Goal: Task Accomplishment & Management: Complete application form

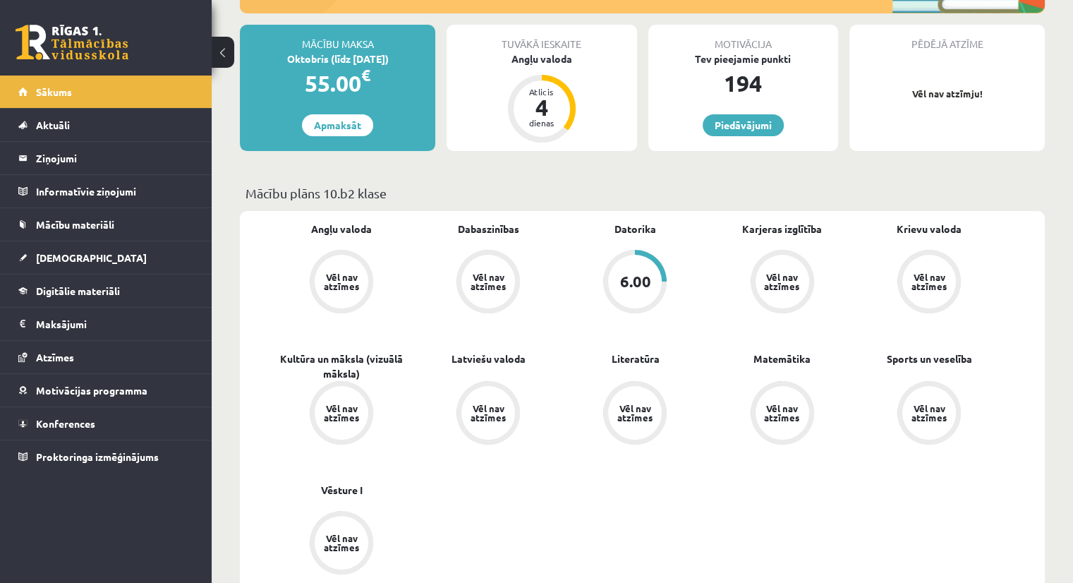
scroll to position [247, 0]
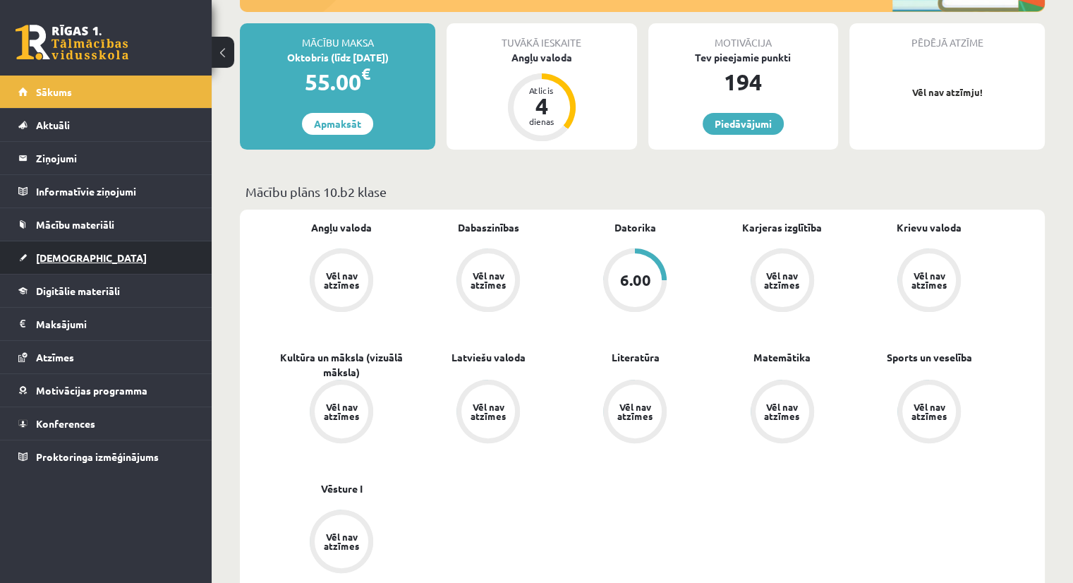
click at [47, 259] on span "[DEMOGRAPHIC_DATA]" at bounding box center [91, 257] width 111 height 13
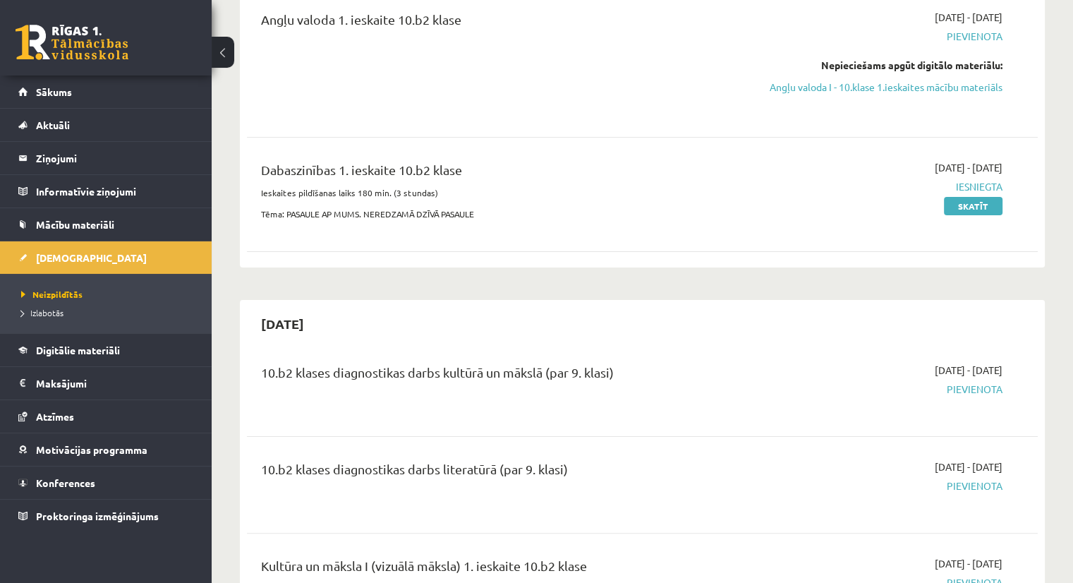
scroll to position [191, 0]
drag, startPoint x: 961, startPoint y: 200, endPoint x: 1008, endPoint y: 202, distance: 47.3
click at [1008, 202] on div "2025-09-01 - 2025-09-15 Iesniegta Skatīt" at bounding box center [886, 195] width 254 height 68
click at [859, 260] on div "Angļu valoda 1. ieskaite 10.b2 klase 2025-09-01 - 2025-09-15 Pievienota Nepieci…" at bounding box center [642, 128] width 791 height 264
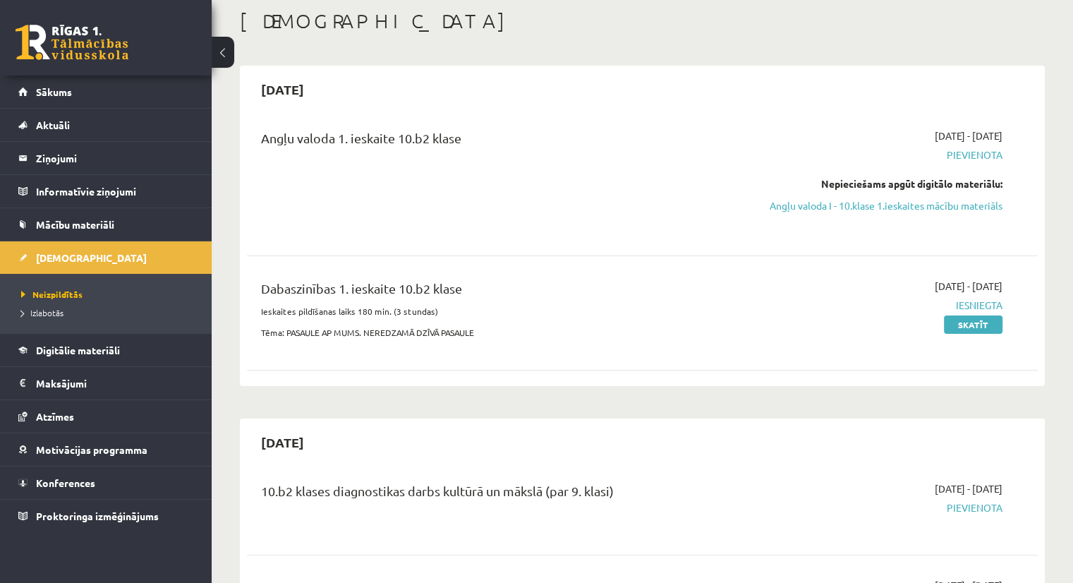
scroll to position [73, 0]
click at [80, 356] on link "Digitālie materiāli" at bounding box center [106, 350] width 176 height 32
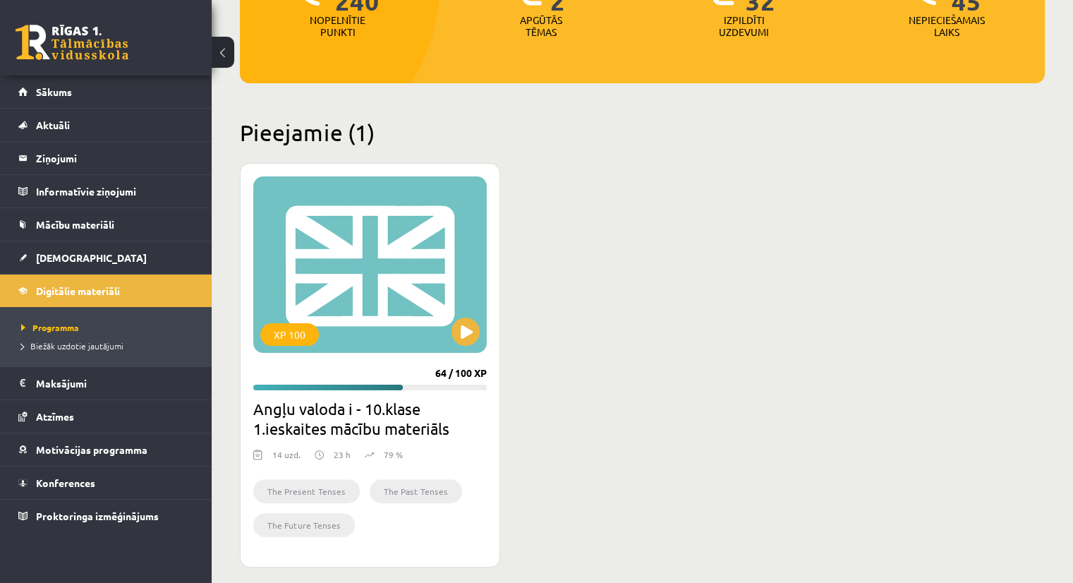
scroll to position [268, 0]
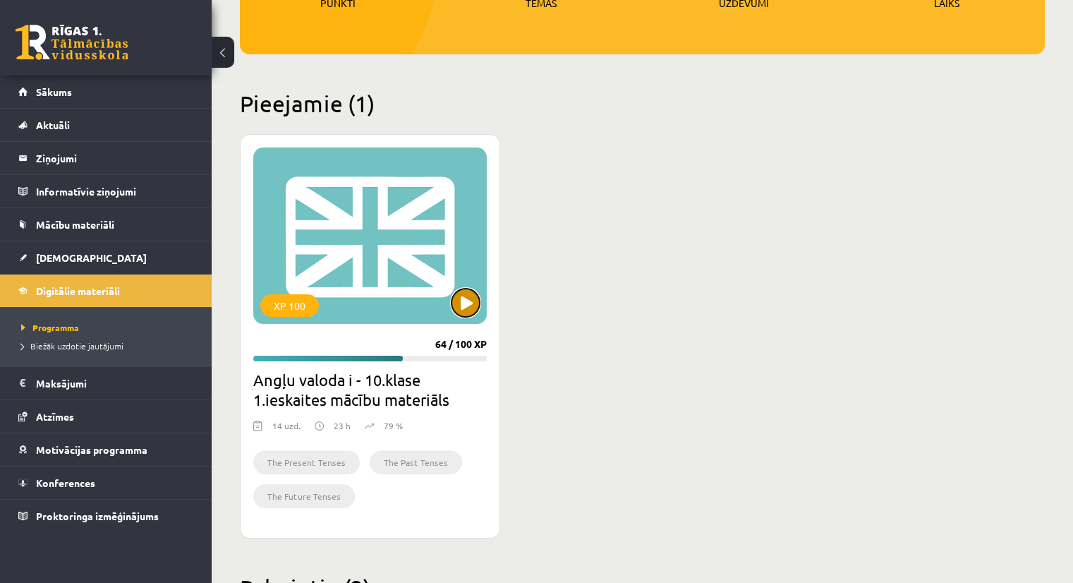
click at [468, 308] on button at bounding box center [465, 302] width 28 height 28
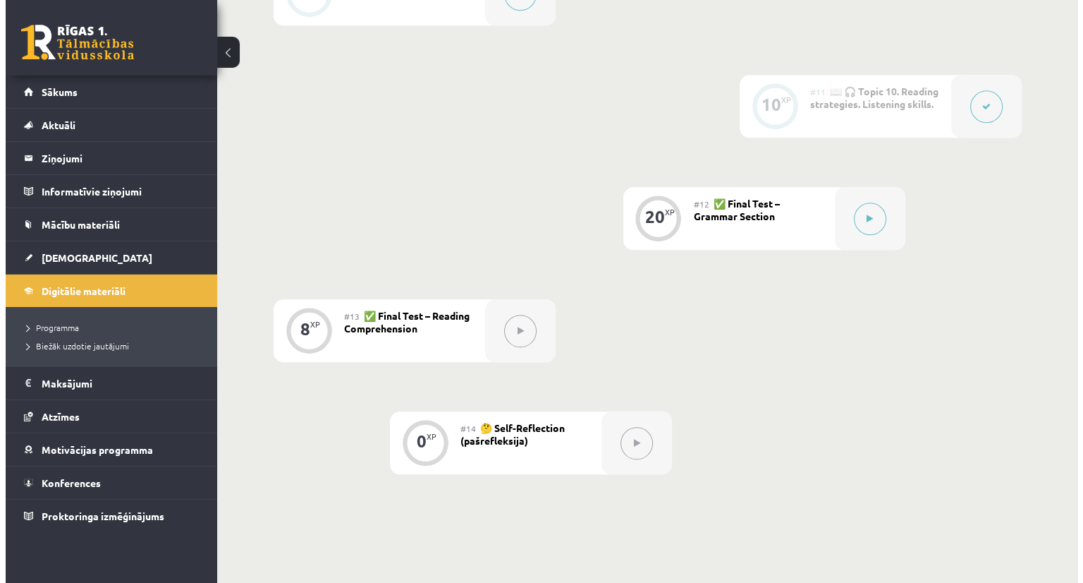
scroll to position [1453, 0]
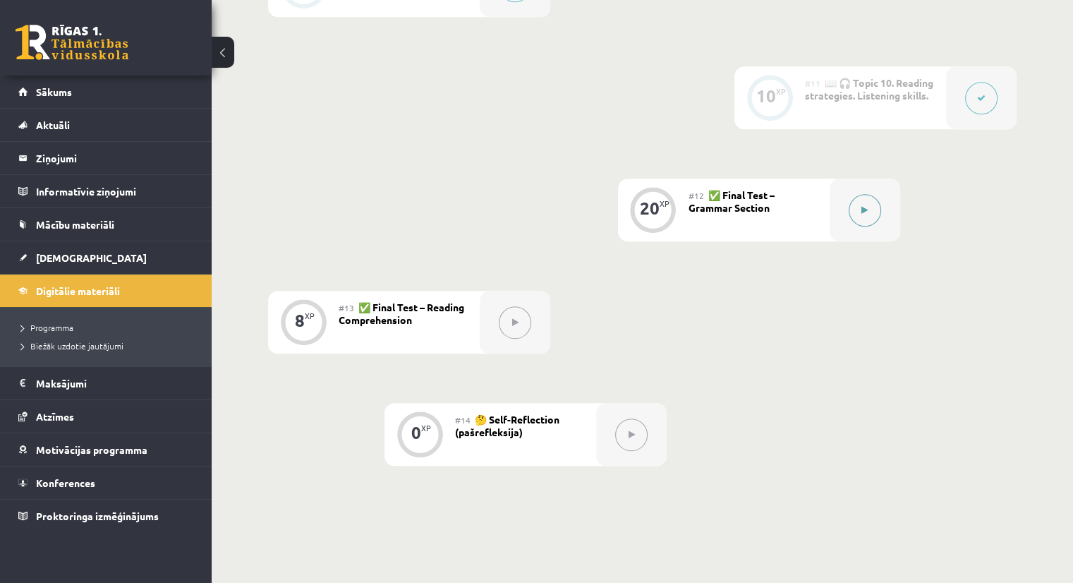
click at [868, 204] on button at bounding box center [864, 210] width 32 height 32
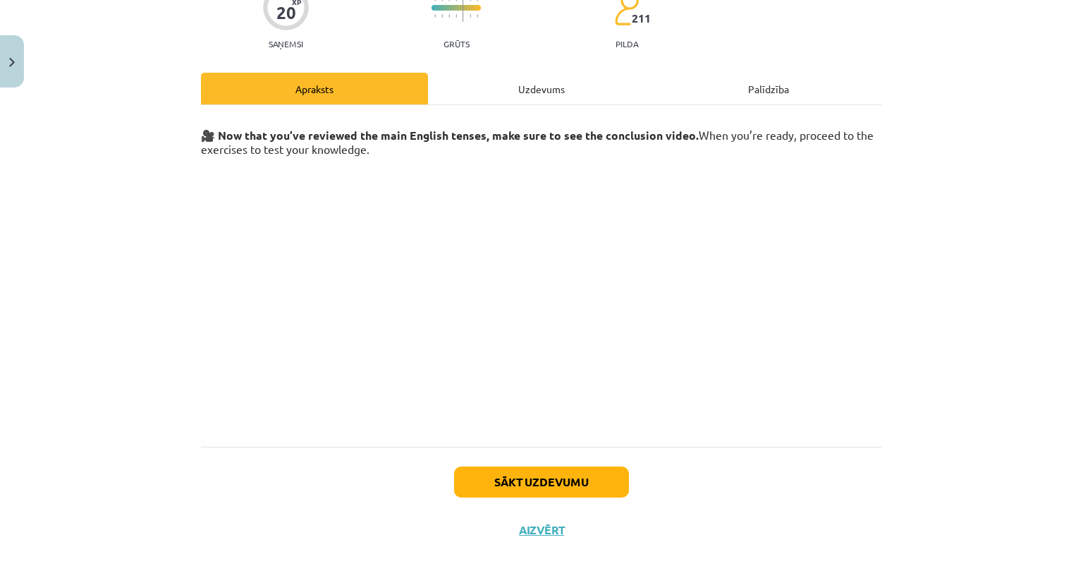
scroll to position [141, 0]
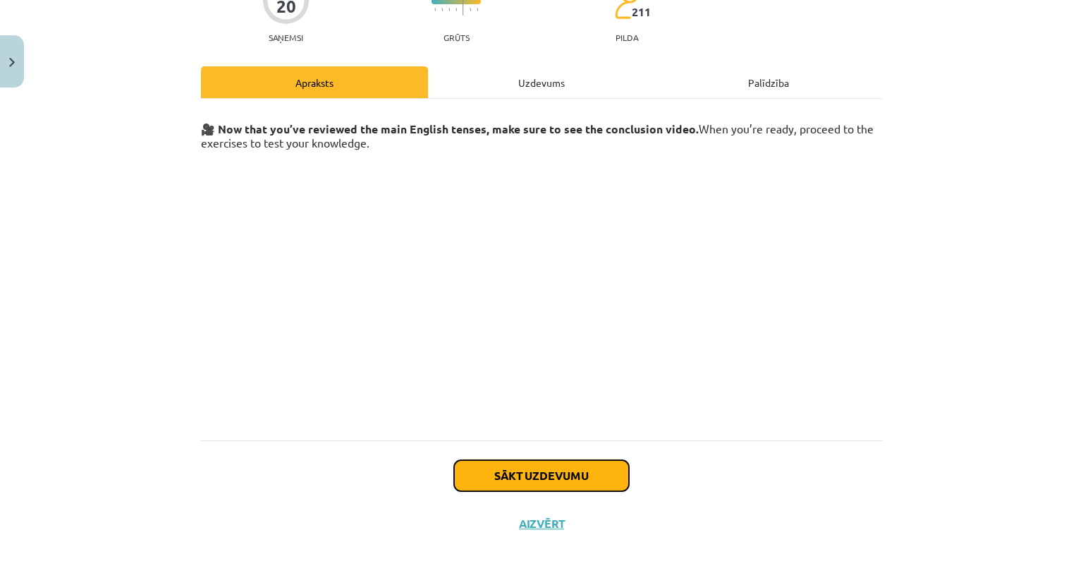
click at [485, 463] on button "Sākt uzdevumu" at bounding box center [541, 475] width 175 height 31
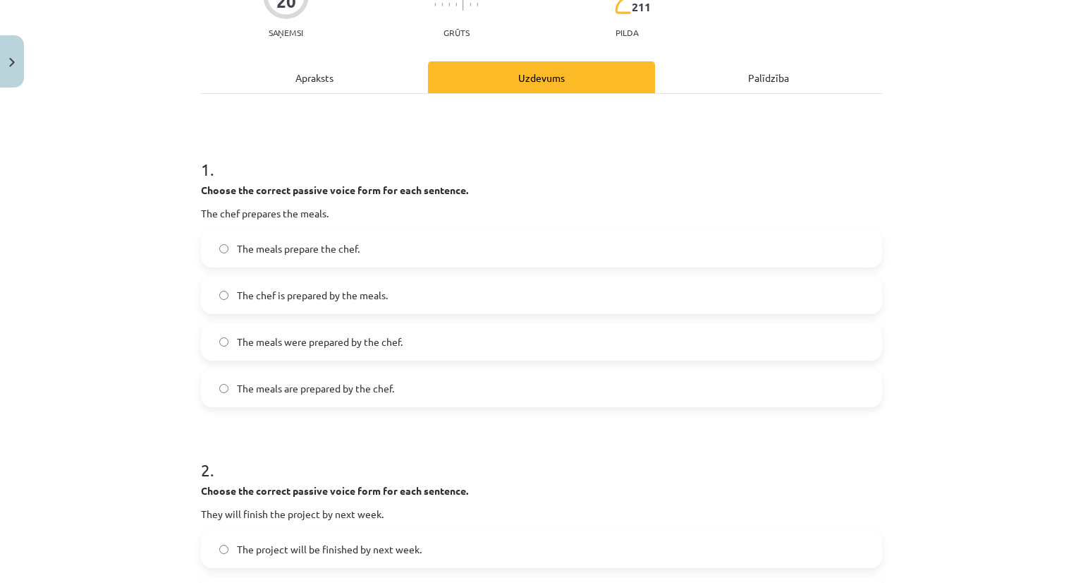
scroll to position [149, 0]
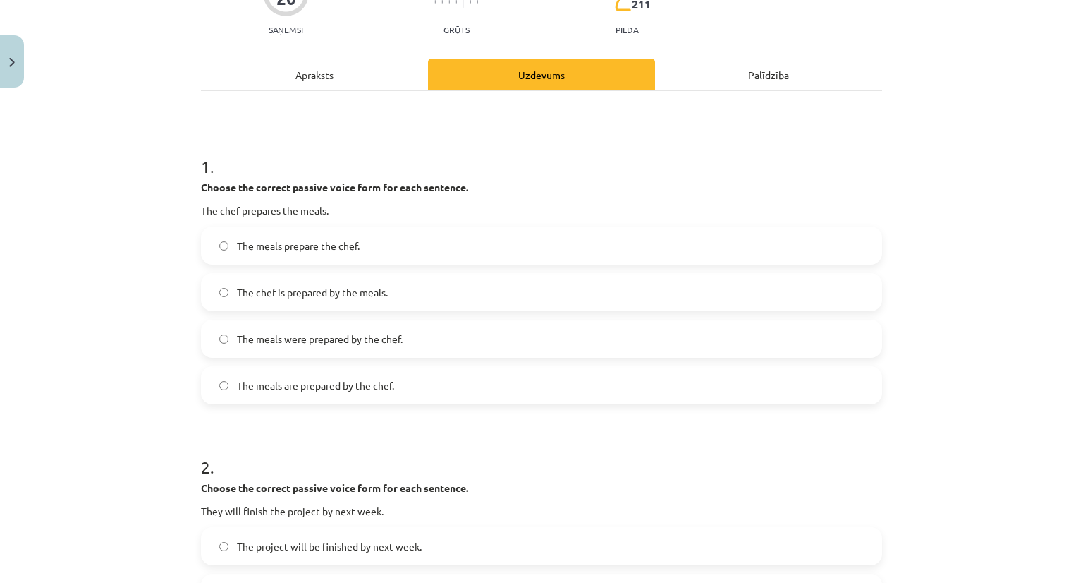
click at [332, 334] on span "The meals were prepared by the chef." at bounding box center [320, 338] width 166 height 15
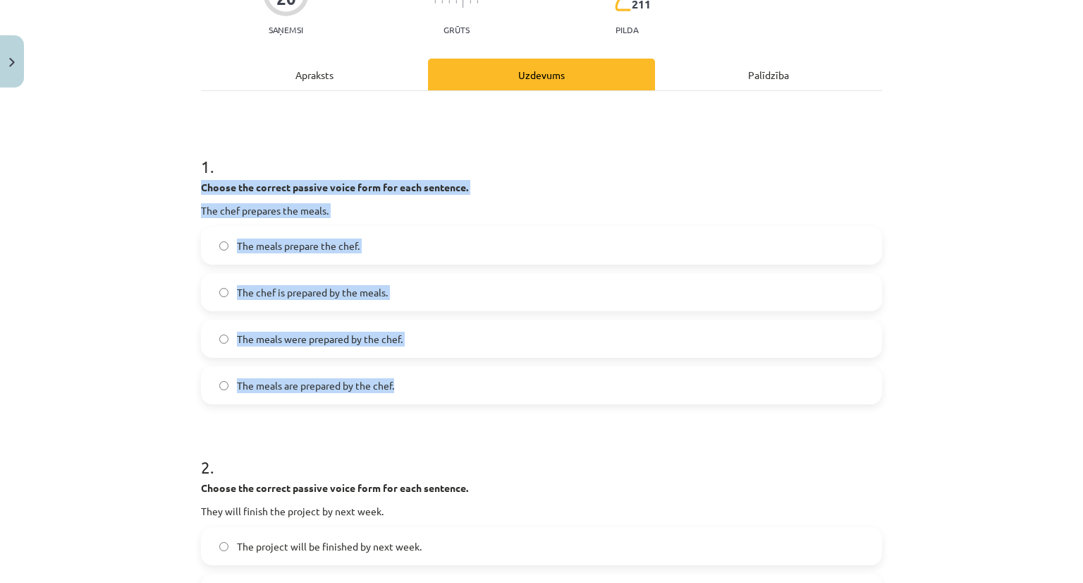
drag, startPoint x: 195, startPoint y: 181, endPoint x: 408, endPoint y: 384, distance: 294.3
click at [408, 384] on div "1 . Choose the correct passive voice form for each sentence. The chef prepares …" at bounding box center [541, 268] width 681 height 272
copy div "Choose the correct passive voice form for each sentence. The chef prepares the …"
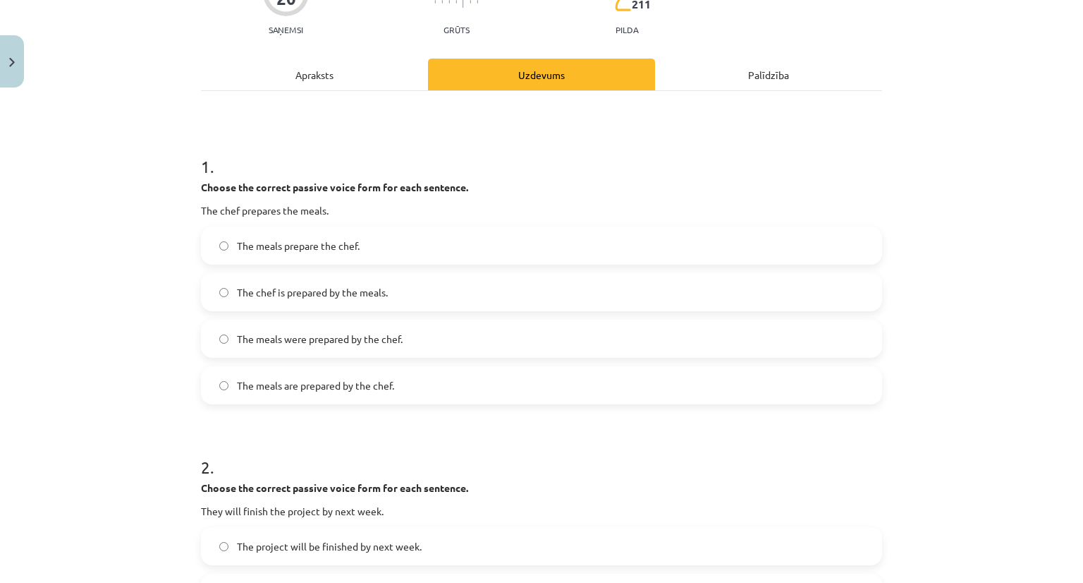
click at [113, 458] on div "Mācību tēma: Angļu valoda i - 10.klase 1.ieskaites mācību materiāls #12 ✅ Final…" at bounding box center [541, 291] width 1083 height 583
click at [267, 379] on span "The meals are prepared by the chef." at bounding box center [315, 385] width 157 height 15
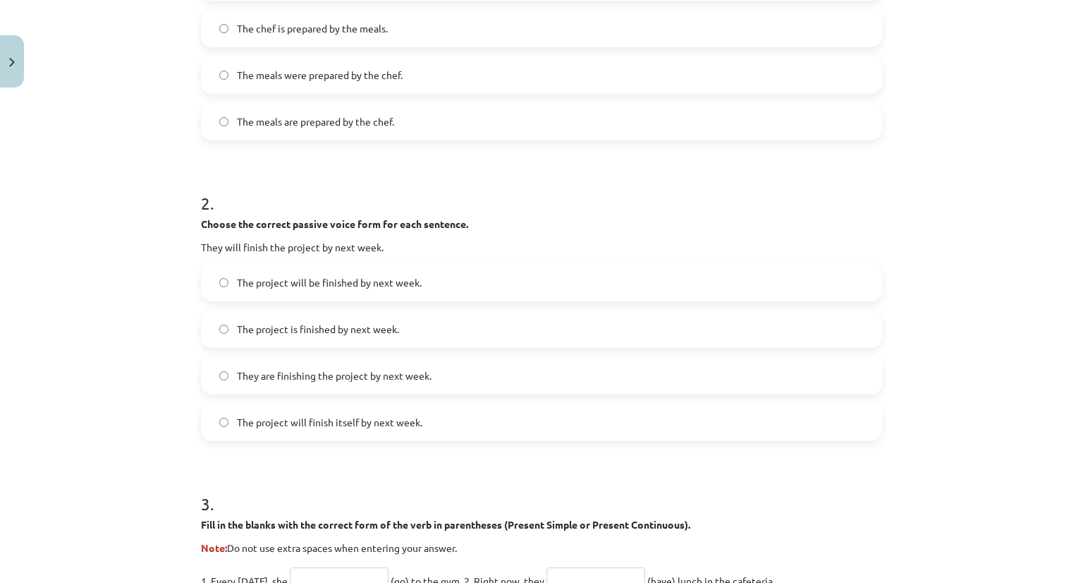
scroll to position [449, 0]
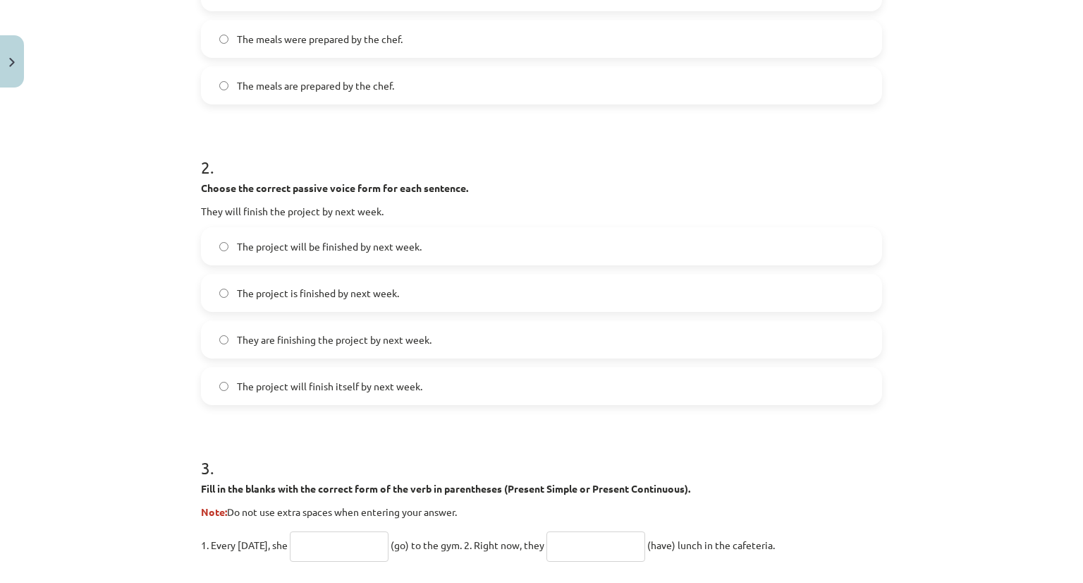
click at [417, 249] on label "The project will be finished by next week." at bounding box center [541, 245] width 678 height 35
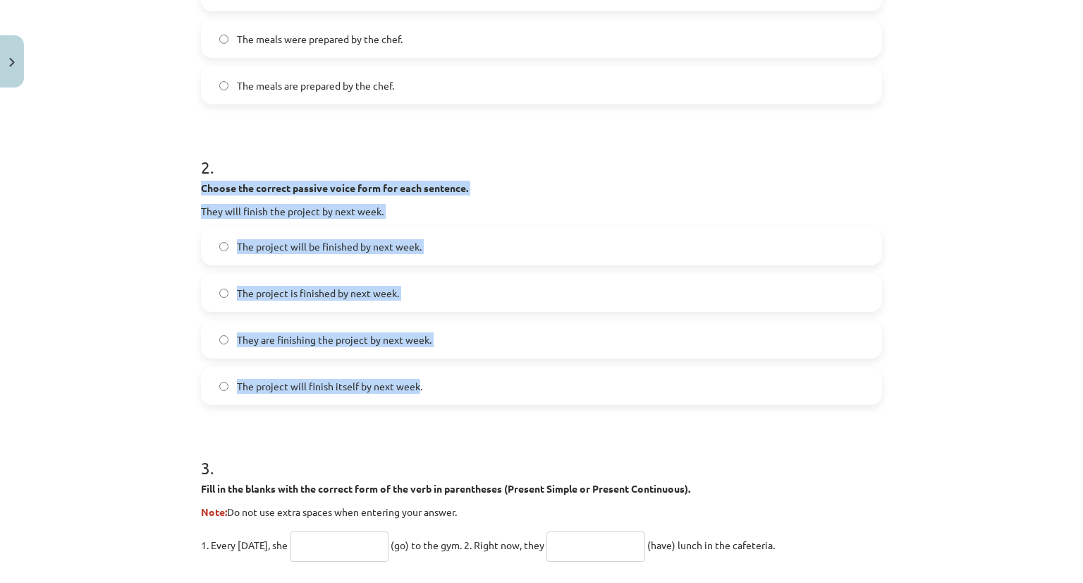
drag, startPoint x: 195, startPoint y: 186, endPoint x: 413, endPoint y: 398, distance: 303.2
click at [413, 398] on div "2 . Choose the correct passive voice form for each sentence. They will finish t…" at bounding box center [541, 269] width 681 height 272
copy div "Choose the correct passive voice form for each sentence. They will finish the p…"
click at [453, 193] on p "Choose the correct passive voice form for each sentence." at bounding box center [541, 188] width 681 height 15
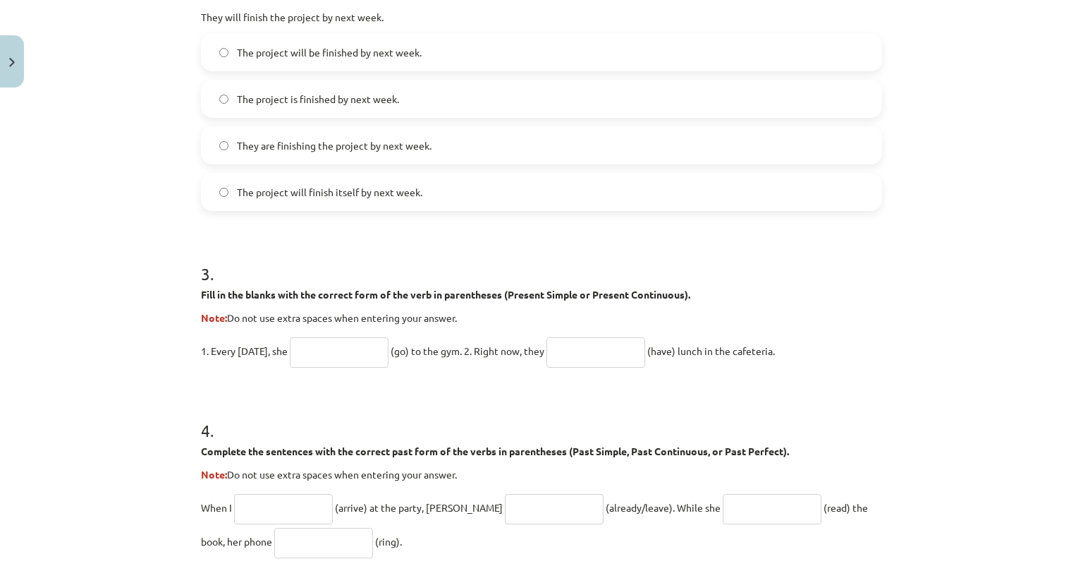
scroll to position [644, 0]
click at [358, 353] on input "text" at bounding box center [339, 351] width 99 height 30
type input "****"
click at [623, 359] on input "text" at bounding box center [596, 351] width 99 height 30
type input "*"
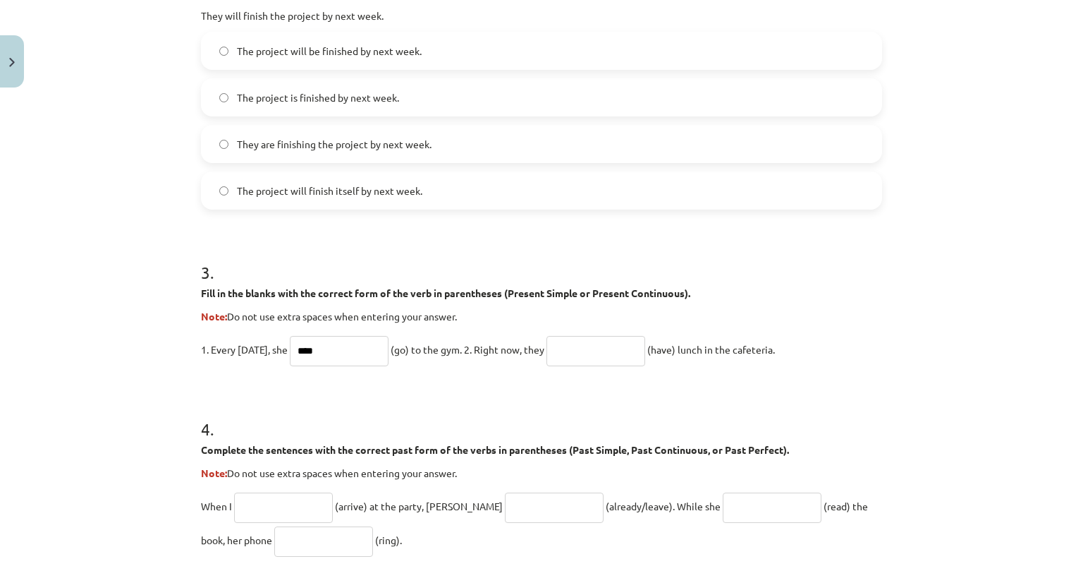
drag, startPoint x: 195, startPoint y: 291, endPoint x: 841, endPoint y: 356, distance: 649.3
click at [841, 356] on div "3 . Fill in the blanks with the correct form of the verb in parentheses (Presen…" at bounding box center [541, 302] width 681 height 128
copy div "Fill in the blanks with the correct form of the verb in parentheses (Present Si…"
click at [606, 353] on input "text" at bounding box center [596, 351] width 99 height 30
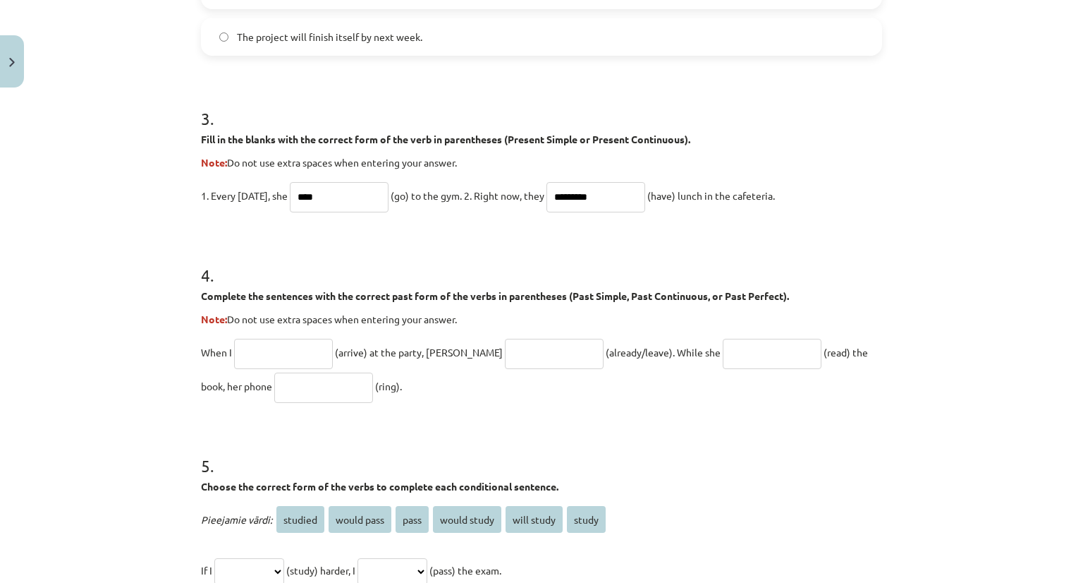
scroll to position [803, 0]
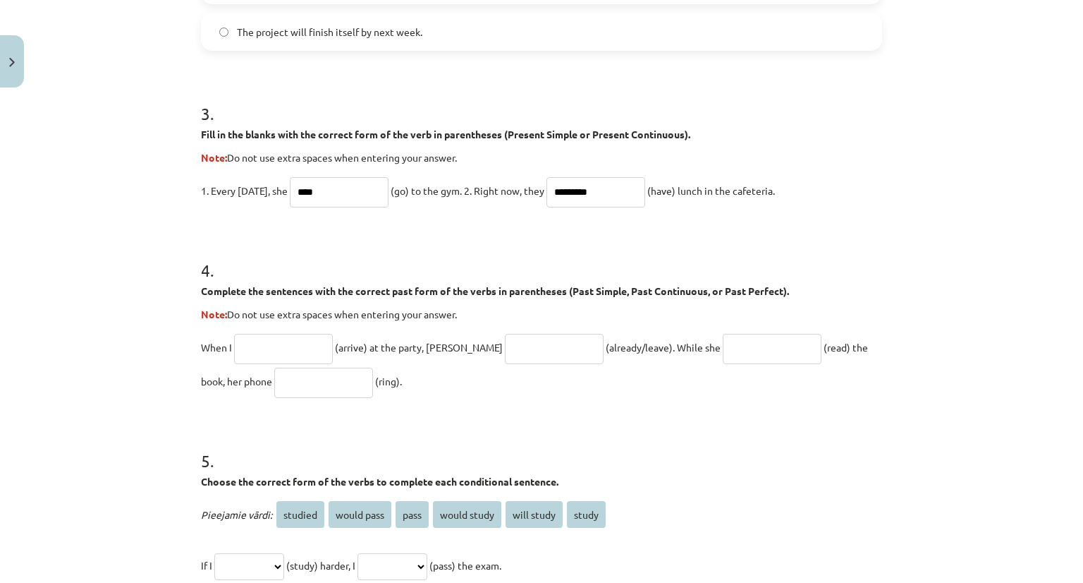
type input "*********"
click at [321, 343] on input "text" at bounding box center [283, 349] width 99 height 30
type input "*******"
click at [513, 343] on input "text" at bounding box center [554, 349] width 99 height 30
type input "**********"
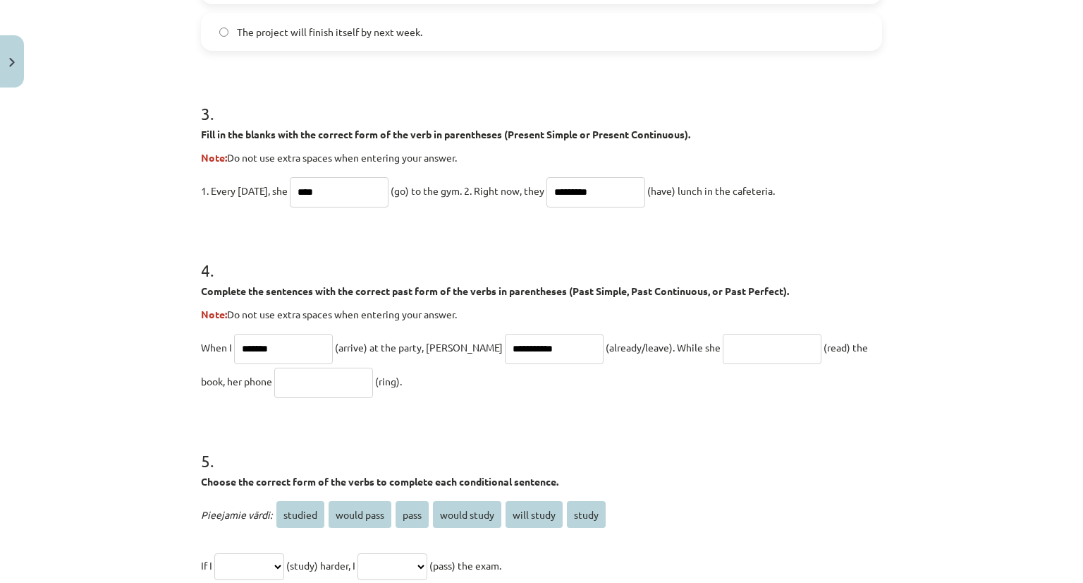
click at [733, 351] on input "text" at bounding box center [772, 349] width 99 height 30
type input "****"
click at [274, 385] on input "text" at bounding box center [323, 382] width 99 height 30
type input "****"
drag, startPoint x: 197, startPoint y: 289, endPoint x: 355, endPoint y: 385, distance: 184.8
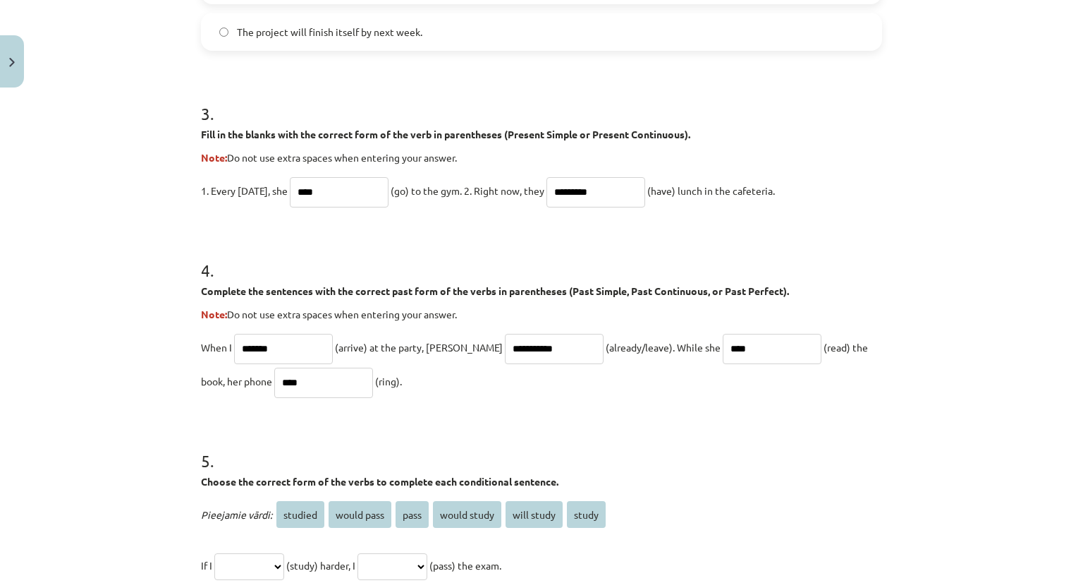
click at [355, 385] on div "**********" at bounding box center [541, 317] width 681 height 162
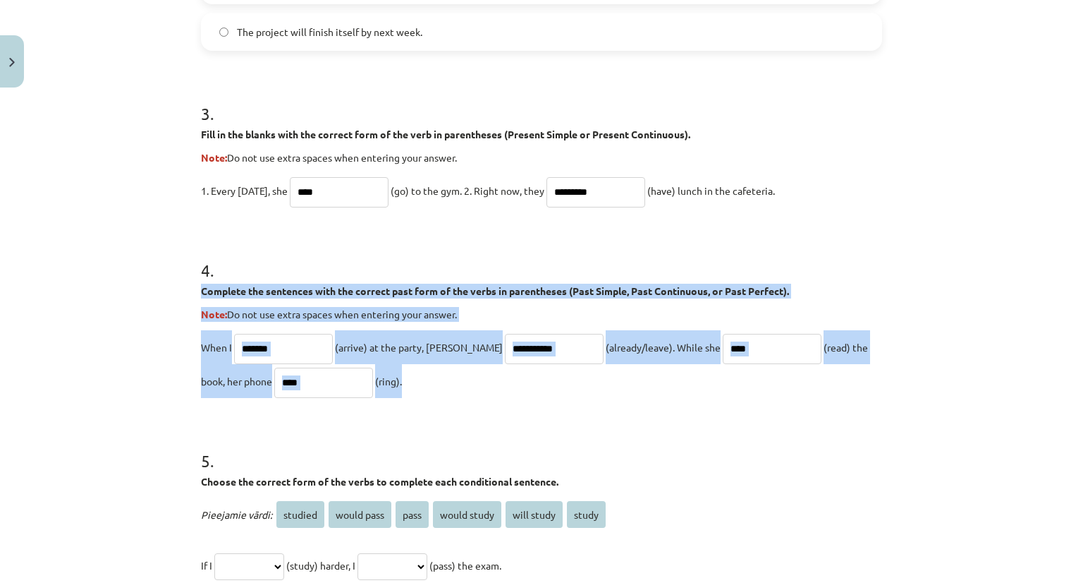
copy div "Complete the sentences with the correct past form of the verbs in parentheses (…"
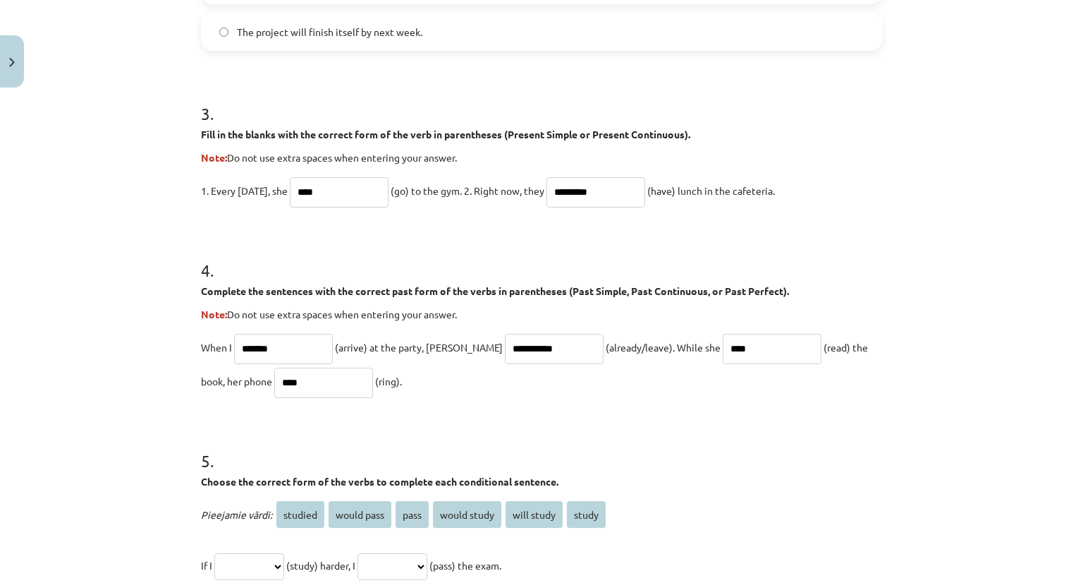
click at [700, 414] on form "**********" at bounding box center [541, 122] width 681 height 1288
click at [723, 347] on input "****" at bounding box center [772, 349] width 99 height 30
click at [723, 346] on input "****" at bounding box center [772, 349] width 99 height 30
drag, startPoint x: 701, startPoint y: 345, endPoint x: 623, endPoint y: 358, distance: 78.7
click at [623, 358] on p "**********" at bounding box center [541, 364] width 681 height 68
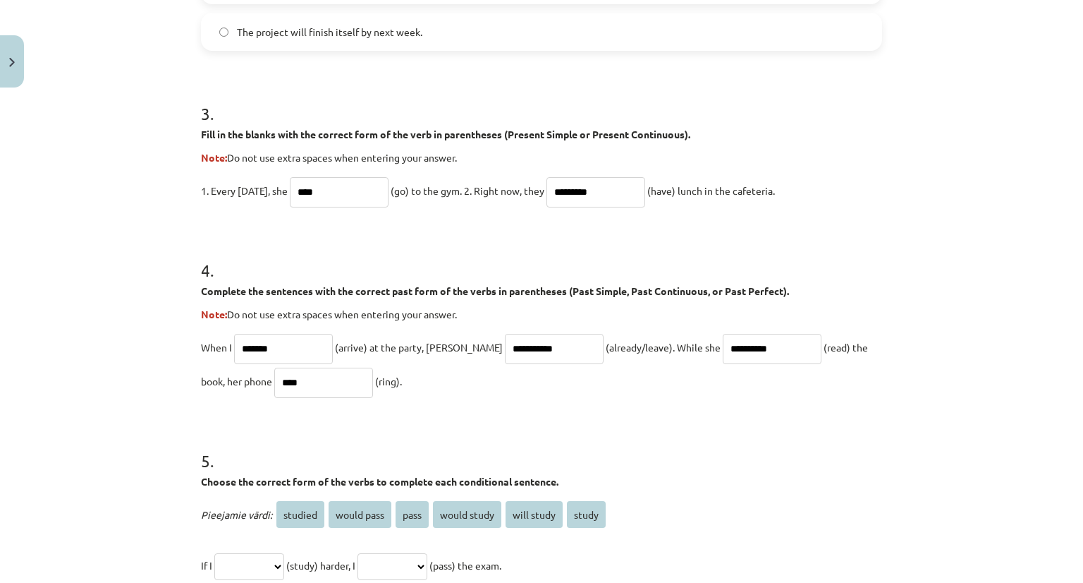
type input "**********"
click at [505, 348] on input "**********" at bounding box center [554, 349] width 99 height 30
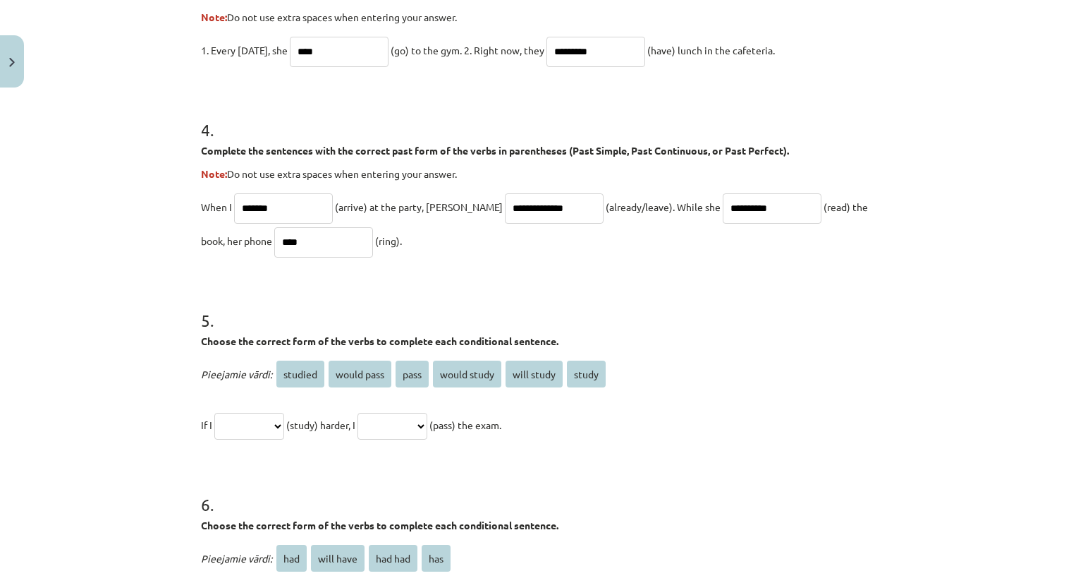
scroll to position [949, 0]
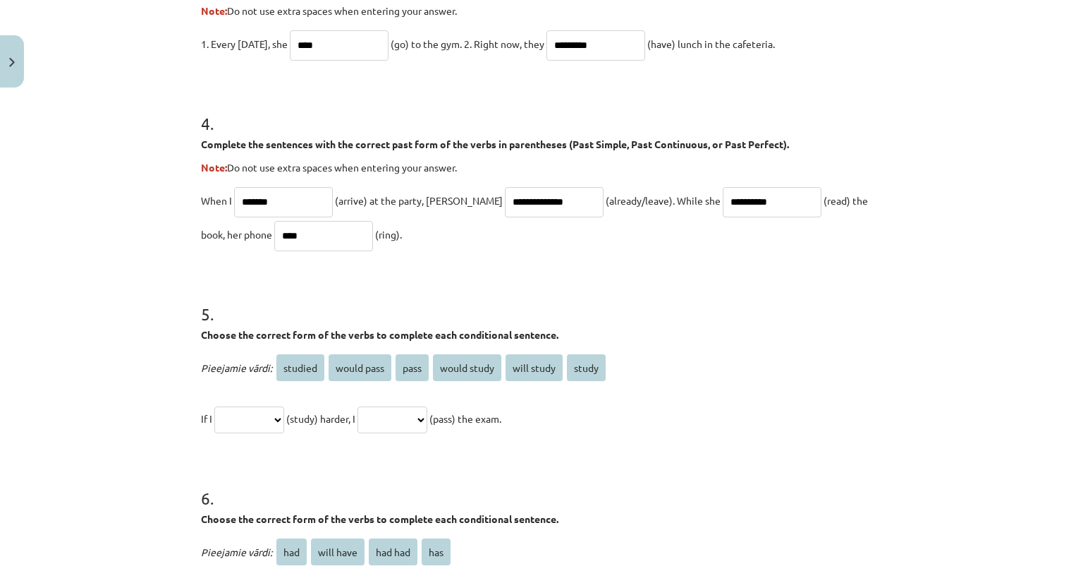
type input "**********"
click at [725, 319] on h1 "5 ." at bounding box center [541, 301] width 681 height 44
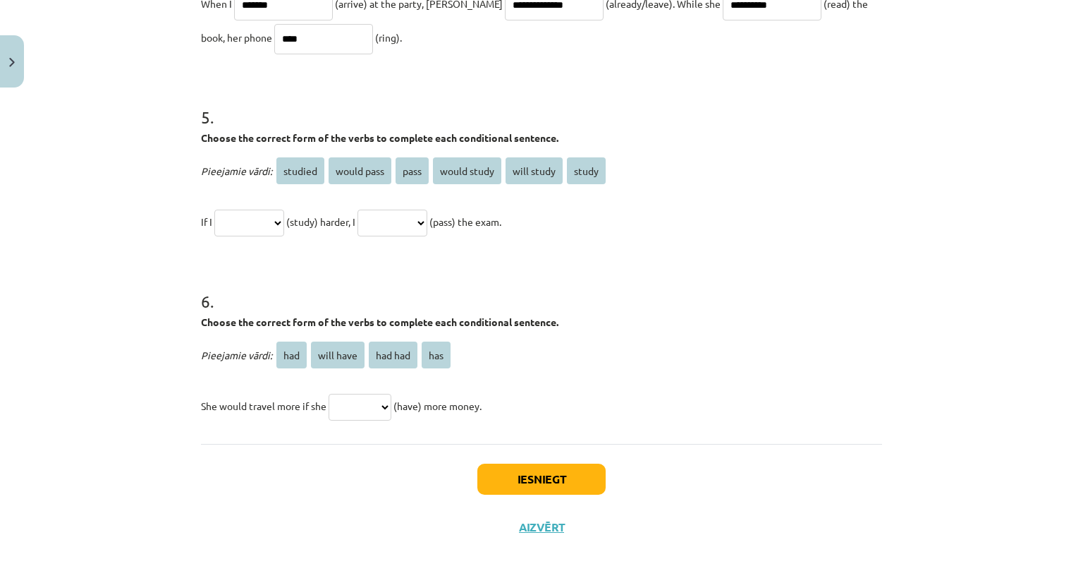
scroll to position [1149, 0]
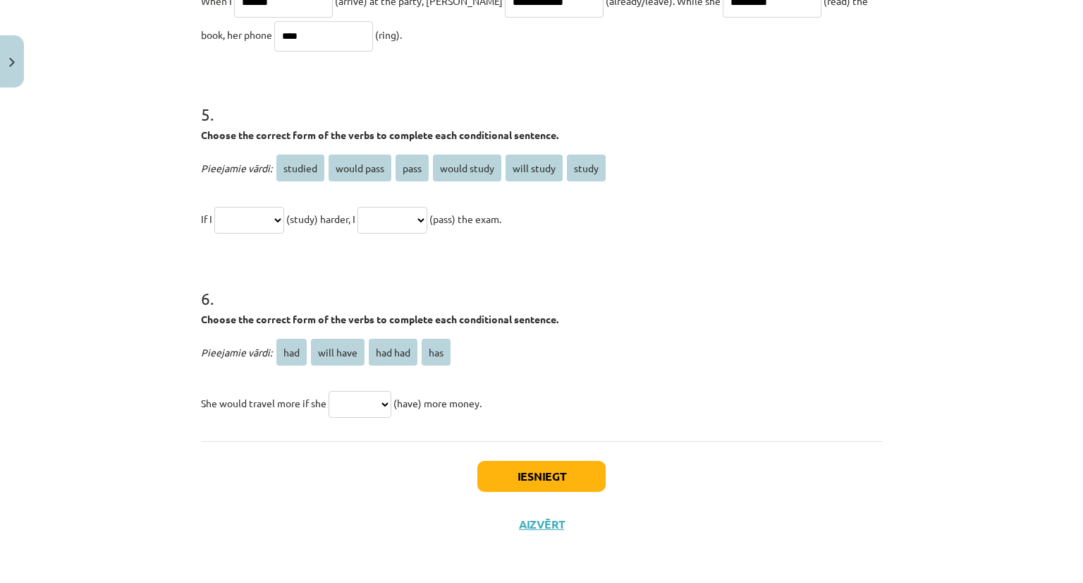
click at [284, 221] on select "**********" at bounding box center [249, 220] width 70 height 27
click at [214, 207] on select "**********" at bounding box center [249, 220] width 70 height 27
click at [427, 221] on select "**********" at bounding box center [393, 220] width 70 height 27
click at [284, 213] on select "**********" at bounding box center [249, 220] width 70 height 27
click at [214, 207] on select "**********" at bounding box center [249, 220] width 70 height 27
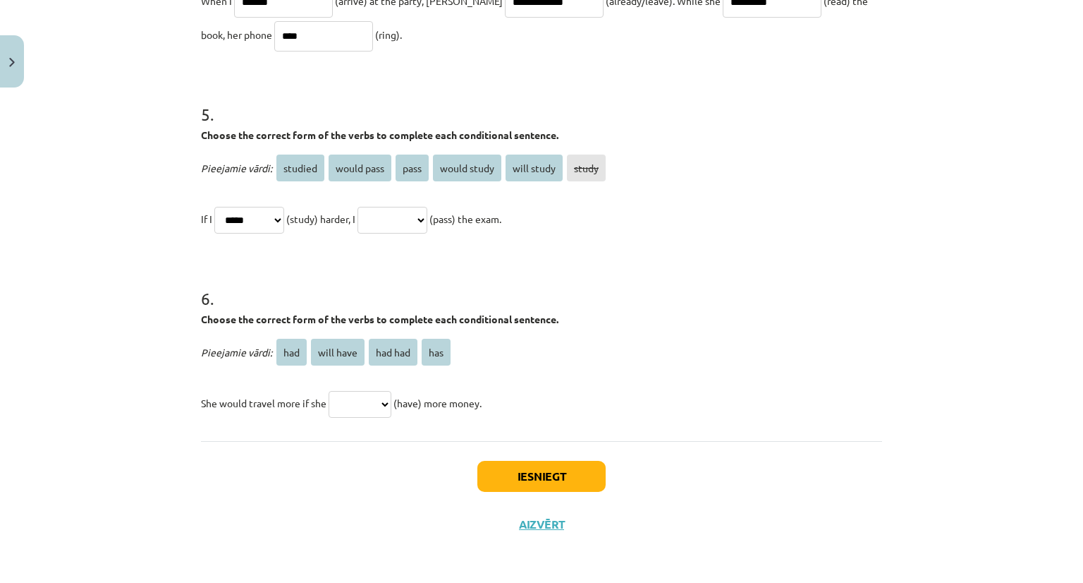
click at [427, 212] on select "**********" at bounding box center [393, 220] width 70 height 27
click at [327, 272] on h1 "6 ." at bounding box center [541, 286] width 681 height 44
click at [283, 224] on select "**********" at bounding box center [249, 220] width 70 height 27
click at [214, 207] on select "**********" at bounding box center [249, 220] width 70 height 27
click at [427, 221] on select "**********" at bounding box center [393, 220] width 70 height 27
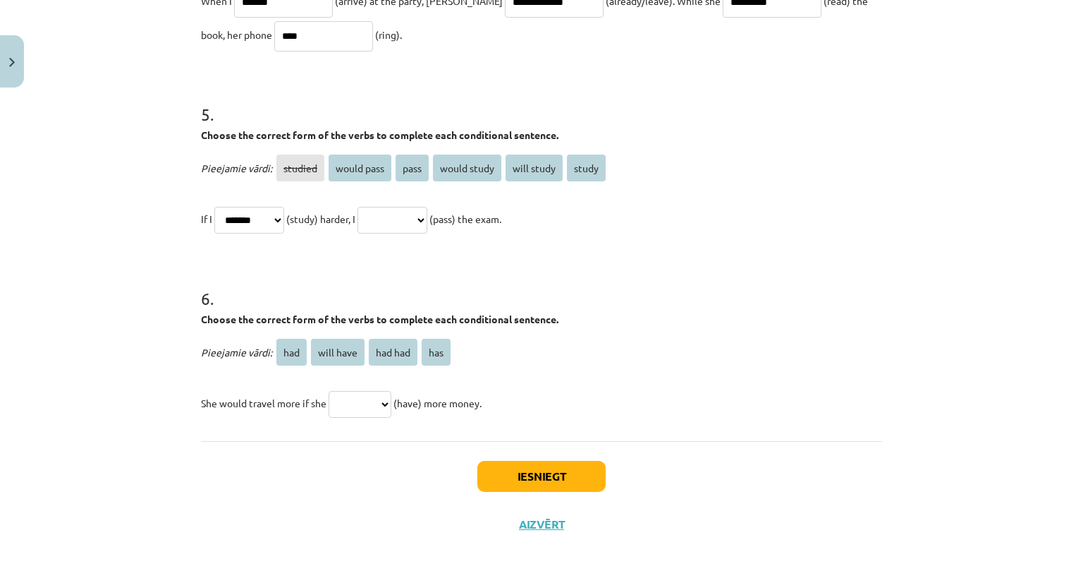
click at [324, 291] on h1 "6 ." at bounding box center [541, 286] width 681 height 44
click at [282, 213] on select "**********" at bounding box center [249, 220] width 70 height 27
click at [214, 207] on select "**********" at bounding box center [249, 220] width 70 height 27
click at [427, 215] on select "**********" at bounding box center [393, 220] width 70 height 27
click at [284, 223] on select "**********" at bounding box center [249, 220] width 70 height 27
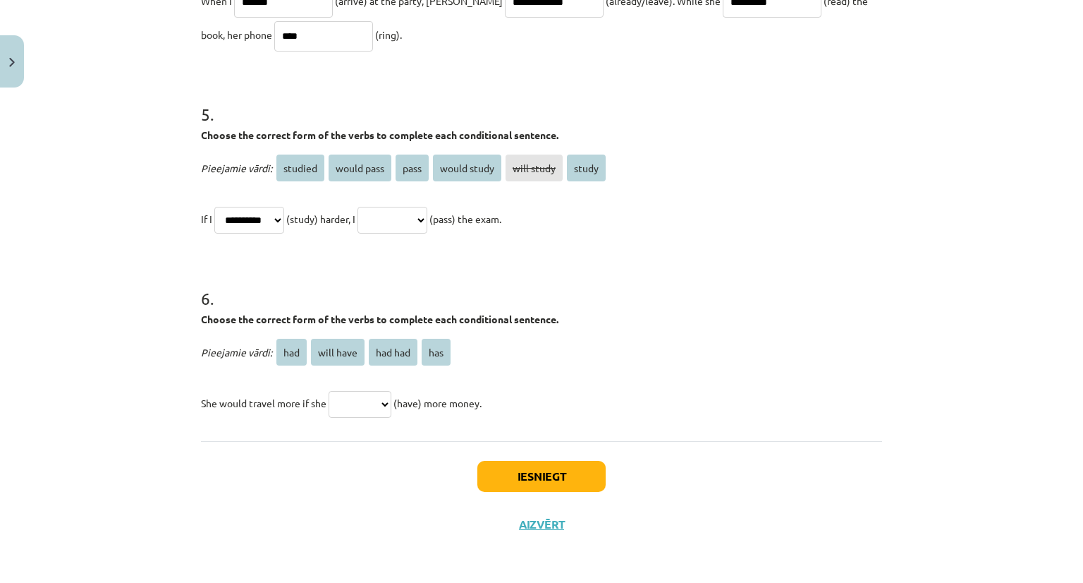
select select "*******"
click at [214, 207] on select "**********" at bounding box center [249, 220] width 70 height 27
click at [427, 212] on select "**********" at bounding box center [393, 220] width 70 height 27
select select "**********"
click at [374, 207] on select "**********" at bounding box center [393, 220] width 70 height 27
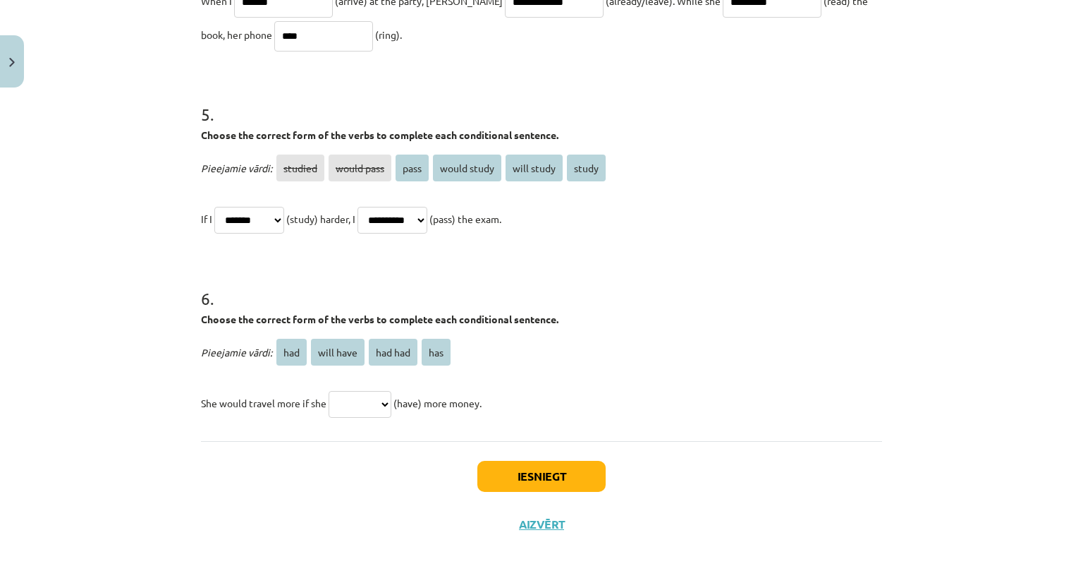
click at [379, 407] on select "*** ********* ******* ***" at bounding box center [360, 404] width 63 height 27
select select "***"
click at [329, 391] on select "*** ********* ******* ***" at bounding box center [360, 404] width 63 height 27
click at [504, 477] on button "Iesniegt" at bounding box center [541, 476] width 128 height 31
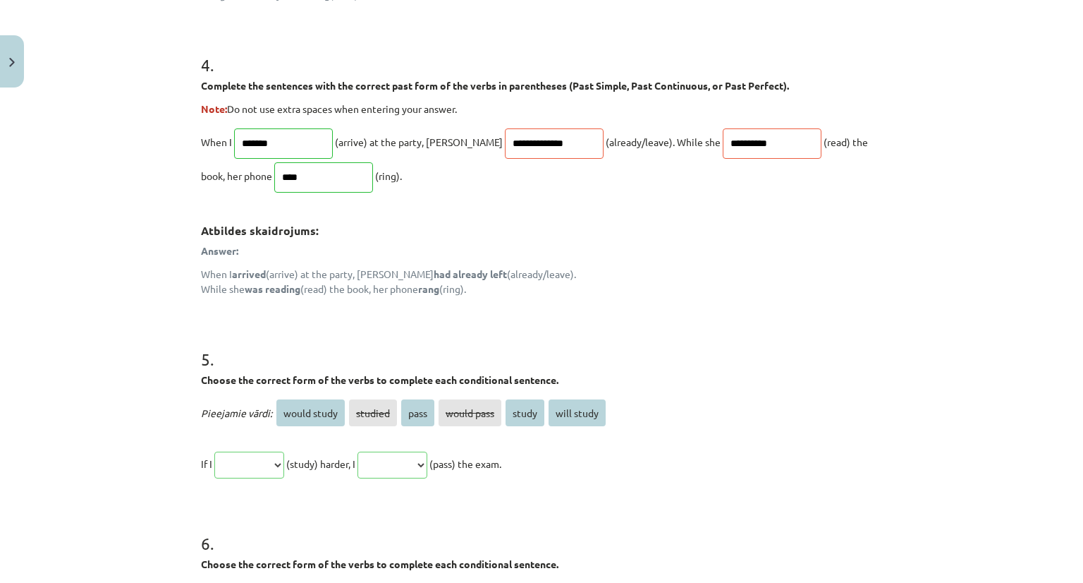
scroll to position [1097, 0]
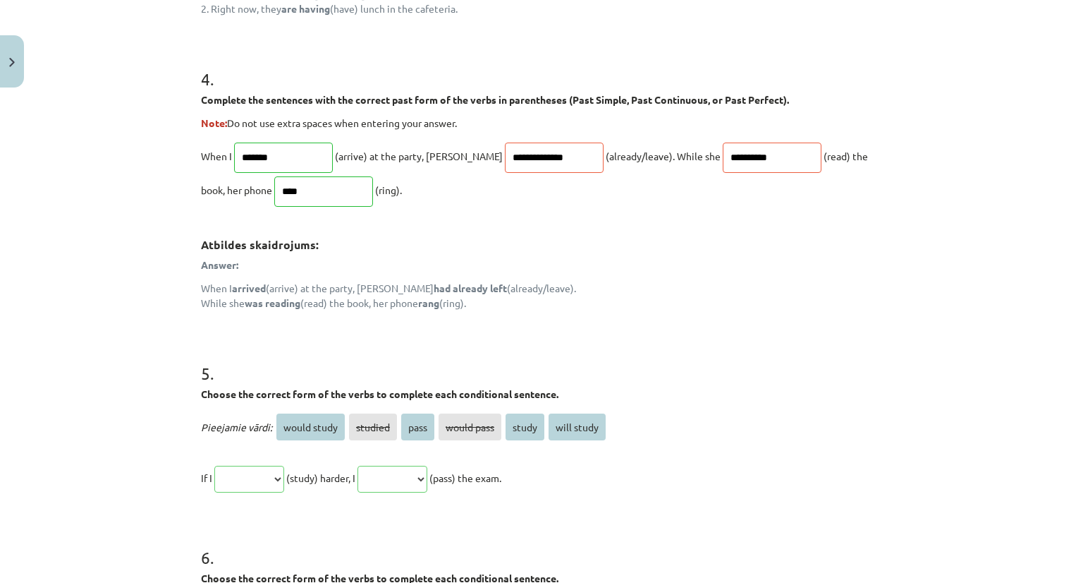
click at [570, 169] on p "**********" at bounding box center [541, 173] width 681 height 68
click at [606, 150] on span "(already/leave). While she" at bounding box center [663, 156] width 115 height 13
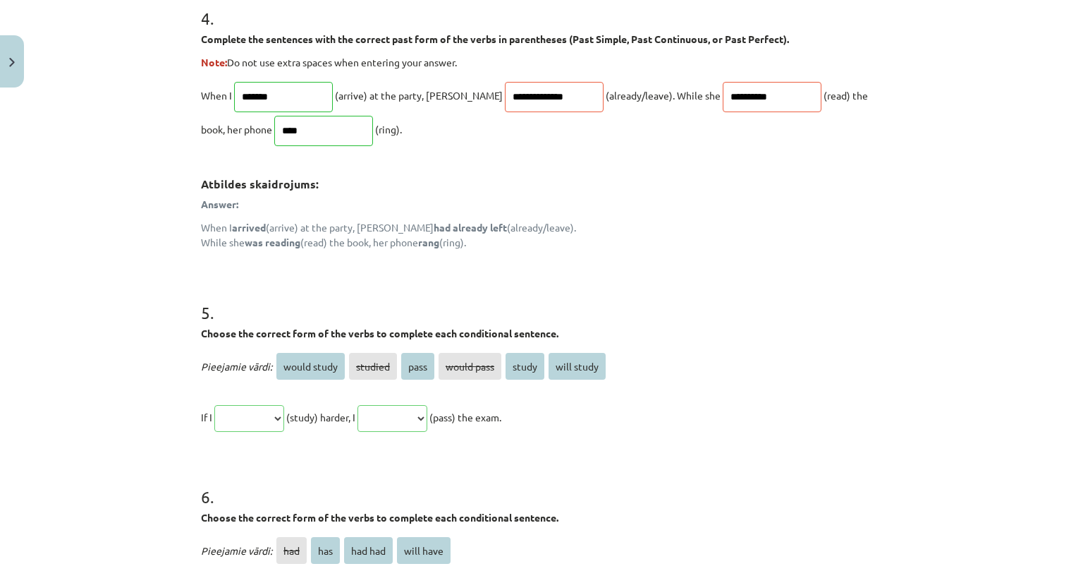
scroll to position [1401, 0]
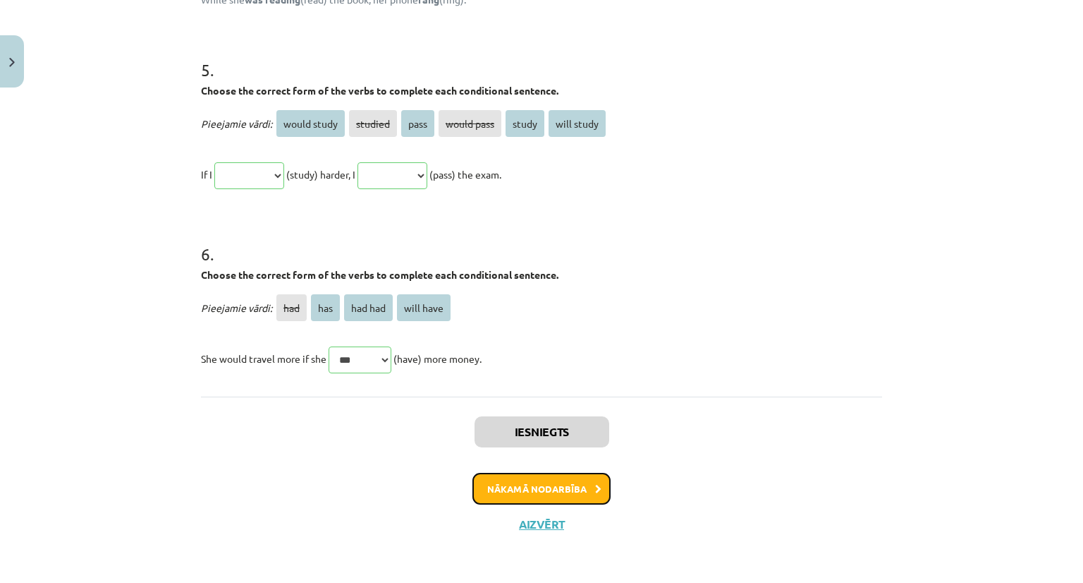
click at [571, 488] on button "Nākamā nodarbība" at bounding box center [541, 488] width 138 height 32
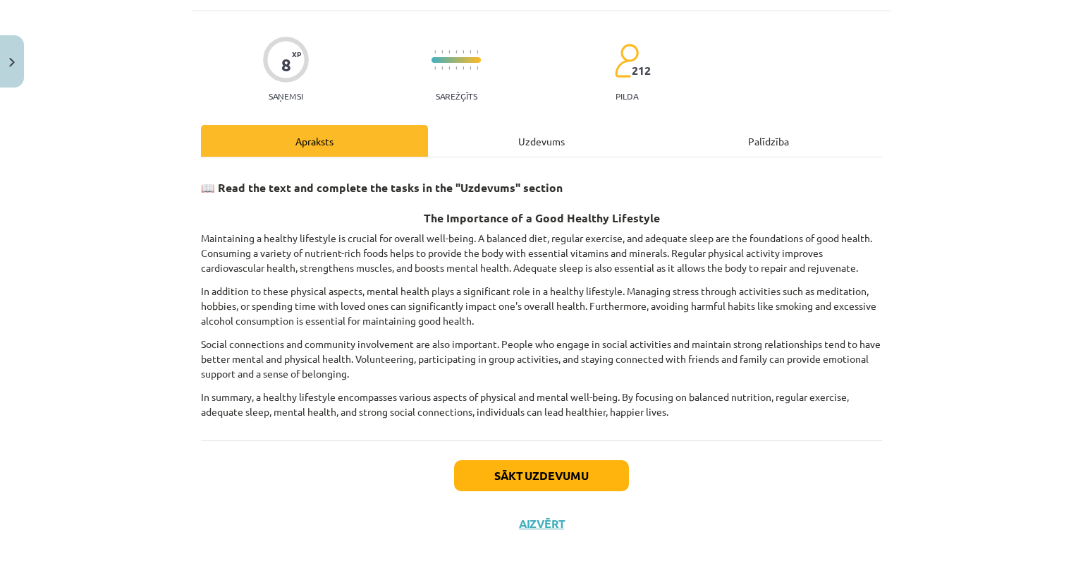
scroll to position [35, 0]
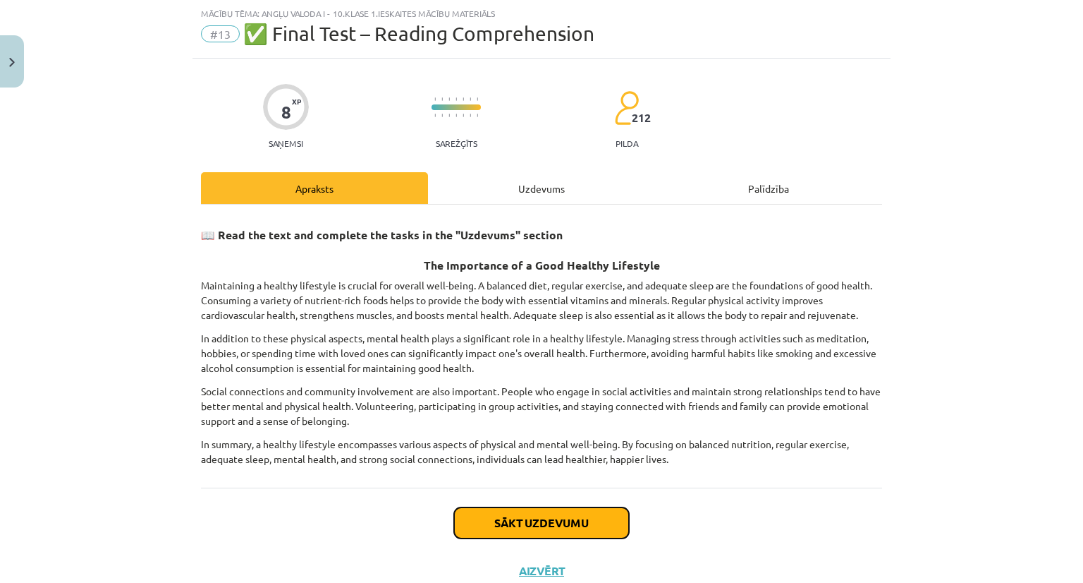
click at [554, 520] on button "Sākt uzdevumu" at bounding box center [541, 522] width 175 height 31
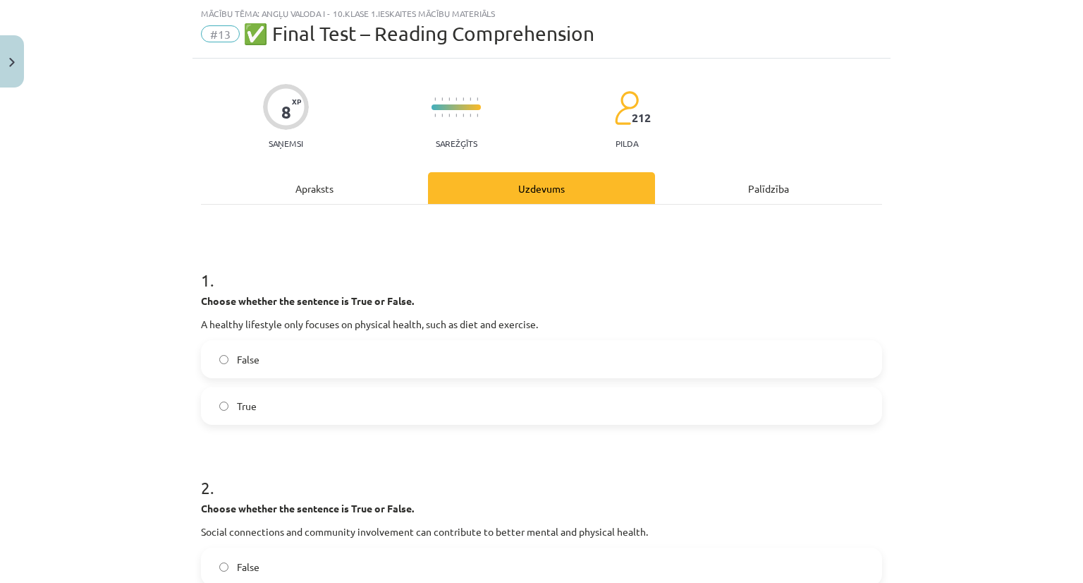
click at [341, 191] on div "Apraksts" at bounding box center [314, 188] width 227 height 32
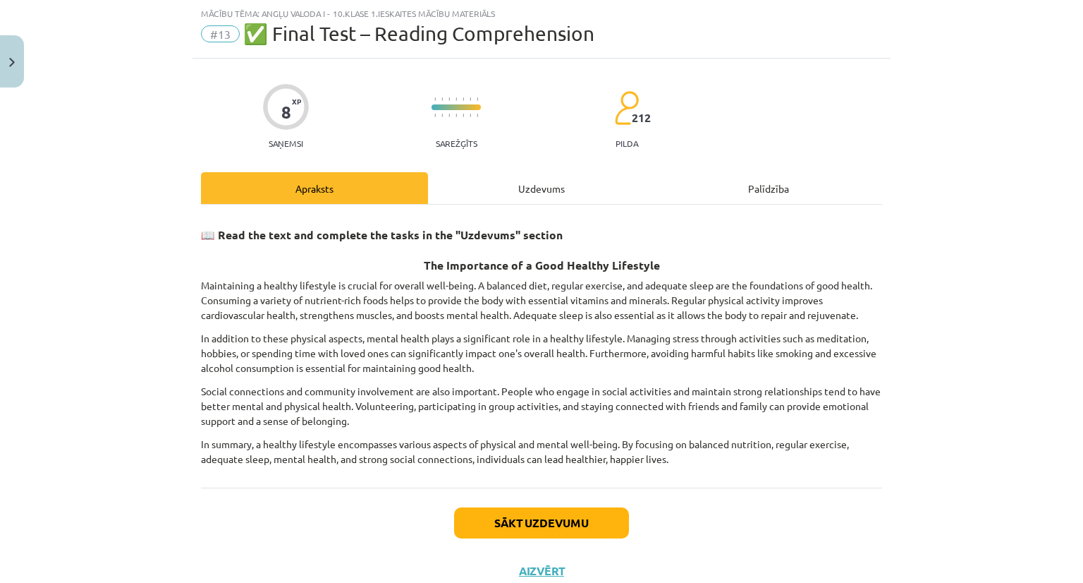
click at [585, 179] on div "Uzdevums" at bounding box center [541, 188] width 227 height 32
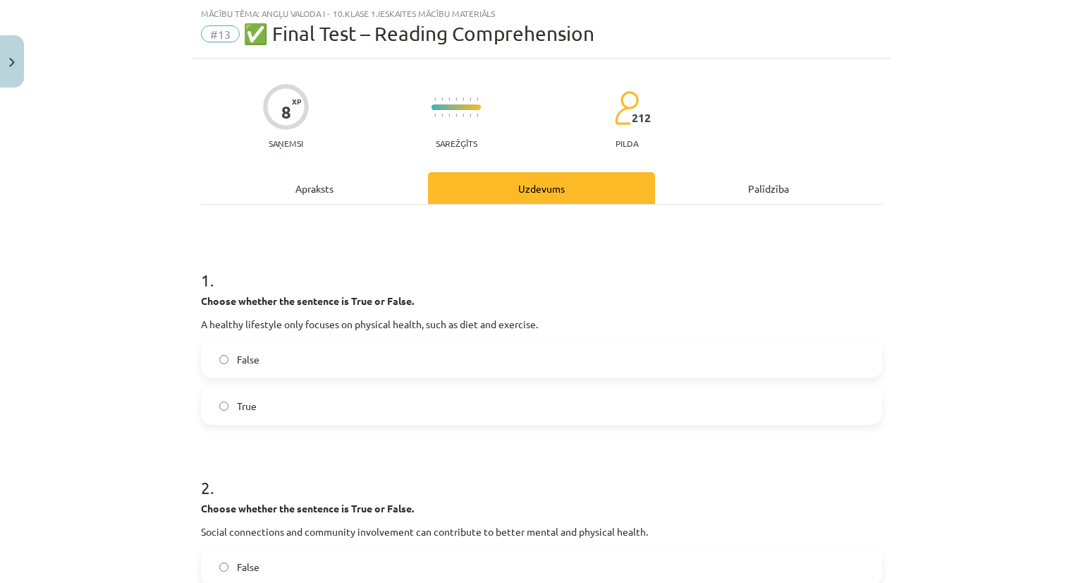
click at [291, 187] on div "Apraksts" at bounding box center [314, 188] width 227 height 32
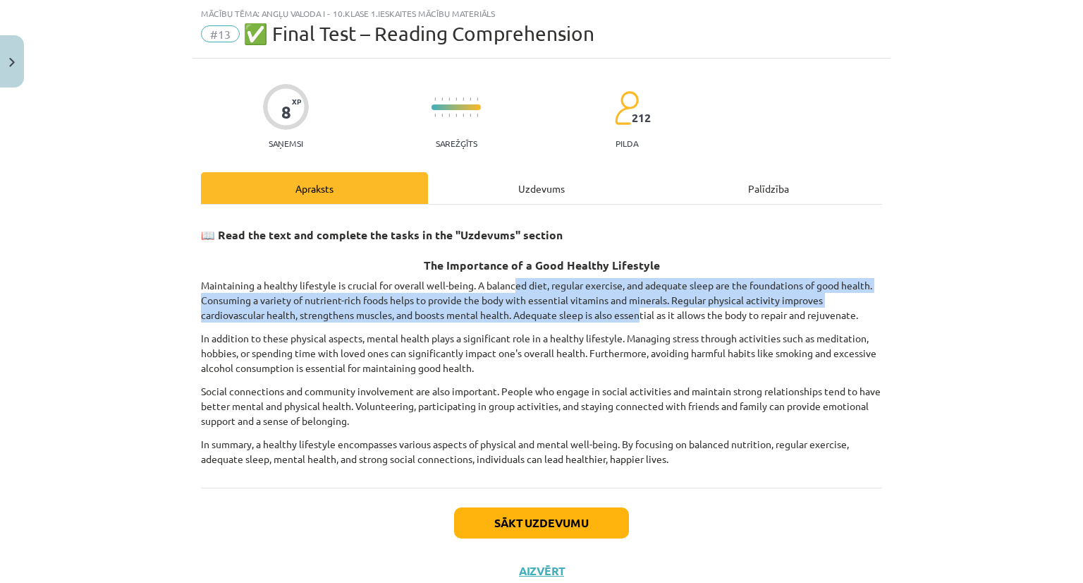
drag, startPoint x: 508, startPoint y: 279, endPoint x: 638, endPoint y: 311, distance: 134.4
click at [638, 311] on p "Maintaining a healthy lifestyle is crucial for overall well-being. A balanced d…" at bounding box center [541, 300] width 681 height 44
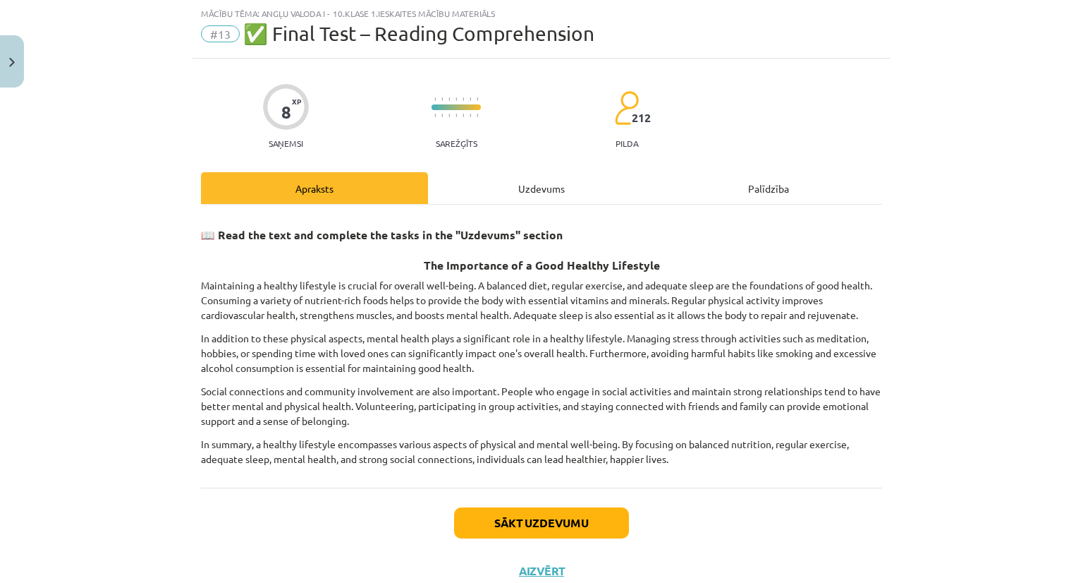
click at [614, 321] on div "📖 Read the text and complete the tasks in the "Uzdevums" section The Importance…" at bounding box center [541, 341] width 681 height 249
click at [530, 201] on div "Uzdevums" at bounding box center [541, 188] width 227 height 32
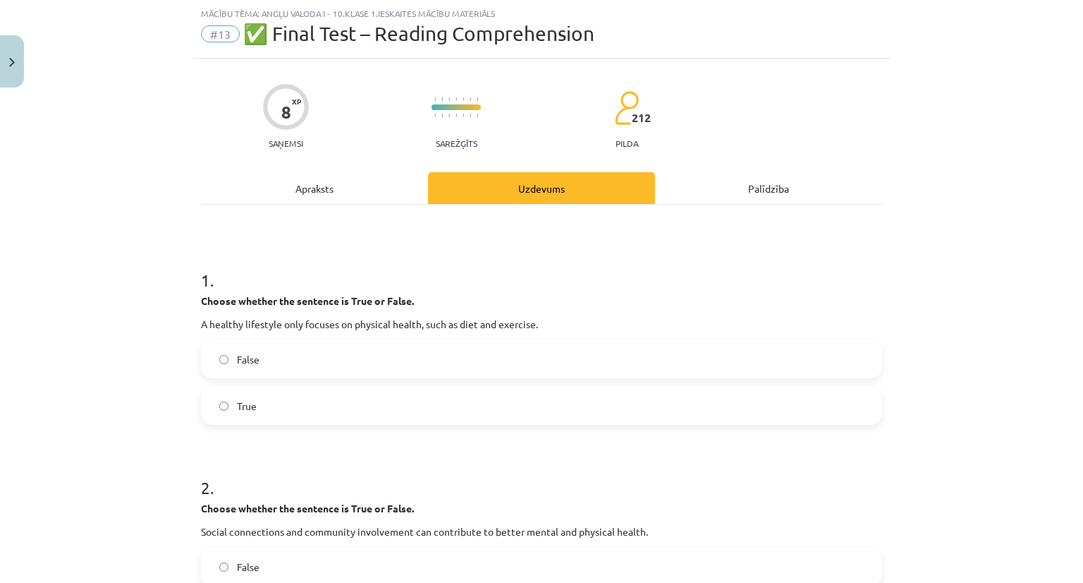
click at [417, 396] on label "True" at bounding box center [541, 405] width 678 height 35
click at [392, 359] on label "False" at bounding box center [541, 358] width 678 height 35
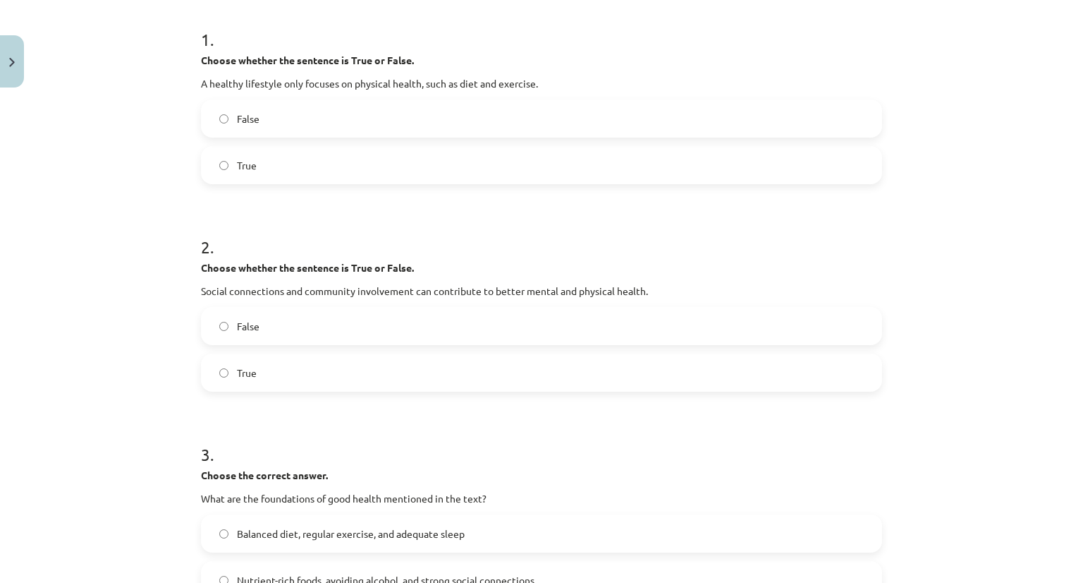
scroll to position [278, 0]
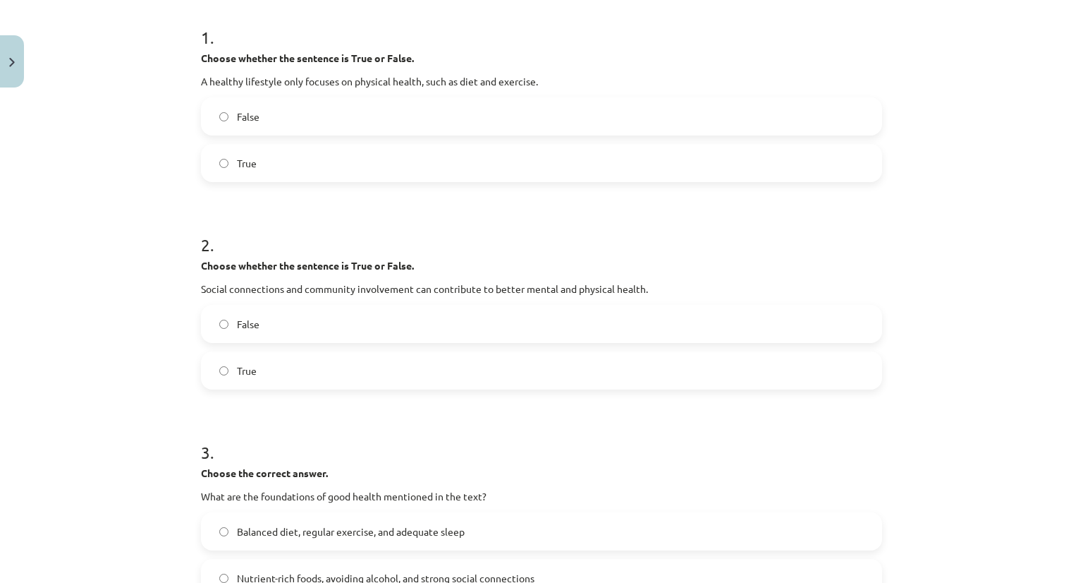
click at [286, 319] on label "False" at bounding box center [541, 323] width 678 height 35
click at [237, 377] on span "True" at bounding box center [247, 370] width 20 height 15
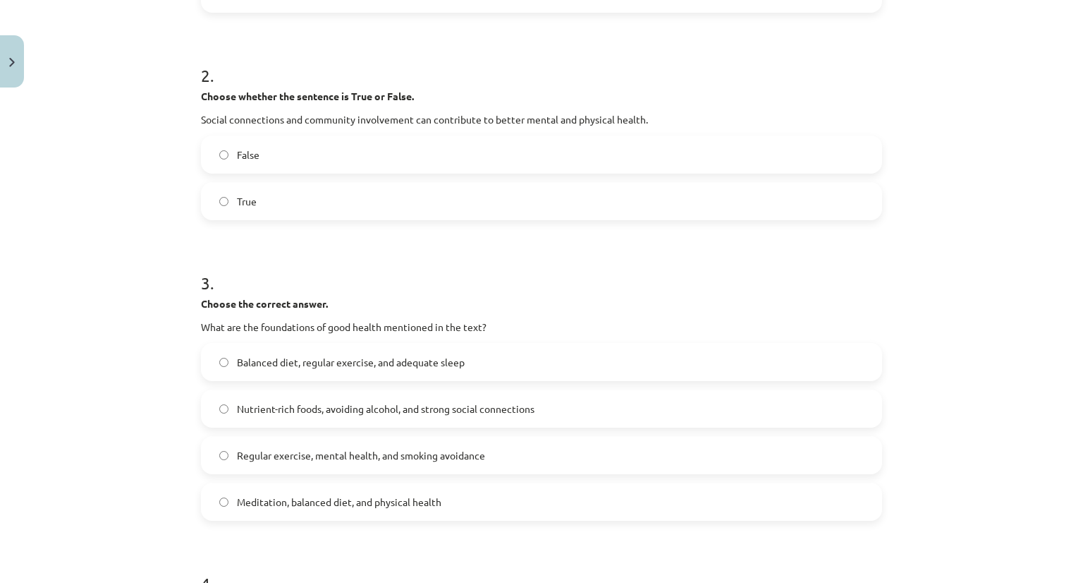
scroll to position [452, 0]
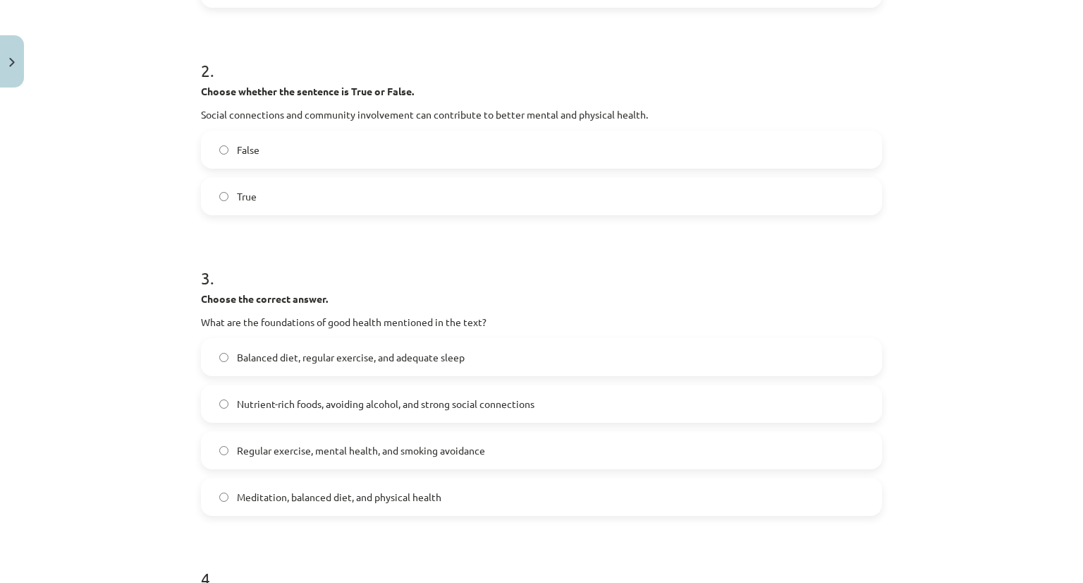
click at [183, 404] on div "Mācību tēma: Angļu valoda i - 10.klase 1.ieskaites mācību materiāls #13 ✅ Final…" at bounding box center [541, 291] width 1083 height 583
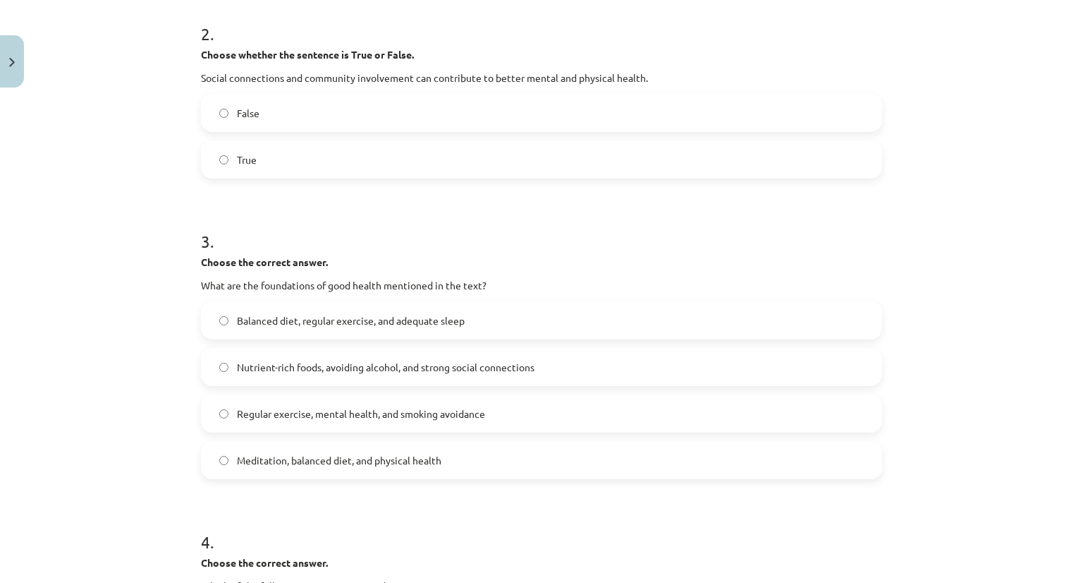
scroll to position [494, 0]
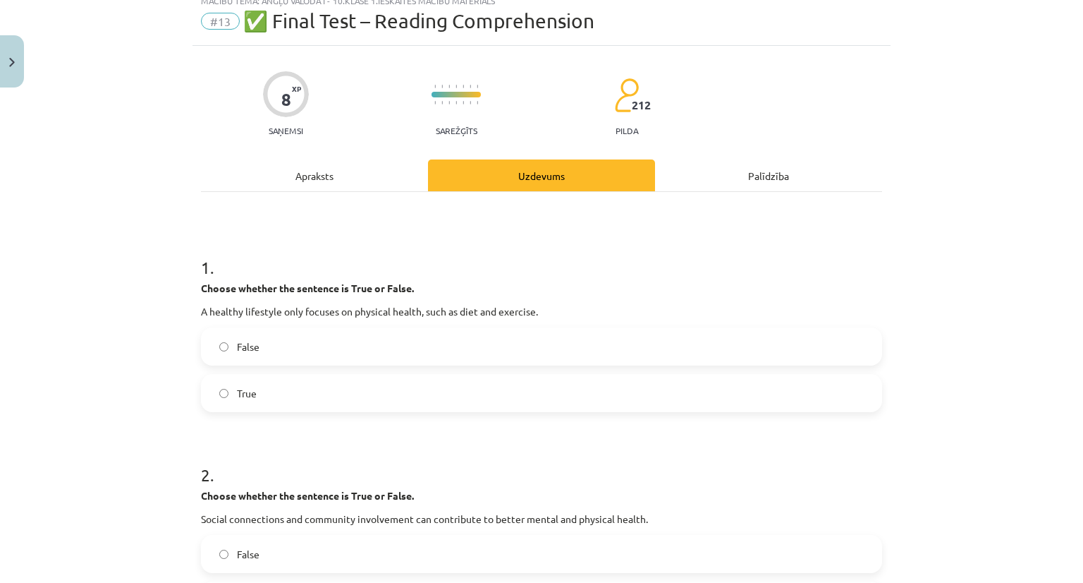
click at [333, 164] on div "Apraksts" at bounding box center [314, 175] width 227 height 32
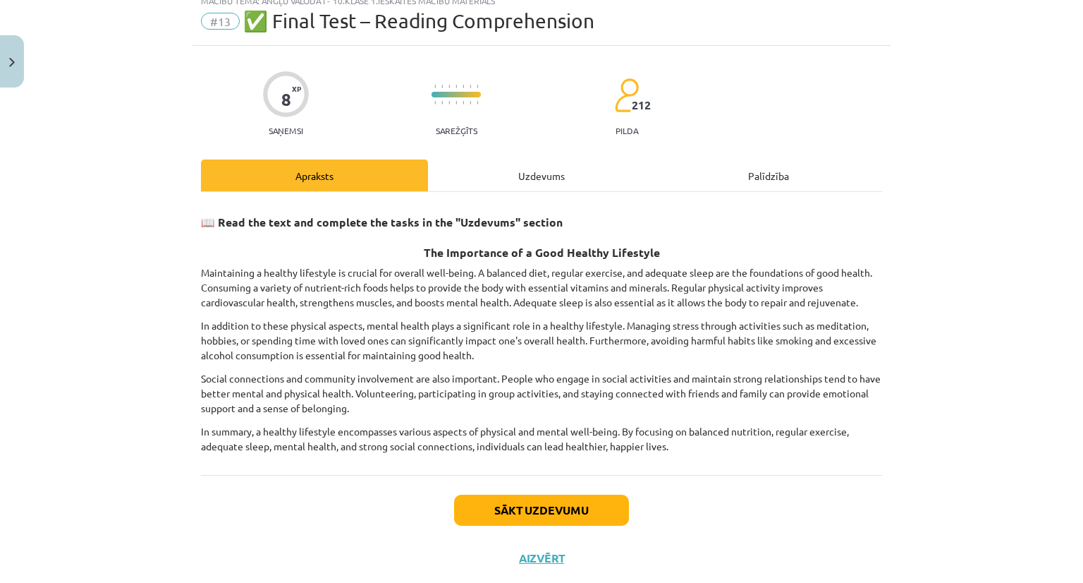
scroll to position [35, 0]
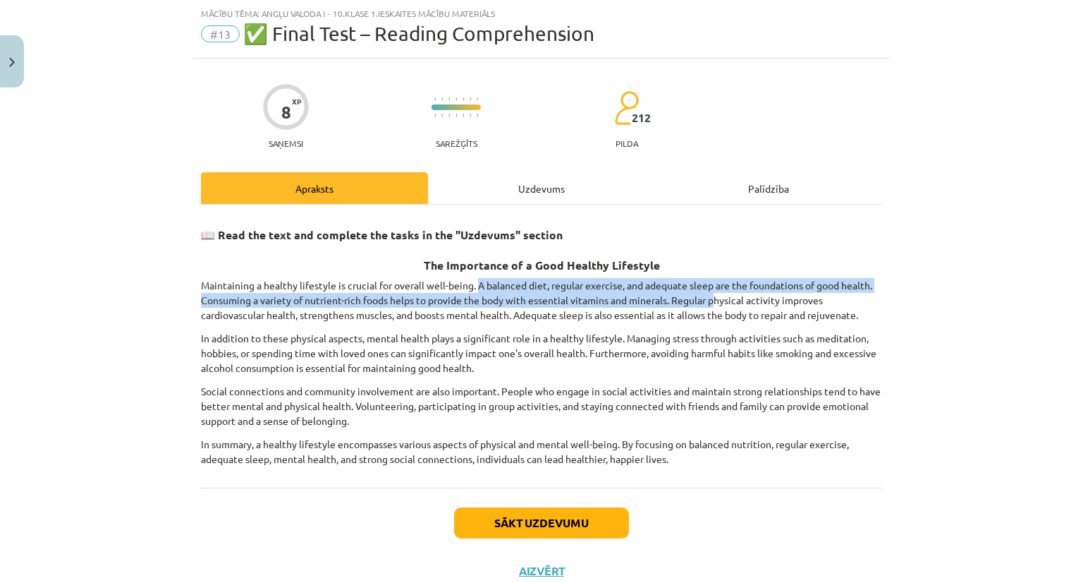
drag, startPoint x: 472, startPoint y: 281, endPoint x: 709, endPoint y: 291, distance: 237.9
click at [709, 291] on p "Maintaining a healthy lifestyle is crucial for overall well-being. A balanced d…" at bounding box center [541, 300] width 681 height 44
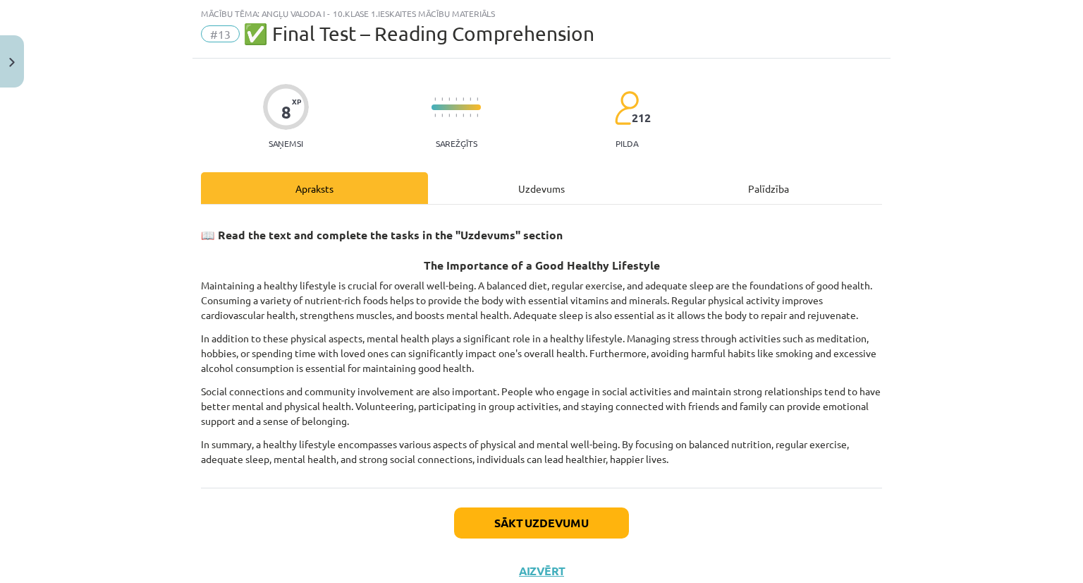
click at [731, 355] on p "In addition to these physical aspects, mental health plays a significant role i…" at bounding box center [541, 353] width 681 height 44
drag, startPoint x: 472, startPoint y: 281, endPoint x: 709, endPoint y: 279, distance: 237.7
click at [709, 279] on p "Maintaining a healthy lifestyle is crucial for overall well-being. A balanced d…" at bounding box center [541, 300] width 681 height 44
click at [499, 178] on div "Uzdevums" at bounding box center [541, 188] width 227 height 32
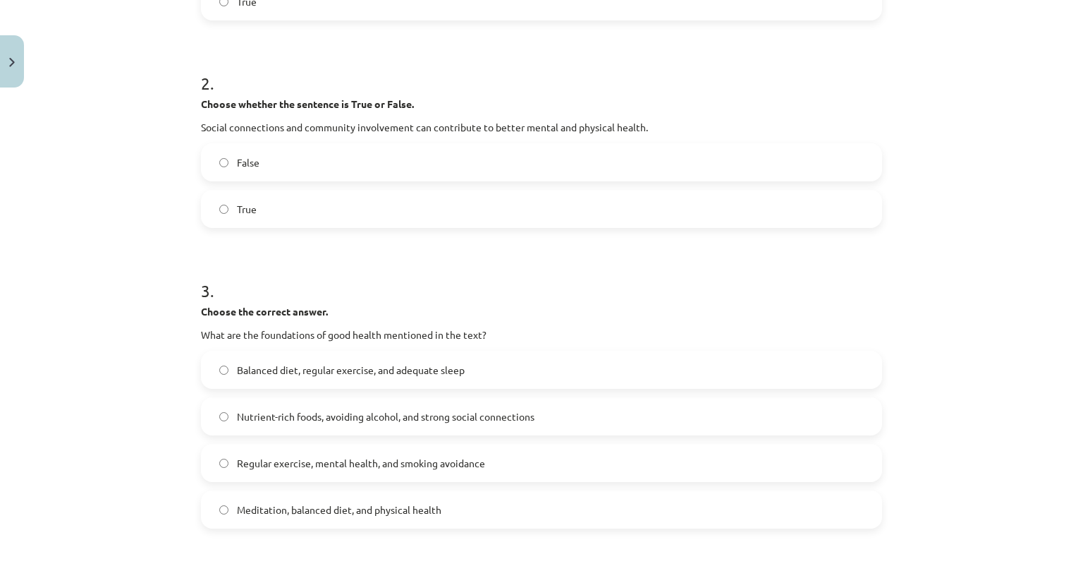
scroll to position [442, 0]
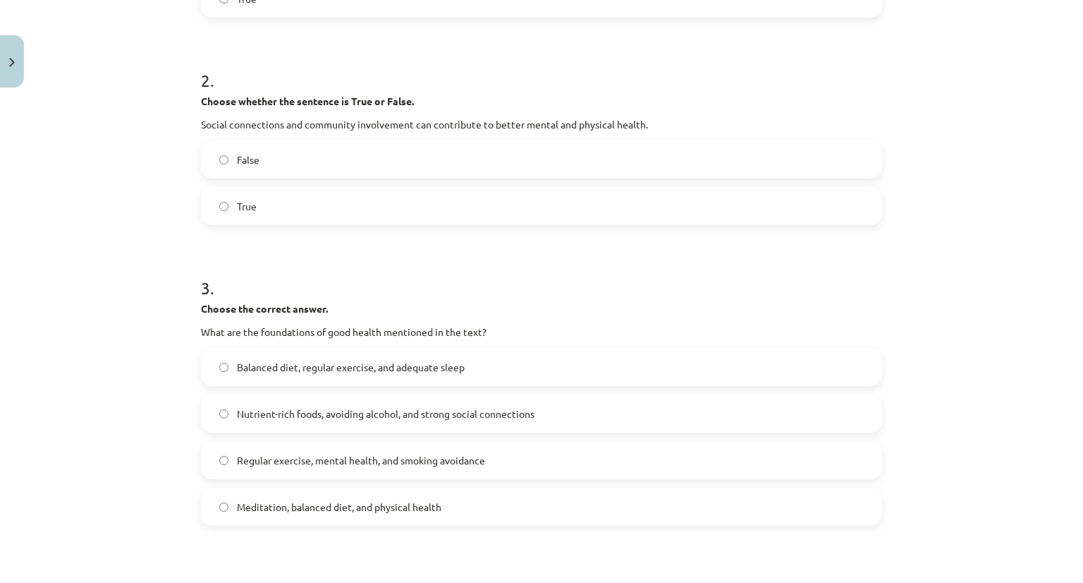
click at [260, 373] on span "Balanced diet, regular exercise, and adequate sleep" at bounding box center [351, 367] width 228 height 15
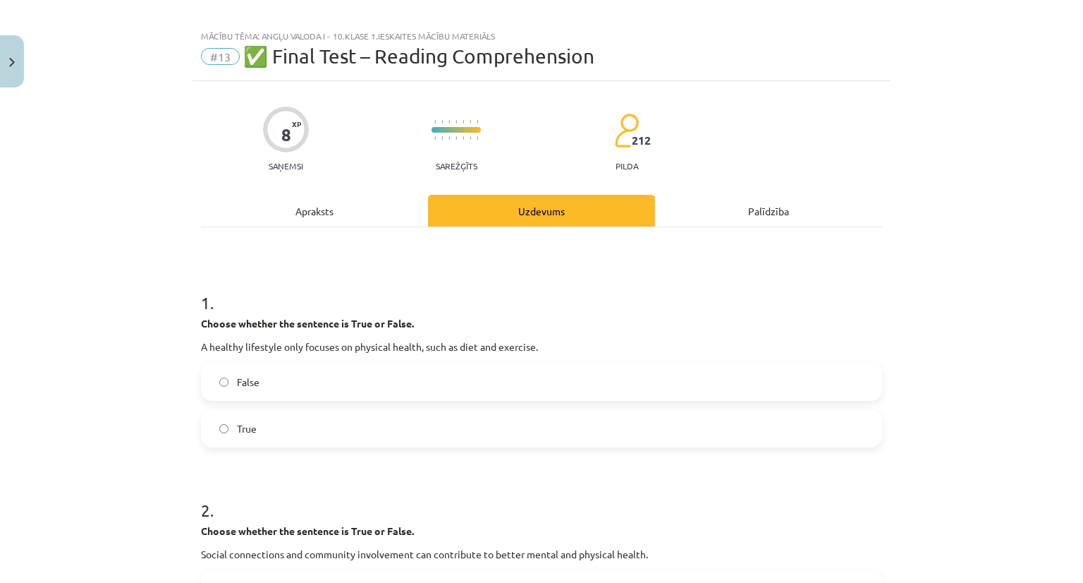
scroll to position [0, 0]
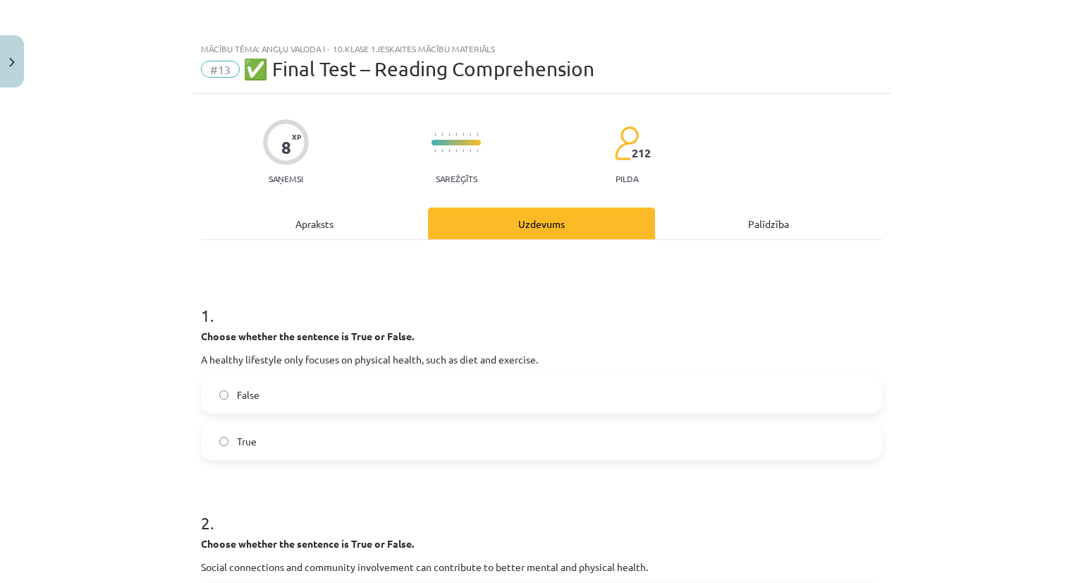
click at [331, 231] on div "Apraksts" at bounding box center [314, 223] width 227 height 32
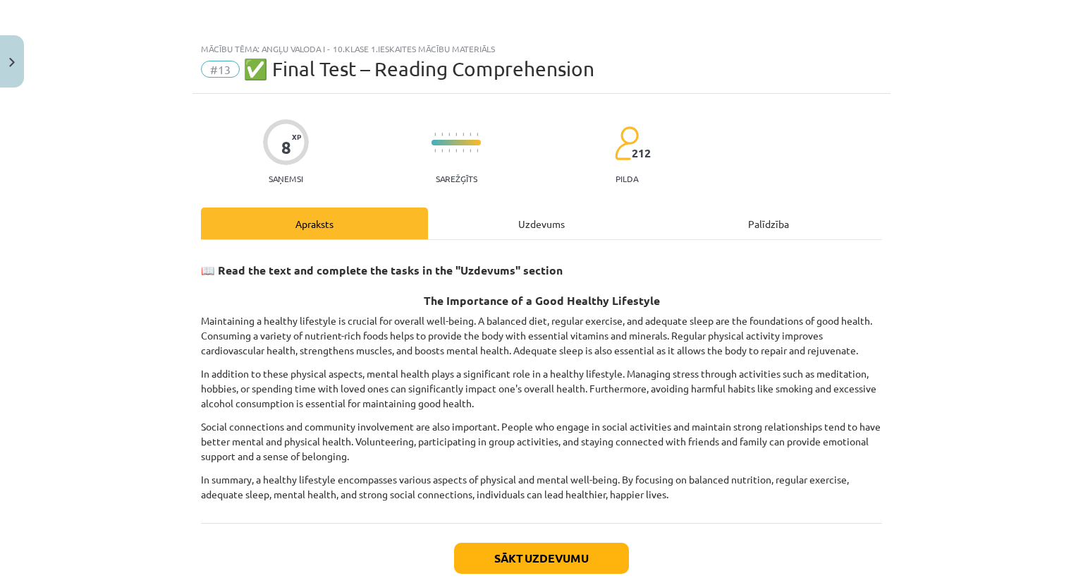
scroll to position [35, 0]
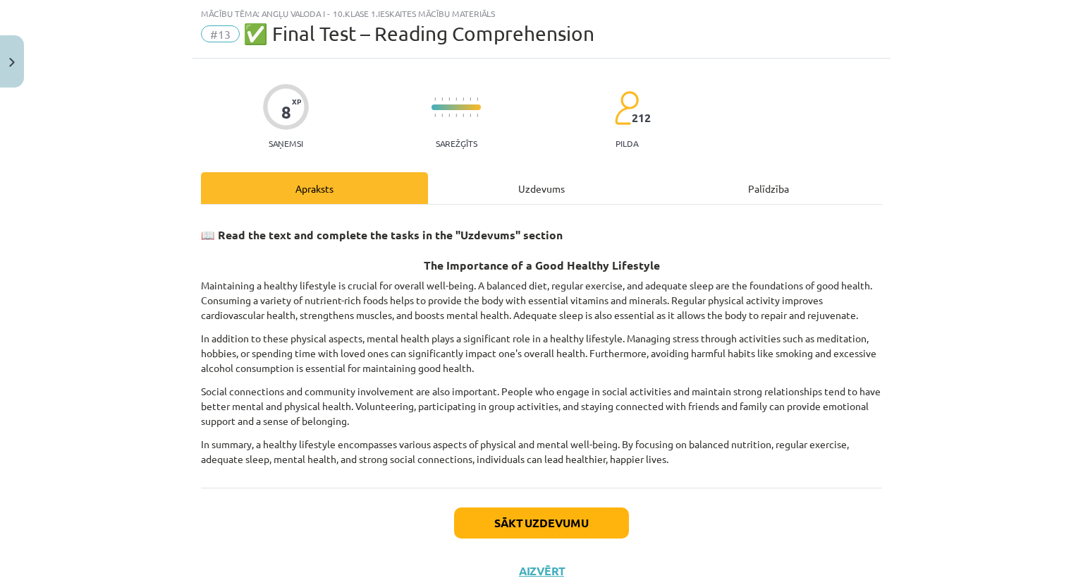
click at [597, 172] on div "Uzdevums" at bounding box center [541, 188] width 227 height 32
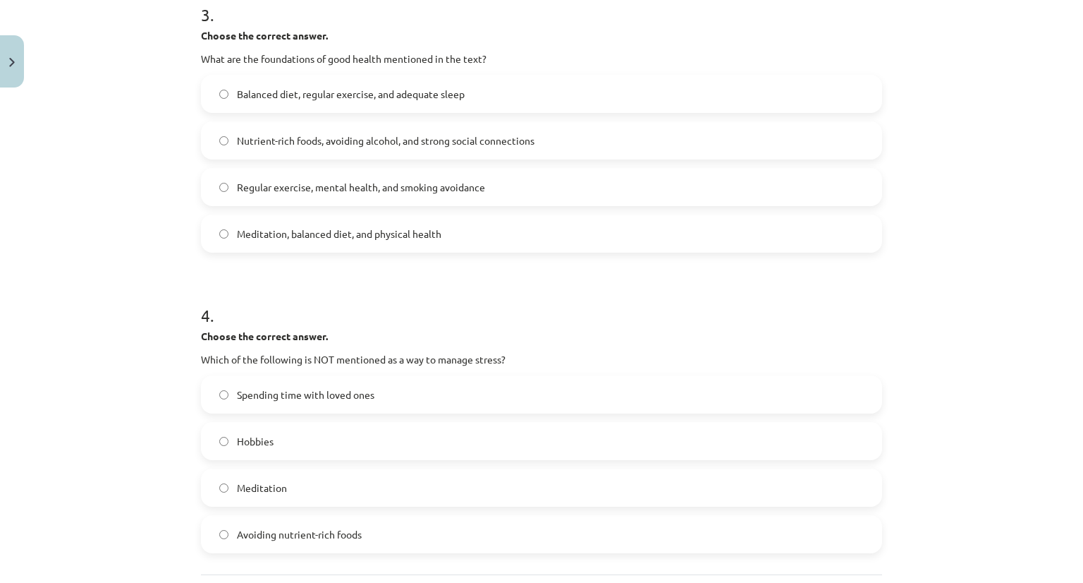
scroll to position [849, 0]
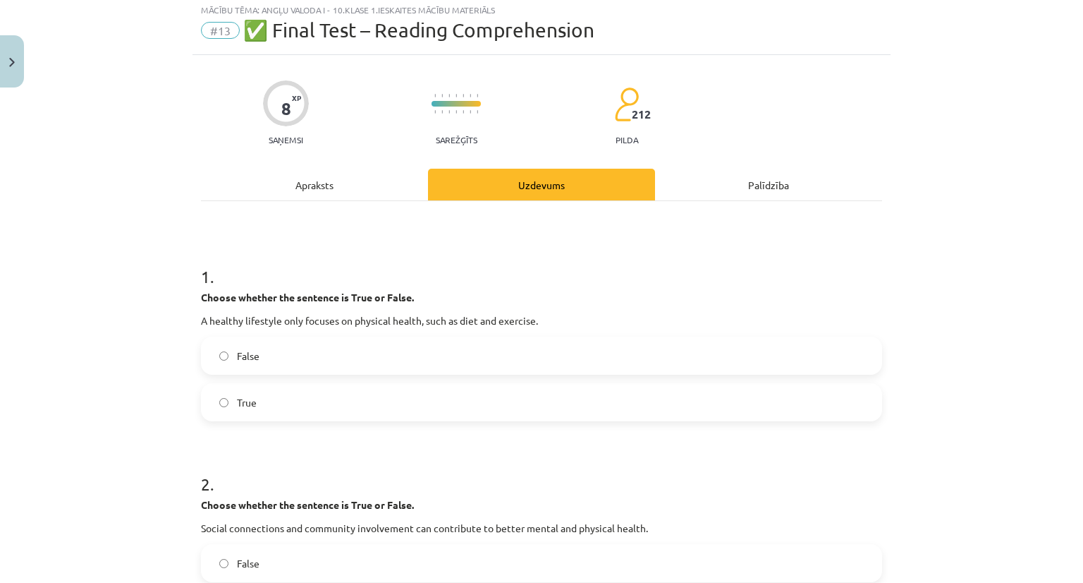
click at [333, 182] on div "Apraksts" at bounding box center [314, 185] width 227 height 32
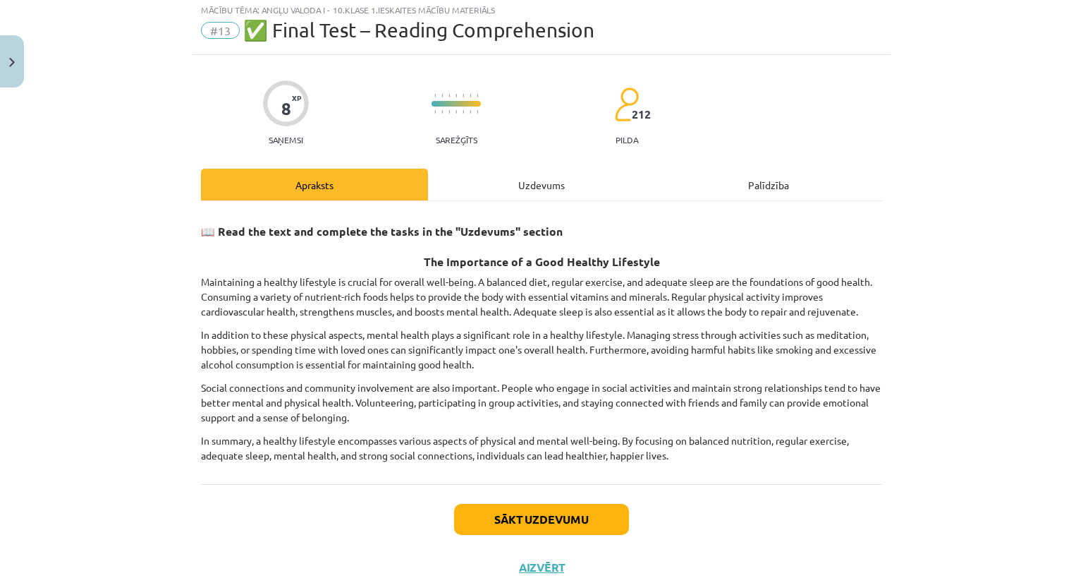
scroll to position [35, 0]
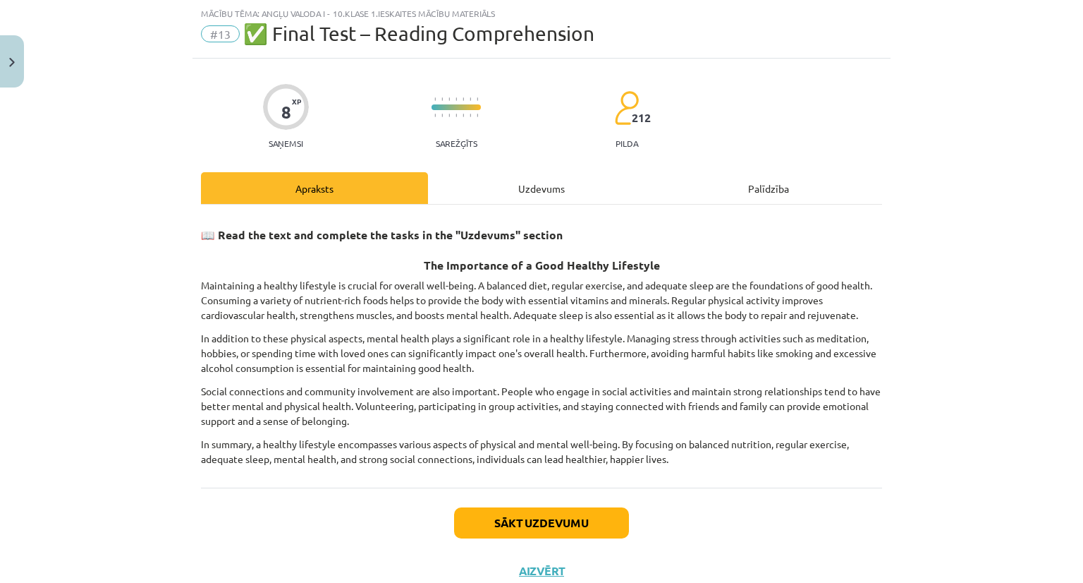
click at [546, 178] on div "Uzdevums" at bounding box center [541, 188] width 227 height 32
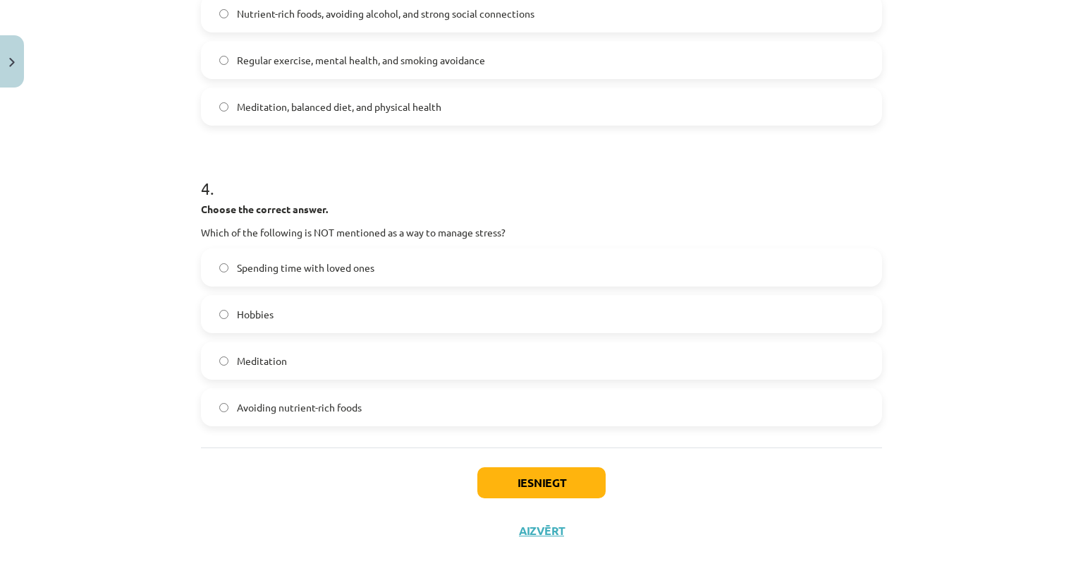
scroll to position [849, 0]
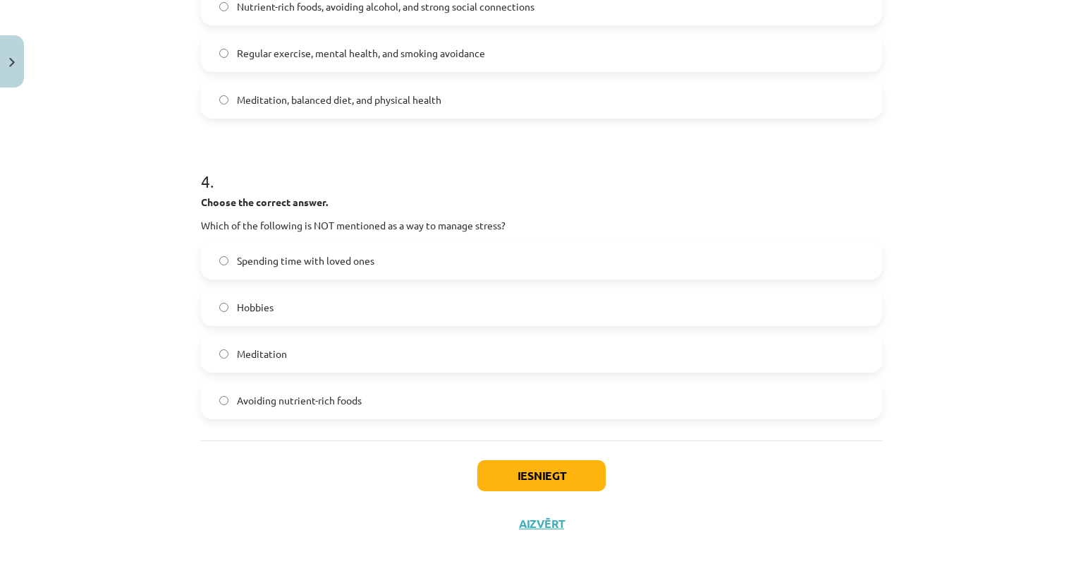
click at [258, 411] on label "Avoiding nutrient-rich foods" at bounding box center [541, 399] width 678 height 35
click at [514, 473] on button "Iesniegt" at bounding box center [541, 475] width 128 height 31
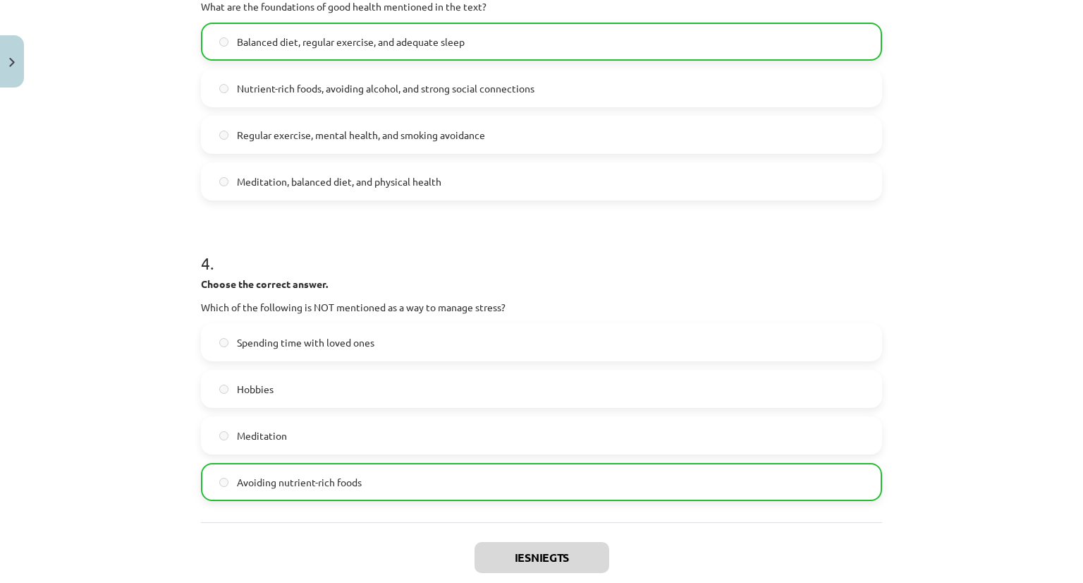
scroll to position [894, 0]
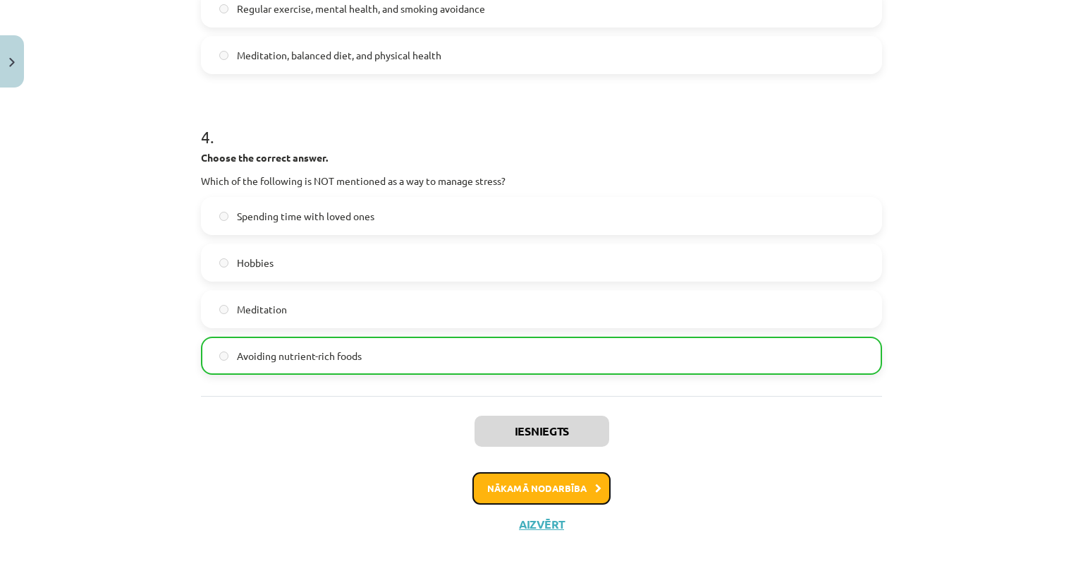
click at [495, 494] on button "Nākamā nodarbība" at bounding box center [541, 488] width 138 height 32
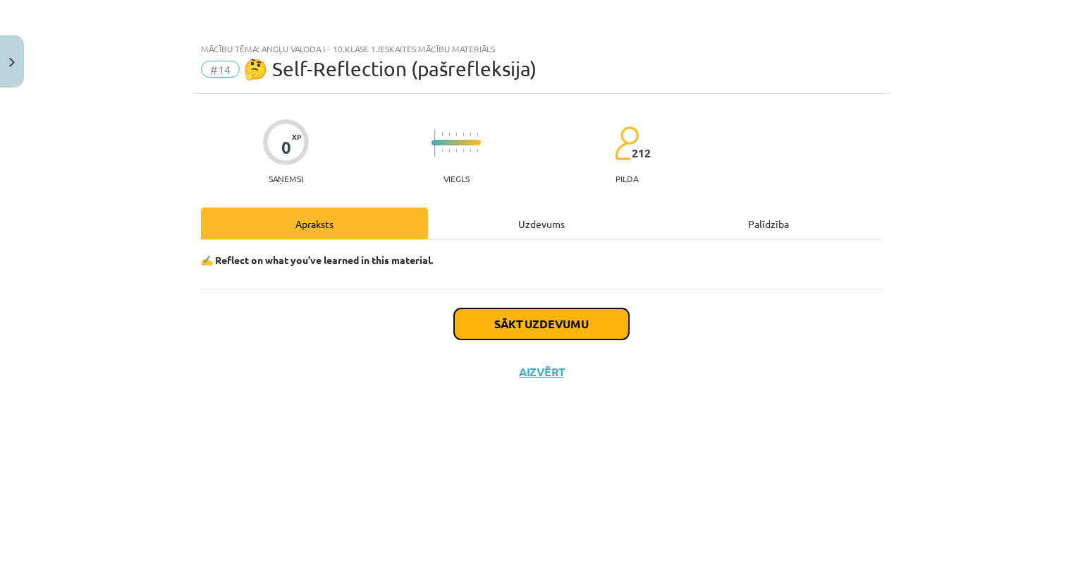
click at [542, 322] on button "Sākt uzdevumu" at bounding box center [541, 323] width 175 height 31
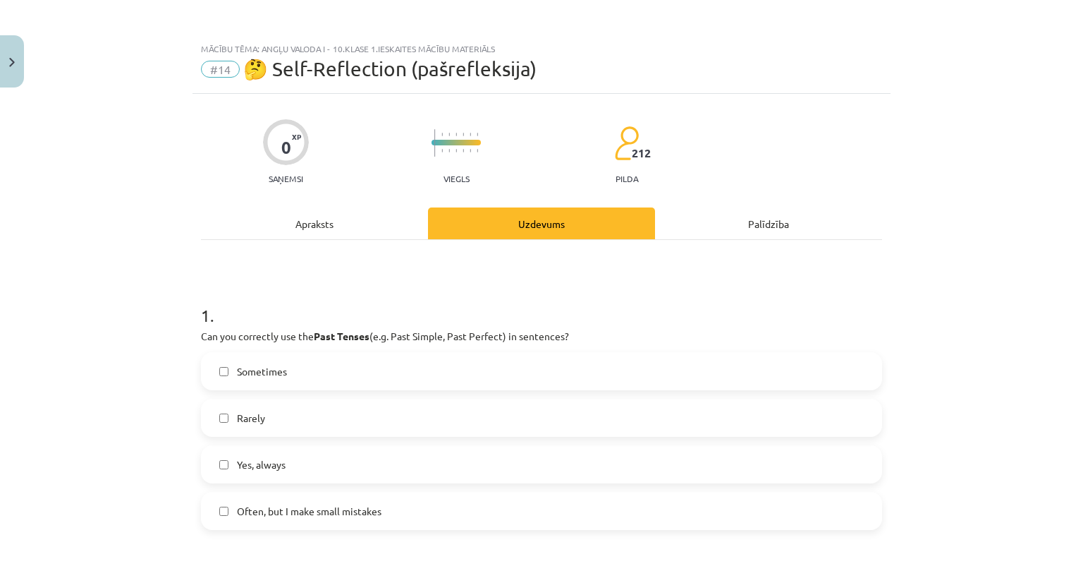
scroll to position [86, 0]
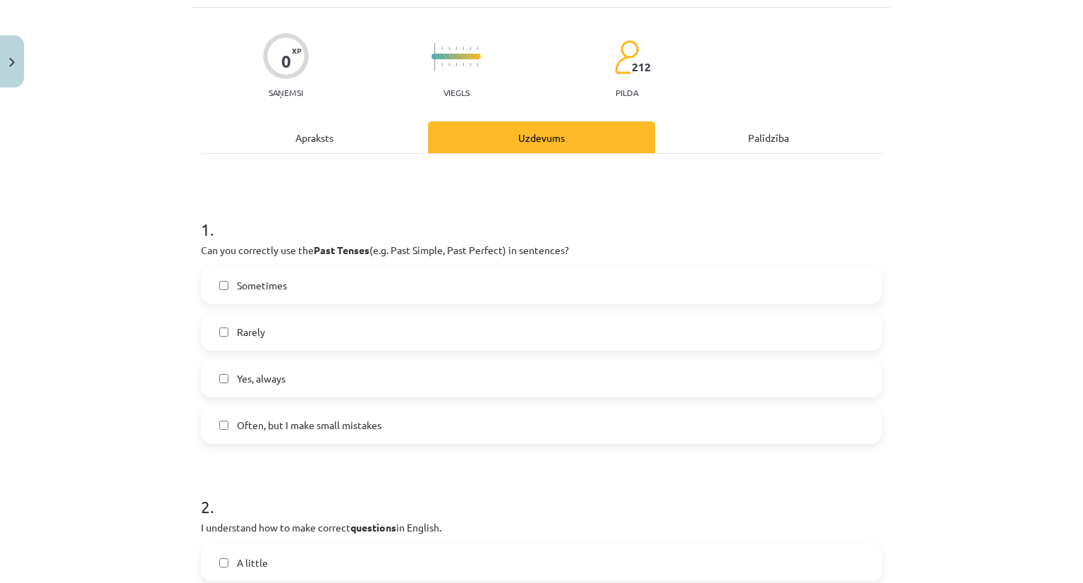
click at [285, 379] on label "Yes, always" at bounding box center [541, 377] width 678 height 35
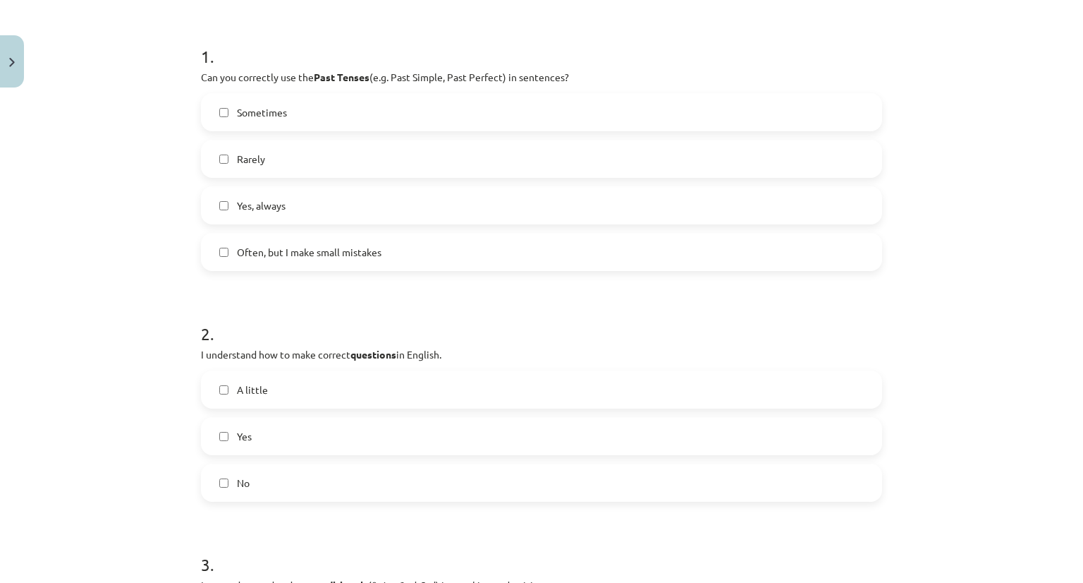
scroll to position [298, 0]
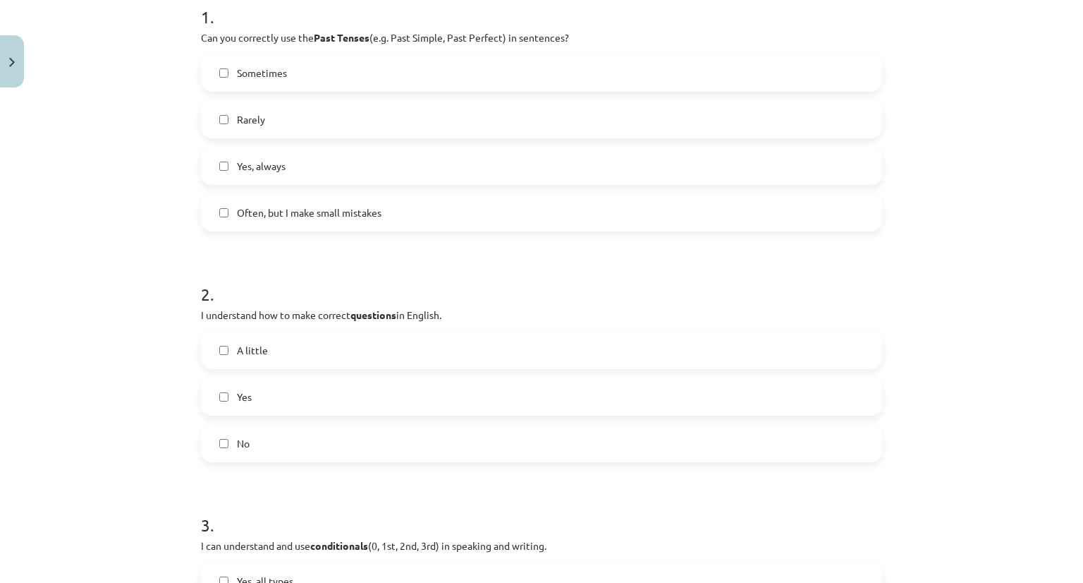
click at [250, 396] on label "Yes" at bounding box center [541, 396] width 678 height 35
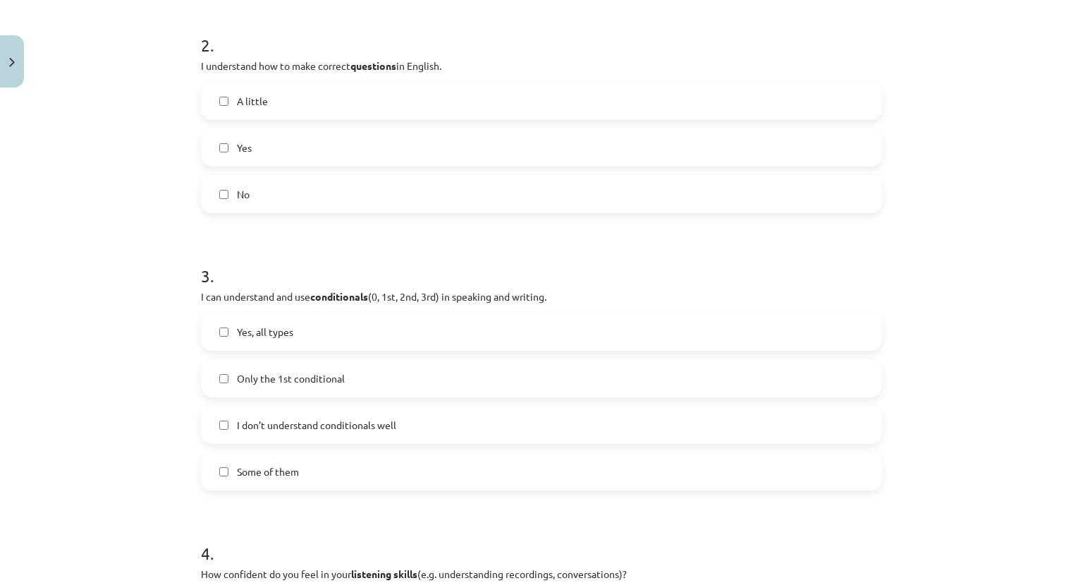
scroll to position [590, 0]
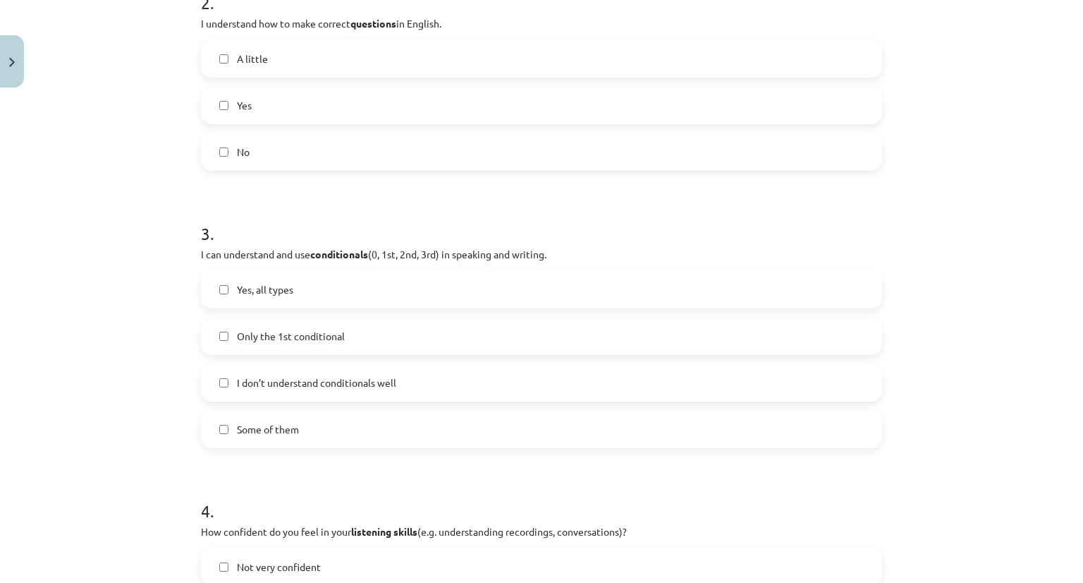
click at [282, 291] on span "Yes, all types" at bounding box center [265, 289] width 56 height 15
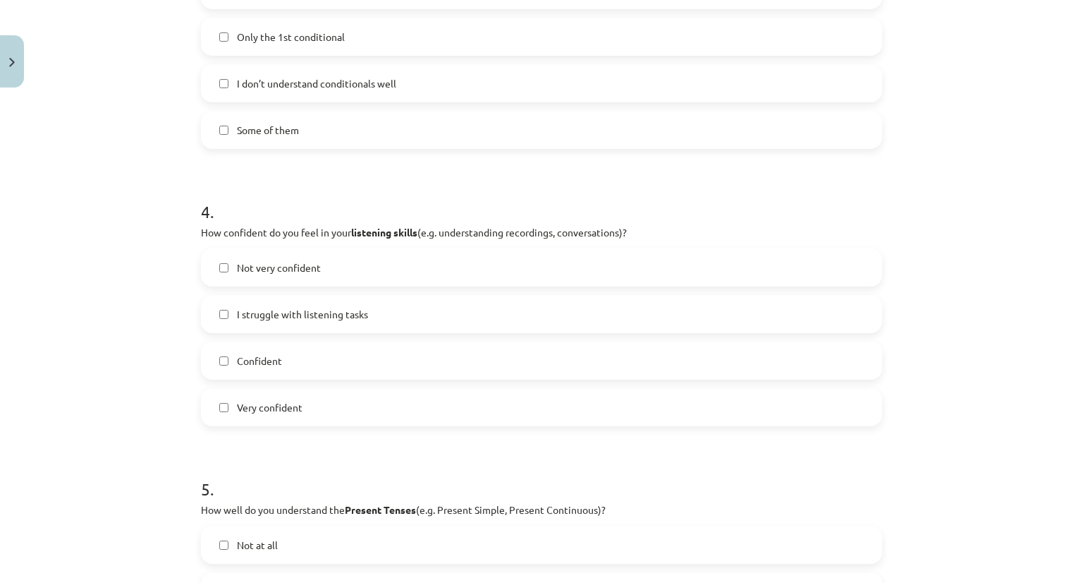
scroll to position [897, 0]
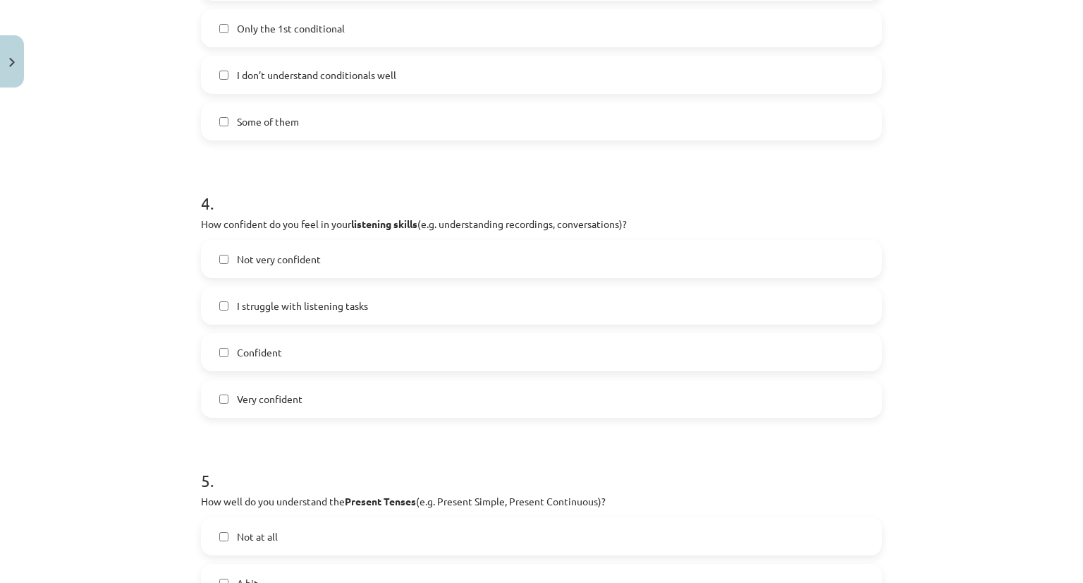
click at [267, 346] on span "Confident" at bounding box center [259, 352] width 45 height 15
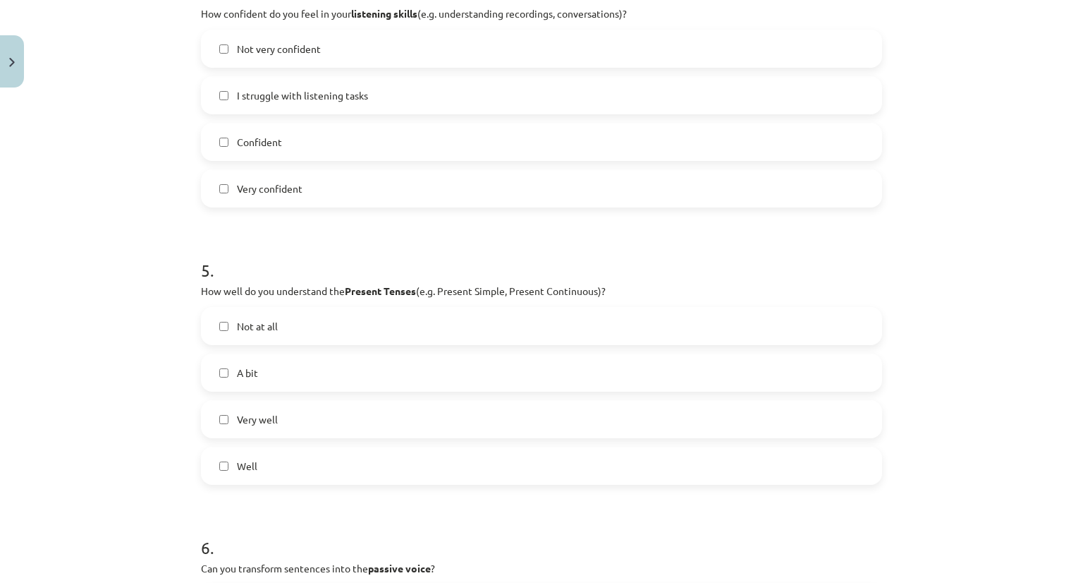
scroll to position [1122, 0]
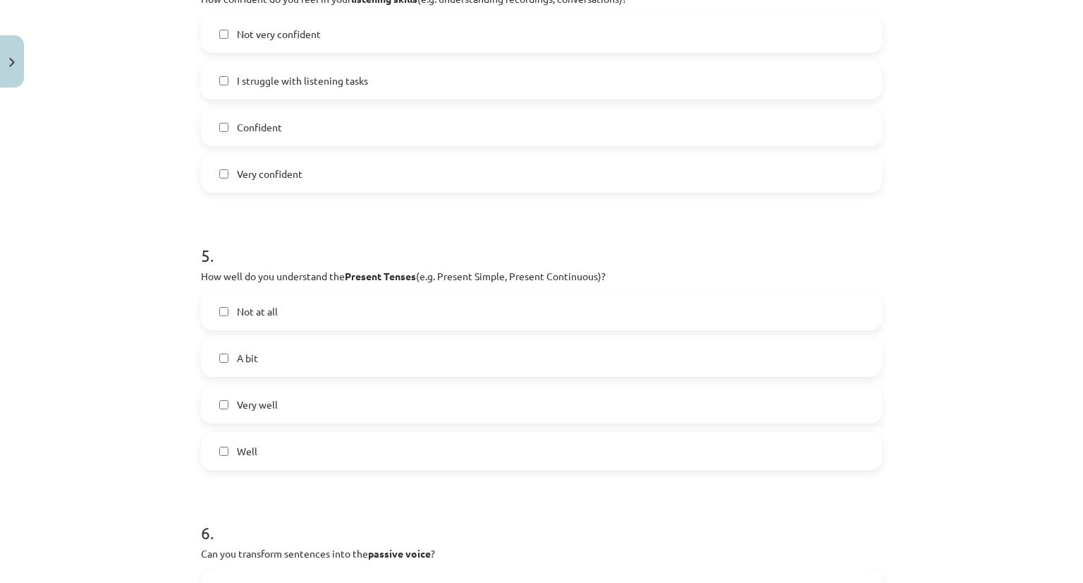
click at [286, 398] on label "Very well" at bounding box center [541, 403] width 678 height 35
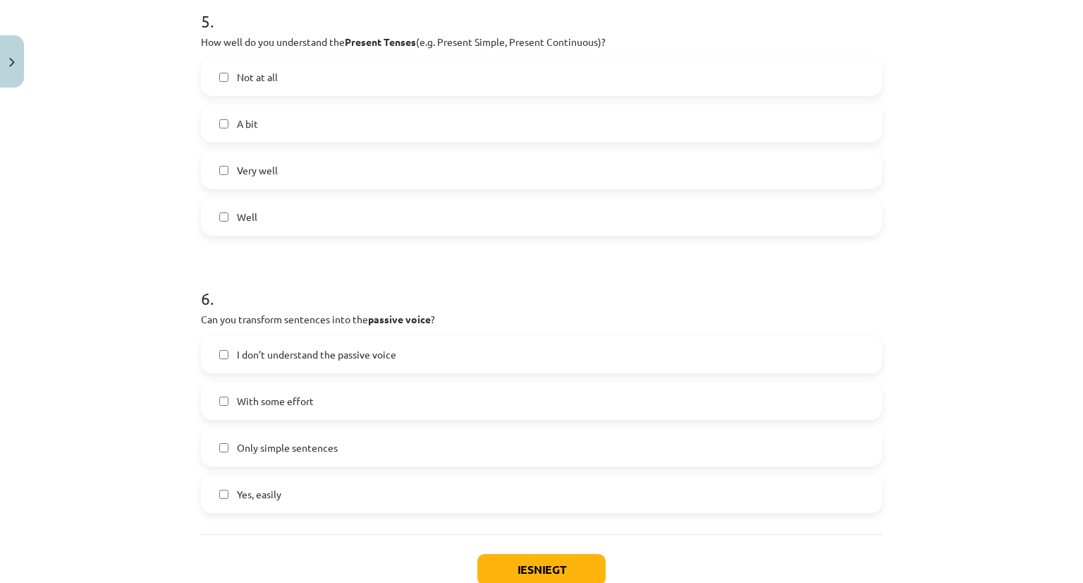
scroll to position [1416, 0]
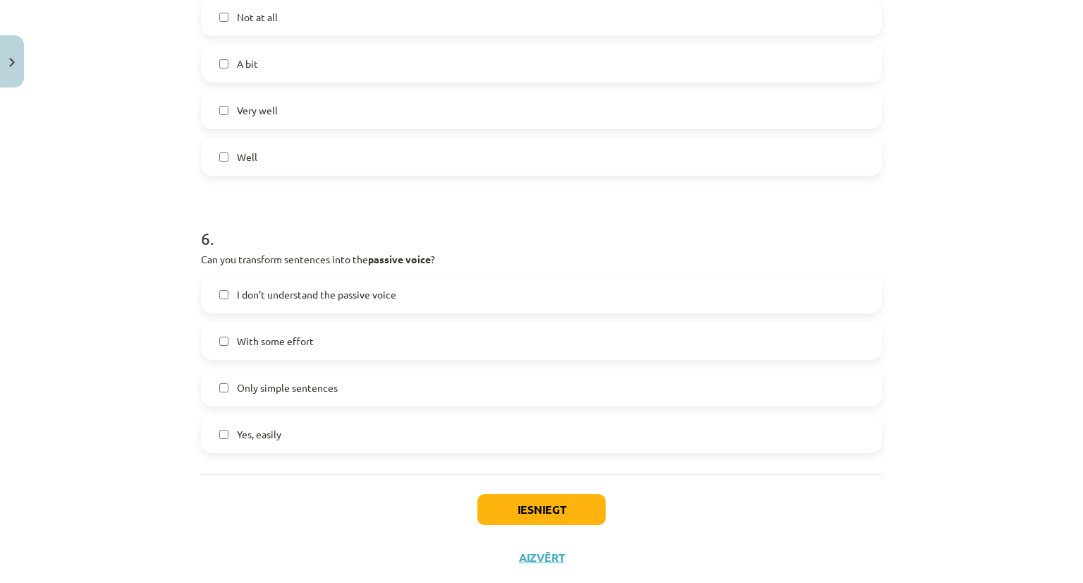
click at [272, 346] on span "With some effort" at bounding box center [275, 341] width 77 height 15
click at [539, 508] on button "Iesniegt" at bounding box center [541, 509] width 128 height 31
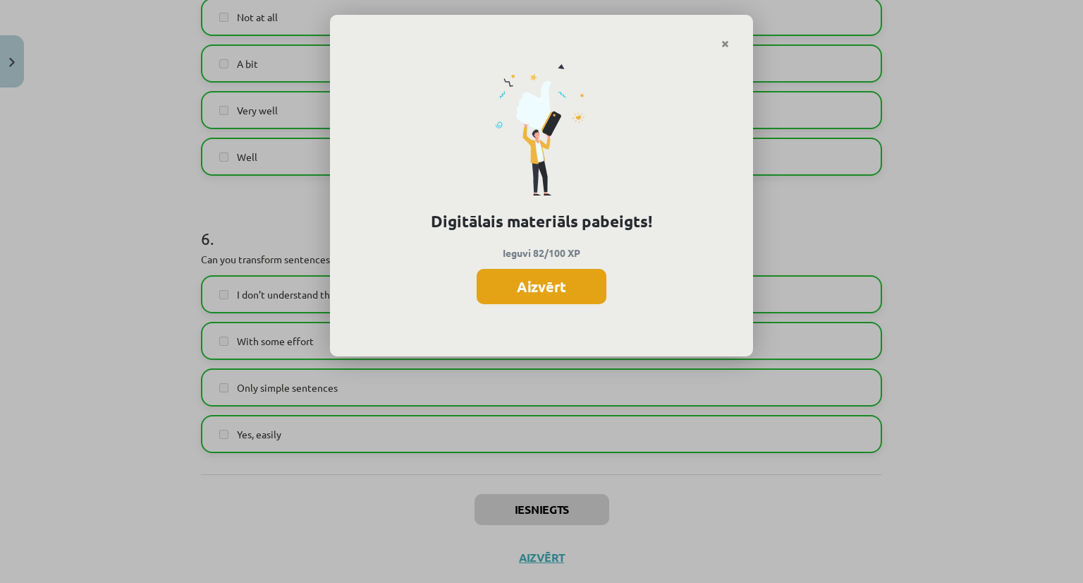
click at [563, 286] on button "Aizvērt" at bounding box center [542, 286] width 130 height 35
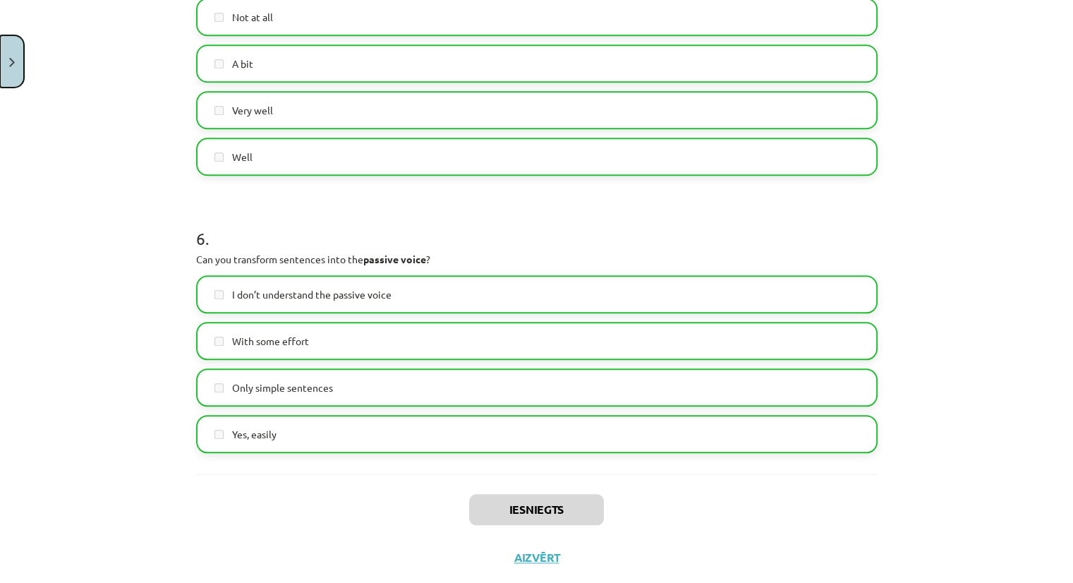
click at [12, 71] on button "Close" at bounding box center [12, 61] width 24 height 52
click at [99, 289] on div "Mācību tēma: Angļu valoda i - 10.klase 1.ieskaites mācību materiāls #14 🤔 Self-…" at bounding box center [536, 291] width 1073 height 583
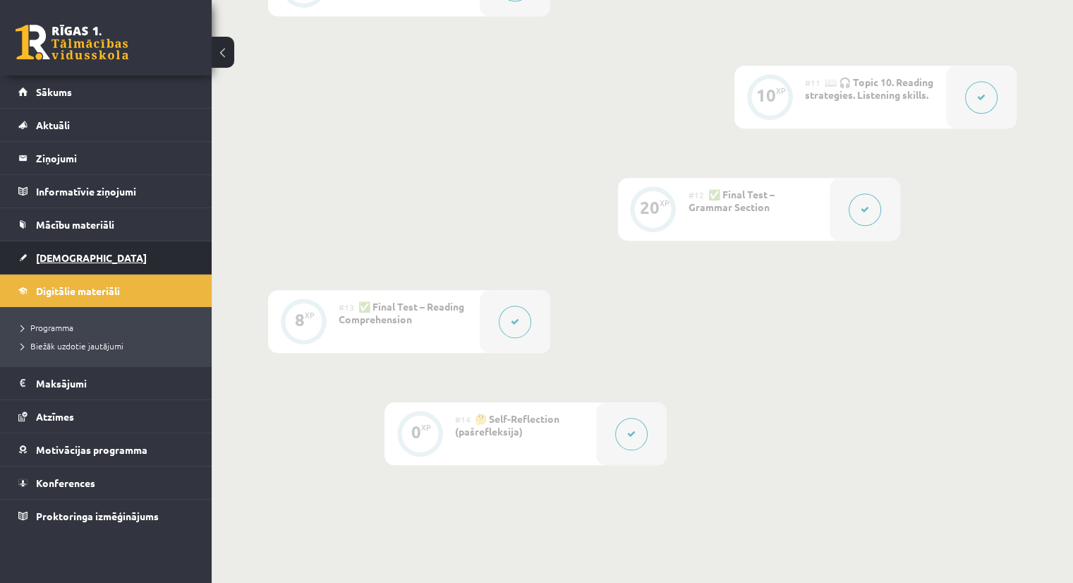
click at [57, 252] on span "[DEMOGRAPHIC_DATA]" at bounding box center [91, 257] width 111 height 13
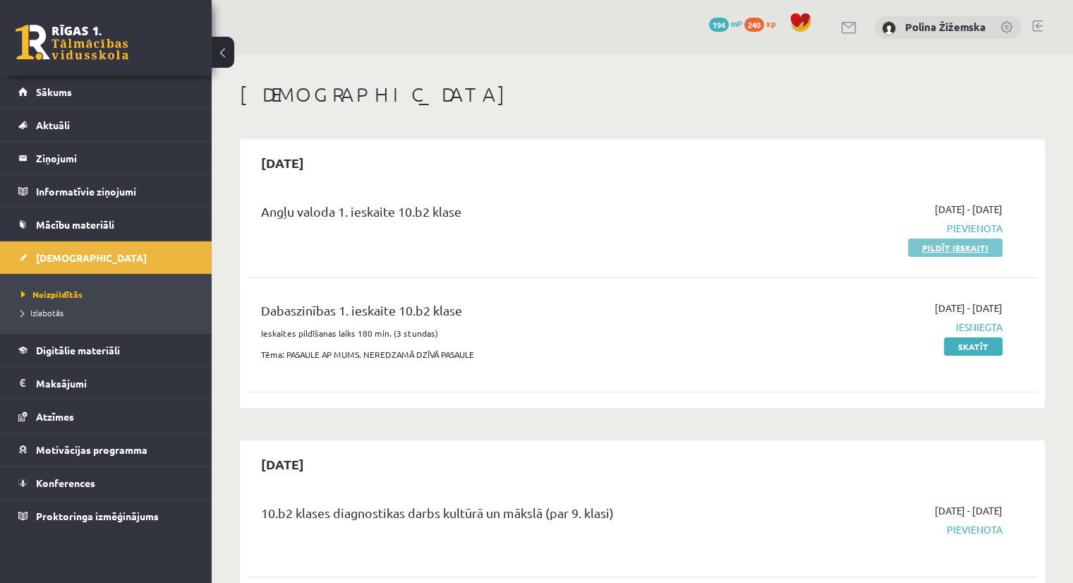
click at [971, 252] on link "Pildīt ieskaiti" at bounding box center [955, 247] width 94 height 18
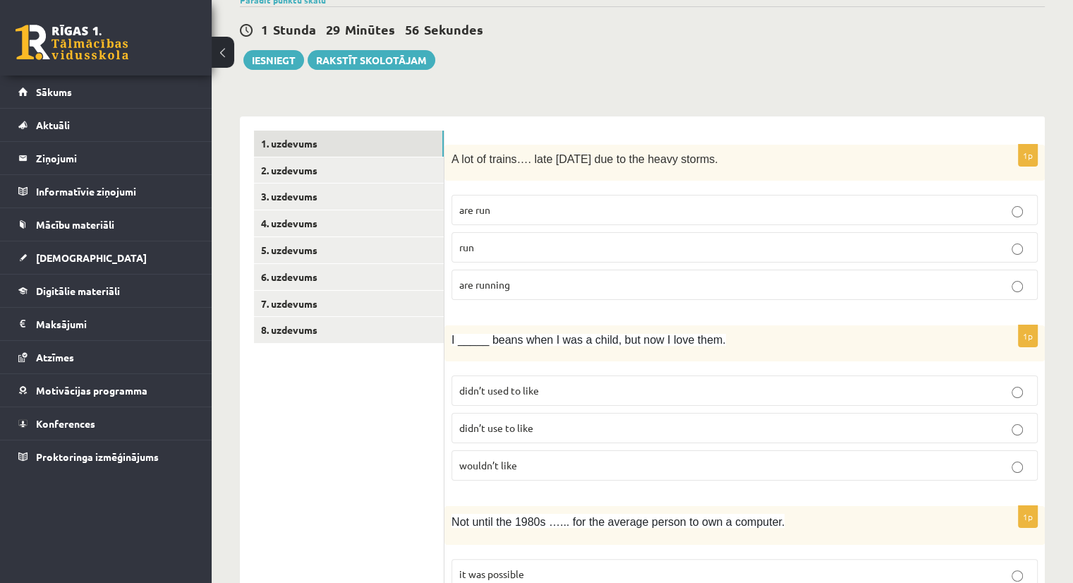
scroll to position [133, 0]
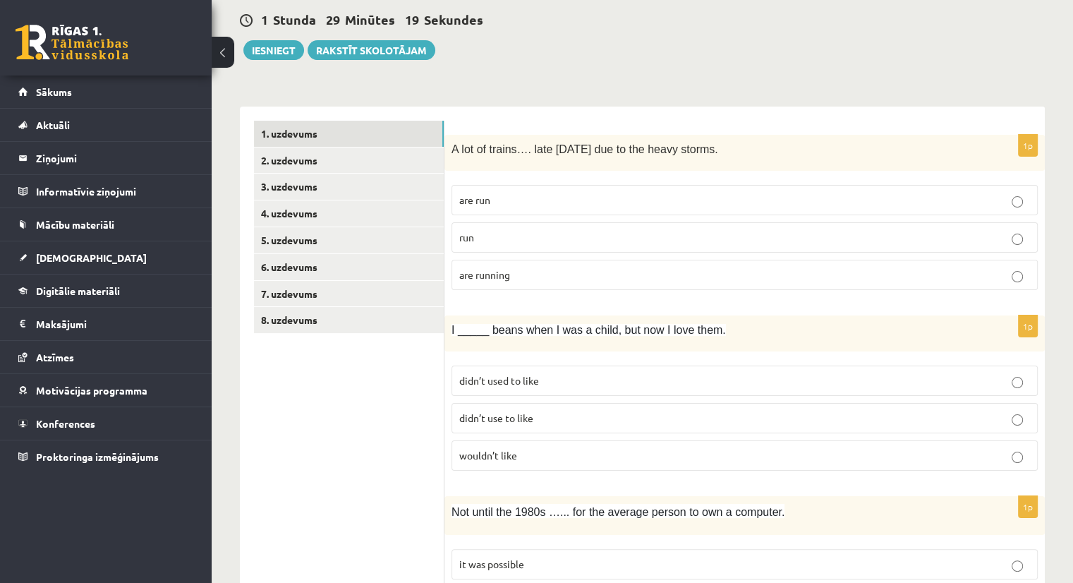
click at [484, 264] on label "are running" at bounding box center [744, 275] width 586 height 30
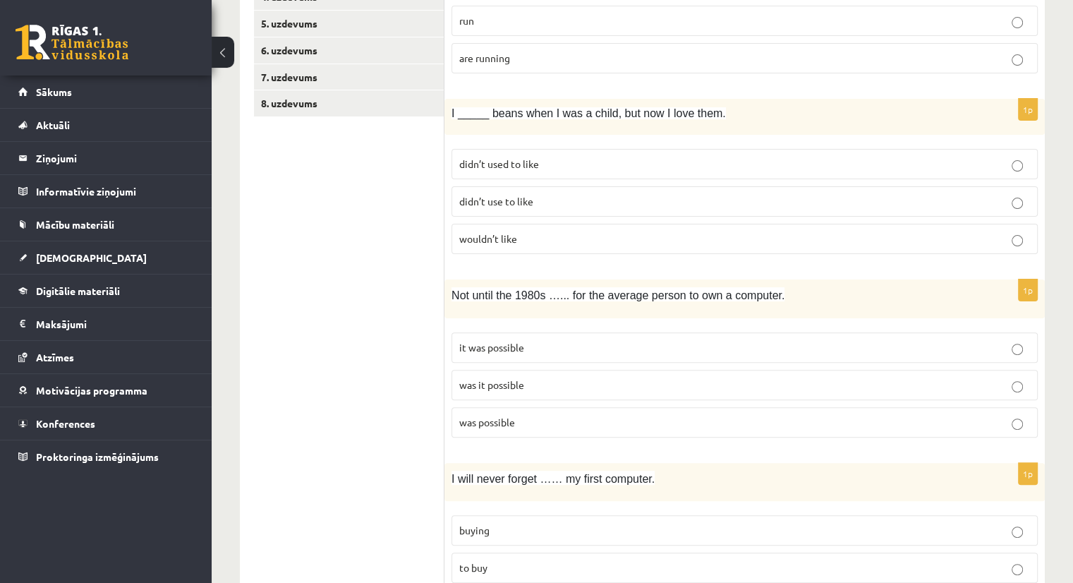
scroll to position [350, 0]
click at [510, 167] on span "didn’t used to like" at bounding box center [499, 163] width 80 height 13
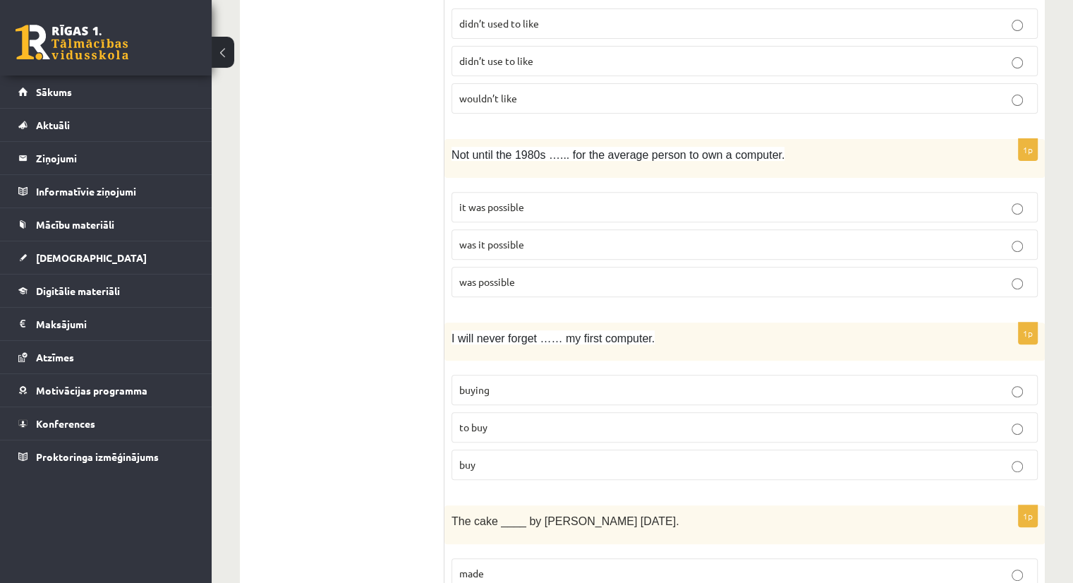
scroll to position [488, 0]
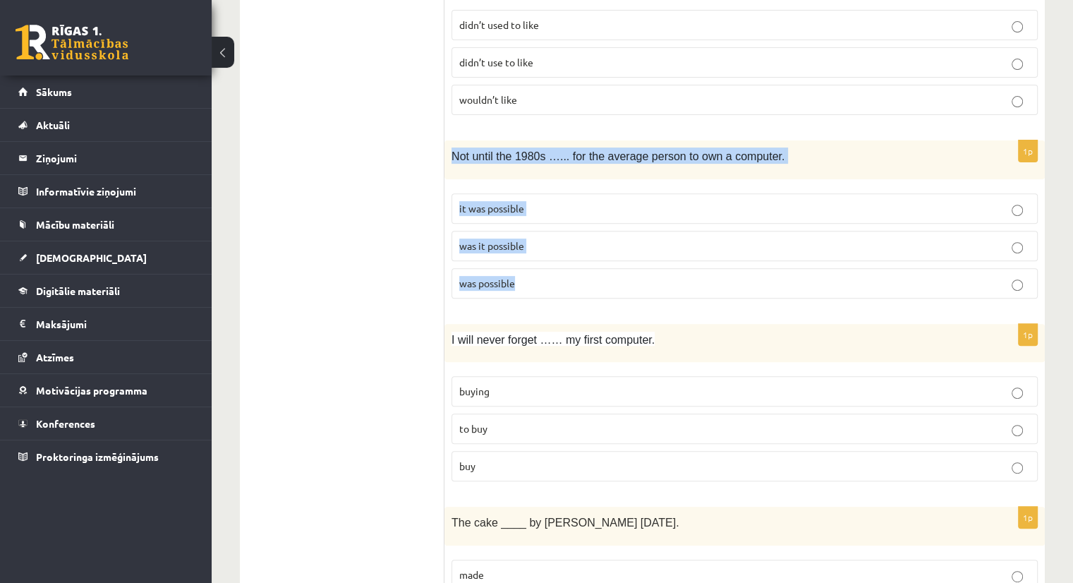
drag, startPoint x: 451, startPoint y: 150, endPoint x: 537, endPoint y: 280, distance: 155.7
click at [537, 280] on div "1p Not until the 1980s …... for the average person to own a computer. it was po…" at bounding box center [744, 224] width 600 height 169
copy div "Not until the 1980s …... for the average person to own a computer. it was possi…"
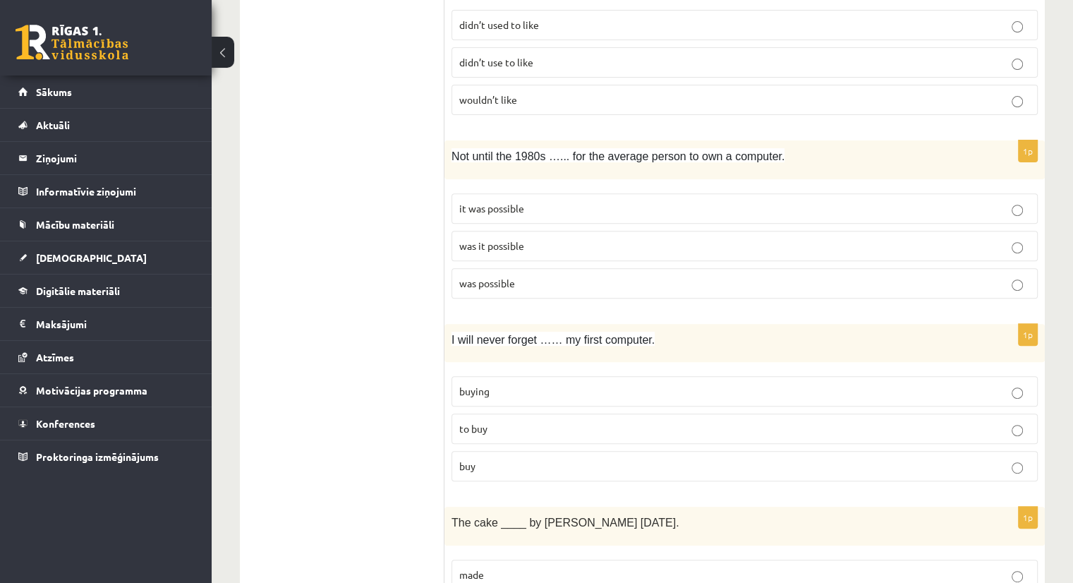
click at [533, 248] on p "was it possible" at bounding box center [744, 245] width 571 height 15
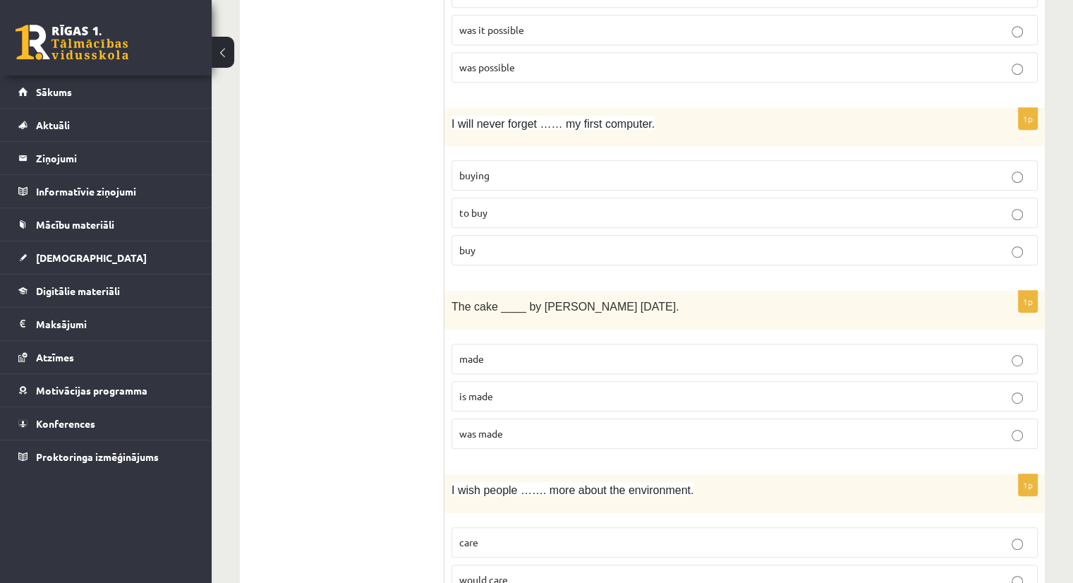
scroll to position [705, 0]
click at [481, 169] on span "buying" at bounding box center [474, 173] width 30 height 13
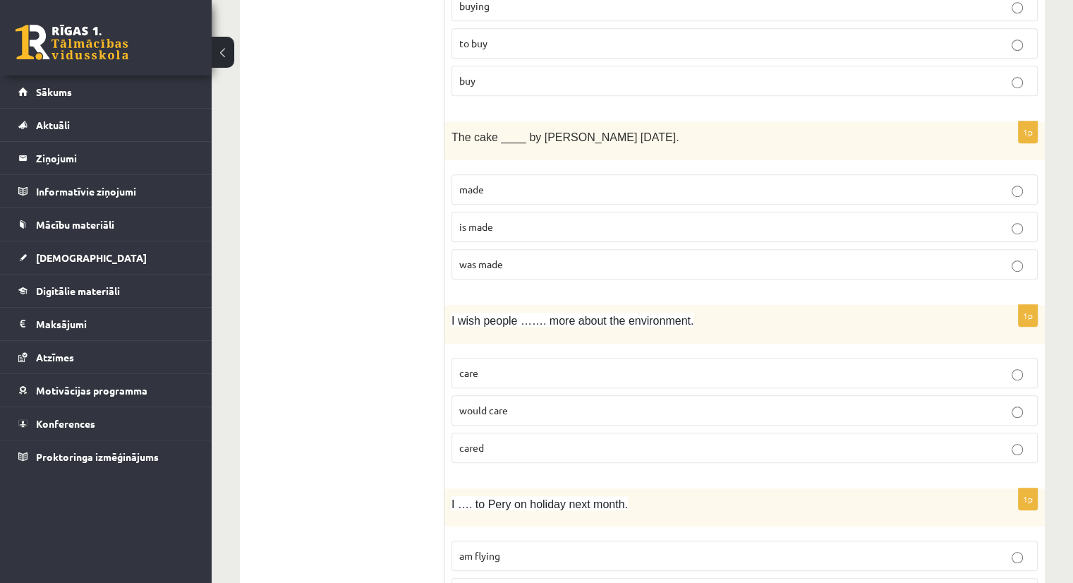
scroll to position [874, 0]
click at [522, 256] on p "was made" at bounding box center [744, 263] width 571 height 15
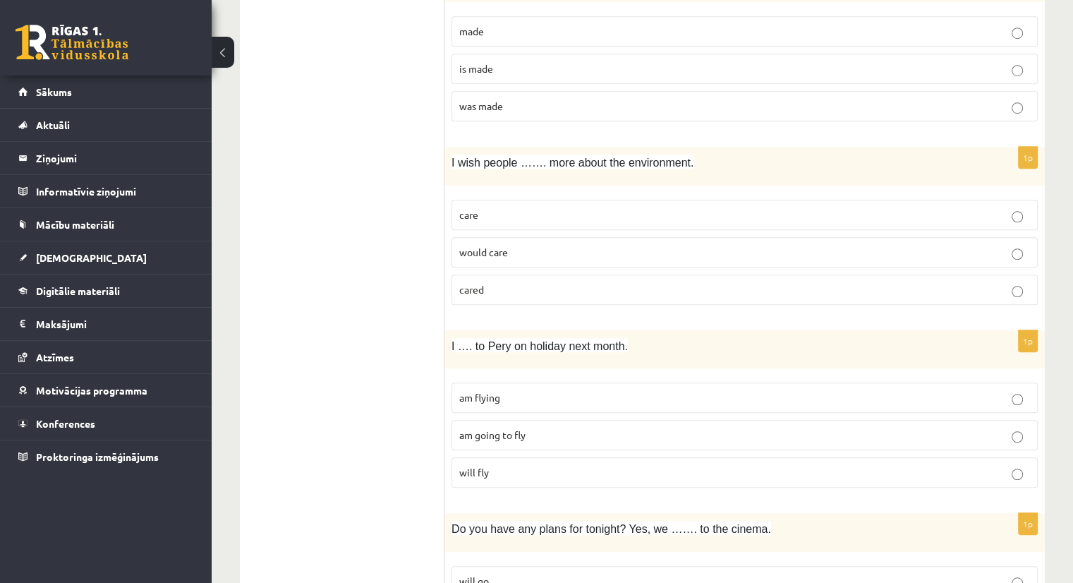
scroll to position [1077, 0]
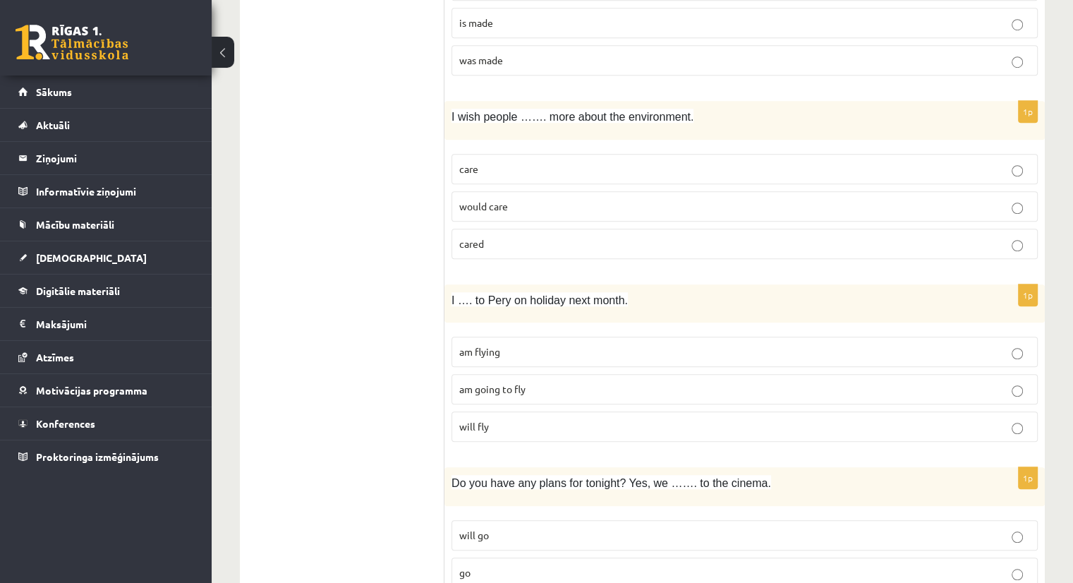
click at [506, 199] on p "would care" at bounding box center [744, 206] width 571 height 15
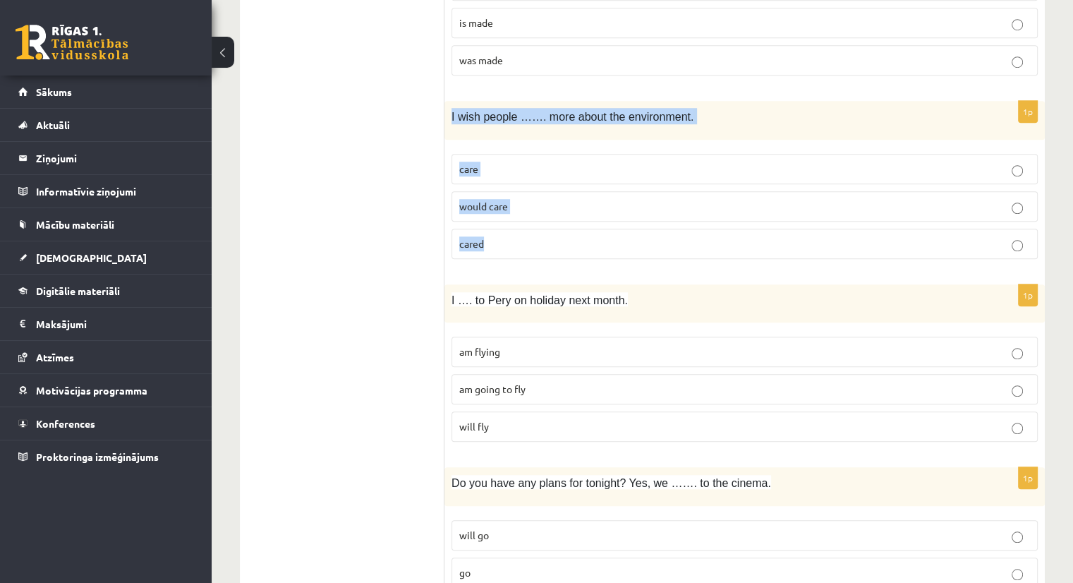
drag, startPoint x: 451, startPoint y: 107, endPoint x: 528, endPoint y: 241, distance: 154.5
click at [528, 241] on div "1p I wish people ……. more about the environment. care would care cared" at bounding box center [744, 185] width 600 height 169
copy div "I wish people ……. more about the environment. care would care cared"
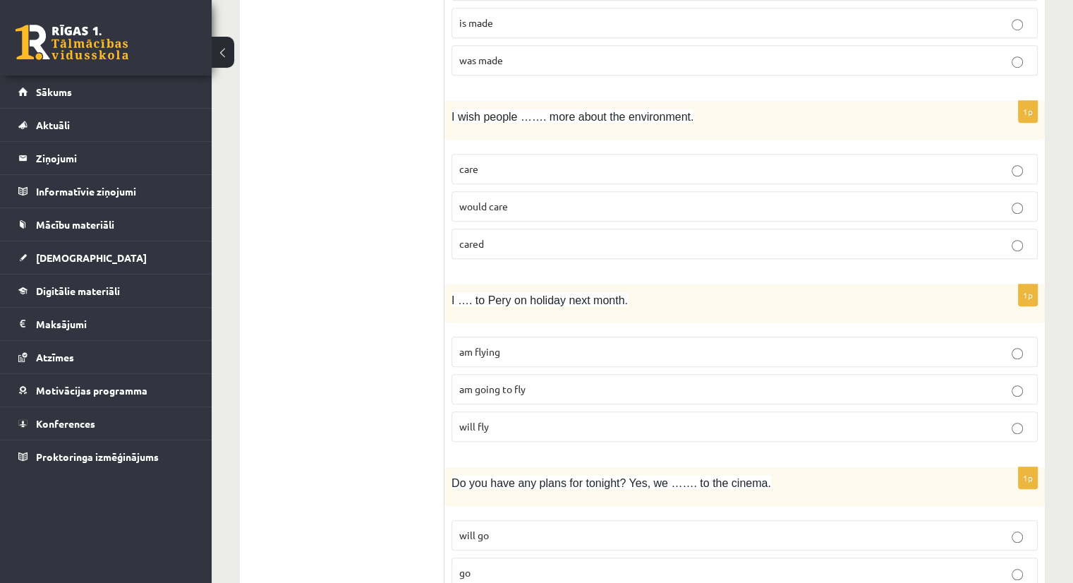
click at [512, 243] on p "cared" at bounding box center [744, 243] width 571 height 15
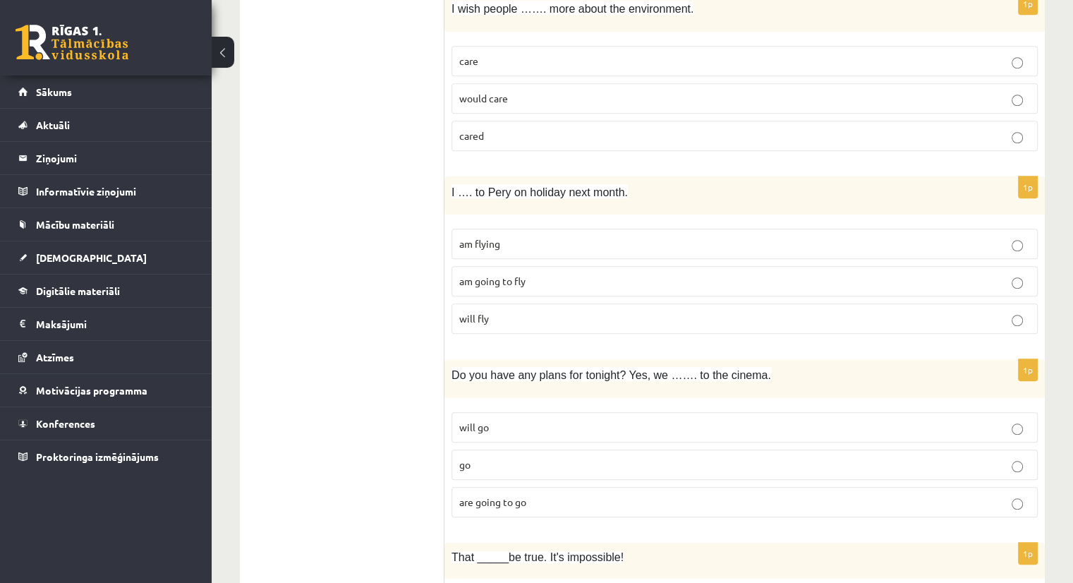
scroll to position [1209, 0]
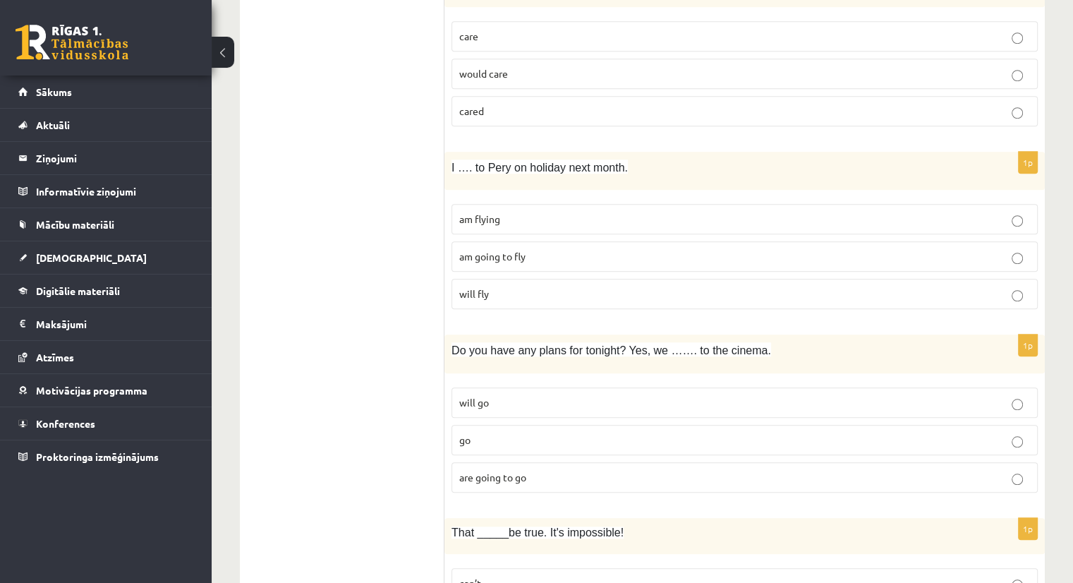
click at [489, 212] on span "am flying" at bounding box center [479, 218] width 41 height 13
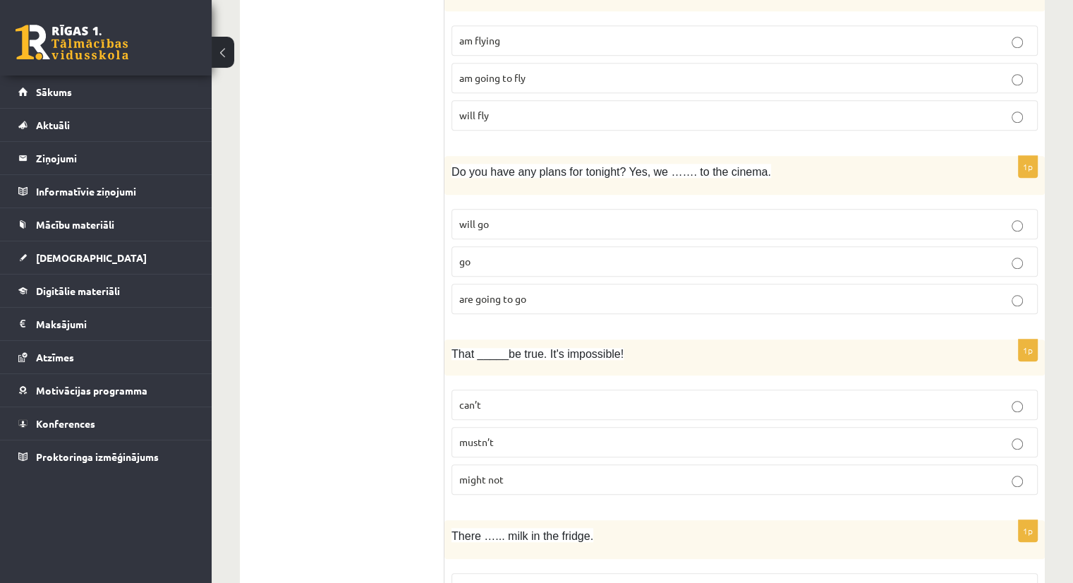
scroll to position [1388, 0]
click at [482, 298] on label "are going to go" at bounding box center [744, 298] width 586 height 30
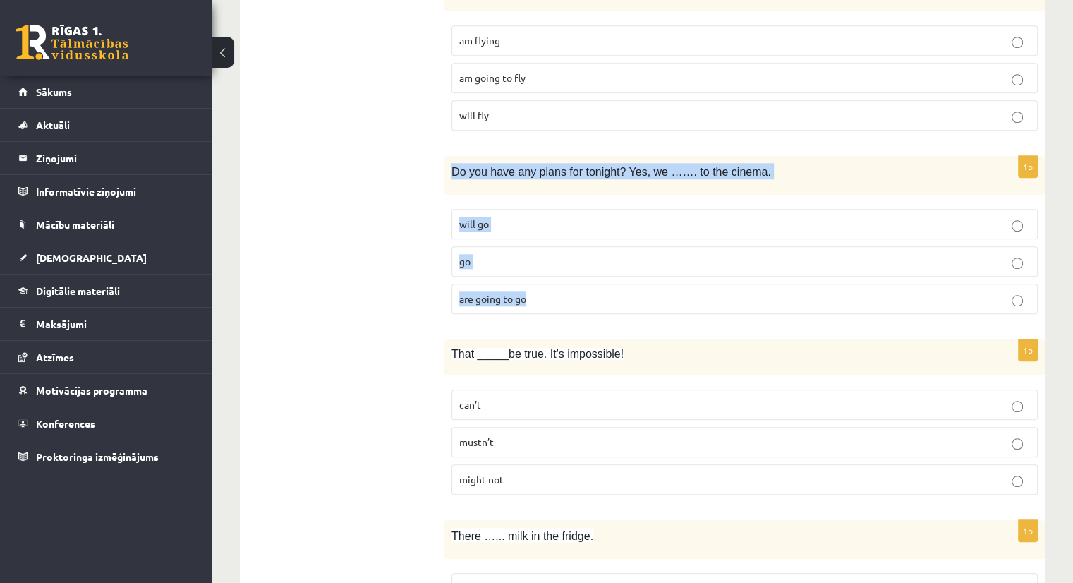
drag, startPoint x: 453, startPoint y: 163, endPoint x: 597, endPoint y: 315, distance: 209.0
click at [597, 315] on div "1p Do you have any plans for tonight? Yes, we ……. to the cinema. will go go are…" at bounding box center [744, 240] width 600 height 169
copy div "Do you have any plans for tonight? Yes, we ……. to the cinema. will go go are go…"
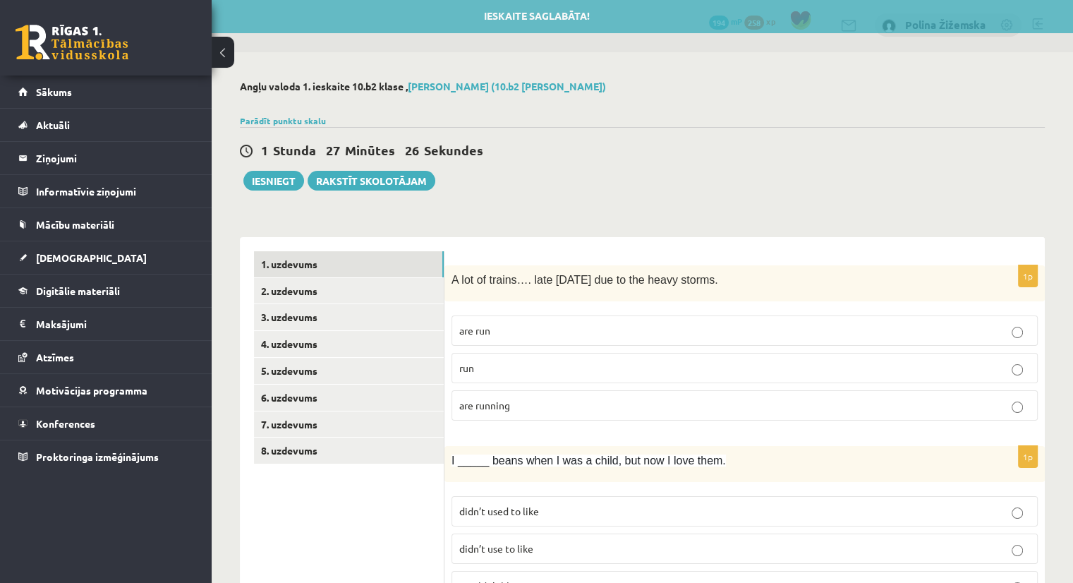
scroll to position [0, 0]
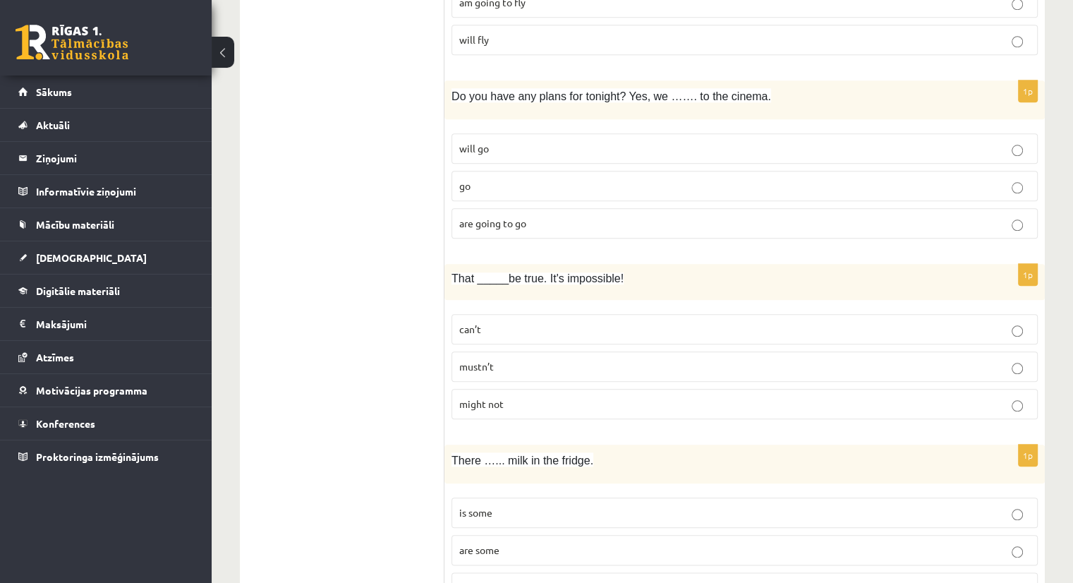
scroll to position [1509, 0]
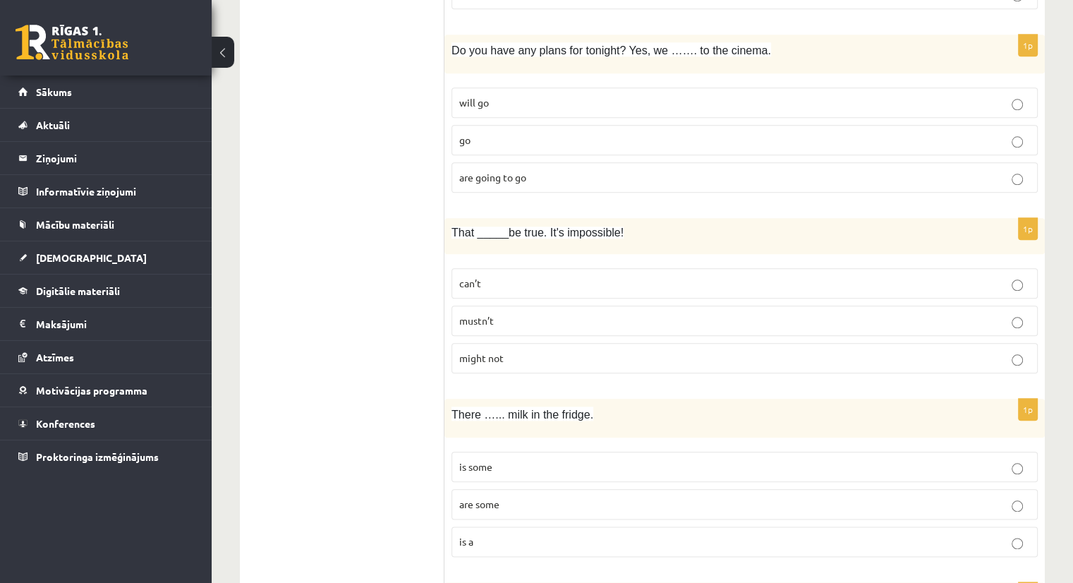
click at [496, 268] on label "can’t" at bounding box center [744, 283] width 586 height 30
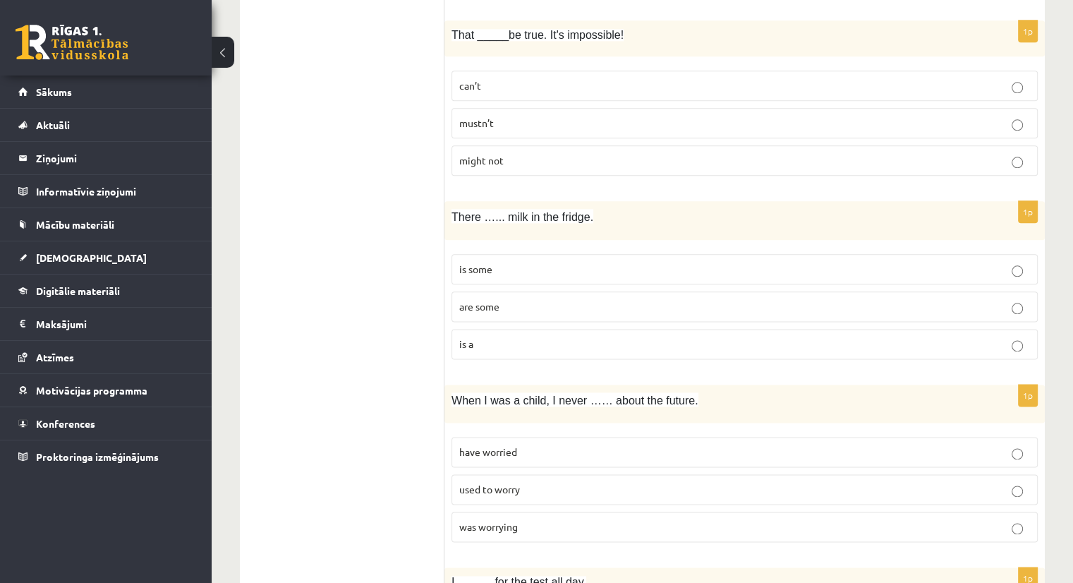
scroll to position [1708, 0]
click at [505, 252] on label "is some" at bounding box center [744, 267] width 586 height 30
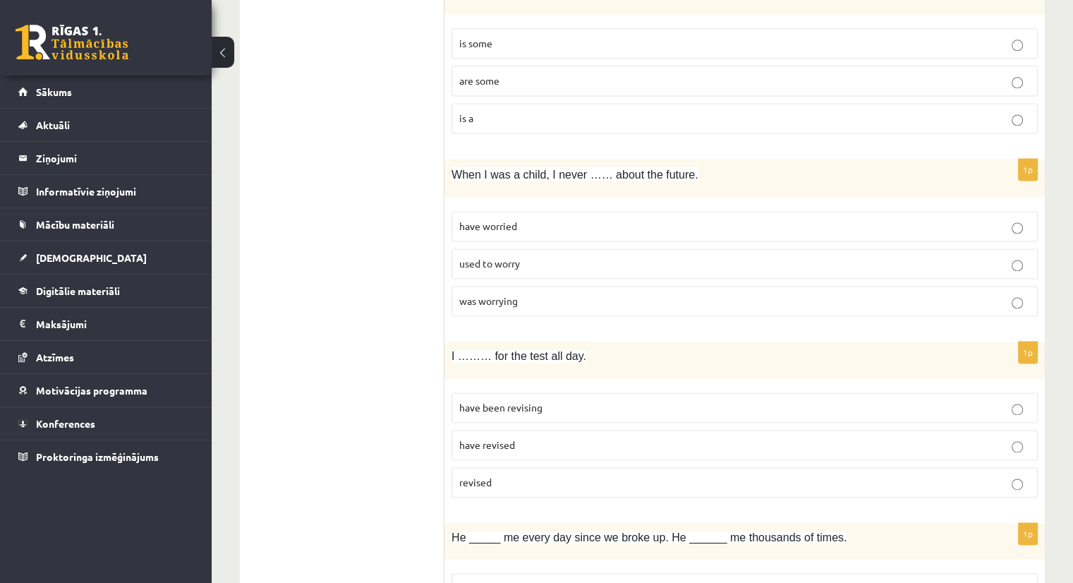
scroll to position [1935, 0]
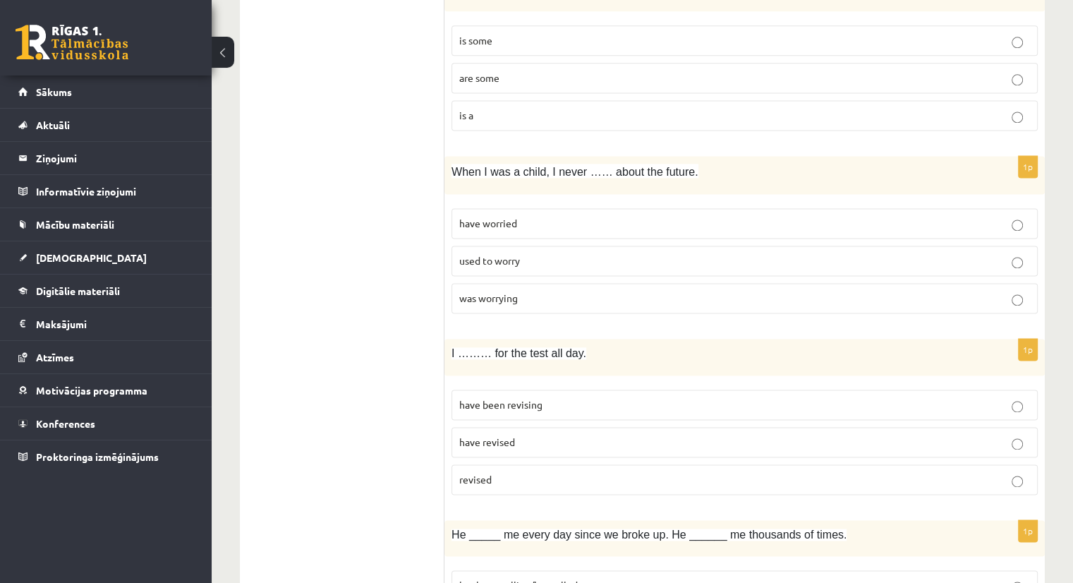
click at [532, 253] on p "used to worry" at bounding box center [744, 260] width 571 height 15
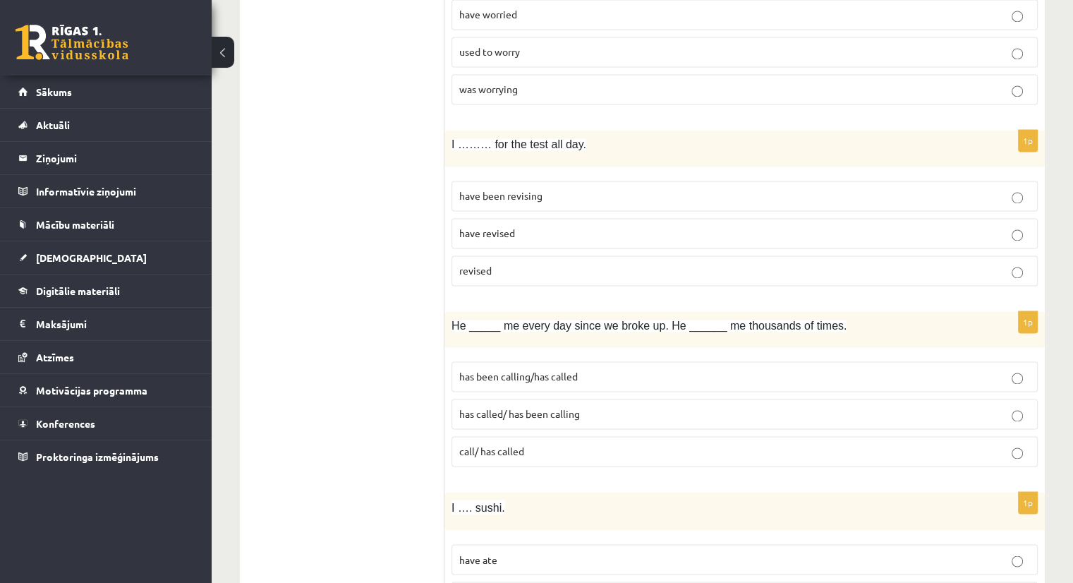
scroll to position [2144, 0]
click at [513, 193] on label "have been revising" at bounding box center [744, 196] width 586 height 30
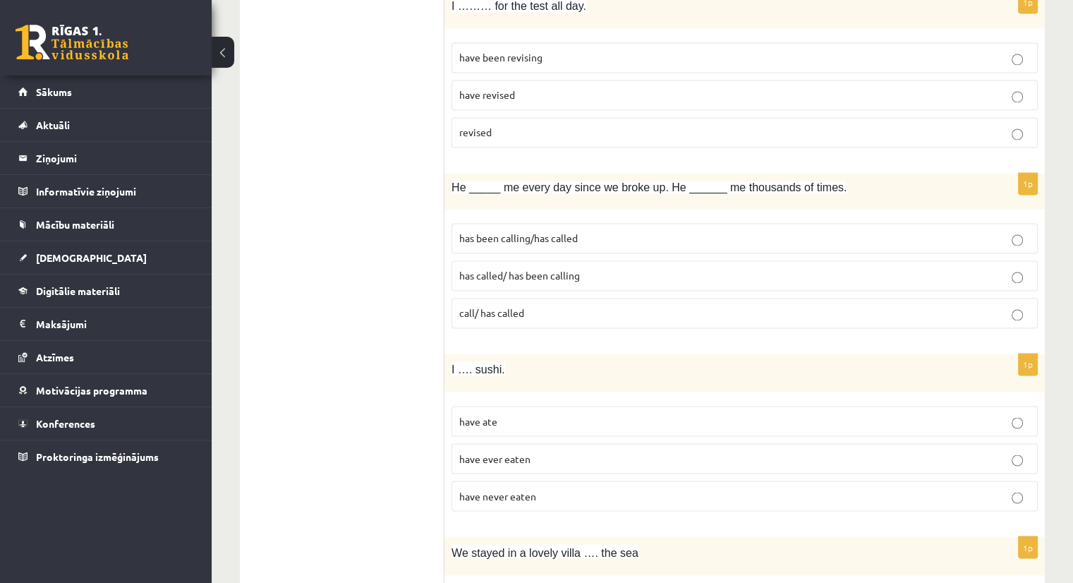
scroll to position [2282, 0]
click at [513, 232] on p "has been calling/has called" at bounding box center [744, 238] width 571 height 15
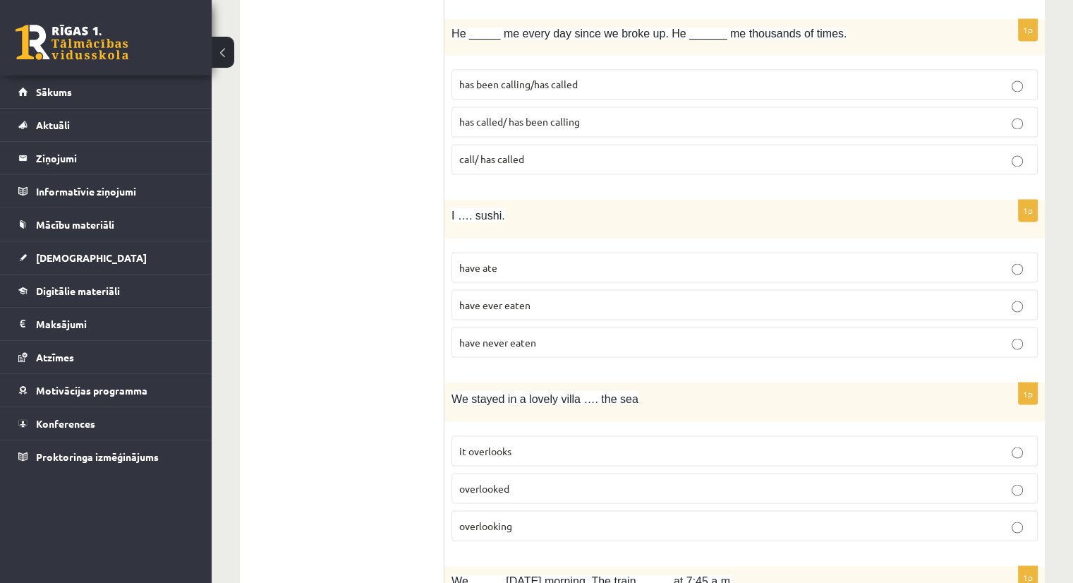
scroll to position [2437, 0]
click at [506, 325] on label "have never eaten" at bounding box center [744, 340] width 586 height 30
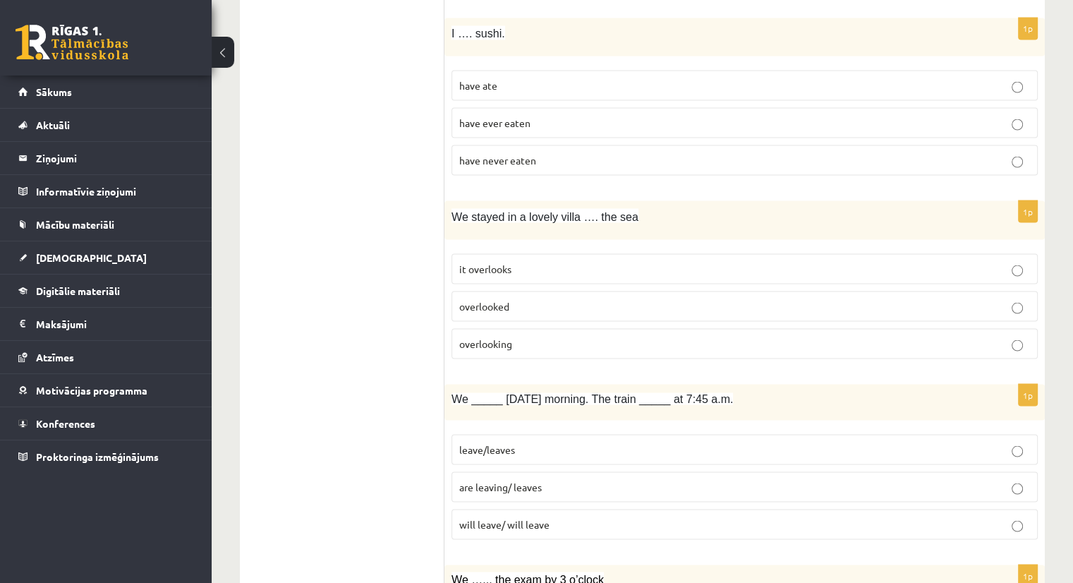
scroll to position [2697, 0]
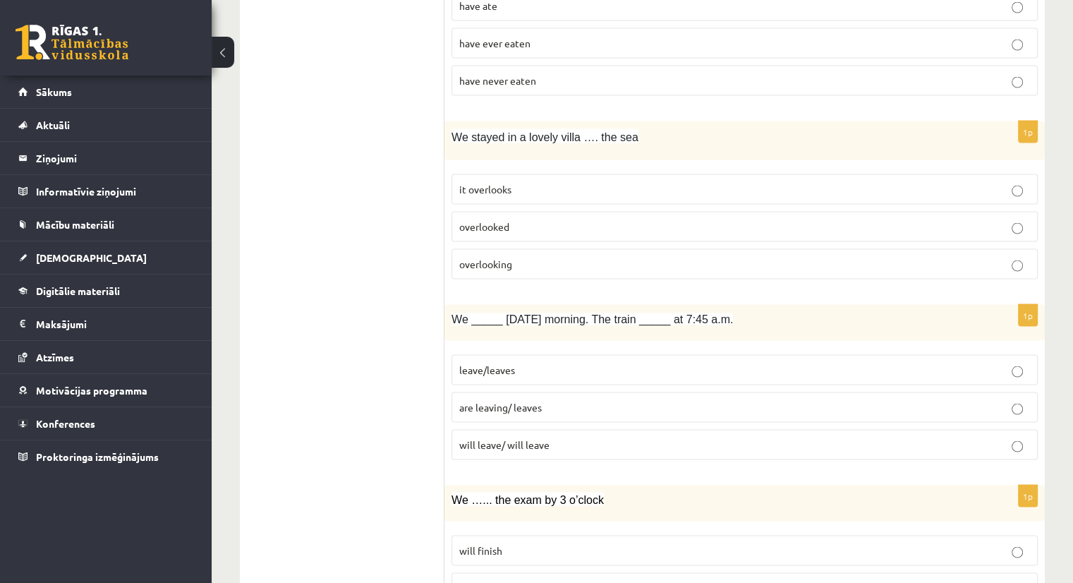
click at [482, 257] on span "overlooking" at bounding box center [485, 263] width 53 height 13
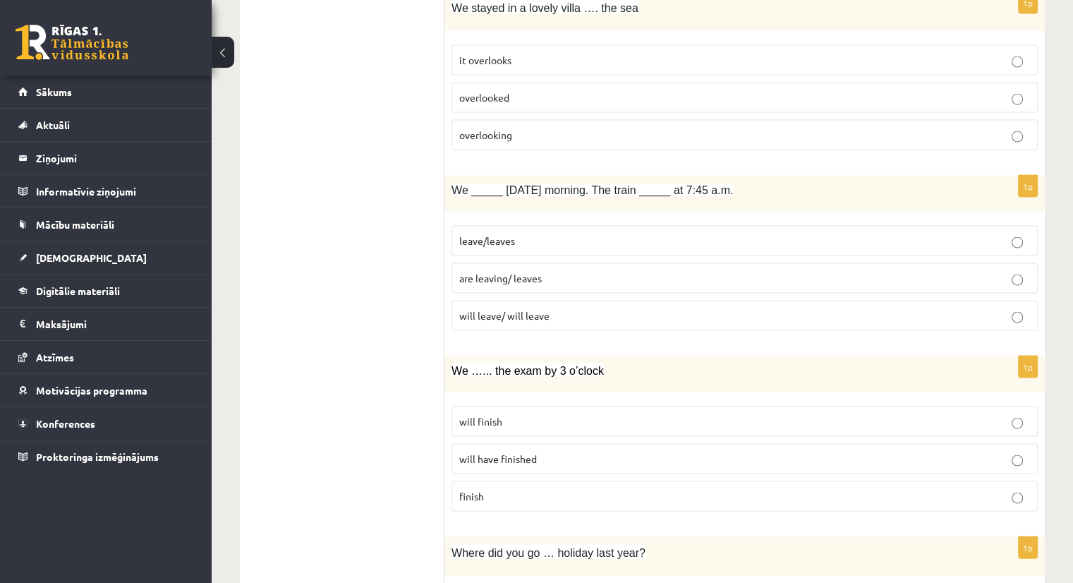
scroll to position [2827, 0]
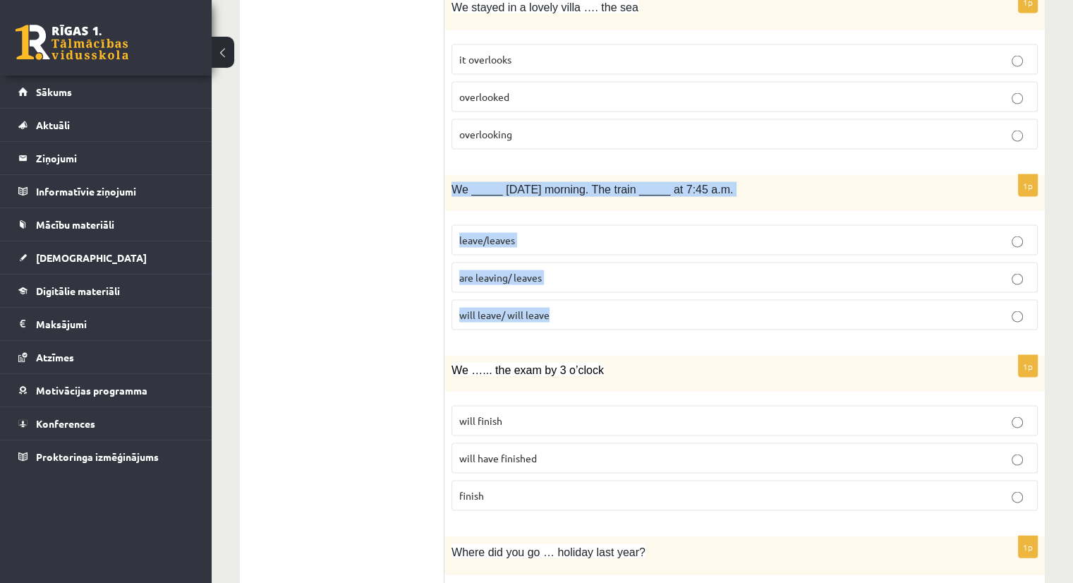
drag, startPoint x: 451, startPoint y: 171, endPoint x: 556, endPoint y: 310, distance: 174.8
click at [556, 310] on div "1p We _____ tomorrow morning. The train _____ at 7:45 a.m. leave/leaves are lea…" at bounding box center [744, 258] width 600 height 166
copy div "We _____ tomorrow morning. The train _____ at 7:45 a.m. leave/leaves are leavin…"
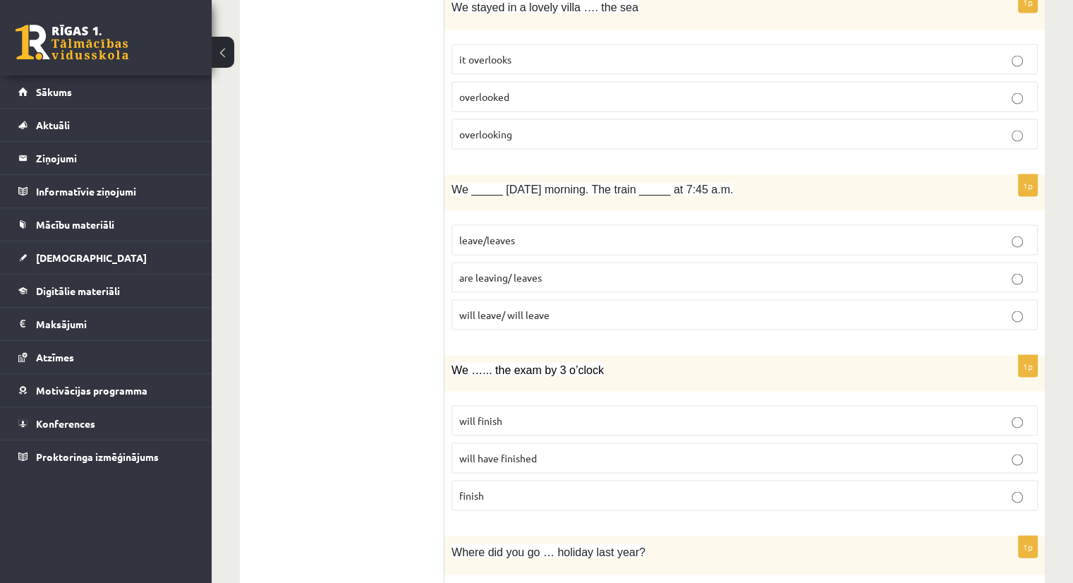
click at [516, 271] on span "are leaving/ leaves" at bounding box center [500, 277] width 83 height 13
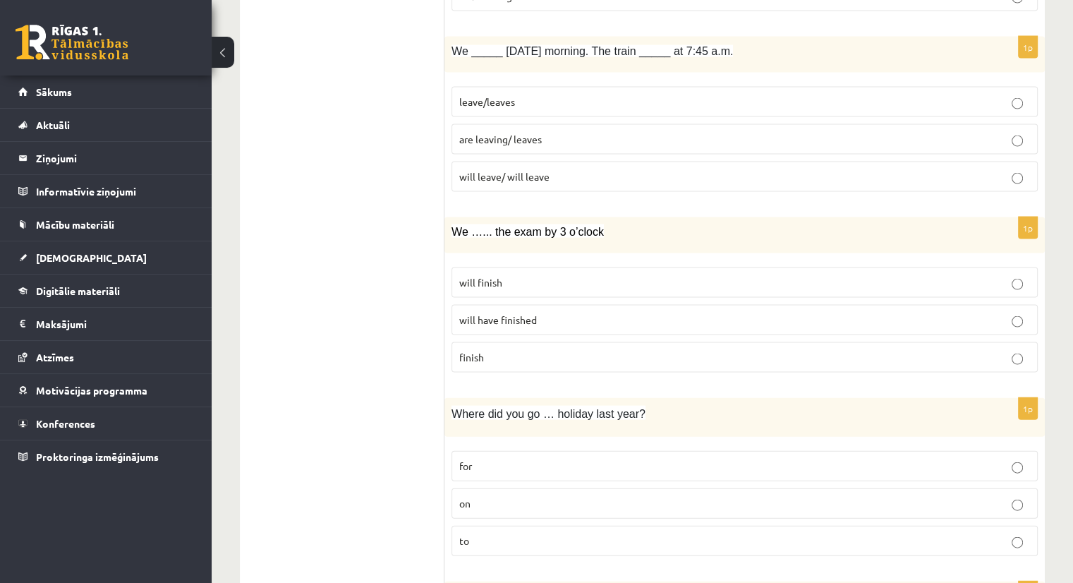
scroll to position [2968, 0]
click at [498, 273] on span "will finish" at bounding box center [480, 279] width 43 height 13
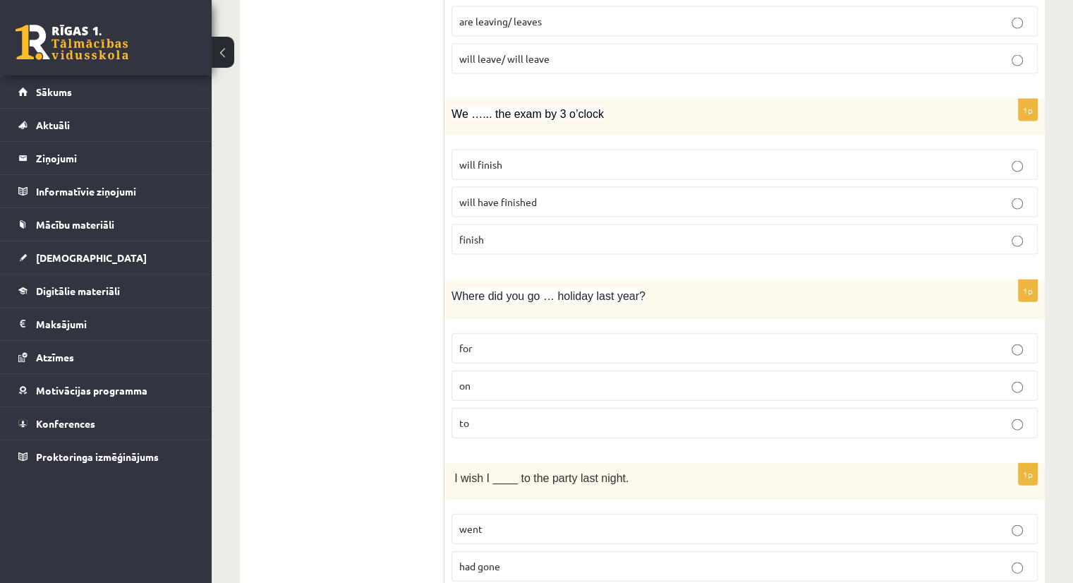
scroll to position [3110, 0]
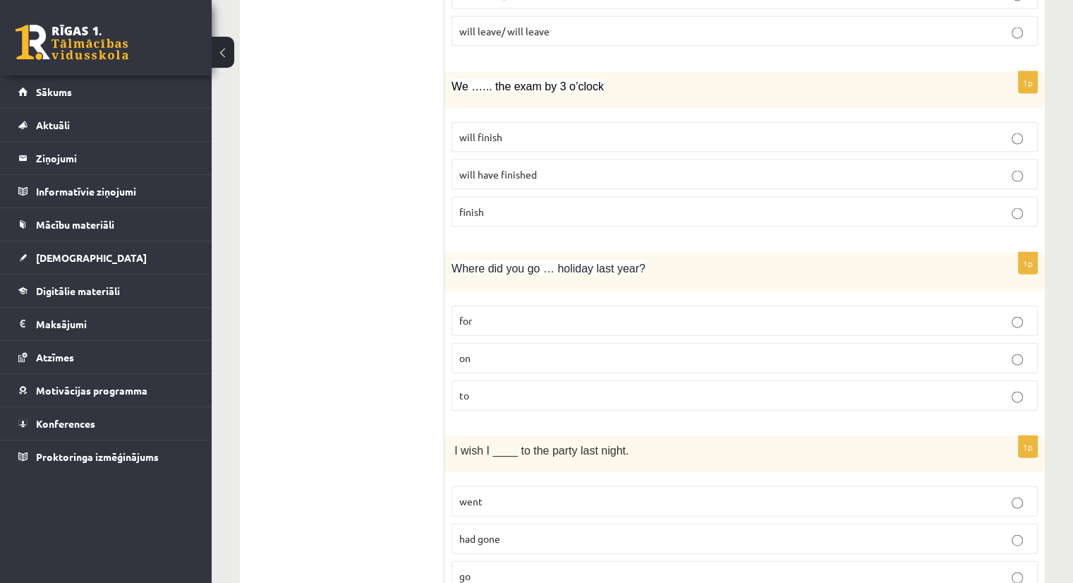
click at [477, 350] on p "on" at bounding box center [744, 357] width 571 height 15
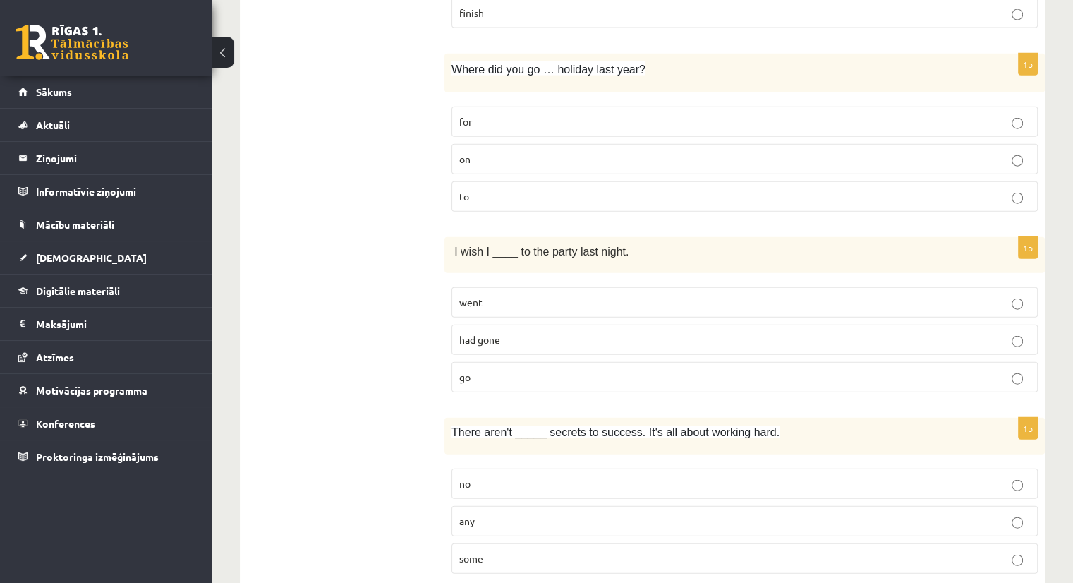
scroll to position [3334, 0]
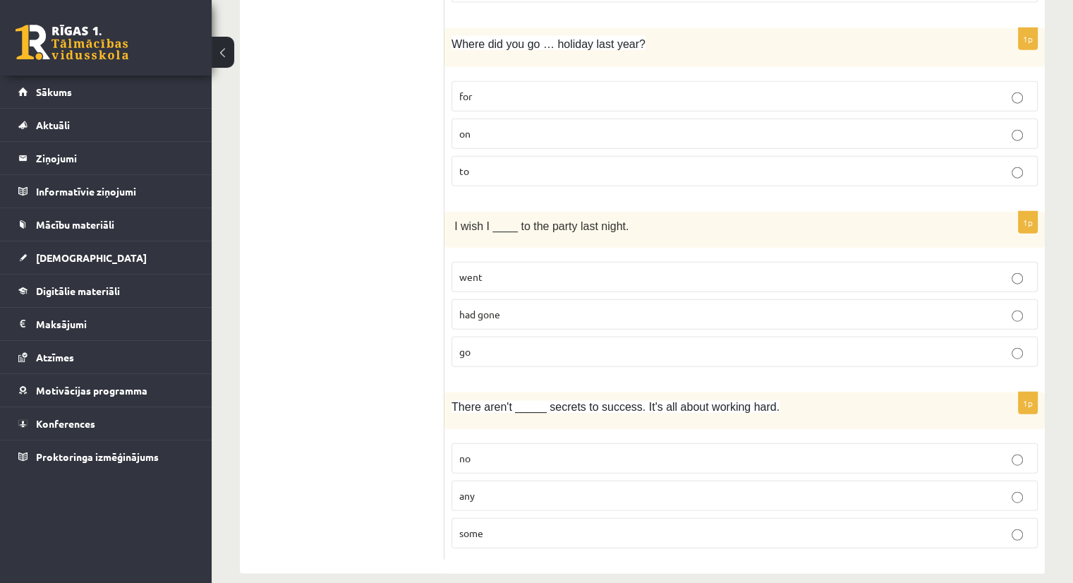
click at [486, 269] on p "went" at bounding box center [744, 276] width 571 height 15
click at [468, 489] on span "any" at bounding box center [467, 495] width 16 height 13
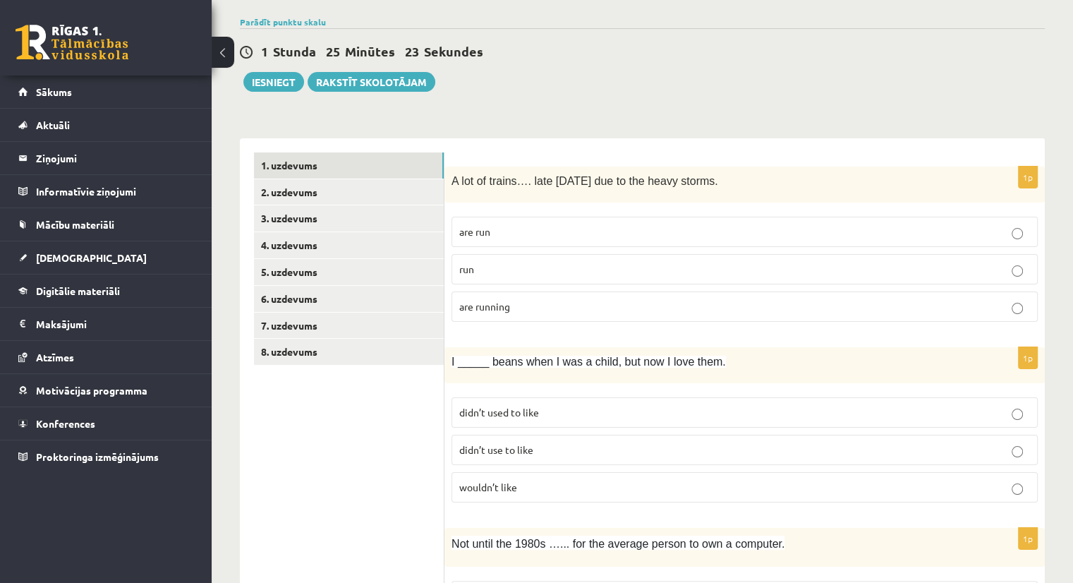
scroll to position [76, 0]
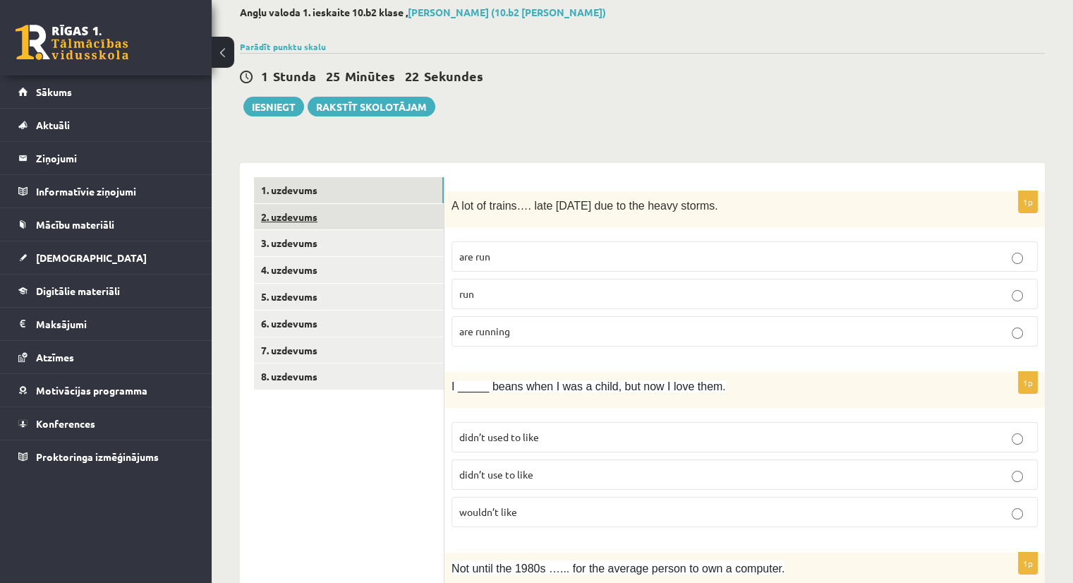
click at [341, 217] on link "2. uzdevums" at bounding box center [349, 217] width 190 height 26
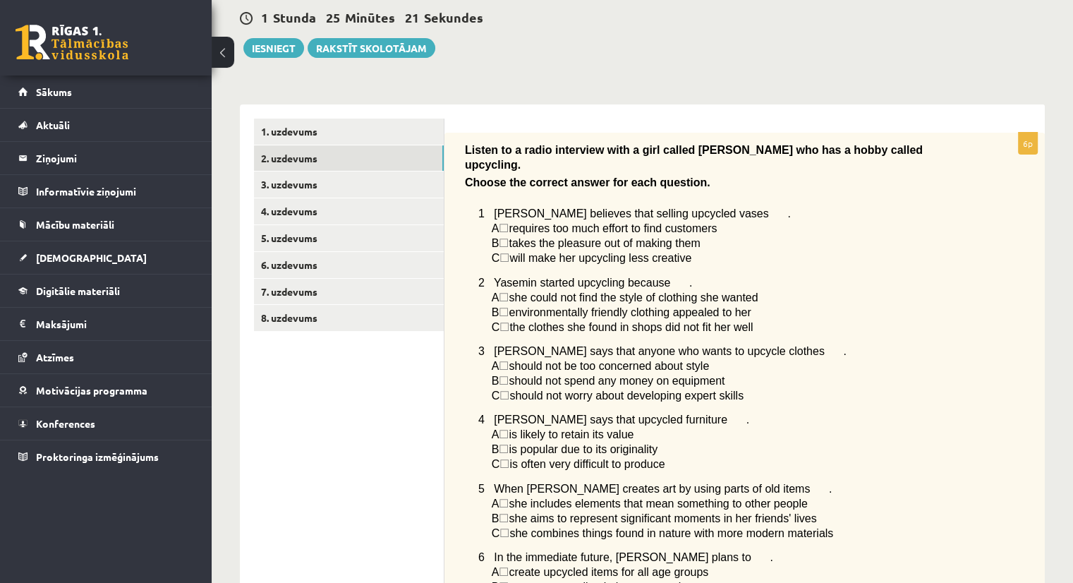
scroll to position [138, 0]
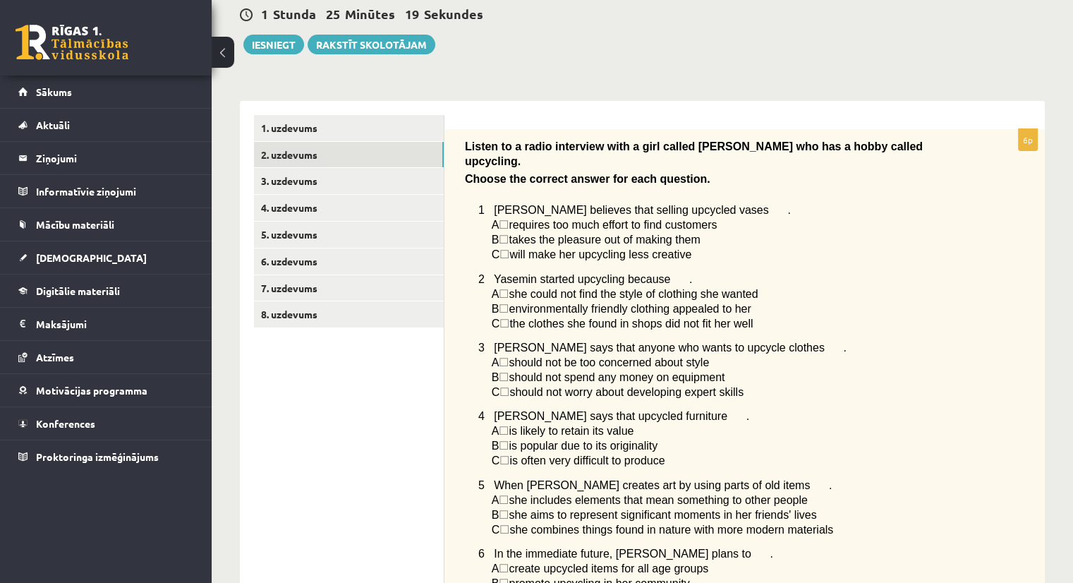
click at [508, 233] on span "☐" at bounding box center [504, 239] width 10 height 12
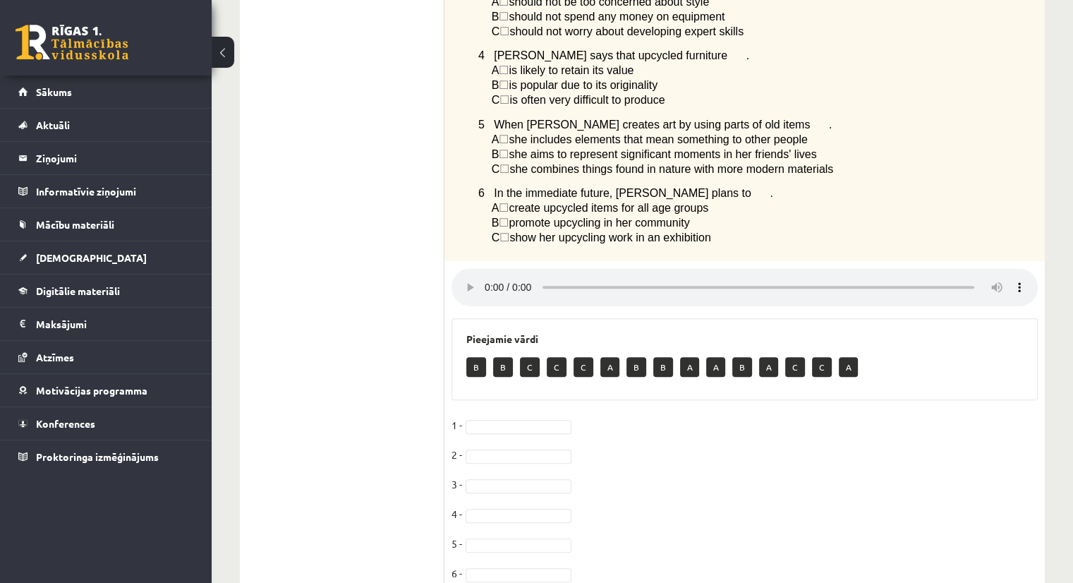
scroll to position [504, 0]
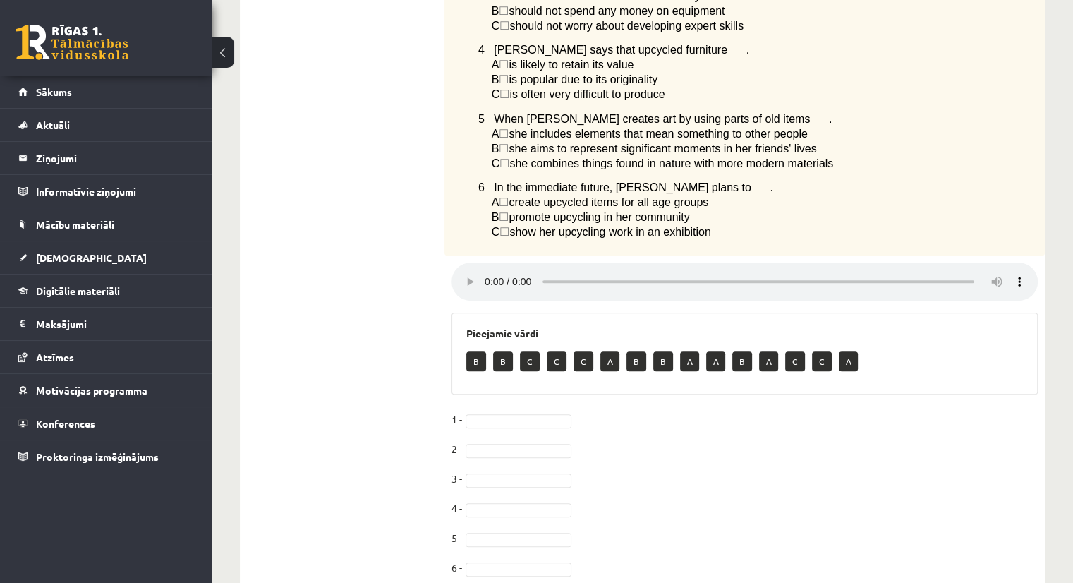
drag, startPoint x: 423, startPoint y: 427, endPoint x: 738, endPoint y: 486, distance: 320.7
click at [738, 486] on fieldset "1 - 2 - 3 - 4 - 5 - 6 -" at bounding box center [744, 497] width 586 height 178
click at [635, 362] on p "B" at bounding box center [636, 361] width 20 height 20
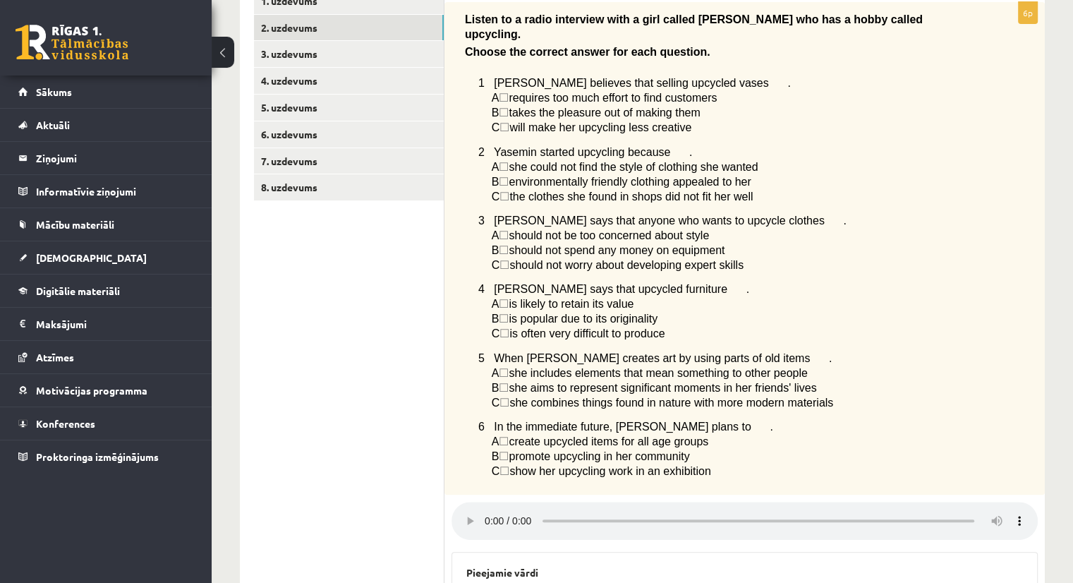
scroll to position [266, 0]
drag, startPoint x: 528, startPoint y: 77, endPoint x: 547, endPoint y: 92, distance: 25.1
click at [547, 92] on div "Listen to a radio interview with a girl called Yasemin who has a hobby called u…" at bounding box center [744, 247] width 600 height 493
click at [585, 145] on p "2 Yasemin started upcycling because ." at bounding box center [722, 151] width 489 height 15
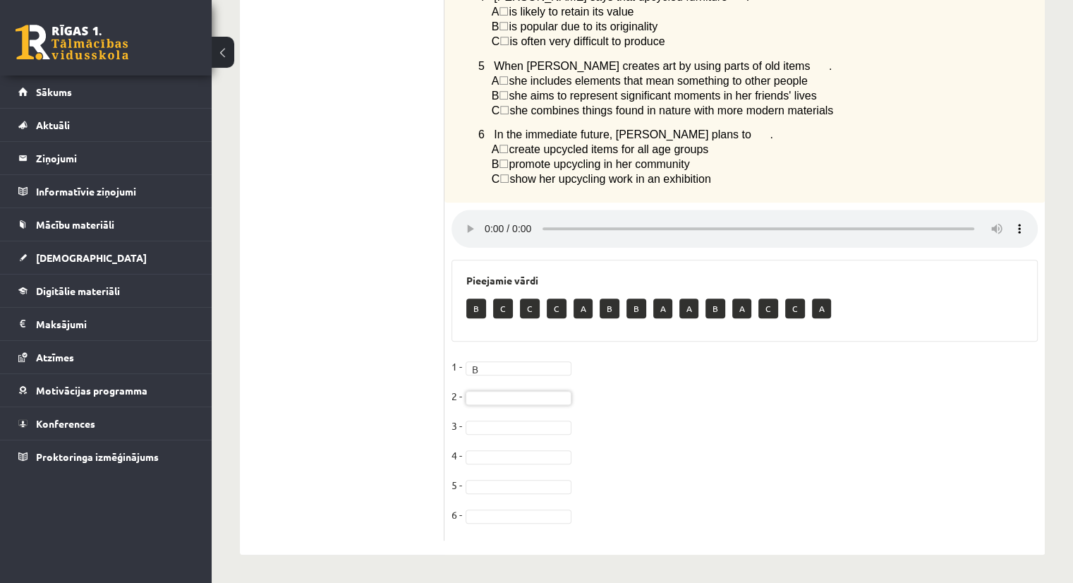
scroll to position [315, 0]
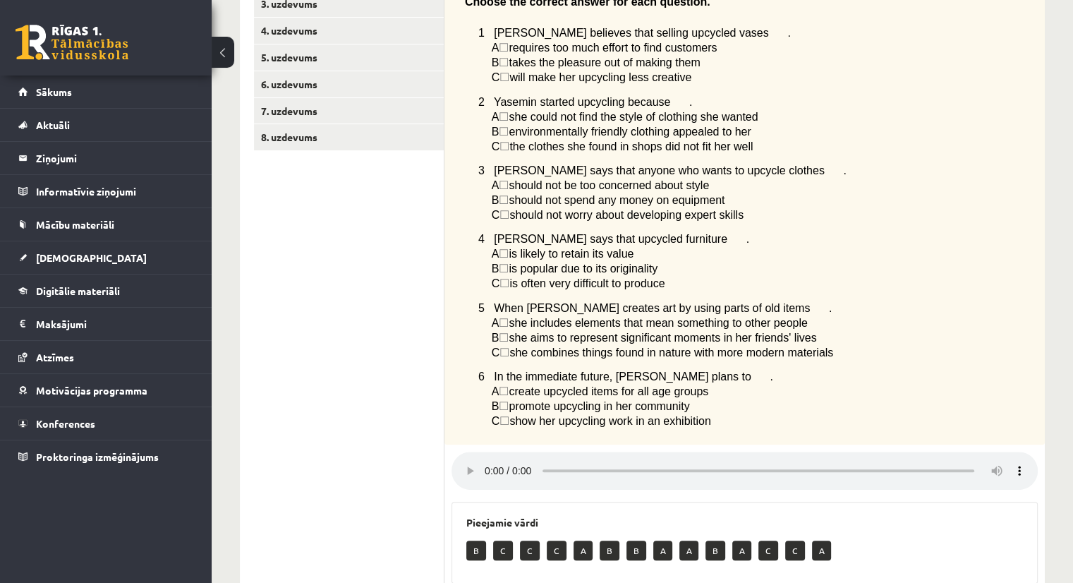
click at [568, 218] on div "Listen to a radio interview with a girl called Yasemin who has a hobby called u…" at bounding box center [744, 198] width 600 height 493
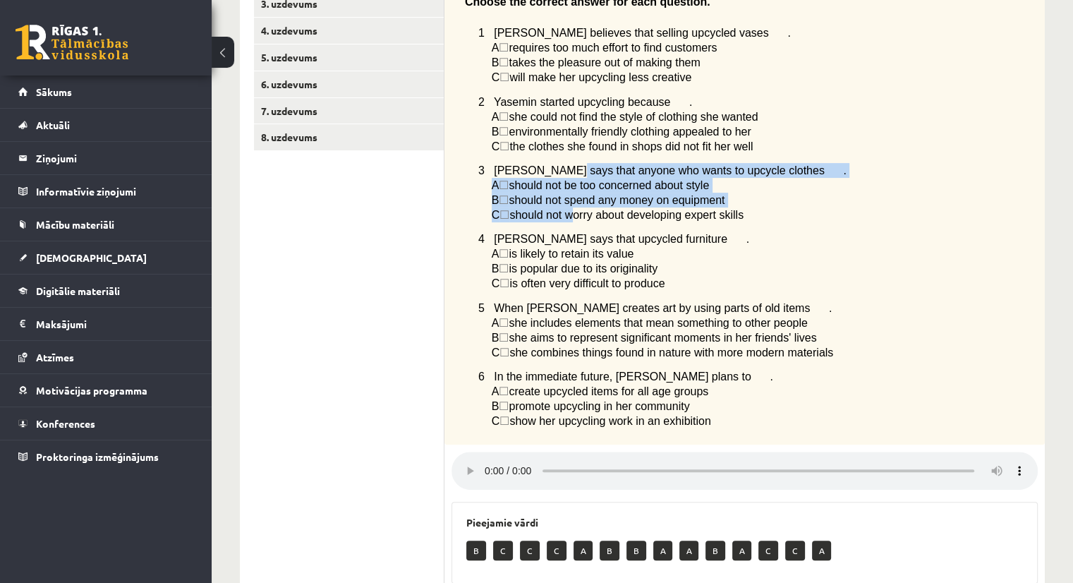
click at [568, 218] on div "Listen to a radio interview with a girl called Yasemin who has a hobby called u…" at bounding box center [744, 198] width 600 height 493
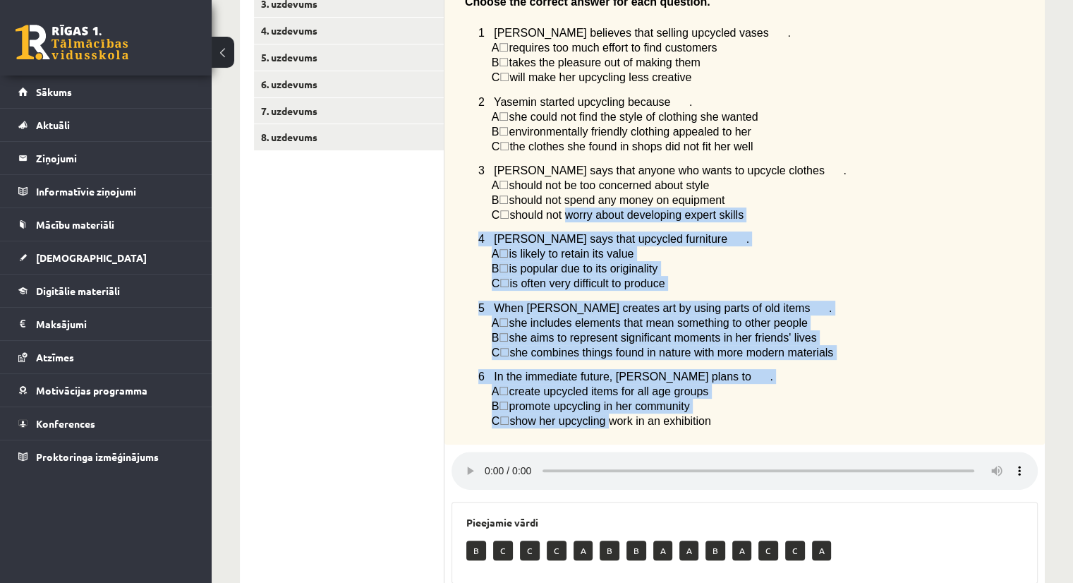
scroll to position [0, 0]
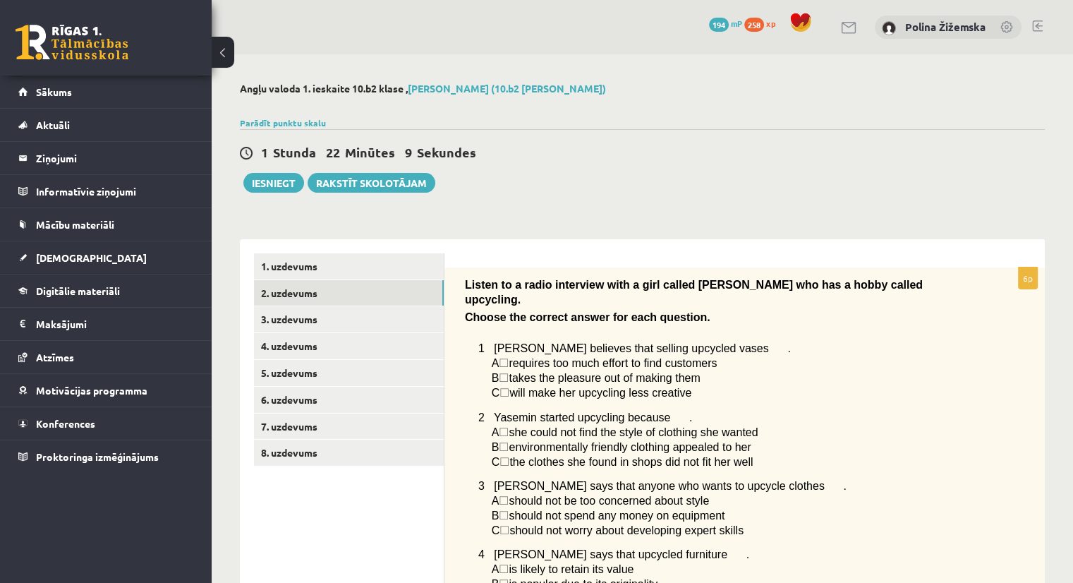
click at [818, 493] on p "A ☐  should not be too concerned about style" at bounding box center [729, 500] width 475 height 15
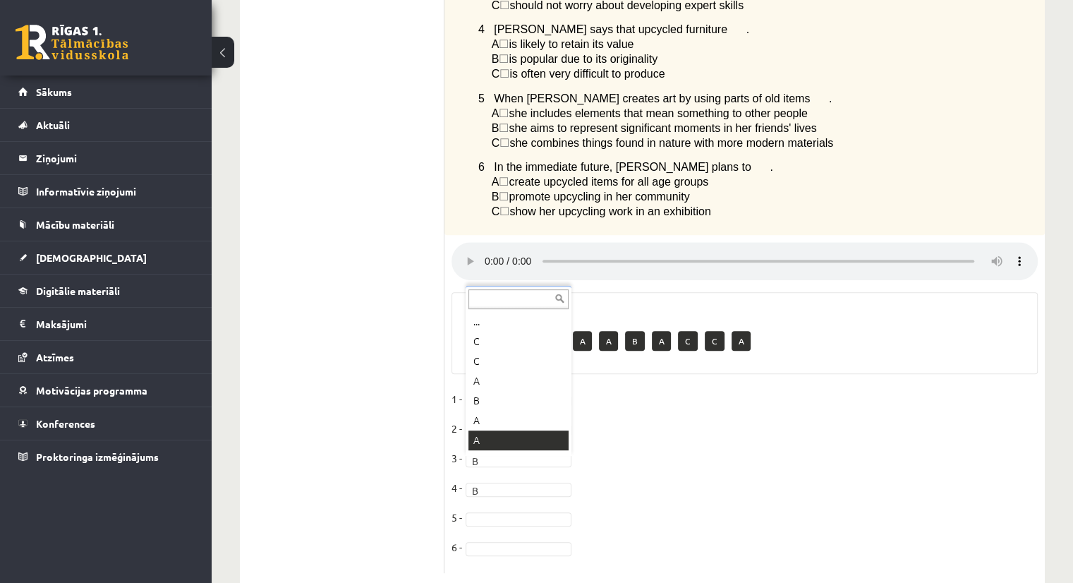
scroll to position [17, 0]
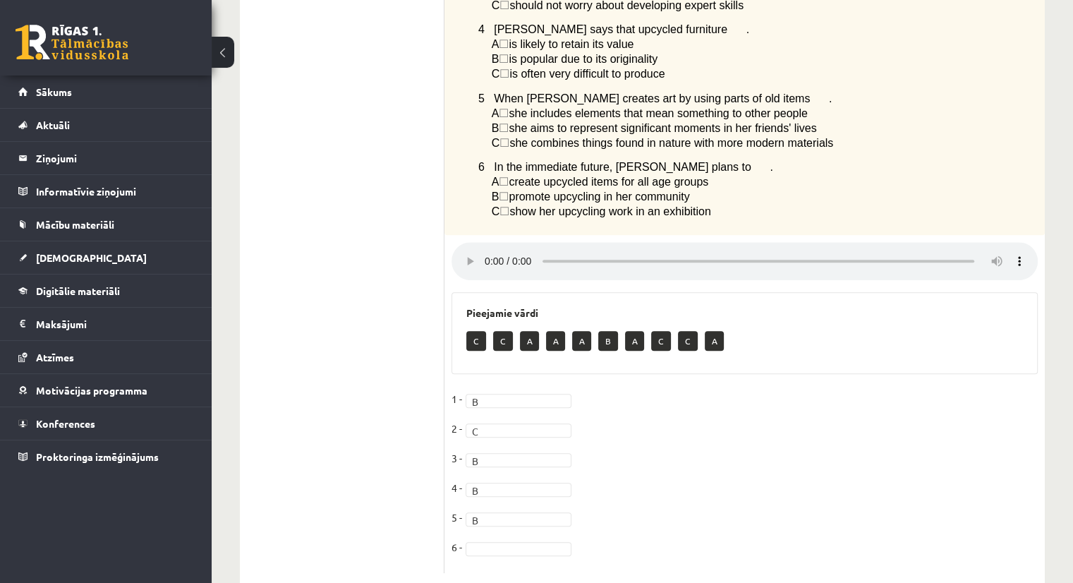
click at [401, 538] on ul "1. uzdevums 2. uzdevums 3. uzdevums 4. uzdevums 5. uzdevums 6. uzdevums 7. uzde…" at bounding box center [349, 150] width 190 height 844
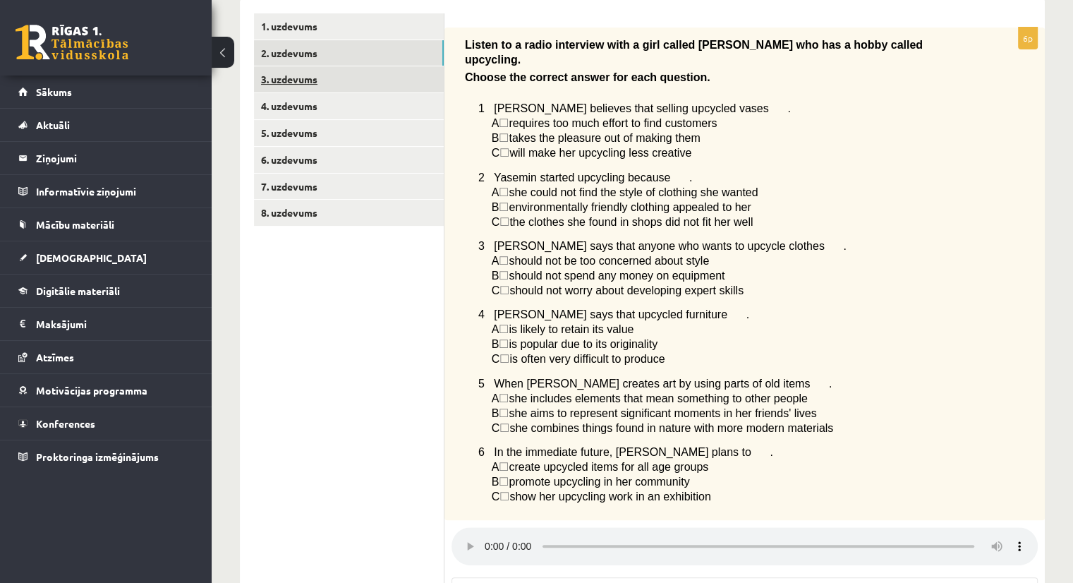
click at [299, 80] on link "3. uzdevums" at bounding box center [349, 79] width 190 height 26
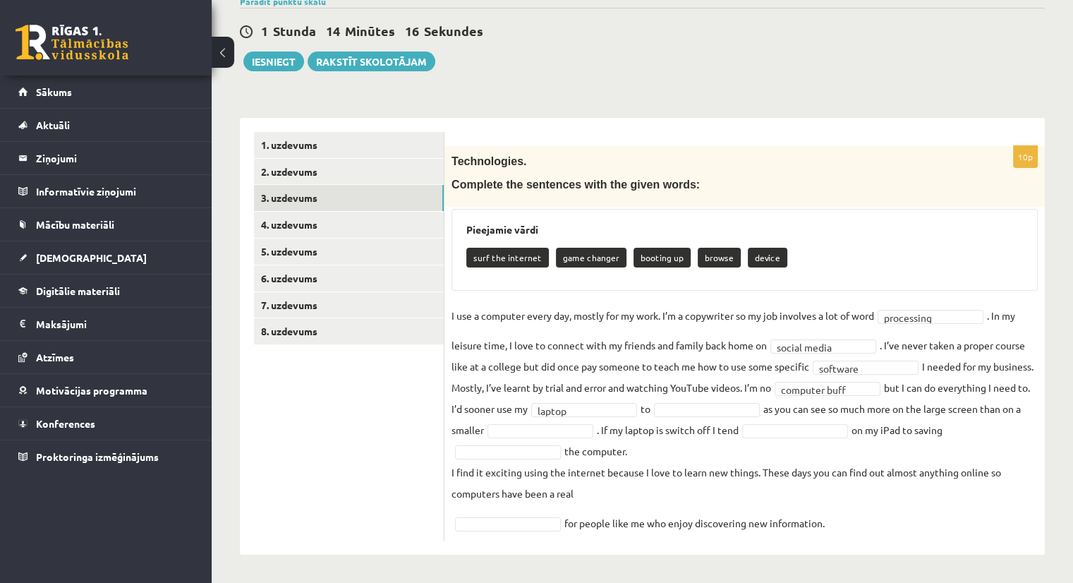
click at [787, 418] on fieldset "**********" at bounding box center [744, 419] width 586 height 228
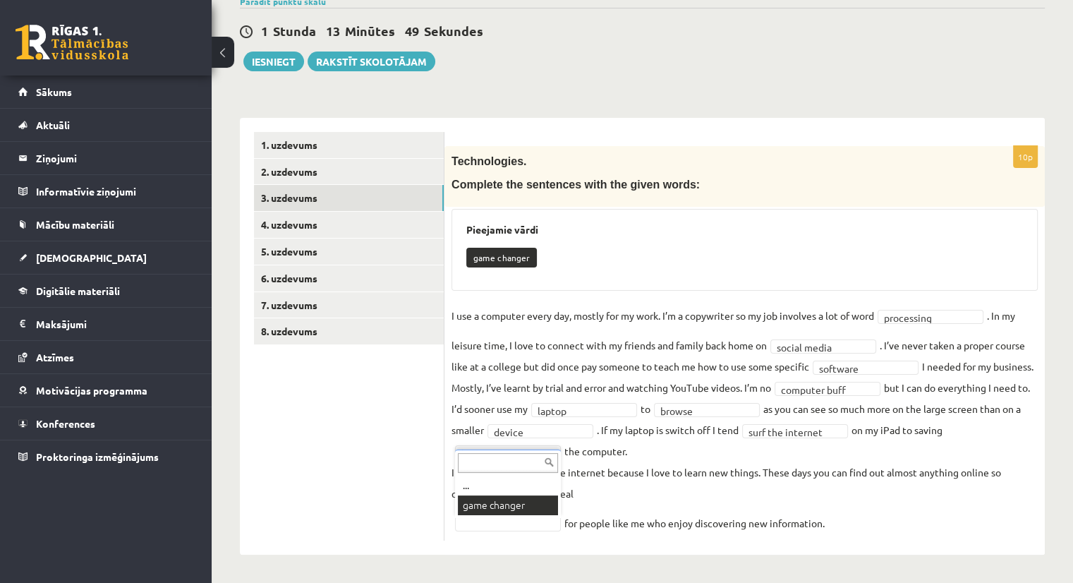
scroll to position [87, 0]
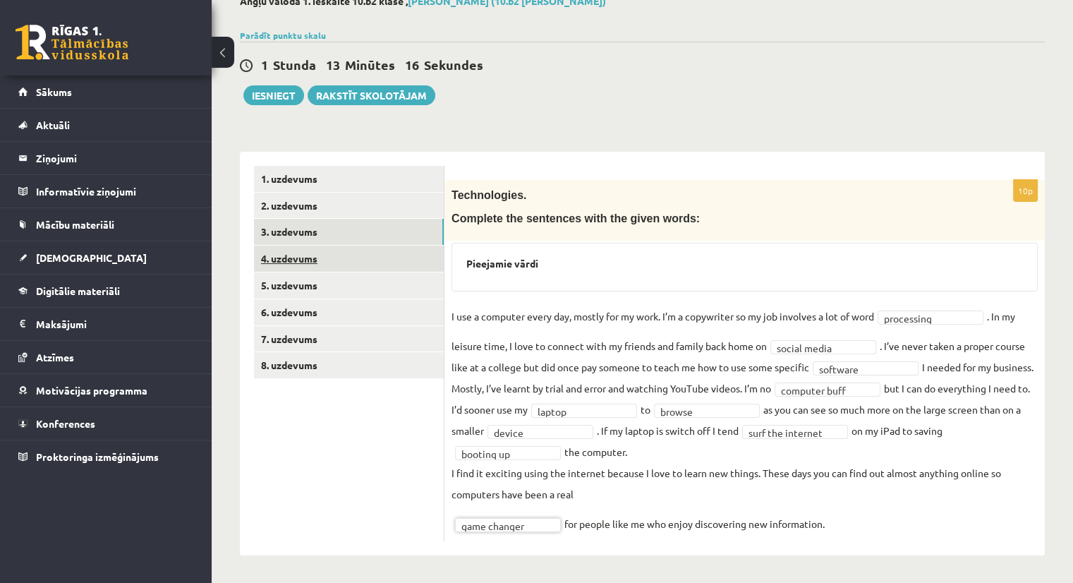
click at [346, 260] on link "4. uzdevums" at bounding box center [349, 258] width 190 height 26
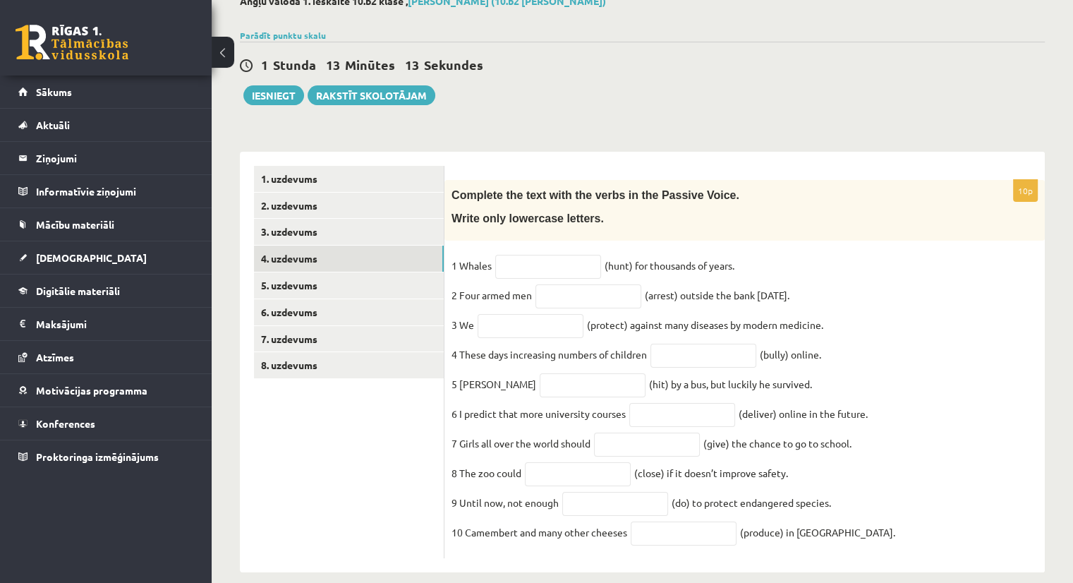
scroll to position [118, 0]
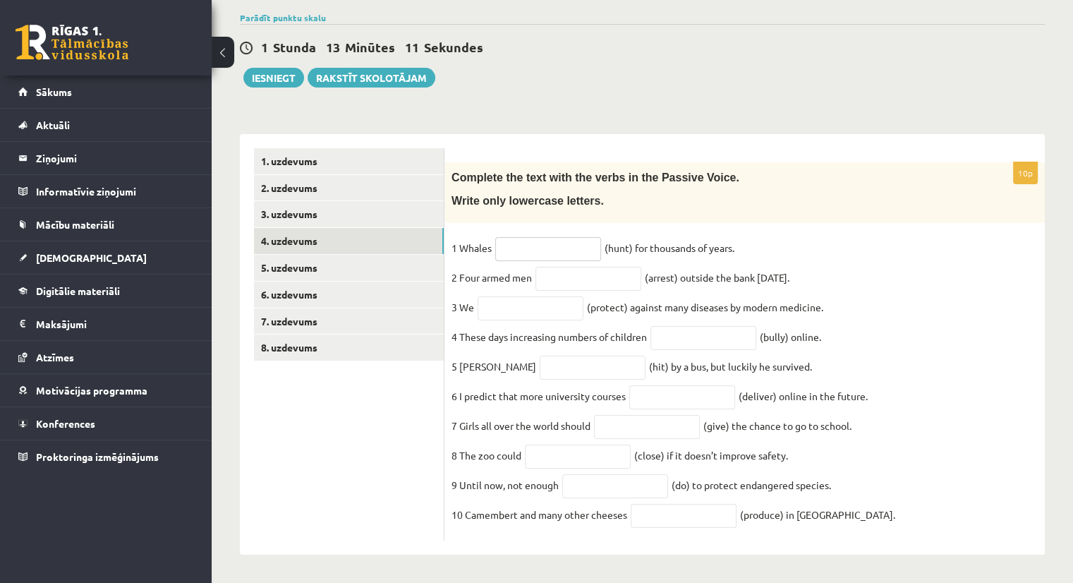
click at [564, 237] on input "text" at bounding box center [548, 249] width 106 height 24
click at [599, 272] on input "text" at bounding box center [588, 279] width 106 height 24
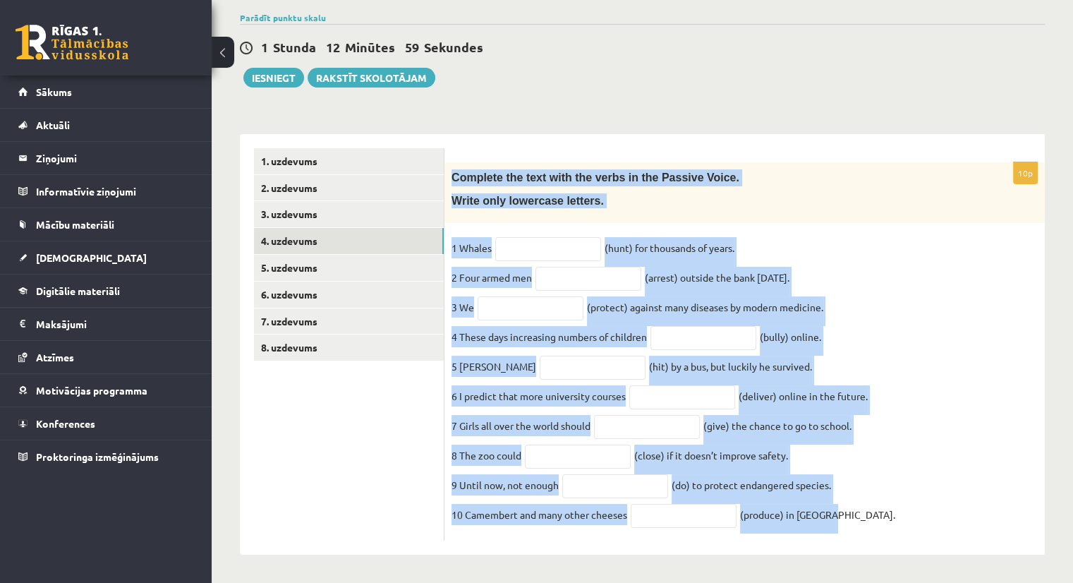
drag, startPoint x: 451, startPoint y: 165, endPoint x: 858, endPoint y: 566, distance: 572.0
click at [858, 566] on div "Angļu valoda 1. ieskaite 10.b2 klase , Polina Žižemska (10.b2 klase) Parādīt pu…" at bounding box center [642, 265] width 861 height 633
copy div "Complete the text with the verbs in the Passive Voice. Write only lowercase let…"
click at [609, 272] on input "text" at bounding box center [588, 279] width 106 height 24
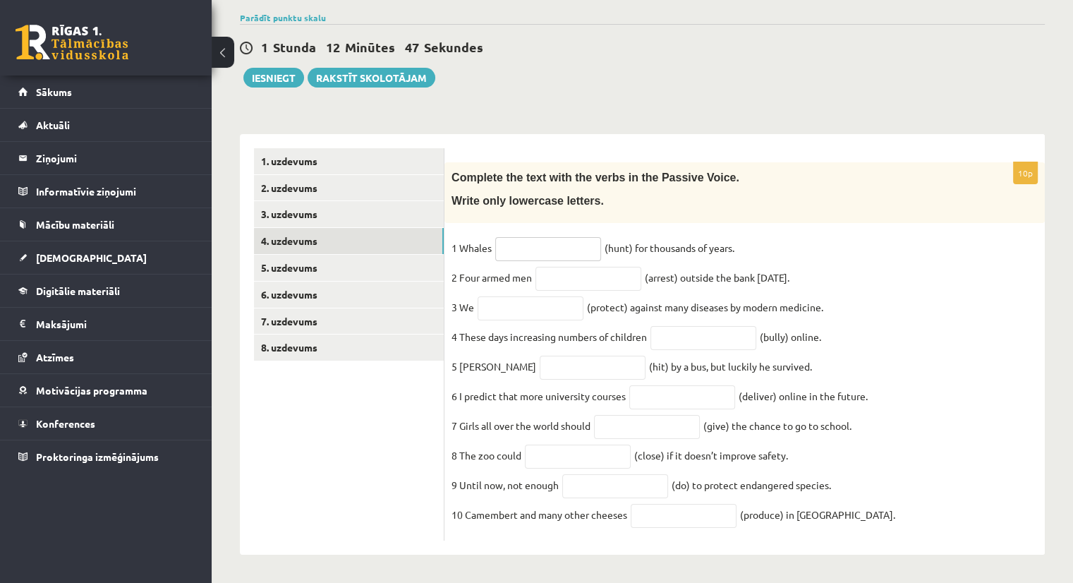
click at [539, 237] on input "text" at bounding box center [548, 249] width 106 height 24
type input "**********"
click at [606, 267] on input "text" at bounding box center [588, 279] width 106 height 24
type input "**********"
click at [533, 296] on input "text" at bounding box center [530, 308] width 106 height 24
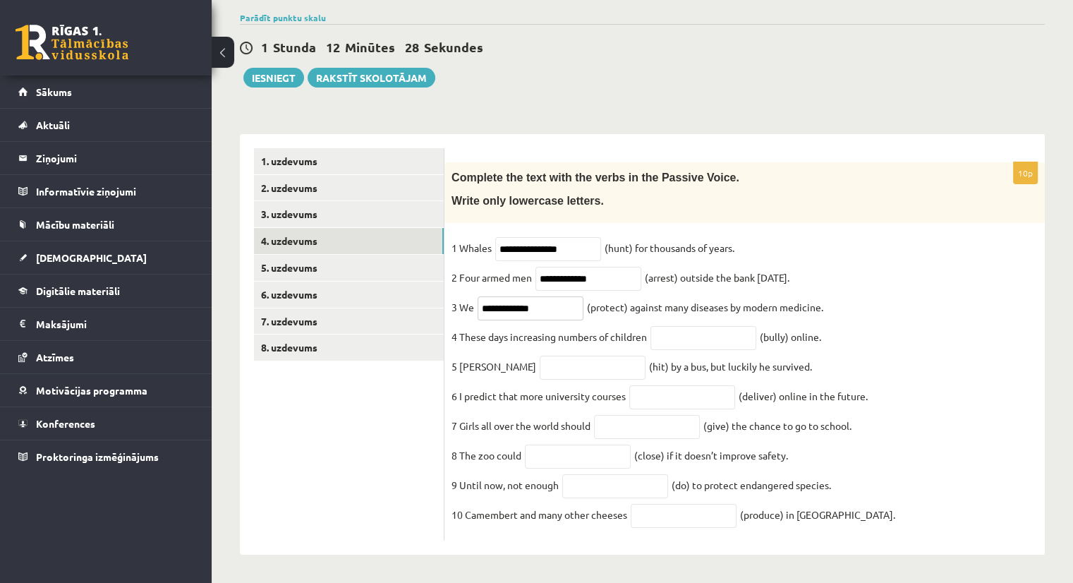
type input "**********"
click at [702, 331] on input "text" at bounding box center [703, 338] width 106 height 24
type input "**********"
click at [539, 356] on input "text" at bounding box center [592, 367] width 106 height 24
type input "*******"
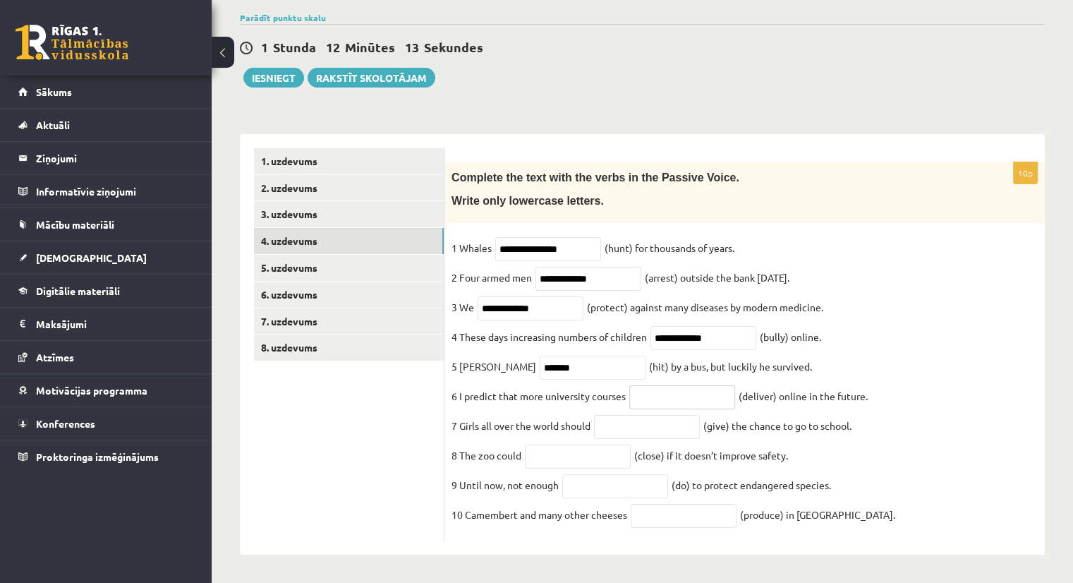
click at [695, 393] on input "text" at bounding box center [682, 397] width 106 height 24
type input "**********"
click at [616, 419] on input "text" at bounding box center [647, 427] width 106 height 24
click at [532, 445] on input "text" at bounding box center [578, 456] width 106 height 24
click at [629, 429] on input "***" at bounding box center [647, 427] width 106 height 24
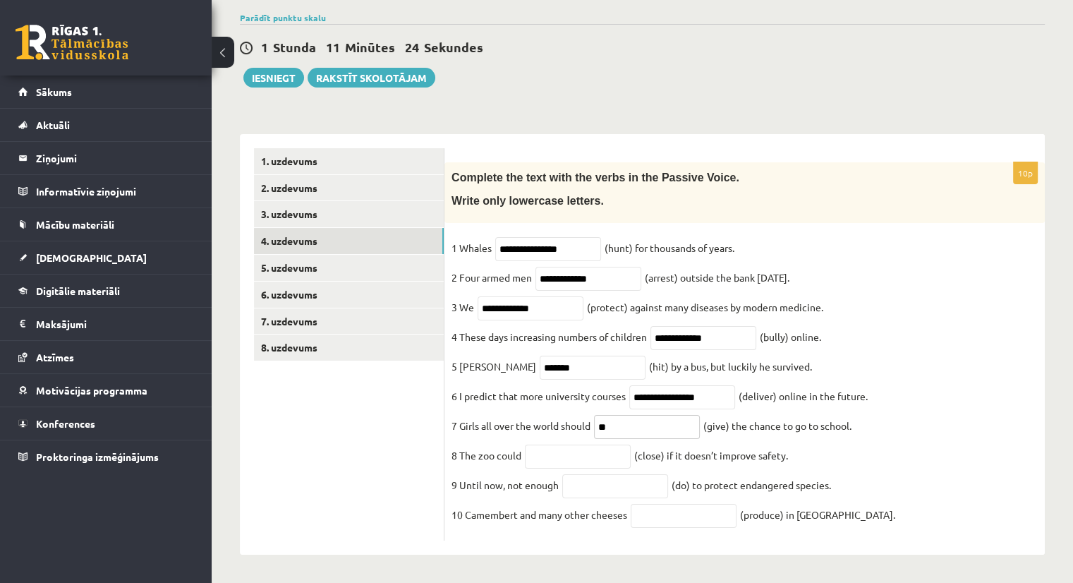
type input "*"
type input "********"
click at [559, 444] on input "text" at bounding box center [578, 456] width 106 height 24
type input "*********"
click at [633, 479] on input "text" at bounding box center [615, 486] width 106 height 24
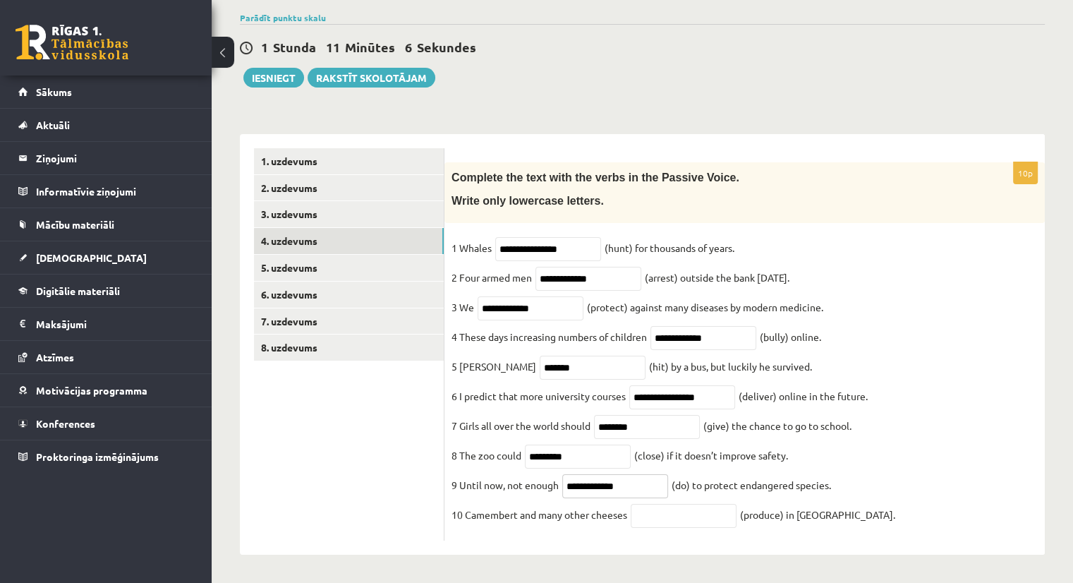
type input "**********"
click at [664, 513] on input "text" at bounding box center [683, 516] width 106 height 24
type input "**********"
click at [341, 255] on link "5. uzdevums" at bounding box center [349, 268] width 190 height 26
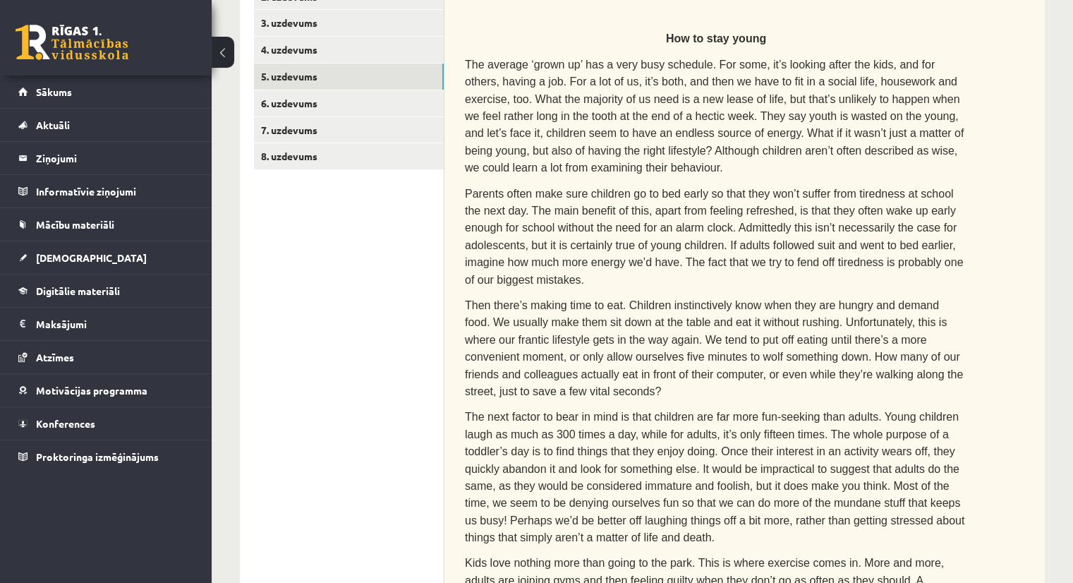
scroll to position [297, 0]
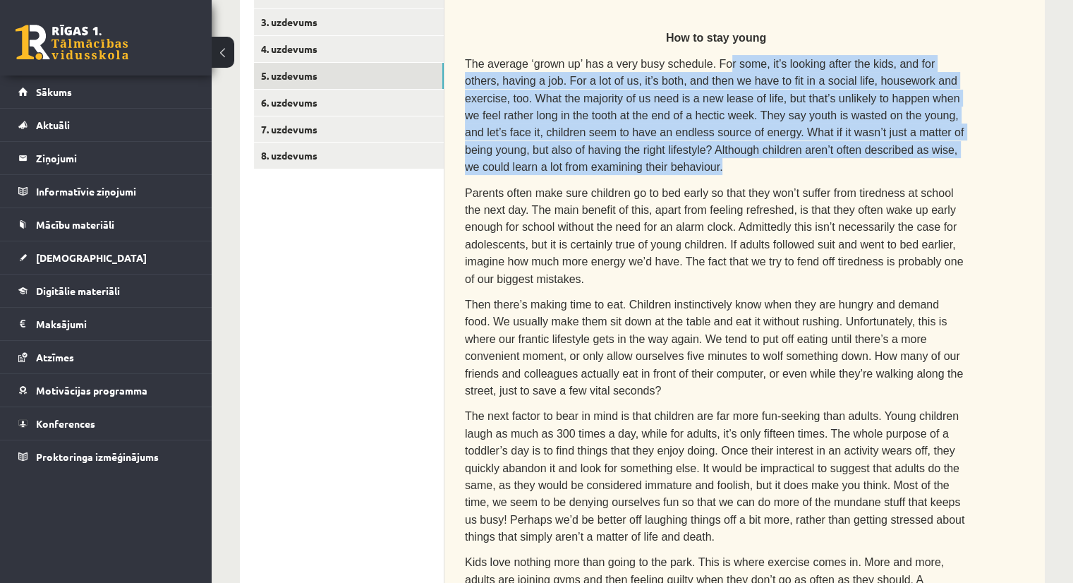
drag, startPoint x: 700, startPoint y: 61, endPoint x: 973, endPoint y: 147, distance: 286.6
click at [973, 147] on div "Read the text. Are the sentences true (T) or false (F)? How to stay young The a…" at bounding box center [744, 359] width 600 height 779
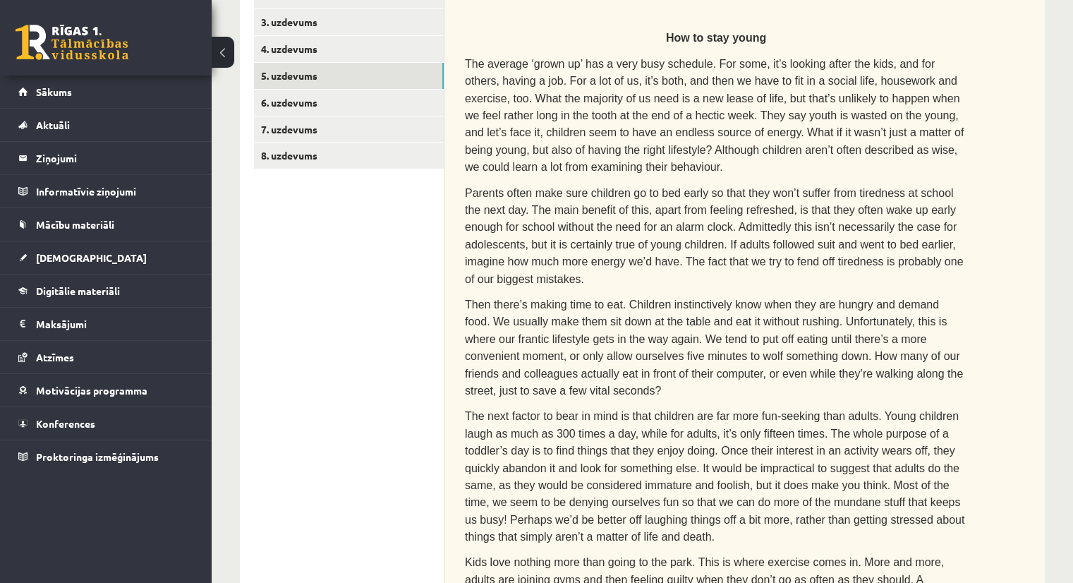
click at [976, 154] on div "Read the text. Are the sentences true (T) or false (F)? How to stay young The a…" at bounding box center [744, 359] width 600 height 779
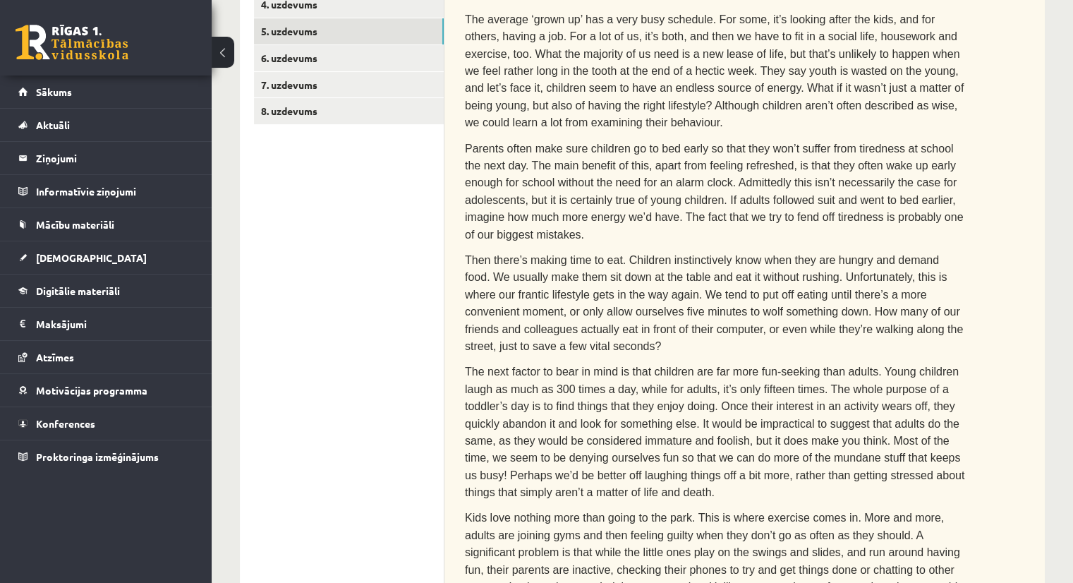
scroll to position [341, 0]
drag, startPoint x: 489, startPoint y: 136, endPoint x: 753, endPoint y: 144, distance: 263.9
click at [753, 144] on span "Parents often make sure children go to bed early so that they won’t suffer from…" at bounding box center [714, 192] width 498 height 98
click at [716, 255] on span "Then there’s making time to eat. Children instinctively know when they are hung…" at bounding box center [714, 304] width 498 height 98
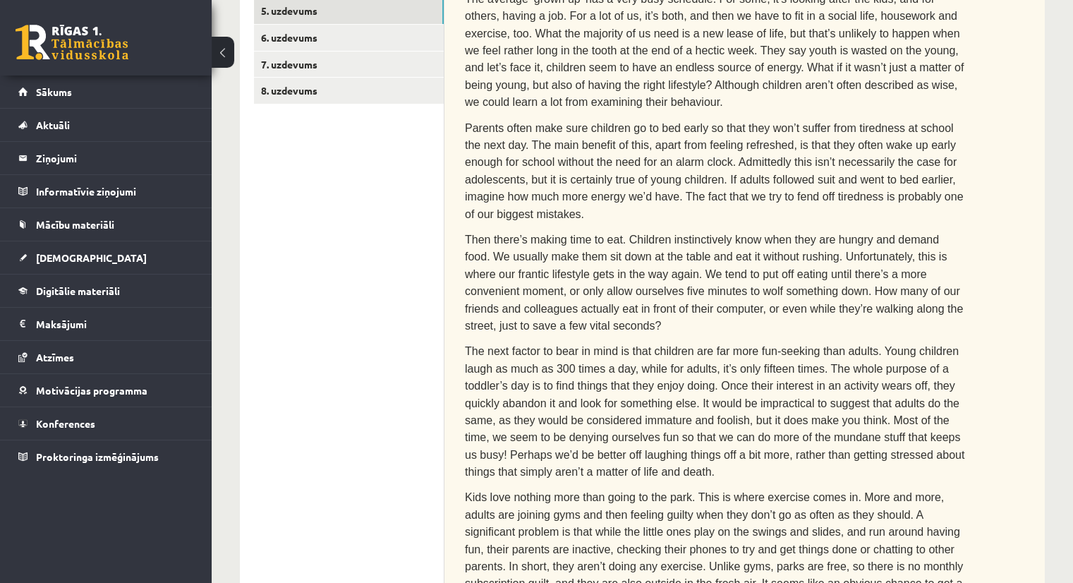
scroll to position [349, 0]
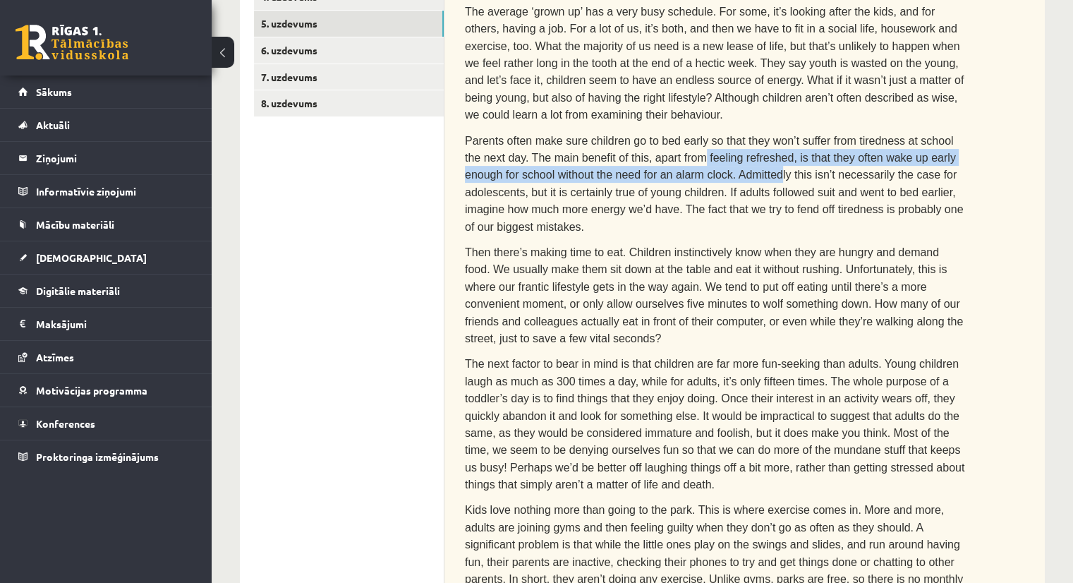
drag, startPoint x: 650, startPoint y: 135, endPoint x: 674, endPoint y: 141, distance: 25.3
click at [674, 141] on span "Parents often make sure children go to bed early so that they won’t suffer from…" at bounding box center [714, 184] width 498 height 98
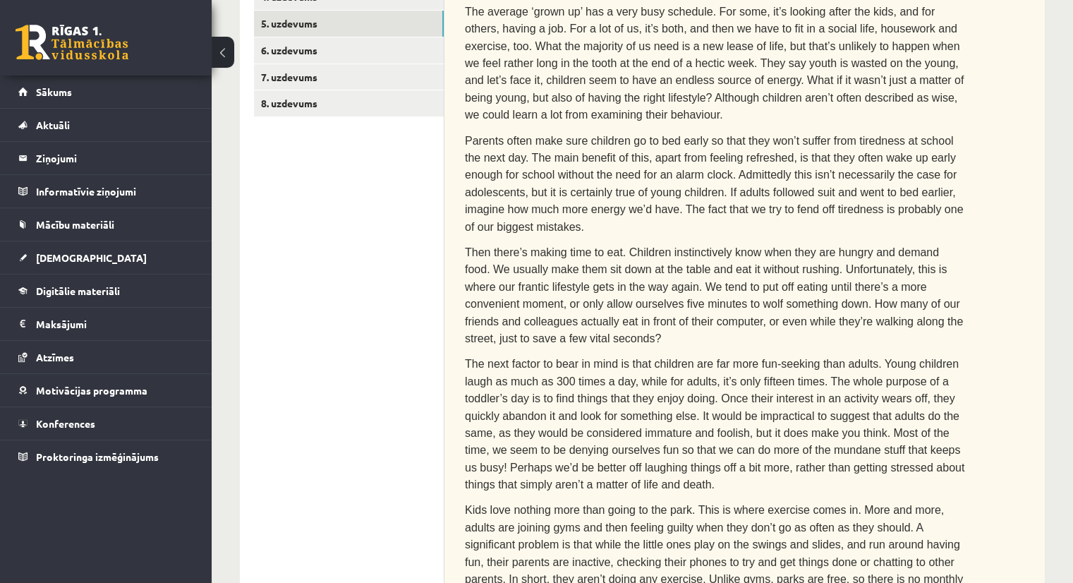
click at [668, 179] on span "Parents often make sure children go to bed early so that they won’t suffer from…" at bounding box center [714, 184] width 498 height 98
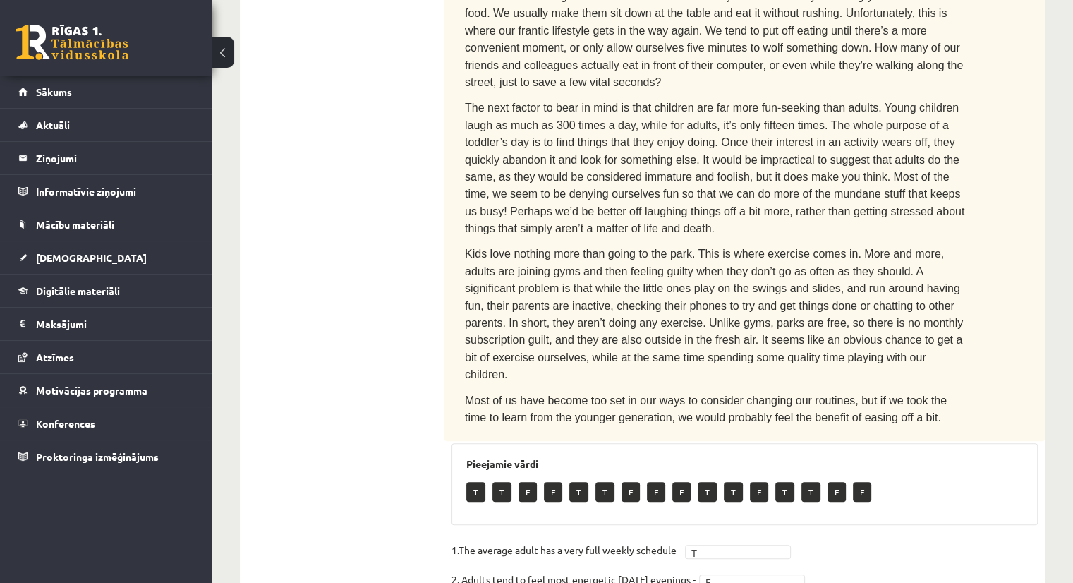
scroll to position [614, 0]
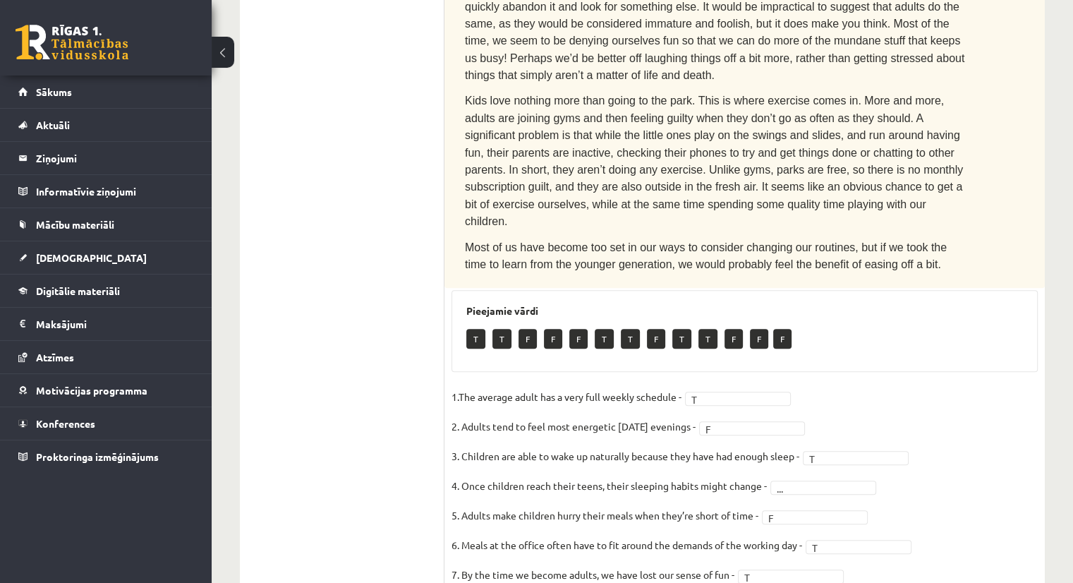
scroll to position [775, 0]
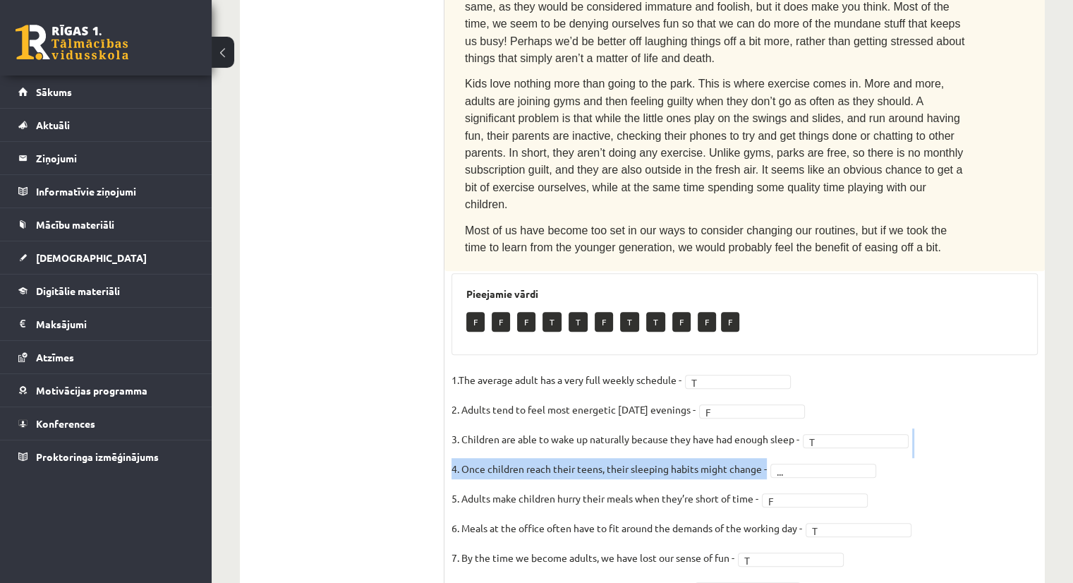
drag, startPoint x: 955, startPoint y: 325, endPoint x: 798, endPoint y: 343, distance: 157.5
click at [798, 369] on fieldset "1.The average adult has a very full weekly schedule - T * 2. Adults tend to fee…" at bounding box center [744, 517] width 586 height 296
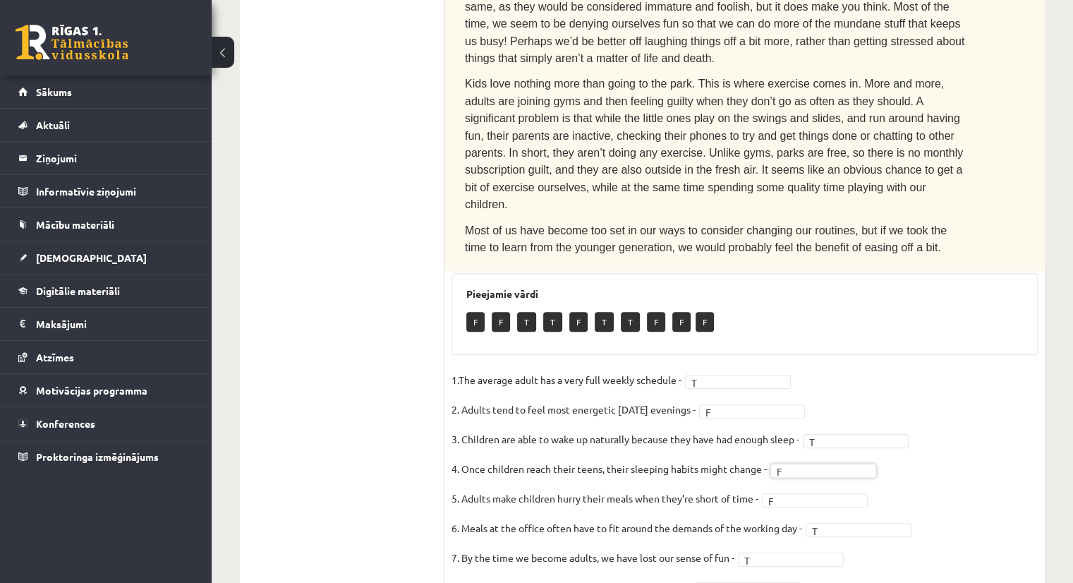
click at [944, 369] on fieldset "1.The average adult has a very full weekly schedule - T * 2. Adults tend to fee…" at bounding box center [744, 517] width 586 height 296
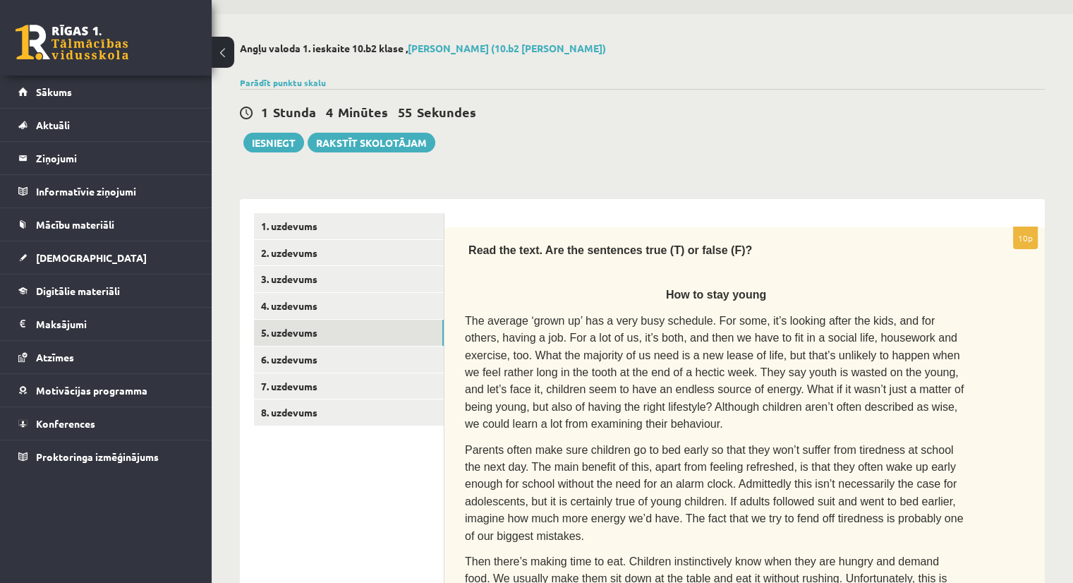
scroll to position [0, 0]
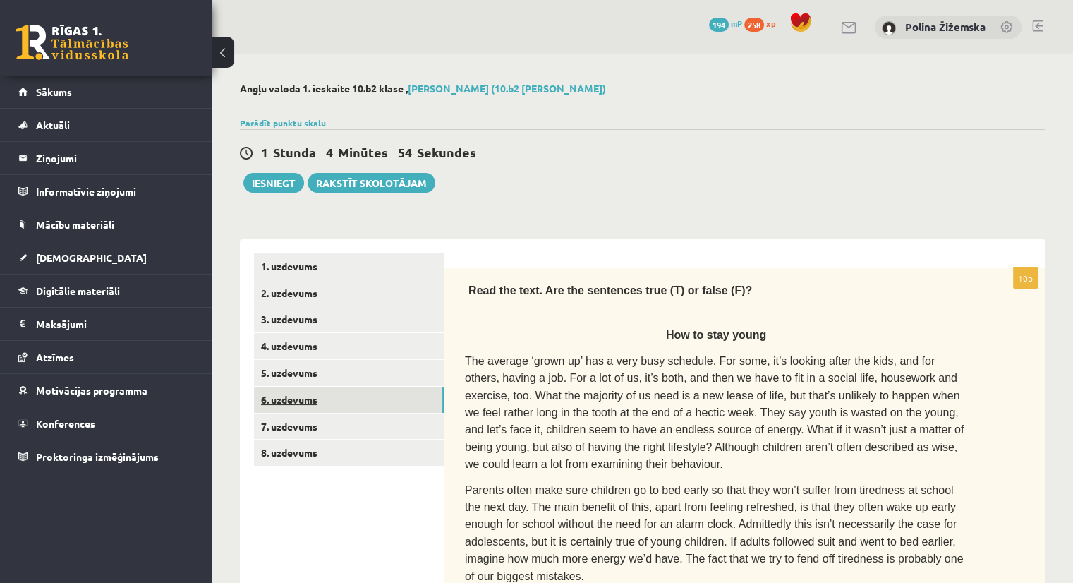
click at [380, 401] on link "6. uzdevums" at bounding box center [349, 399] width 190 height 26
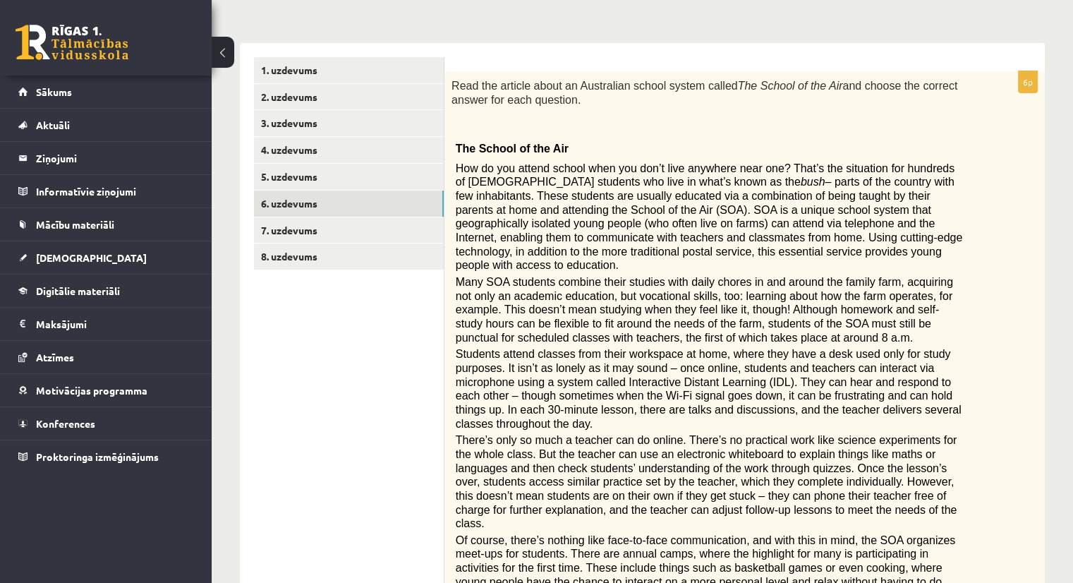
scroll to position [197, 0]
click at [355, 227] on link "7. uzdevums" at bounding box center [349, 229] width 190 height 26
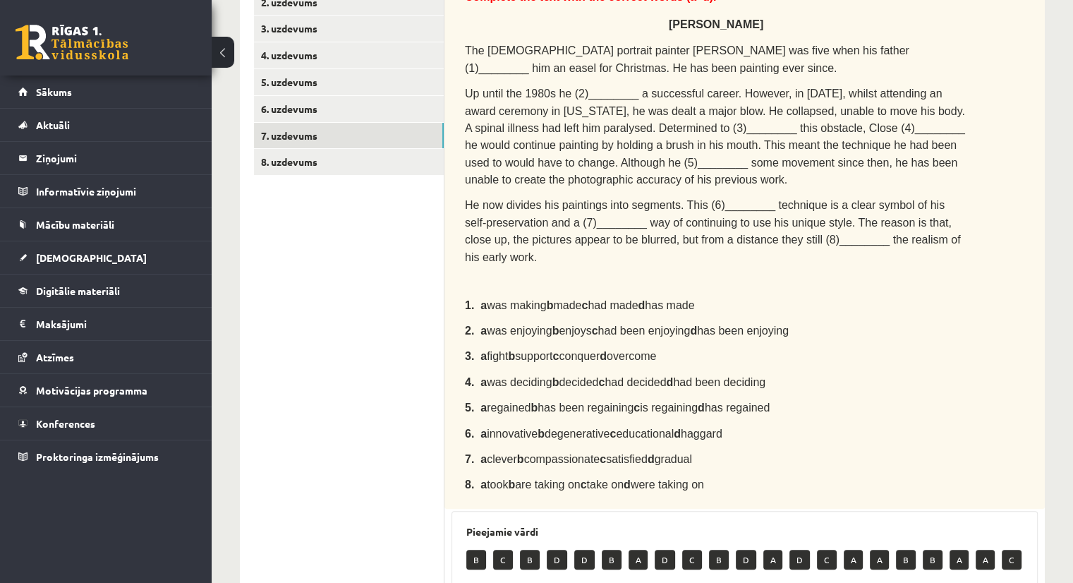
scroll to position [285, 0]
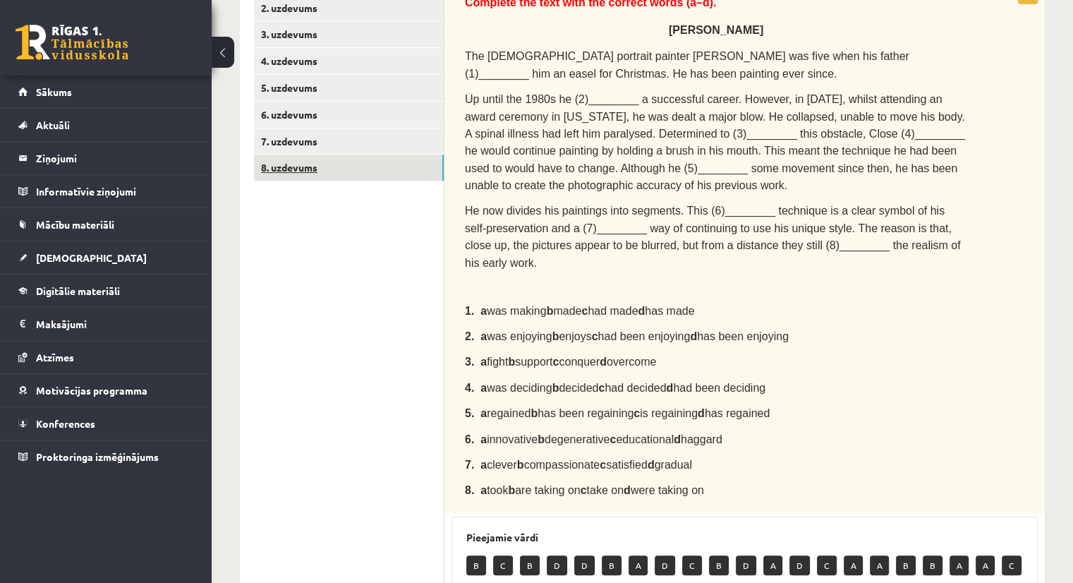
click at [281, 175] on link "8. uzdevums" at bounding box center [349, 167] width 190 height 26
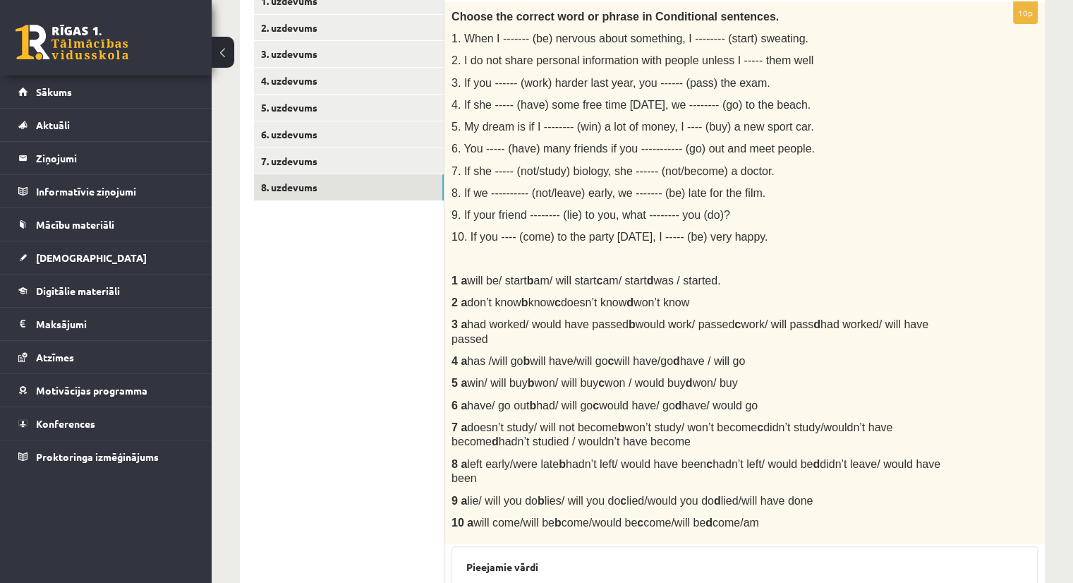
scroll to position [241, 0]
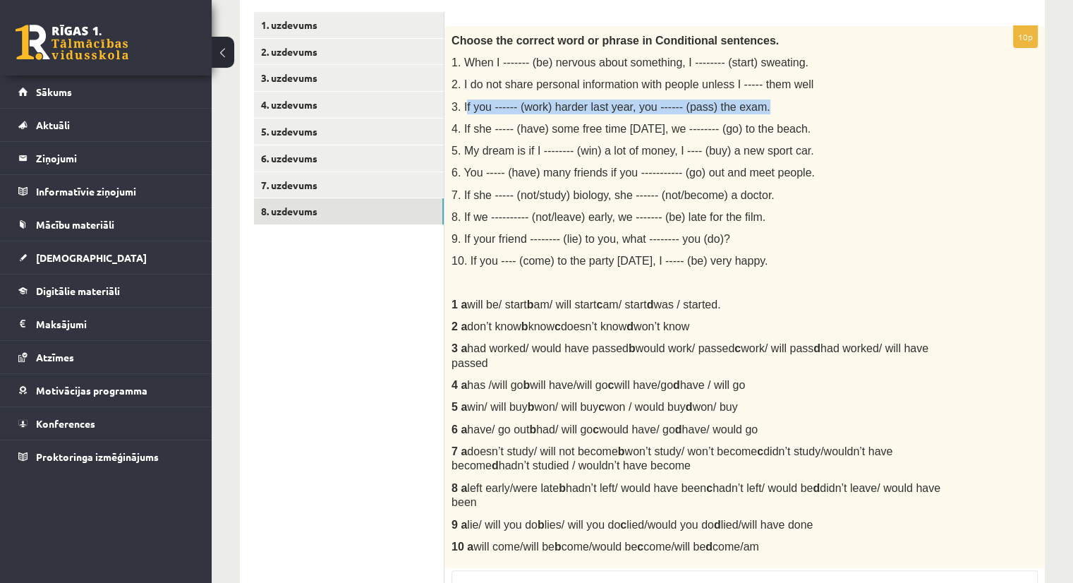
drag, startPoint x: 465, startPoint y: 104, endPoint x: 780, endPoint y: 101, distance: 315.2
click at [780, 101] on p "3. If you ------ (work) harder last year, you ------ (pass) the exam." at bounding box center [709, 106] width 516 height 15
click at [511, 106] on span "3. If you ------ (work) harder last year, you ------ (pass) the exam." at bounding box center [610, 107] width 319 height 12
drag, startPoint x: 461, startPoint y: 102, endPoint x: 778, endPoint y: 99, distance: 316.7
click at [778, 99] on p "3. If you ------ (work) harder last year, you ------ (pass) the exam." at bounding box center [709, 106] width 516 height 15
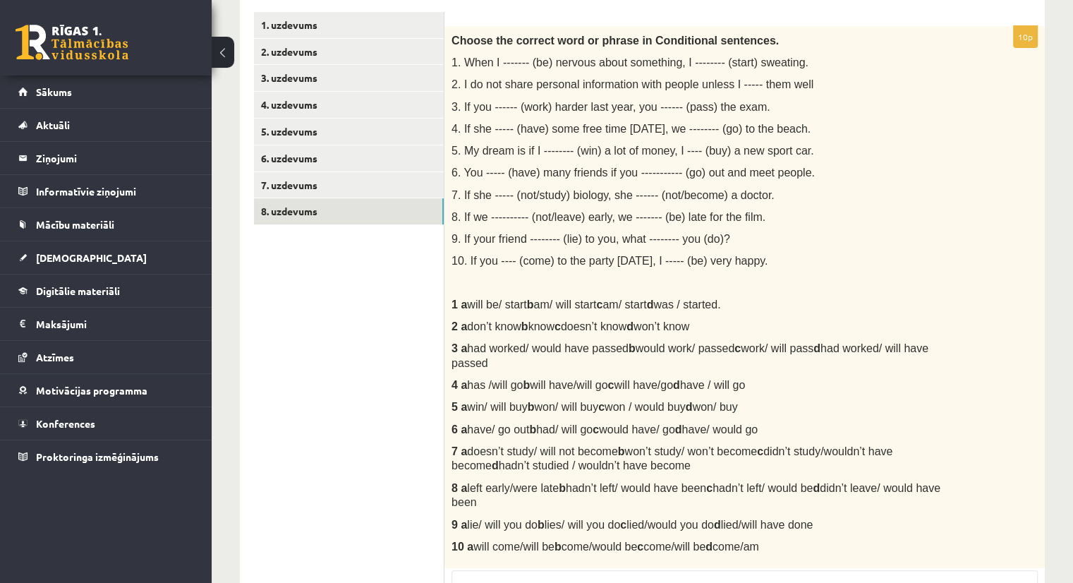
click at [415, 401] on ul "1. uzdevums 2. uzdevums 3. uzdevums 4. uzdevums 5. uzdevums 6. uzdevums 7. uzde…" at bounding box center [349, 507] width 190 height 990
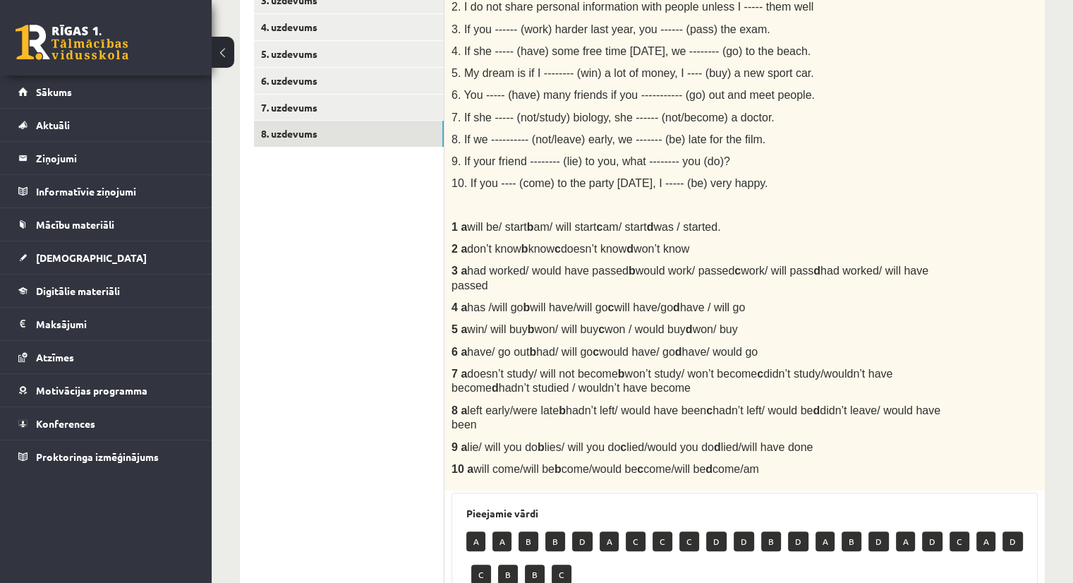
scroll to position [285, 0]
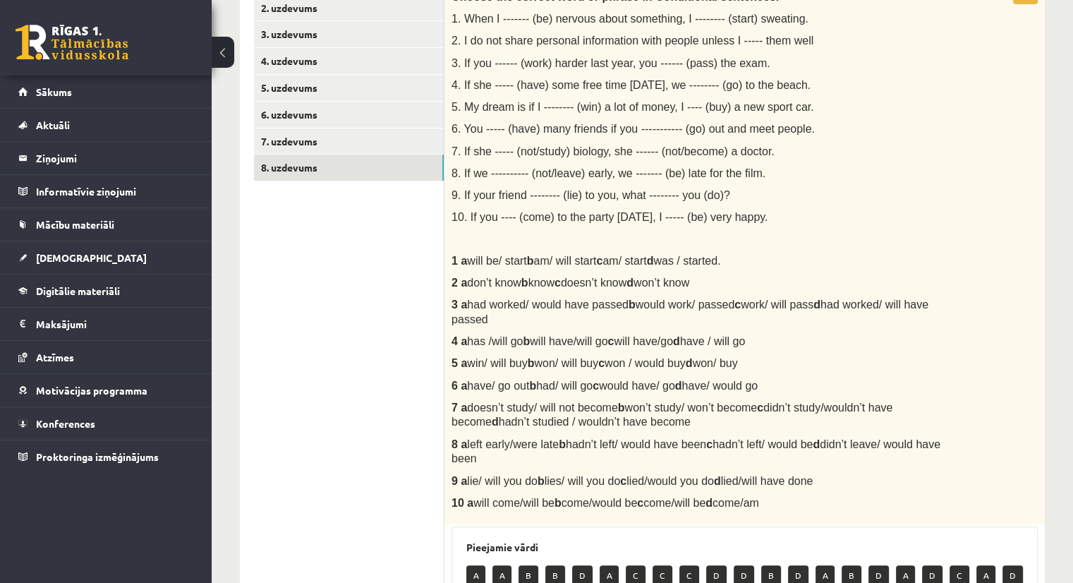
drag, startPoint x: 460, startPoint y: 80, endPoint x: 853, endPoint y: 83, distance: 392.8
click at [853, 83] on p "4. If she ----- (have) some free time tomorrow, we -------- (go) to the beach." at bounding box center [709, 85] width 516 height 15
click at [395, 432] on ul "1. uzdevums 2. uzdevums 3. uzdevums 4. uzdevums 5. uzdevums 6. uzdevums 7. uzde…" at bounding box center [349, 463] width 190 height 990
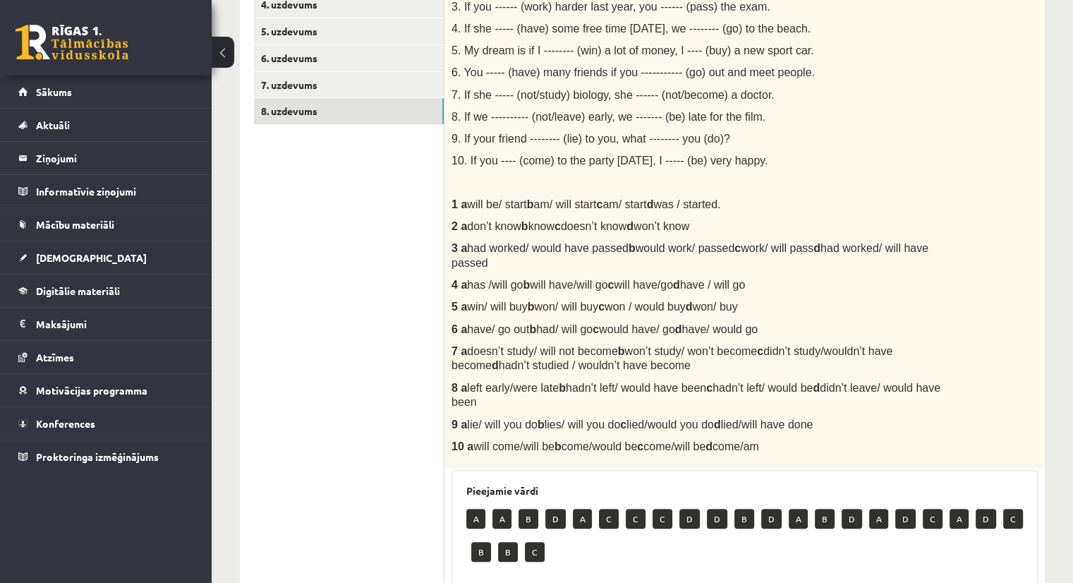
scroll to position [336, 0]
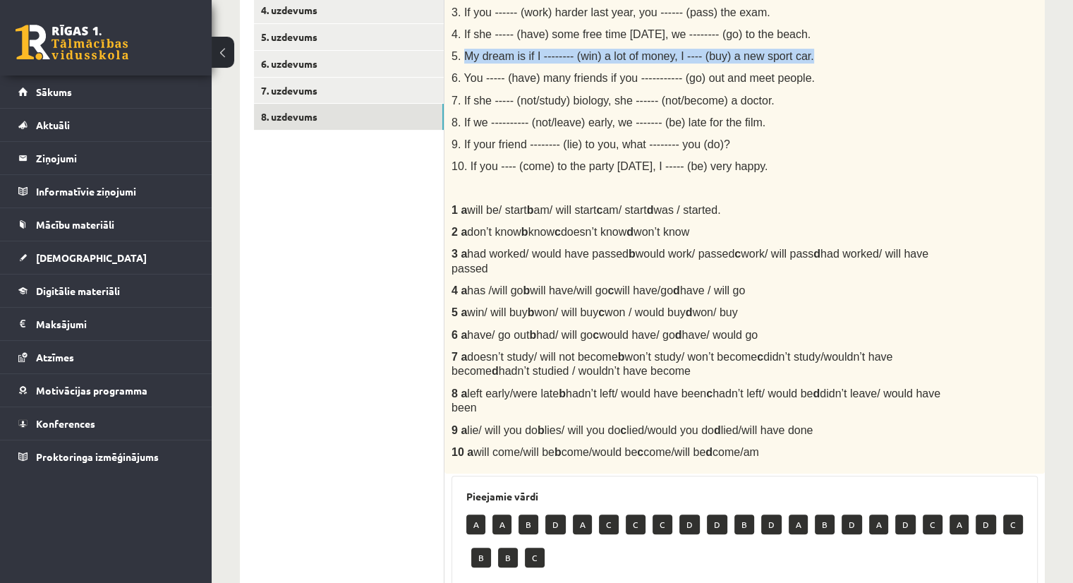
drag, startPoint x: 473, startPoint y: 54, endPoint x: 818, endPoint y: 52, distance: 344.9
click at [818, 52] on p "5. My dream is if I -------- (win) a lot of money, I ---- (buy) a new sport car." at bounding box center [709, 56] width 516 height 15
click at [398, 381] on ul "1. uzdevums 2. uzdevums 3. uzdevums 4. uzdevums 5. uzdevums 6. uzdevums 7. uzde…" at bounding box center [349, 412] width 190 height 990
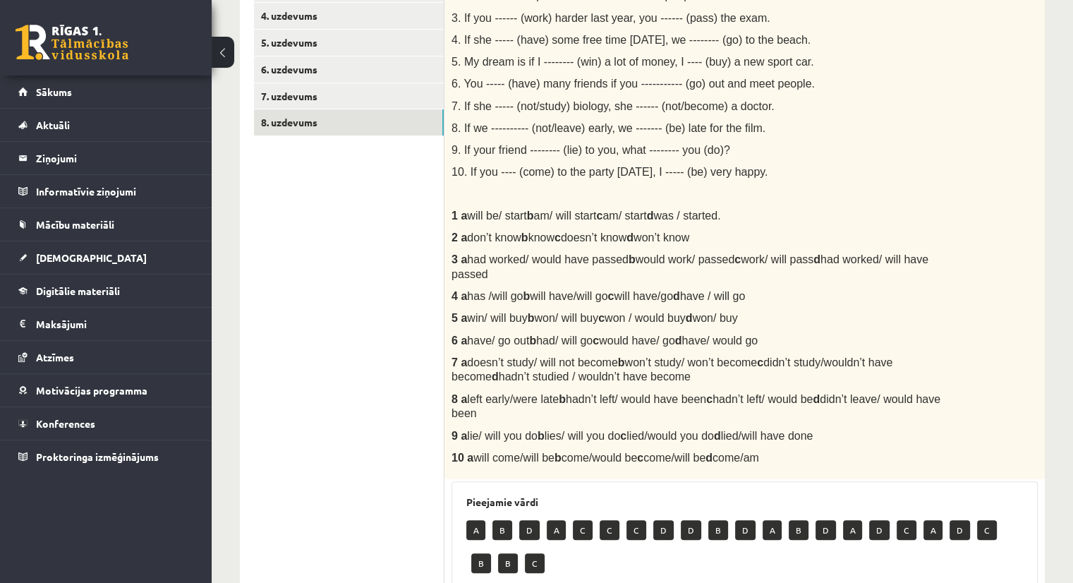
scroll to position [330, 0]
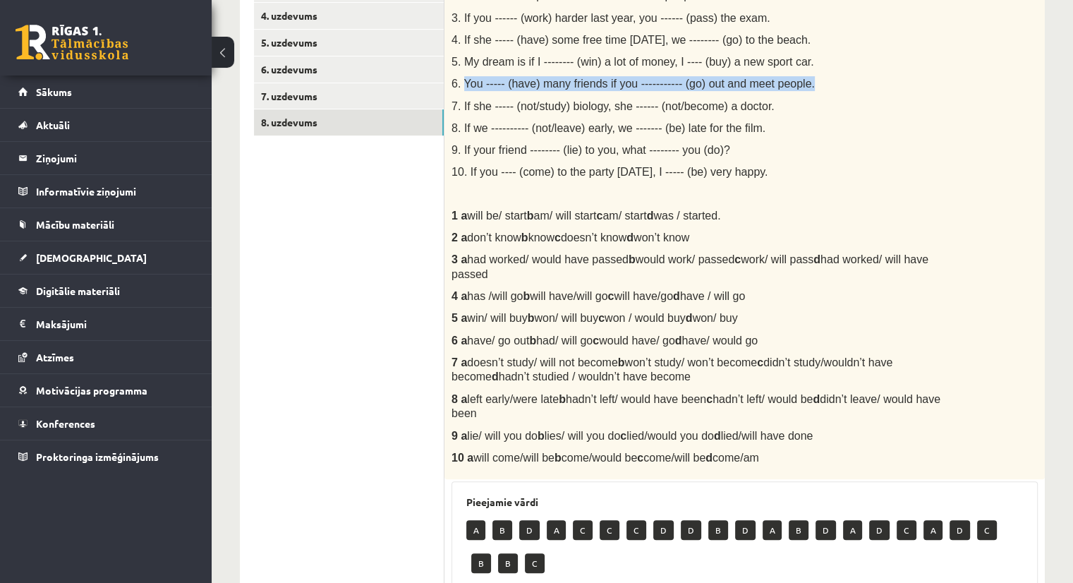
drag, startPoint x: 464, startPoint y: 78, endPoint x: 818, endPoint y: 85, distance: 354.1
click at [818, 85] on p "6. You ----- (have) many friends if you ----------- (go) out and meet people." at bounding box center [709, 83] width 516 height 15
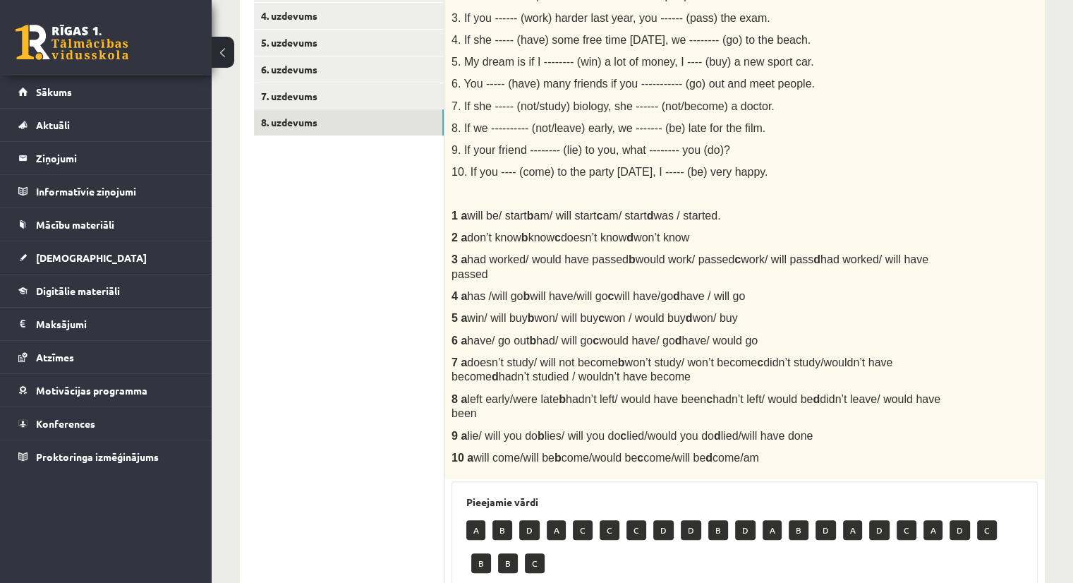
click at [395, 356] on ul "1. uzdevums 2. uzdevums 3. uzdevums 4. uzdevums 5. uzdevums 6. uzdevums 7. uzde…" at bounding box center [349, 418] width 190 height 990
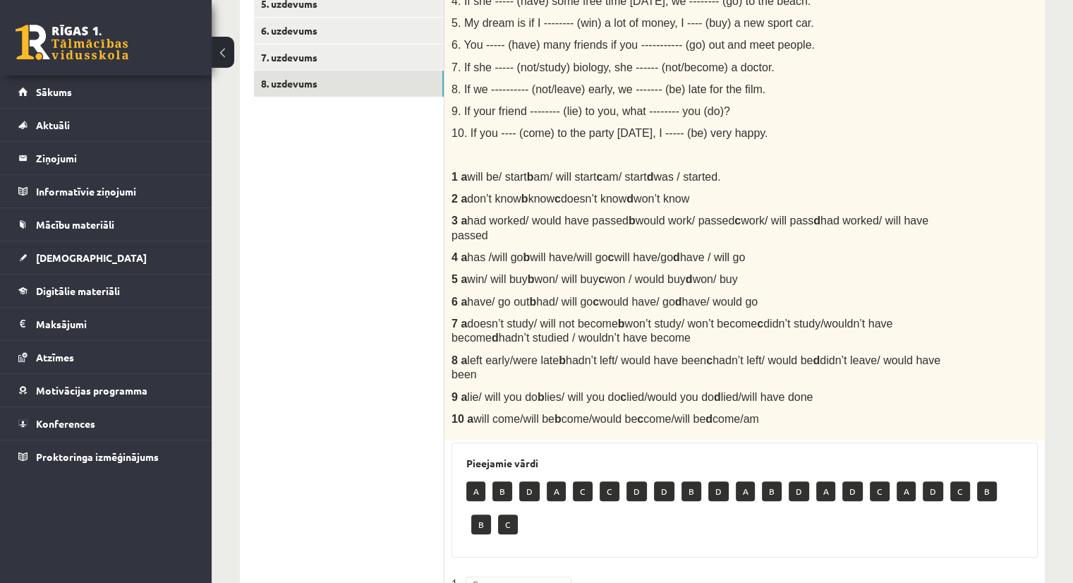
scroll to position [368, 0]
drag, startPoint x: 463, startPoint y: 63, endPoint x: 784, endPoint y: 61, distance: 321.6
click at [784, 61] on p "7. If she ----- (not/study) biology, she ------ (not/become) a doctor." at bounding box center [709, 68] width 516 height 15
click at [415, 499] on ul "1. uzdevums 2. uzdevums 3. uzdevums 4. uzdevums 5. uzdevums 6. uzdevums 7. uzde…" at bounding box center [349, 380] width 190 height 990
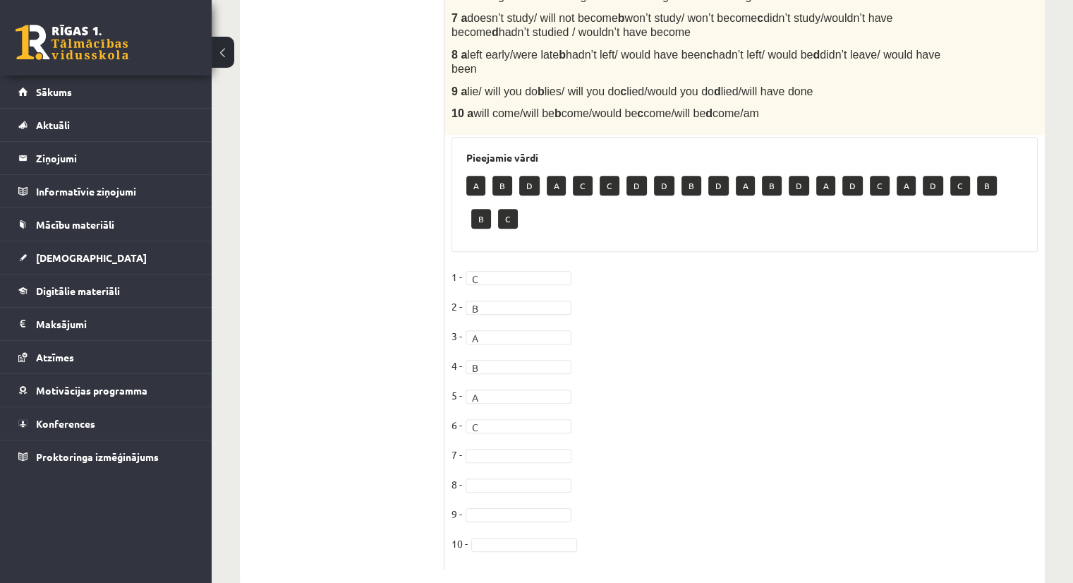
scroll to position [683, 0]
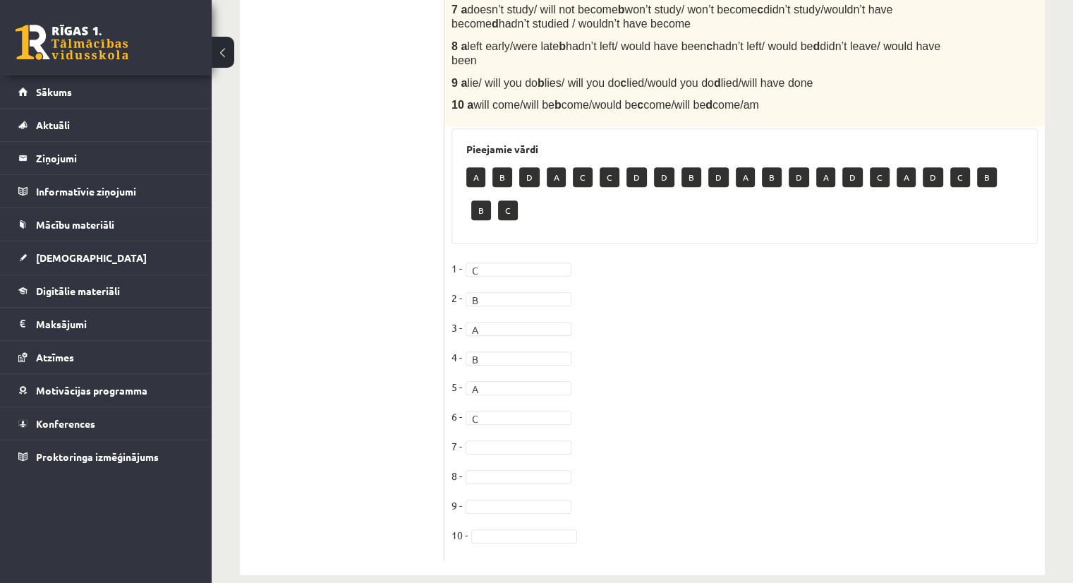
click at [495, 417] on fieldset "1 - C * 2 - B * 3 - A * 4 - B * 5 - A * 6 - C * 7 - 8 - 9 - 10 -" at bounding box center [744, 405] width 586 height 296
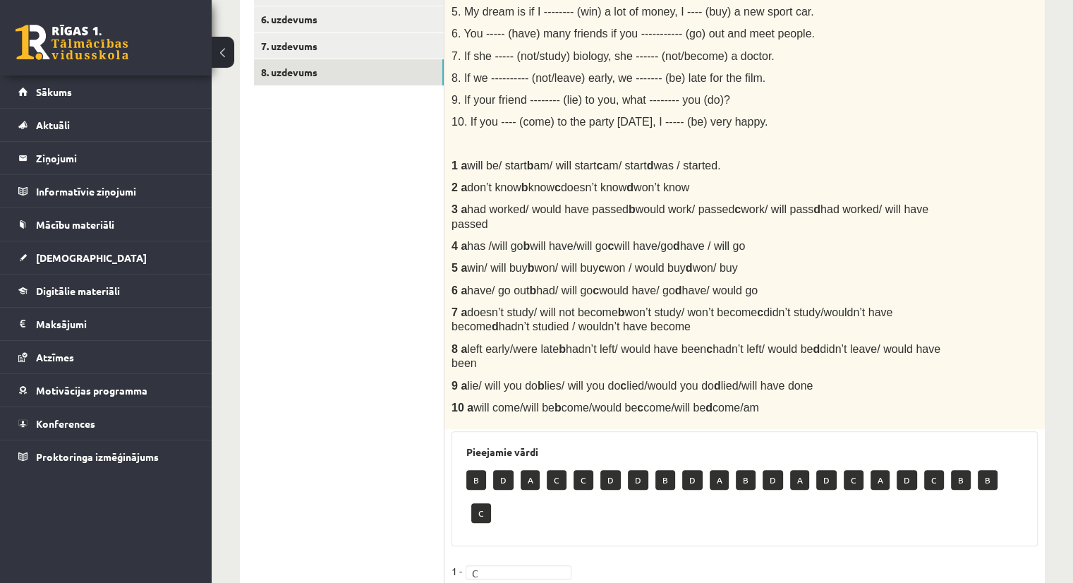
scroll to position [378, 0]
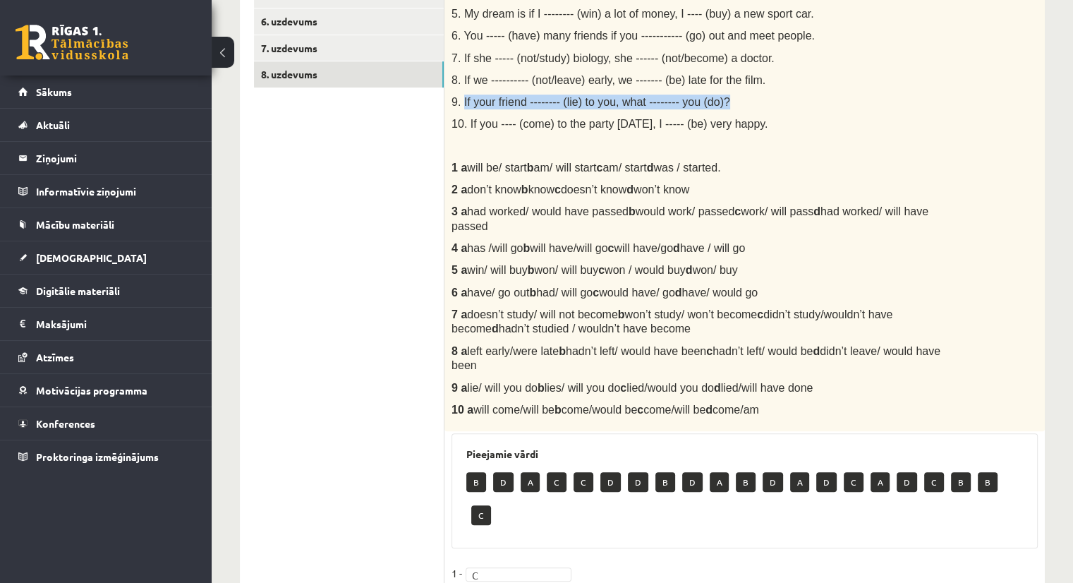
drag, startPoint x: 463, startPoint y: 102, endPoint x: 725, endPoint y: 92, distance: 261.8
click at [725, 92] on div "Choose the correct word or phrase in Conditional sentences. 1. When I ------- (…" at bounding box center [744, 160] width 600 height 542
click at [388, 374] on ul "1. uzdevums 2. uzdevums 3. uzdevums 4. uzdevums 5. uzdevums 6. uzdevums 7. uzde…" at bounding box center [349, 370] width 190 height 990
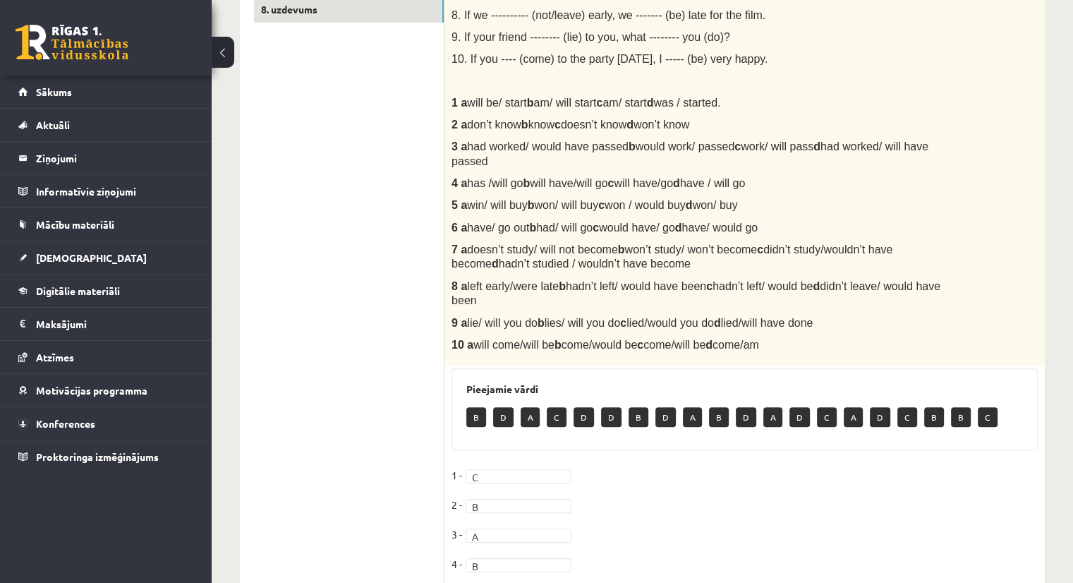
scroll to position [399, 0]
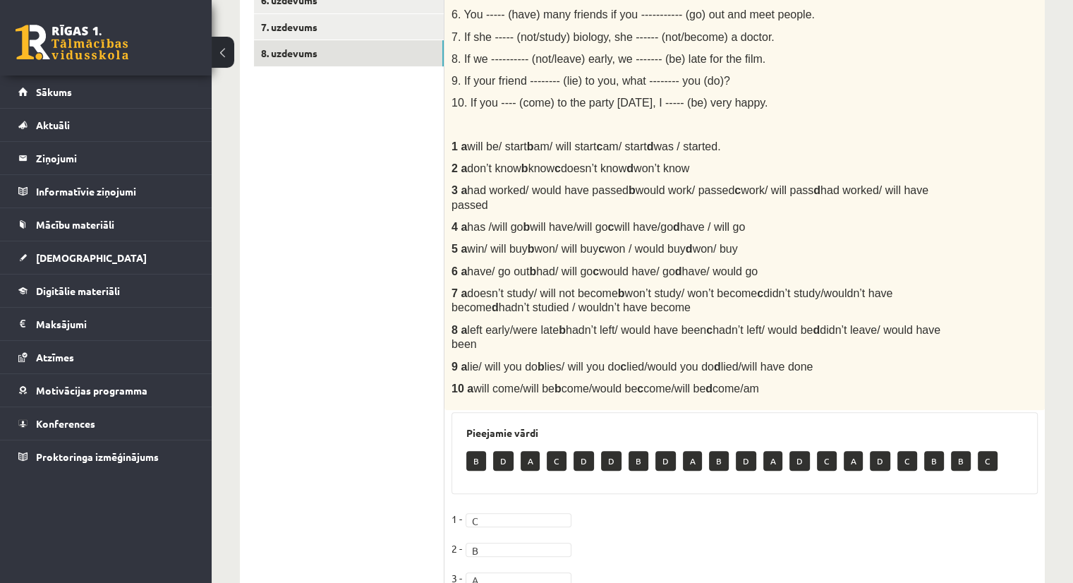
drag, startPoint x: 466, startPoint y: 99, endPoint x: 805, endPoint y: 90, distance: 339.3
click at [805, 90] on div "Choose the correct word or phrase in Conditional sentences. 1. When I ------- (…" at bounding box center [744, 139] width 600 height 542
click at [320, 331] on ul "1. uzdevums 2. uzdevums 3. uzdevums 4. uzdevums 5. uzdevums 6. uzdevums 7. uzde…" at bounding box center [349, 332] width 190 height 957
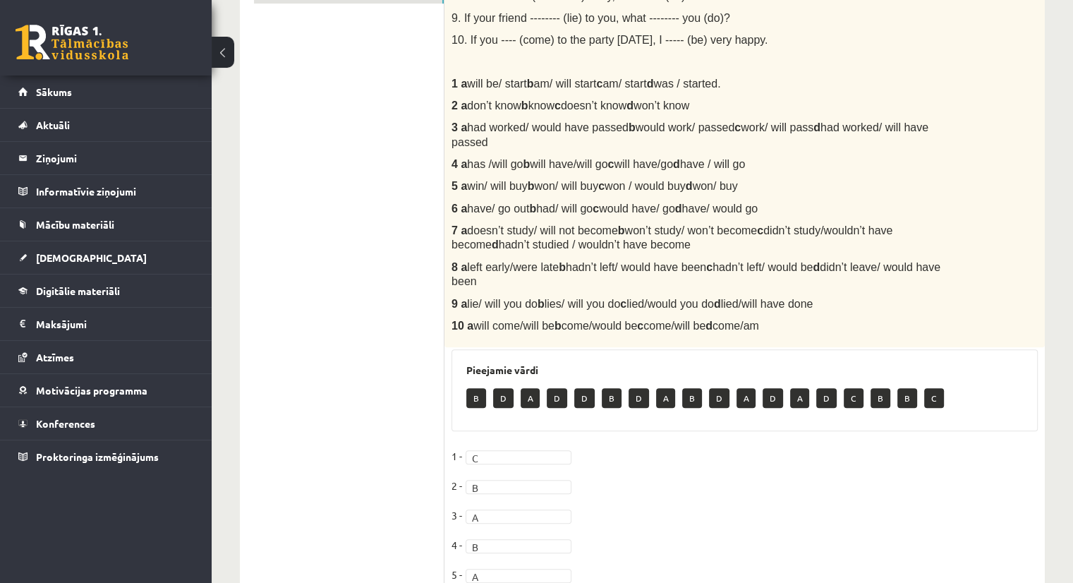
scroll to position [372, 0]
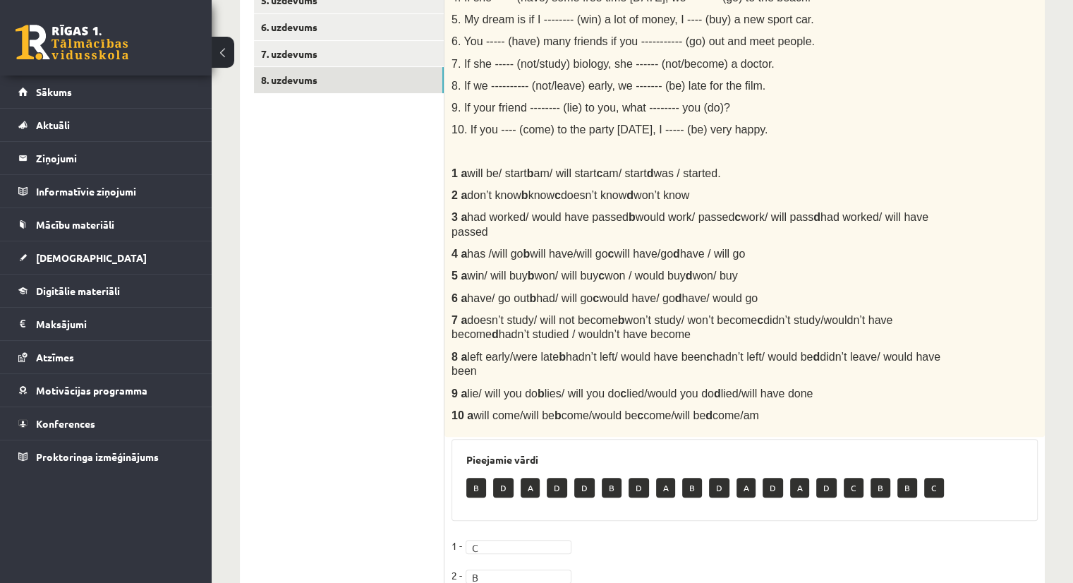
click at [505, 40] on span "6. You ----- (have) many friends if you ----------- (go) out and meet people." at bounding box center [632, 41] width 363 height 12
drag, startPoint x: 466, startPoint y: 42, endPoint x: 641, endPoint y: 27, distance: 175.6
click at [641, 27] on div "Choose the correct word or phrase in Conditional sentences. 1. When I ------- (…" at bounding box center [744, 166] width 600 height 542
click at [405, 184] on ul "1. uzdevums 2. uzdevums 3. uzdevums 4. uzdevums 5. uzdevums 6. uzdevums 7. uzde…" at bounding box center [349, 359] width 190 height 957
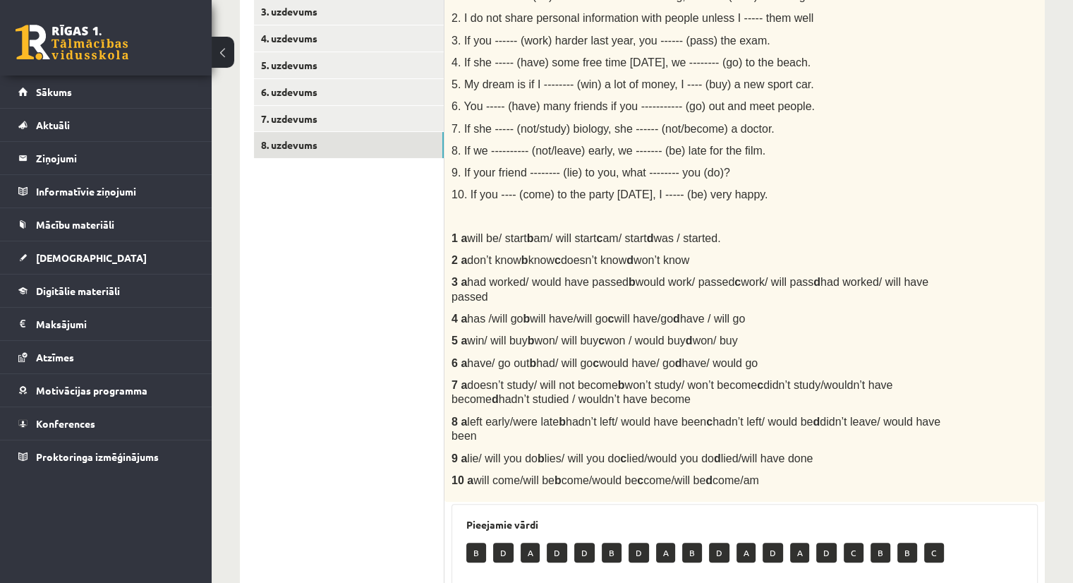
scroll to position [306, 0]
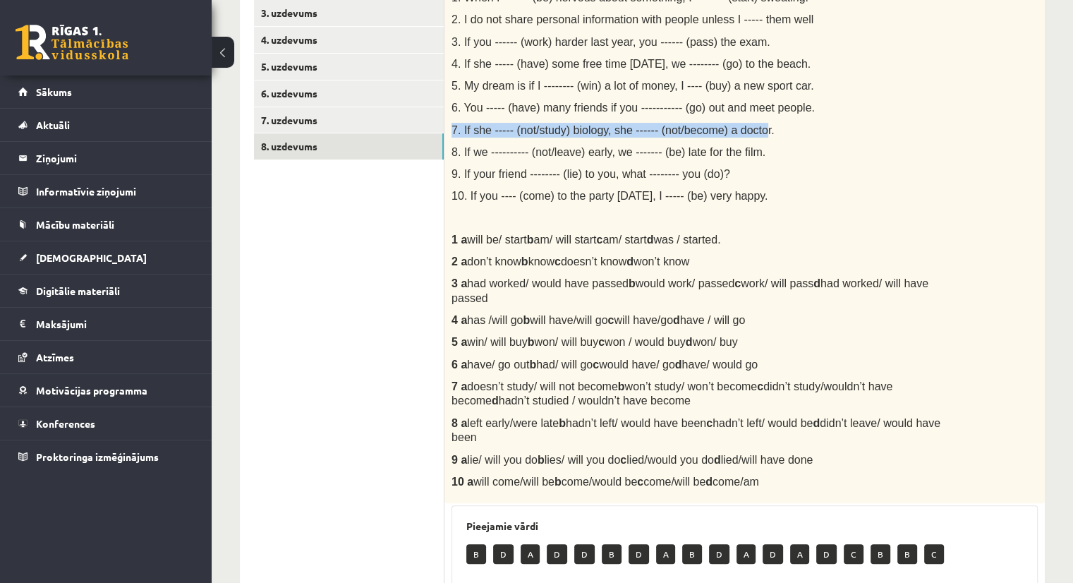
drag, startPoint x: 453, startPoint y: 129, endPoint x: 745, endPoint y: 126, distance: 291.3
click at [745, 126] on span "7. If she ----- (not/study) biology, she ------ (not/become) a doctor." at bounding box center [612, 130] width 323 height 12
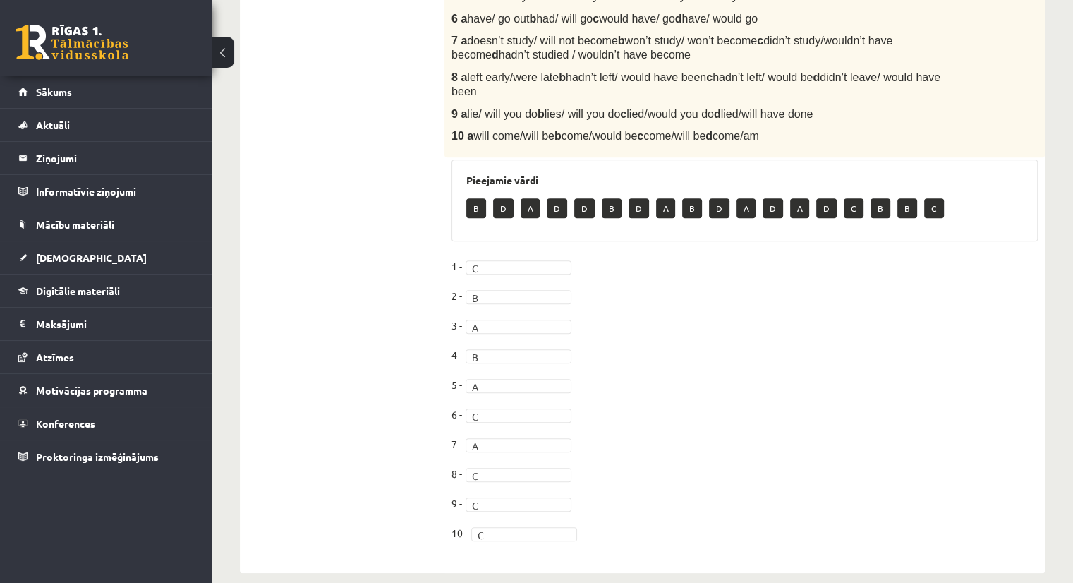
scroll to position [654, 0]
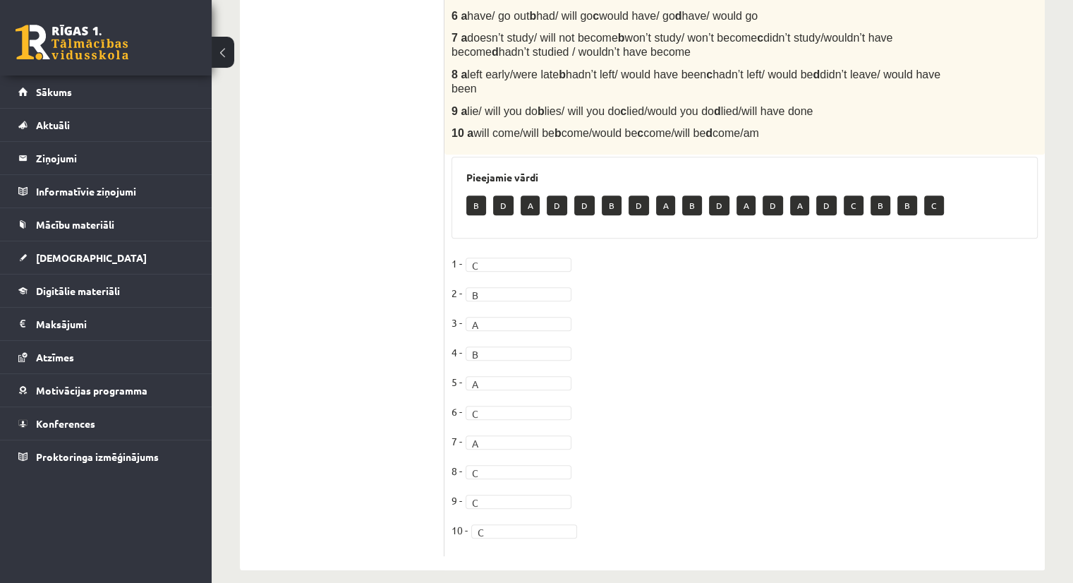
click at [440, 415] on ul "1. uzdevums 2. uzdevums 3. uzdevums 4. uzdevums 5. uzdevums 6. uzdevums 7. uzde…" at bounding box center [349, 77] width 190 height 957
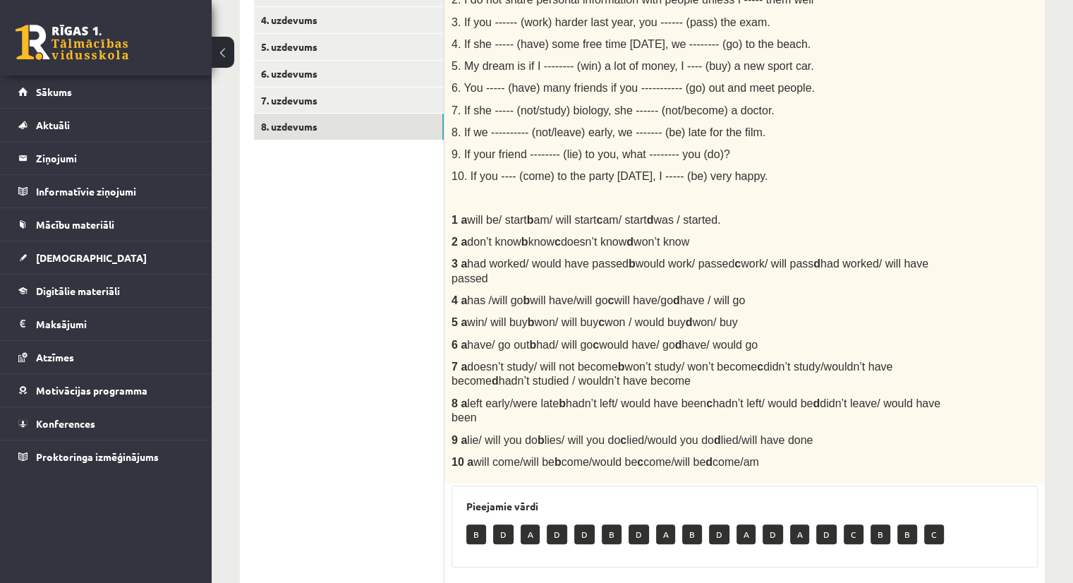
scroll to position [324, 0]
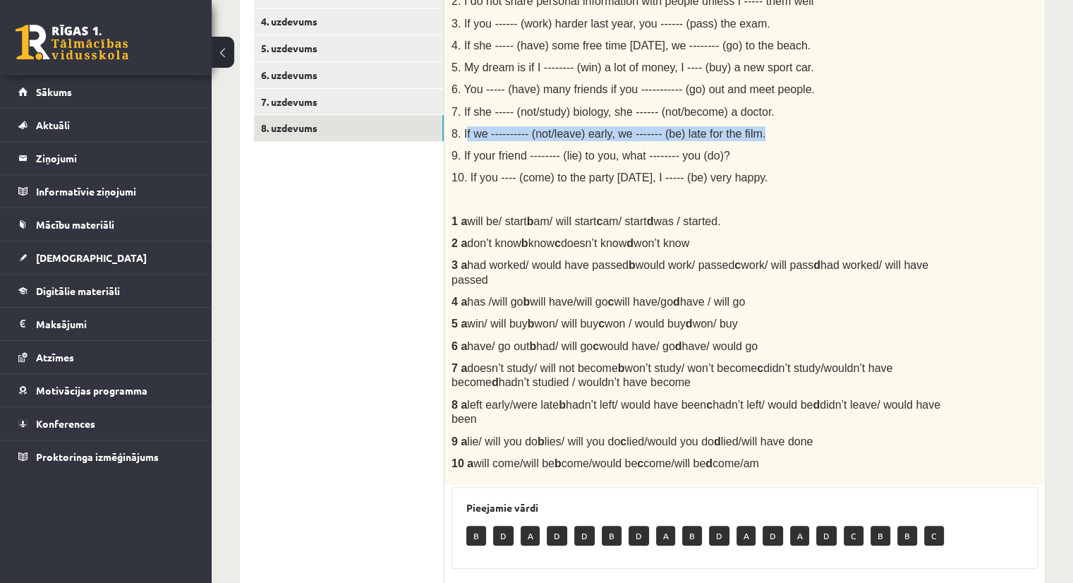
drag, startPoint x: 478, startPoint y: 130, endPoint x: 755, endPoint y: 123, distance: 277.3
click at [755, 123] on div "Choose the correct word or phrase in Conditional sentences. 1. When I ------- (…" at bounding box center [744, 214] width 600 height 542
click at [372, 418] on ul "1. uzdevums 2. uzdevums 3. uzdevums 4. uzdevums 5. uzdevums 6. uzdevums 7. uzde…" at bounding box center [349, 407] width 190 height 957
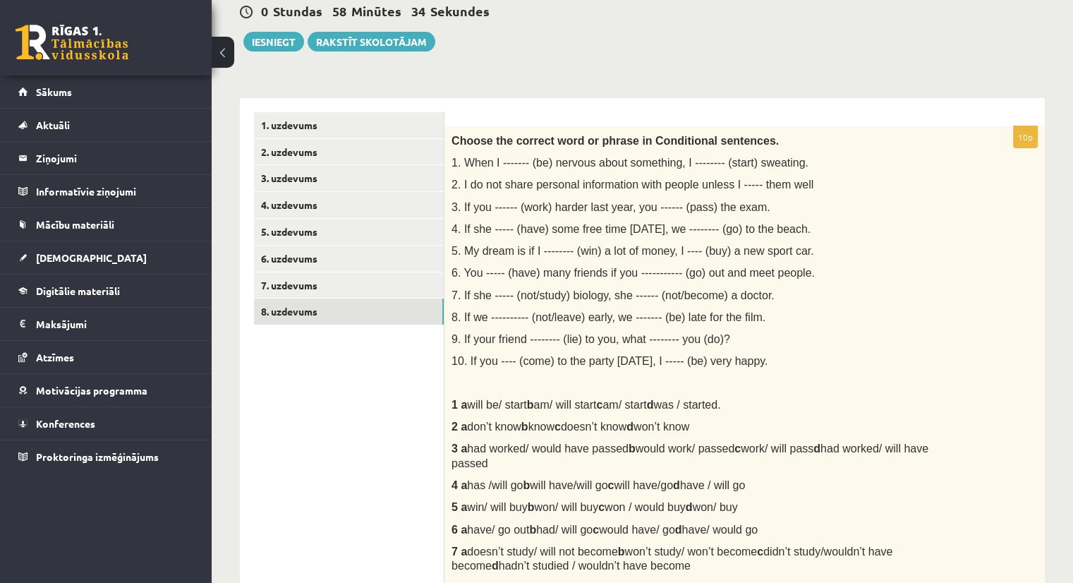
scroll to position [140, 0]
click at [329, 281] on link "7. uzdevums" at bounding box center [349, 287] width 190 height 26
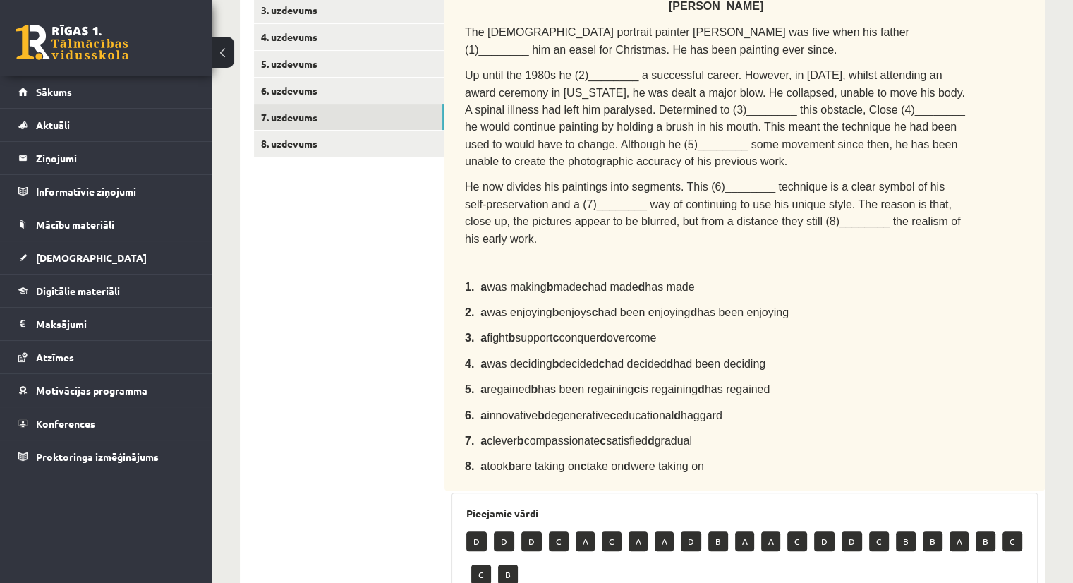
scroll to position [304, 0]
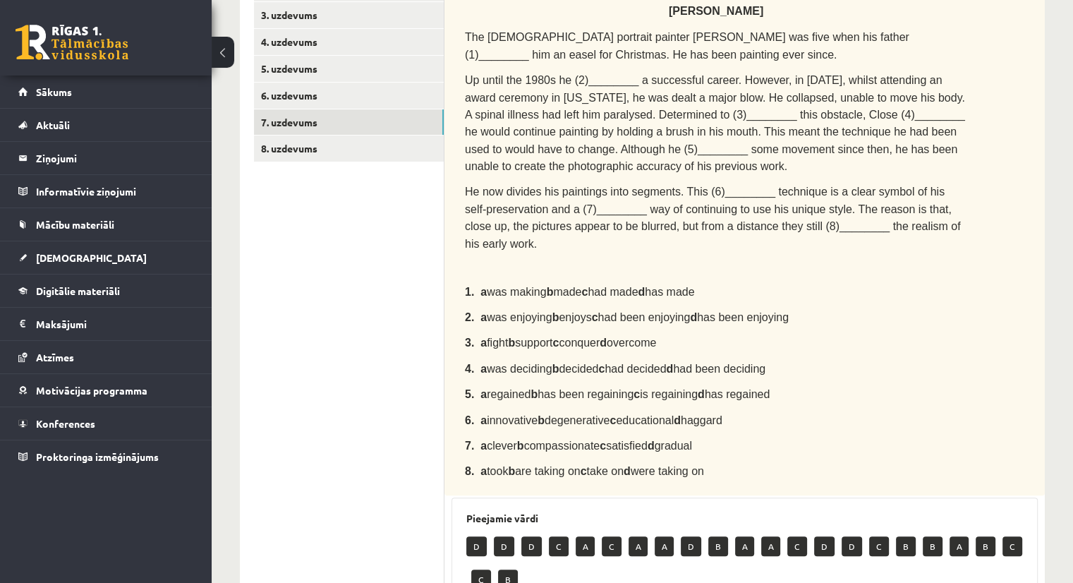
drag, startPoint x: 465, startPoint y: 30, endPoint x: 726, endPoint y: 442, distance: 487.2
click at [726, 442] on div "Complete the text with the correct words (a–d). Chuck Close The American portra…" at bounding box center [744, 229] width 600 height 532
copy div "The American portrait painter Chuck Close was five when his father (1)________ …"
click at [396, 267] on ul "1. uzdevums 2. uzdevums 3. uzdevums 4. uzdevums 5. uzdevums 6. uzdevums 7. uzde…" at bounding box center [349, 409] width 190 height 921
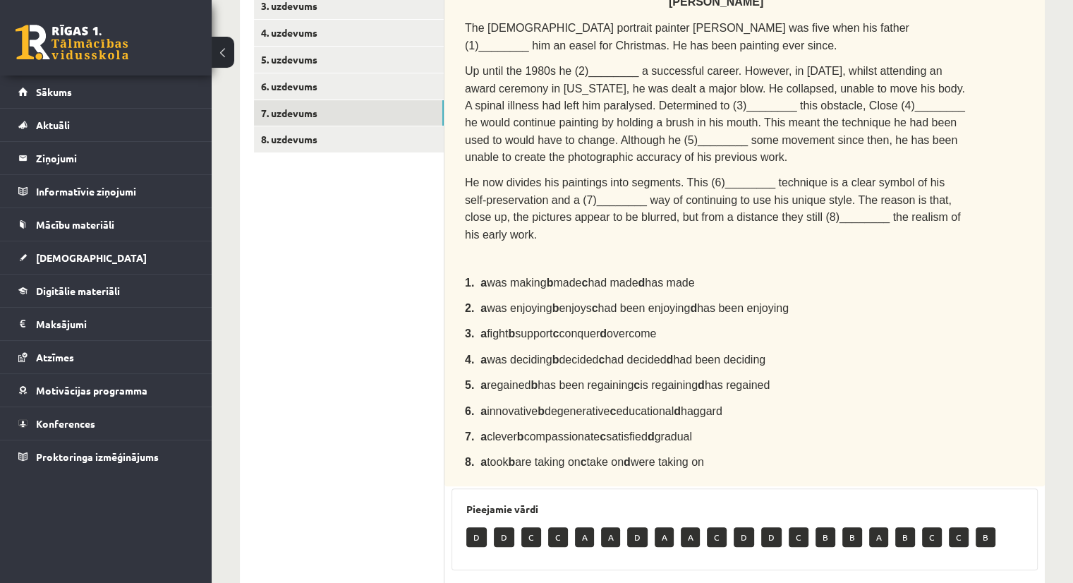
scroll to position [307, 0]
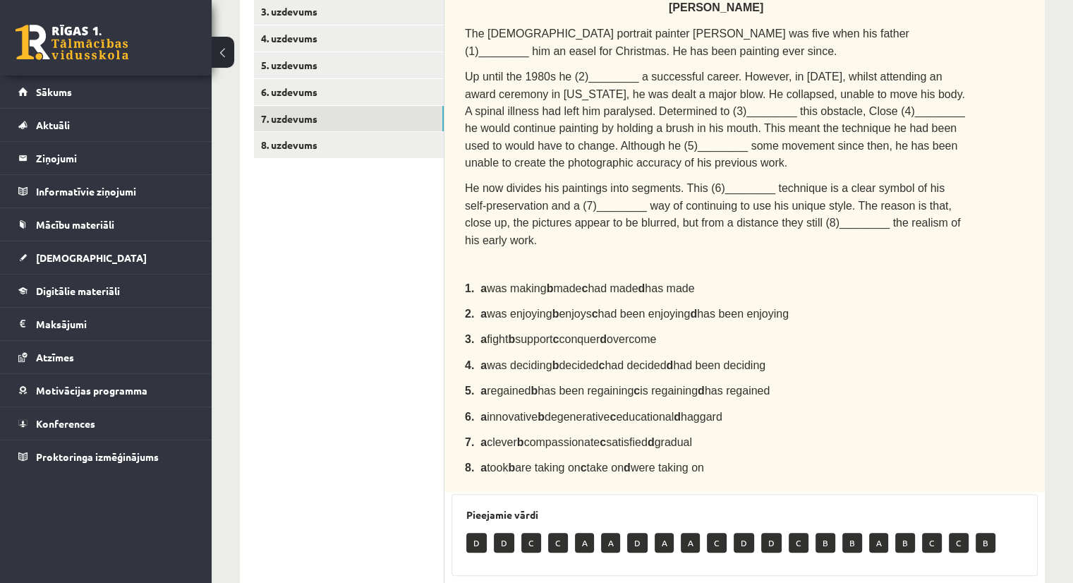
click at [499, 384] on span "regained b has been regaining c is regaining d has regained" at bounding box center [628, 390] width 283 height 12
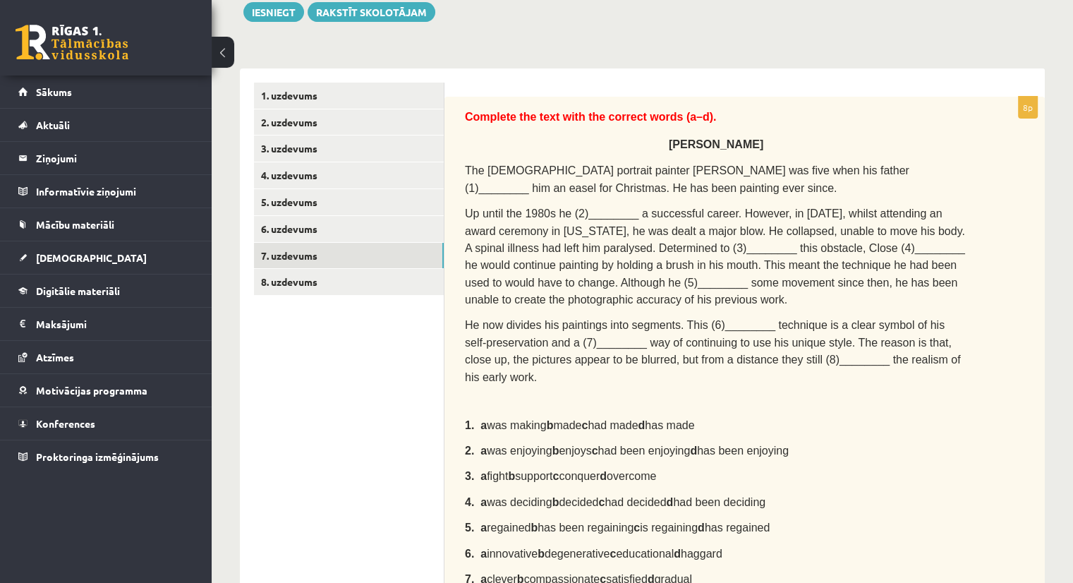
scroll to position [166, 0]
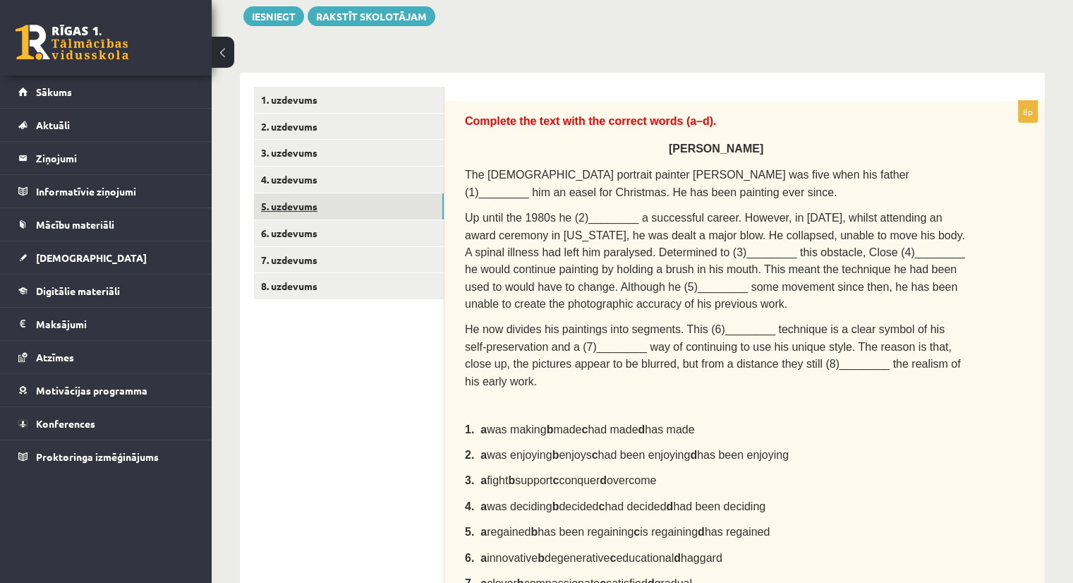
click at [315, 219] on link "5. uzdevums" at bounding box center [349, 206] width 190 height 26
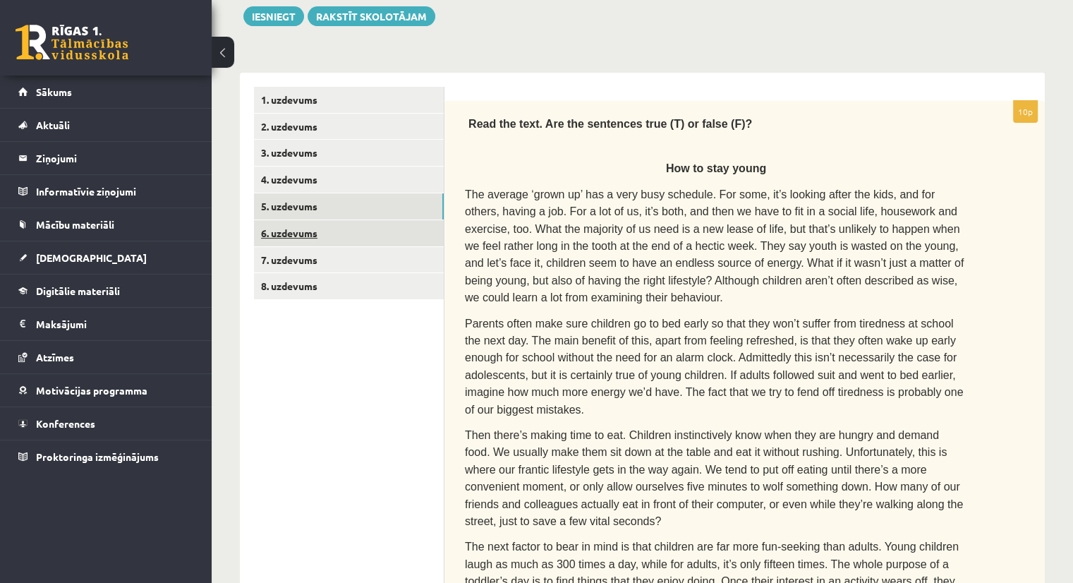
click at [305, 231] on link "6. uzdevums" at bounding box center [349, 233] width 190 height 26
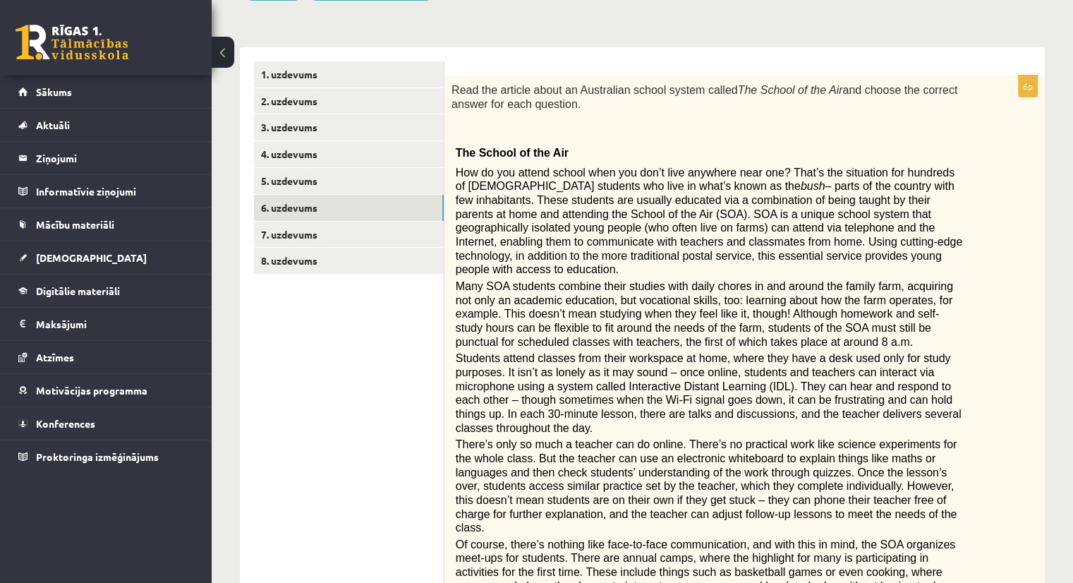
scroll to position [193, 0]
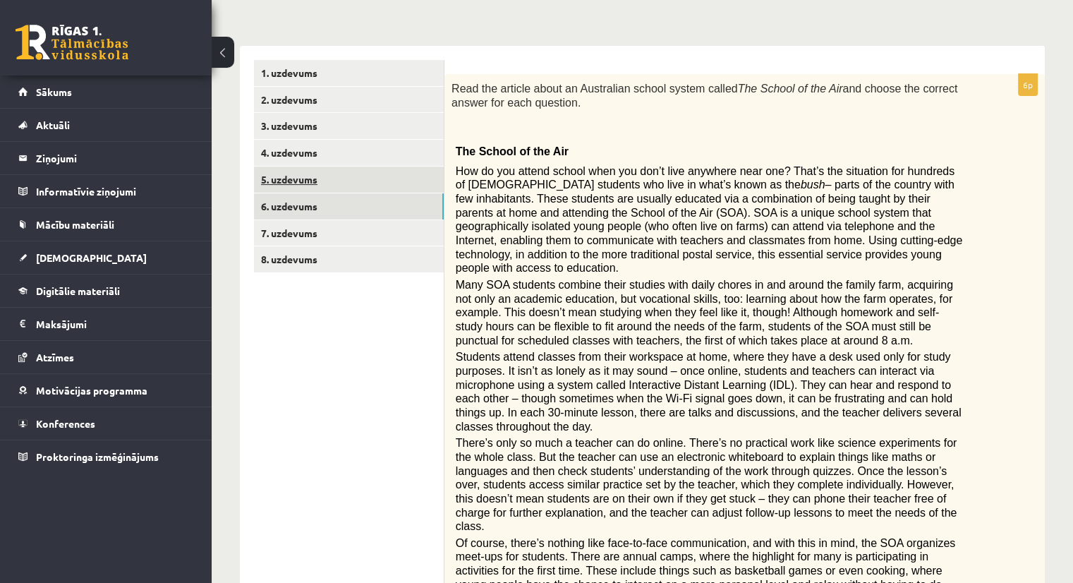
click at [293, 180] on link "5. uzdevums" at bounding box center [349, 179] width 190 height 26
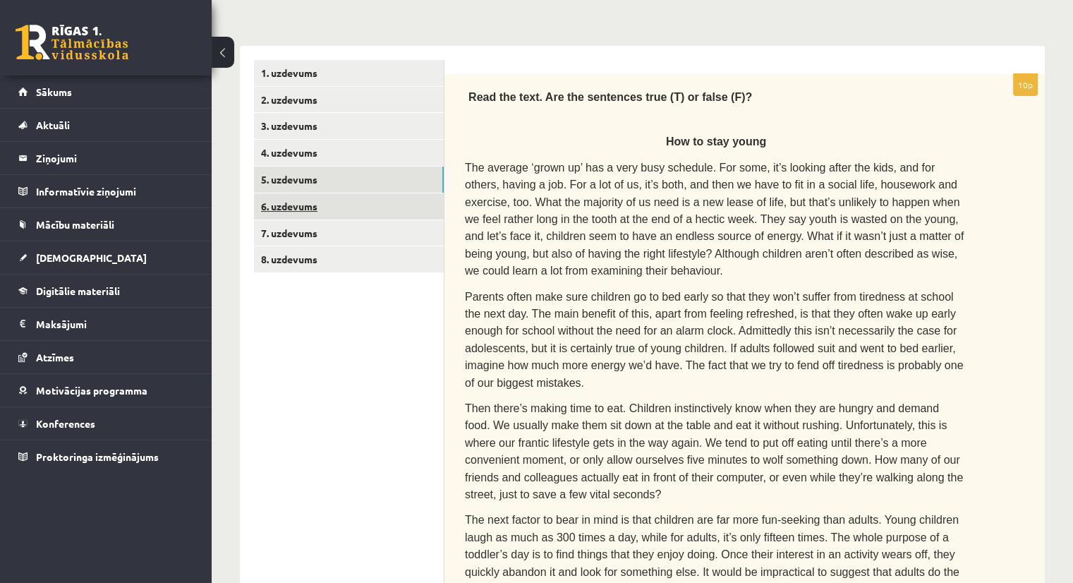
click at [301, 195] on link "6. uzdevums" at bounding box center [349, 206] width 190 height 26
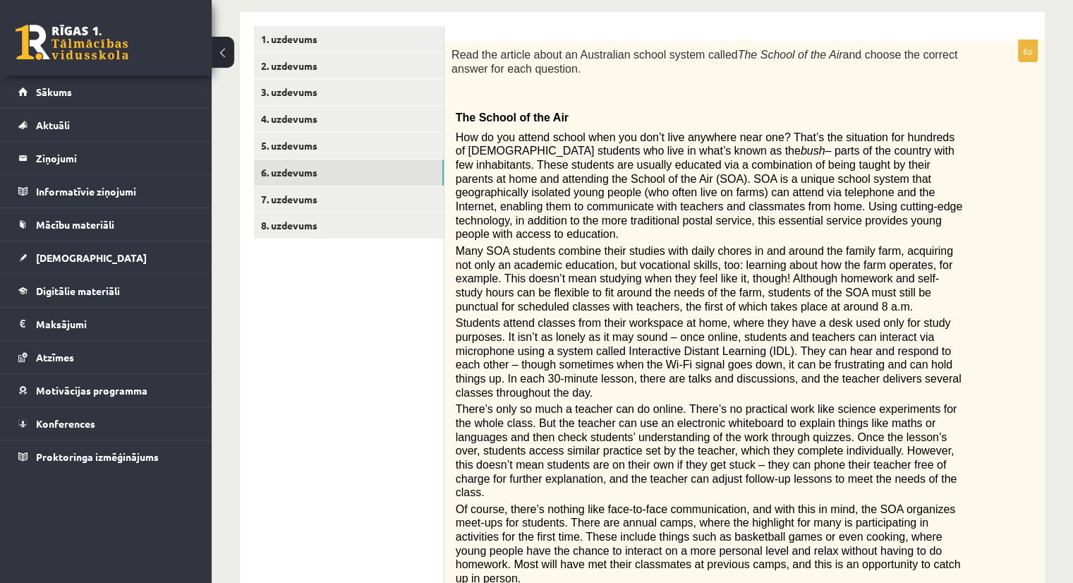
scroll to position [224, 0]
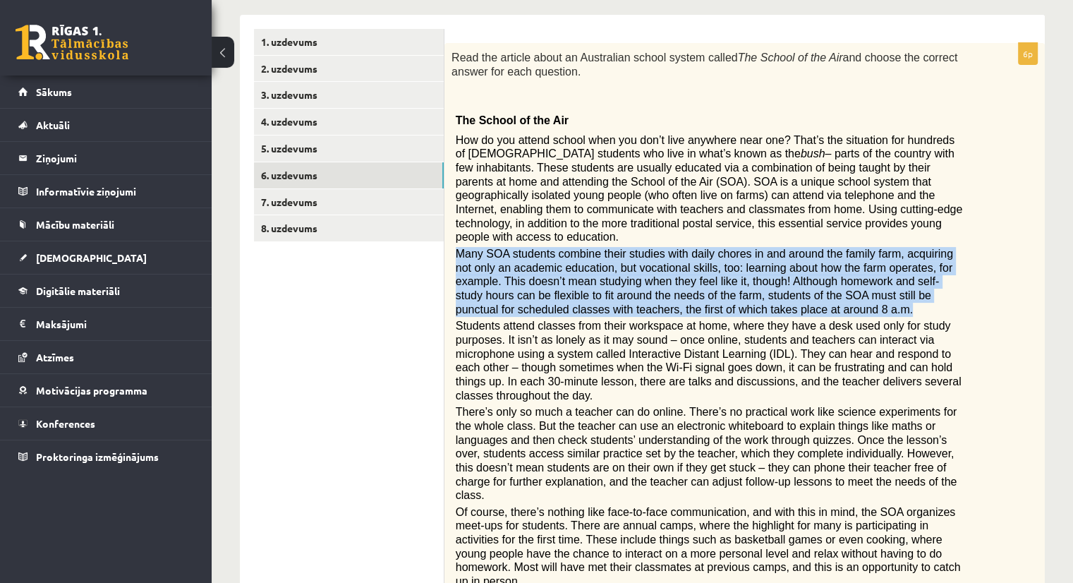
drag, startPoint x: 455, startPoint y: 236, endPoint x: 726, endPoint y: 298, distance: 277.8
click at [726, 298] on p "Many SOA students combine their studies with daily chores in and around the fam…" at bounding box center [710, 281] width 508 height 69
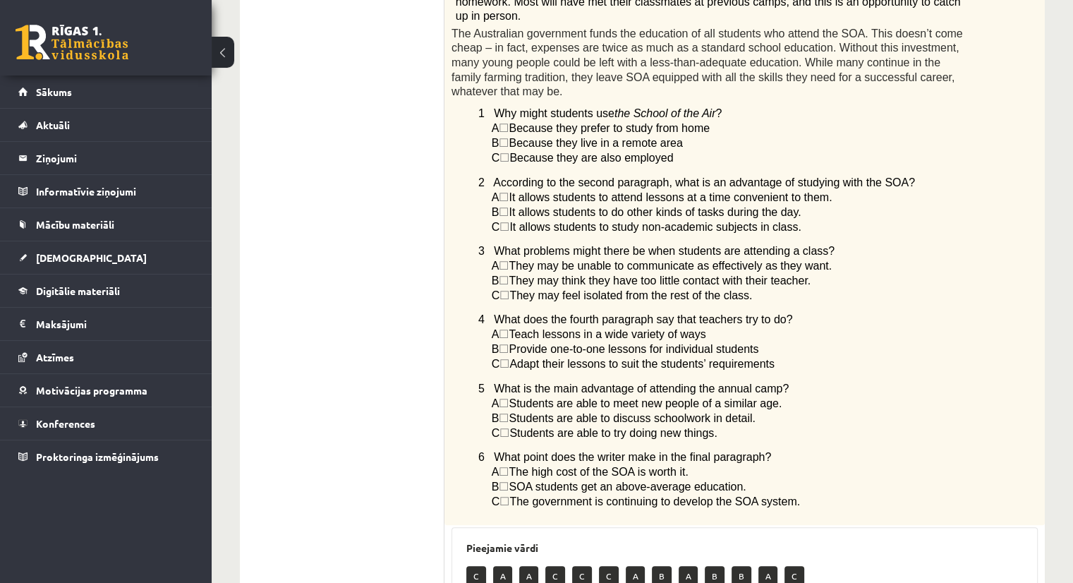
scroll to position [673, 0]
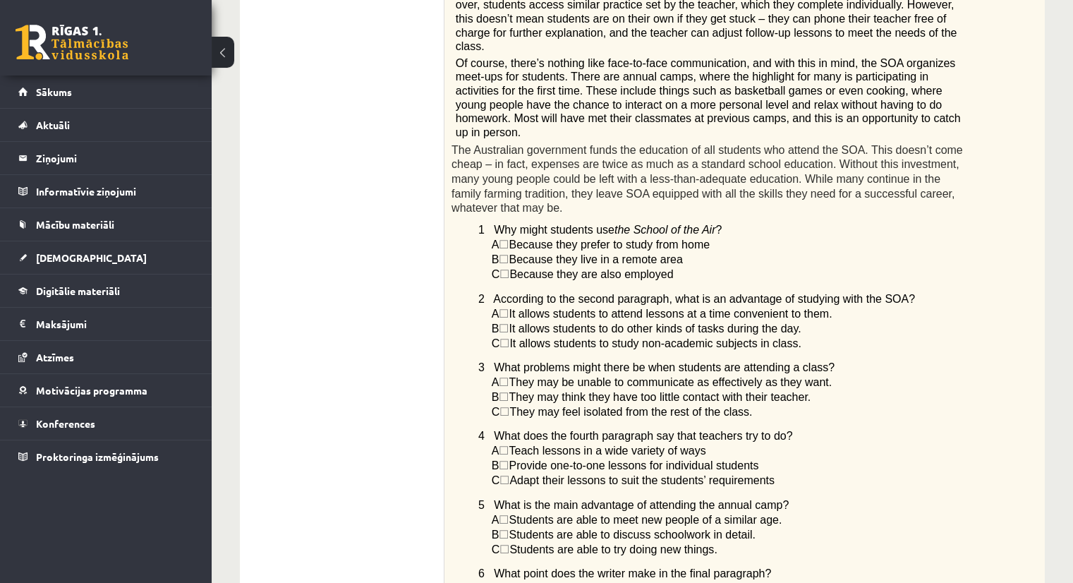
click at [901, 389] on p "B ☐  They may think they have too little contact with their teacher." at bounding box center [729, 396] width 475 height 15
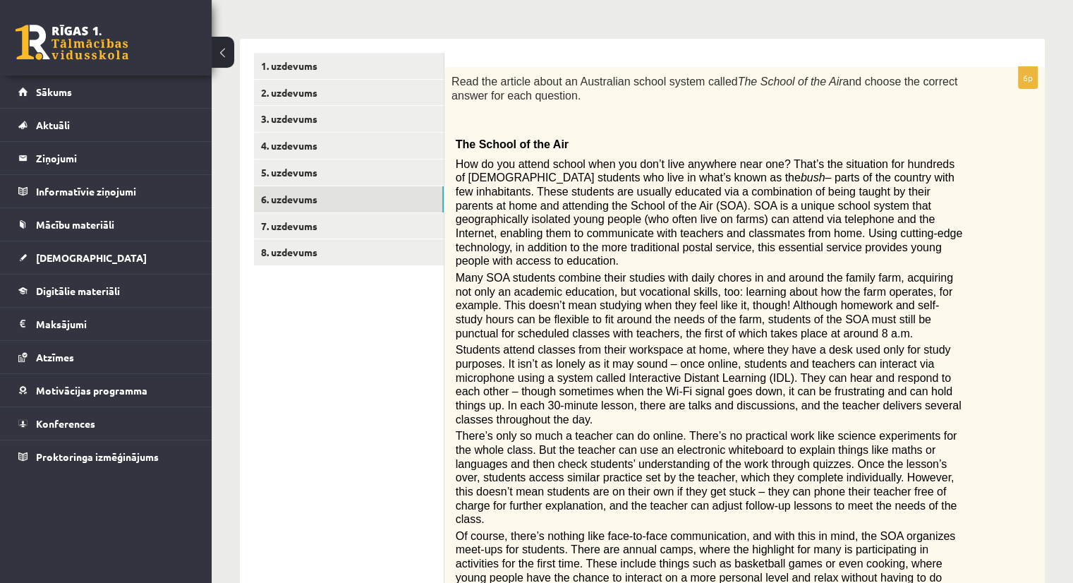
scroll to position [197, 0]
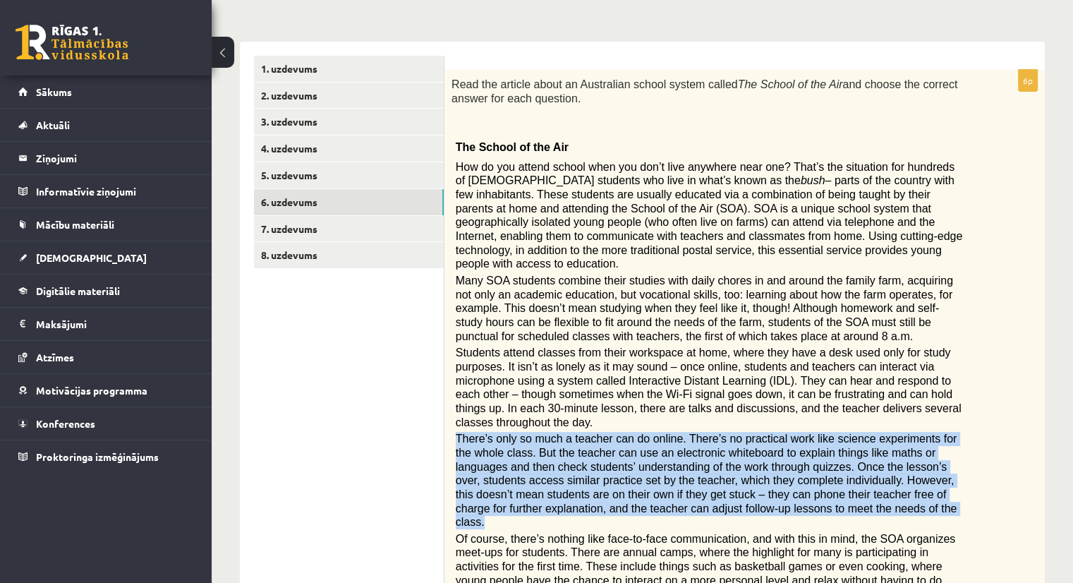
drag, startPoint x: 457, startPoint y: 408, endPoint x: 733, endPoint y: 481, distance: 285.3
click at [733, 481] on p "There’s only so much a teacher can do online. There’s no practical work like sc…" at bounding box center [710, 480] width 508 height 97
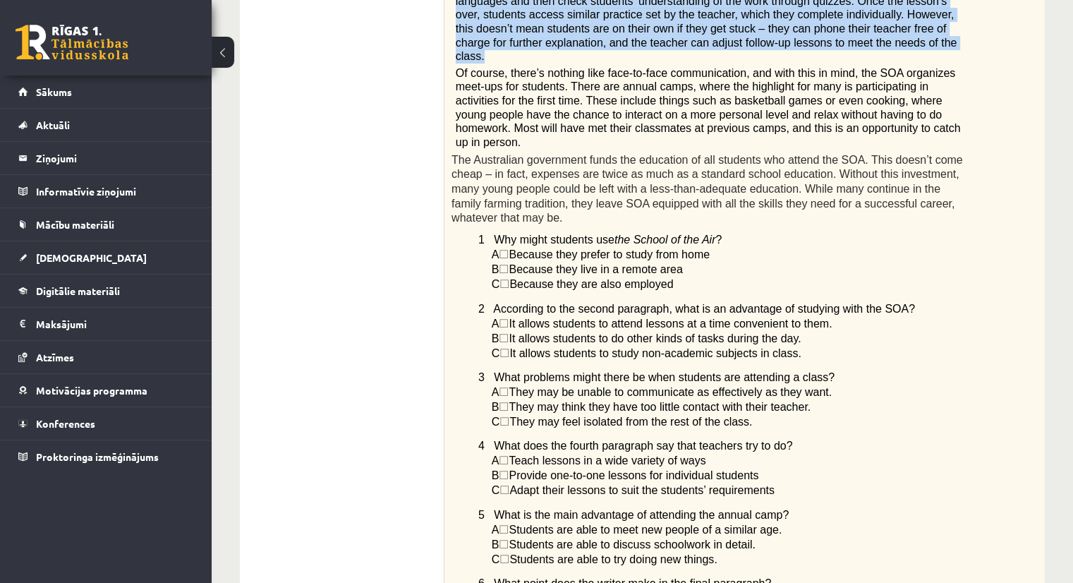
scroll to position [671, 0]
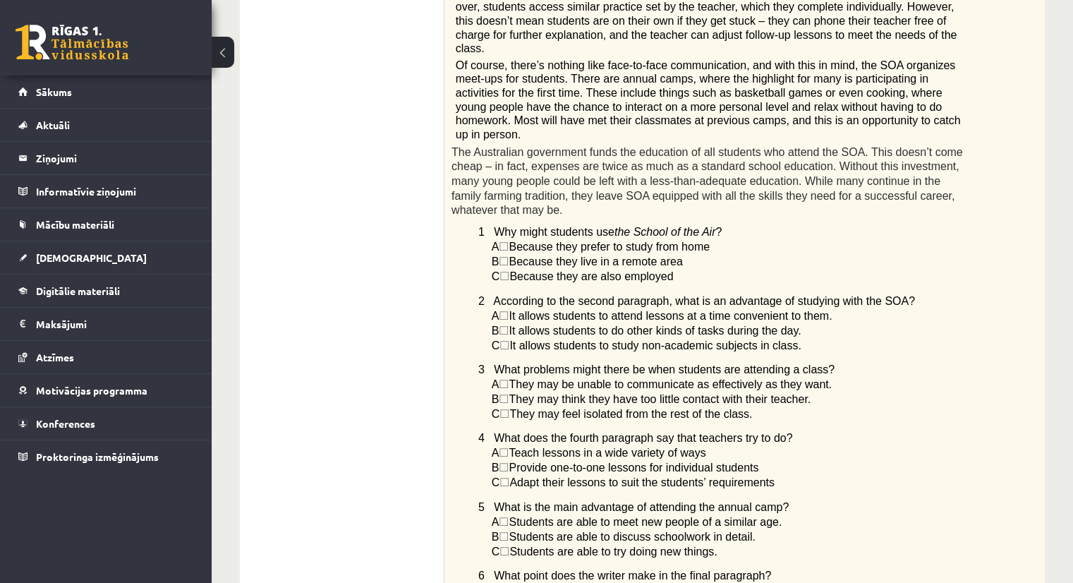
click at [938, 475] on p "C ☐  Adapt their lessons to suit the students’ requirements" at bounding box center [729, 482] width 475 height 15
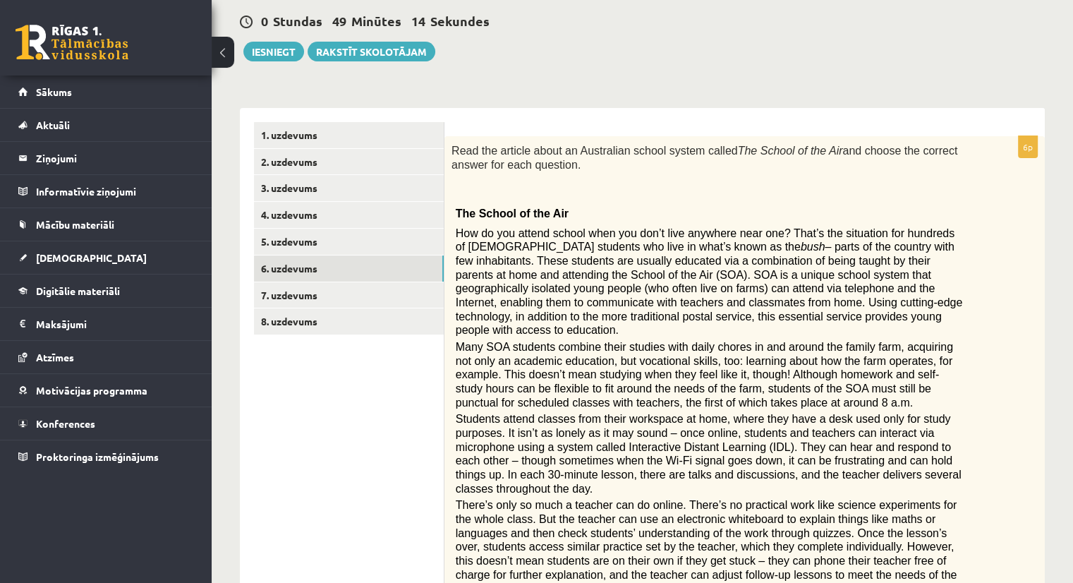
scroll to position [0, 0]
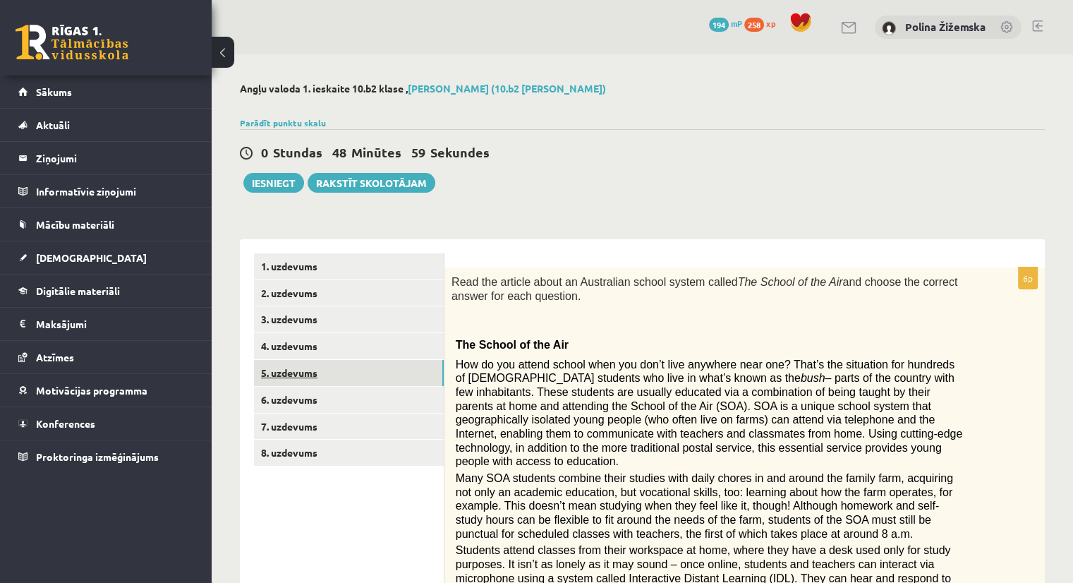
click at [324, 365] on link "5. uzdevums" at bounding box center [349, 373] width 190 height 26
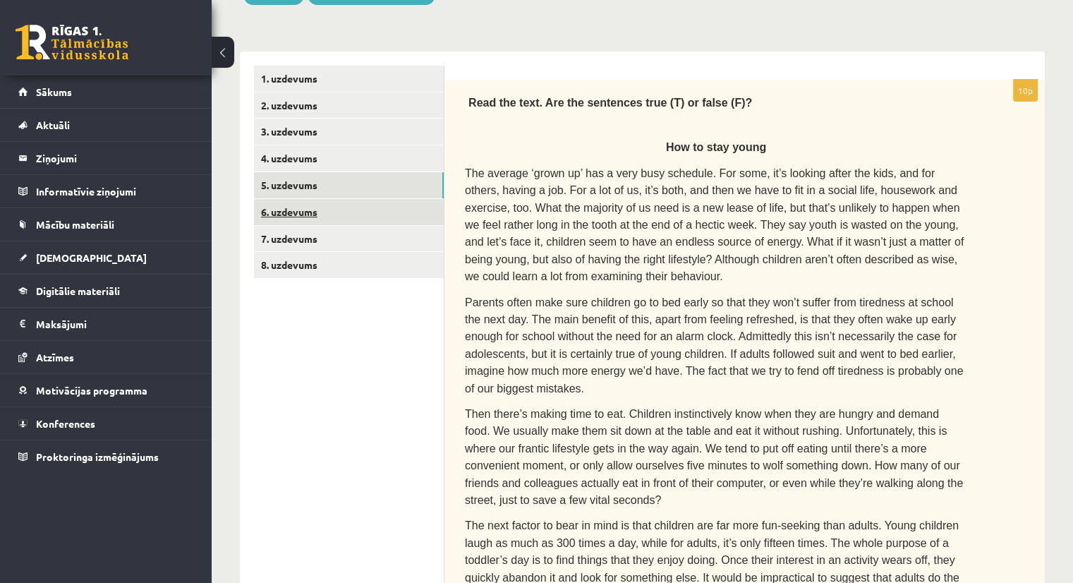
scroll to position [181, 0]
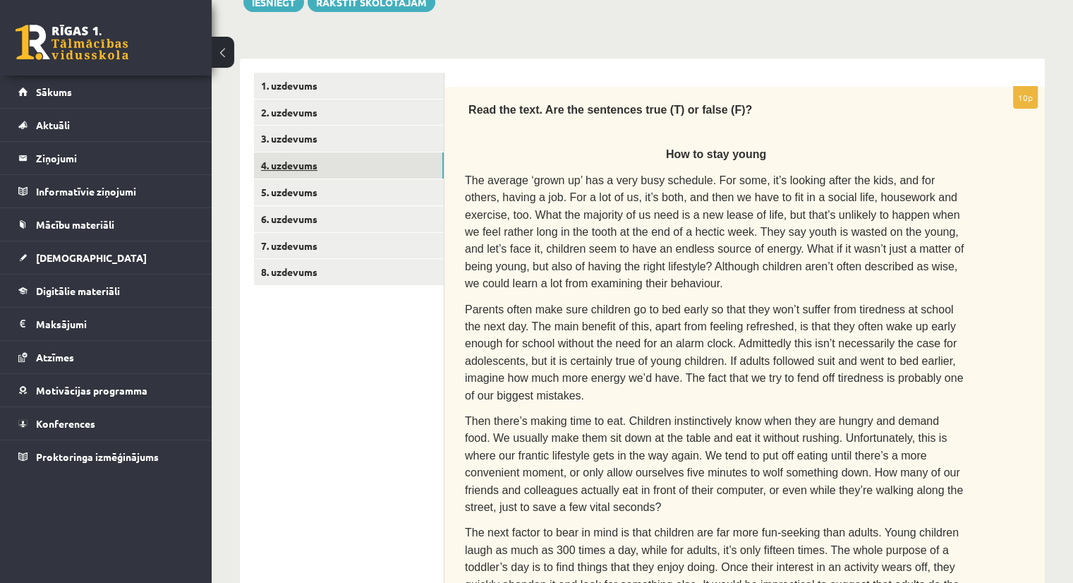
click at [293, 175] on link "4. uzdevums" at bounding box center [349, 165] width 190 height 26
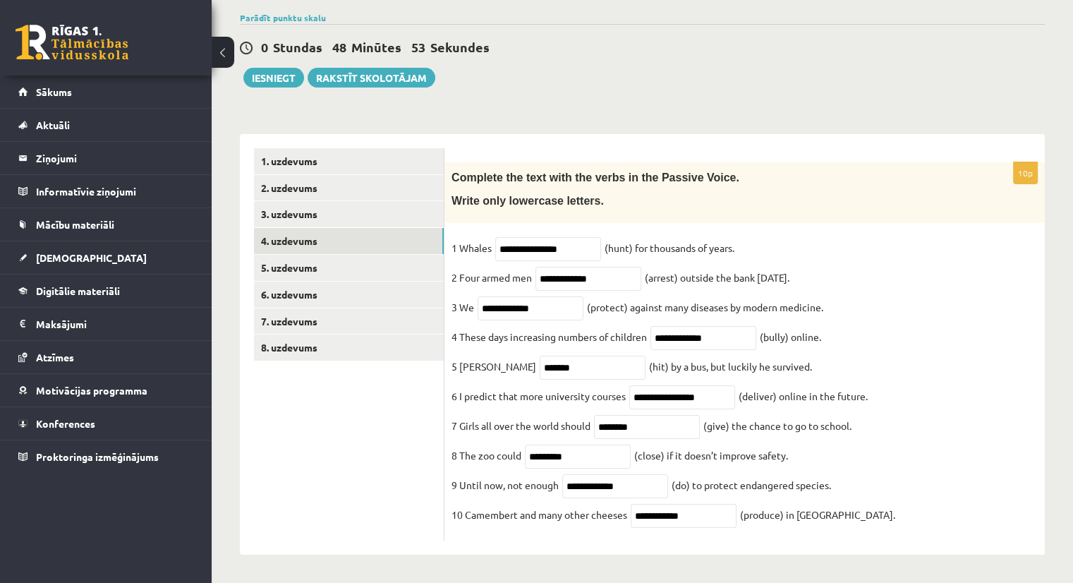
scroll to position [117, 0]
click at [367, 212] on link "3. uzdevums" at bounding box center [349, 214] width 190 height 26
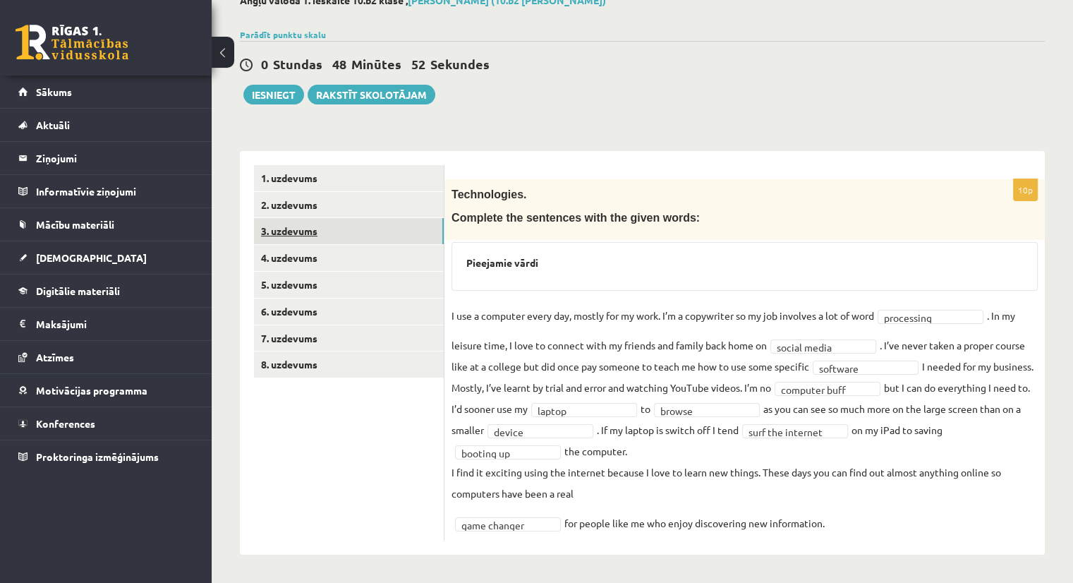
scroll to position [87, 0]
click at [353, 185] on link "1. uzdevums" at bounding box center [349, 179] width 190 height 26
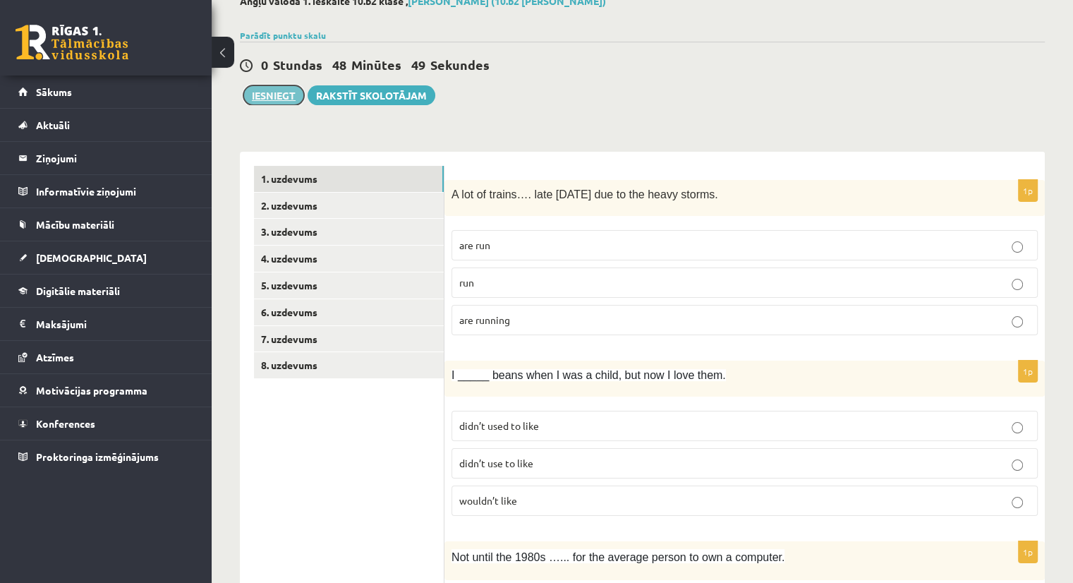
click at [280, 91] on button "Iesniegt" at bounding box center [273, 95] width 61 height 20
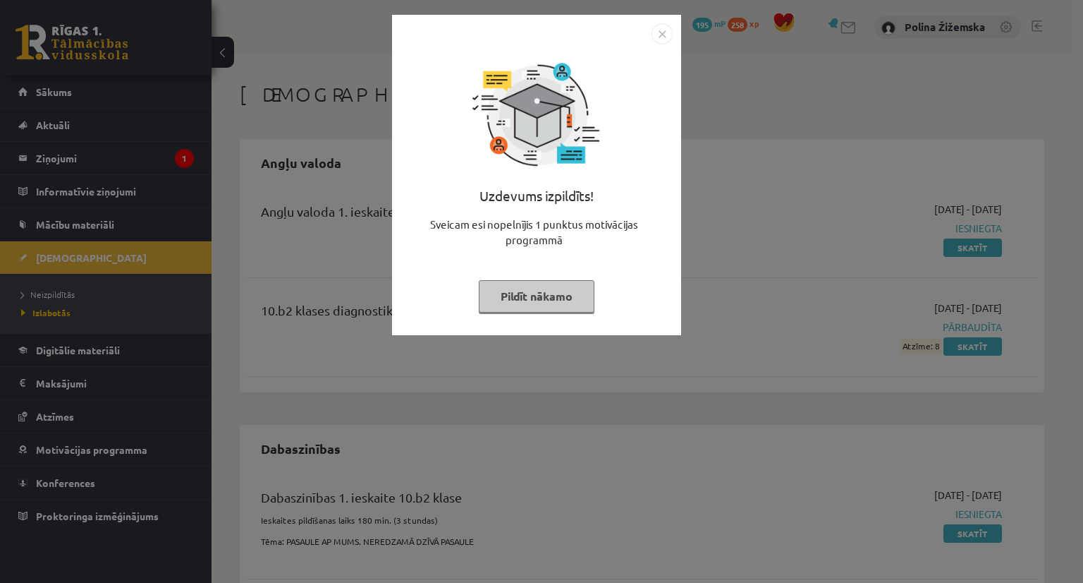
click at [580, 309] on button "Pildīt nākamo" at bounding box center [537, 296] width 116 height 32
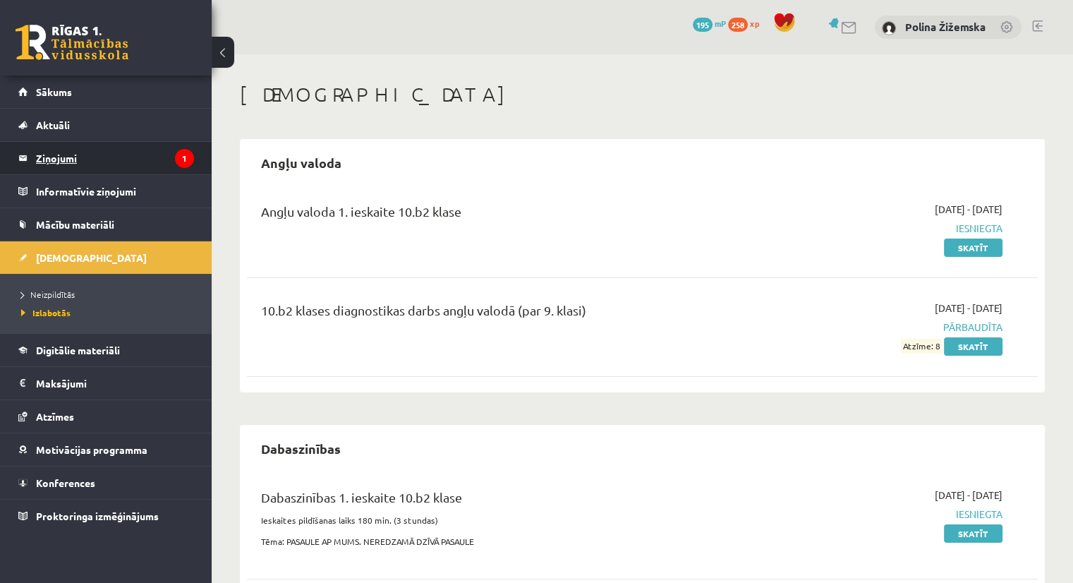
click at [69, 153] on legend "Ziņojumi 1" at bounding box center [115, 158] width 158 height 32
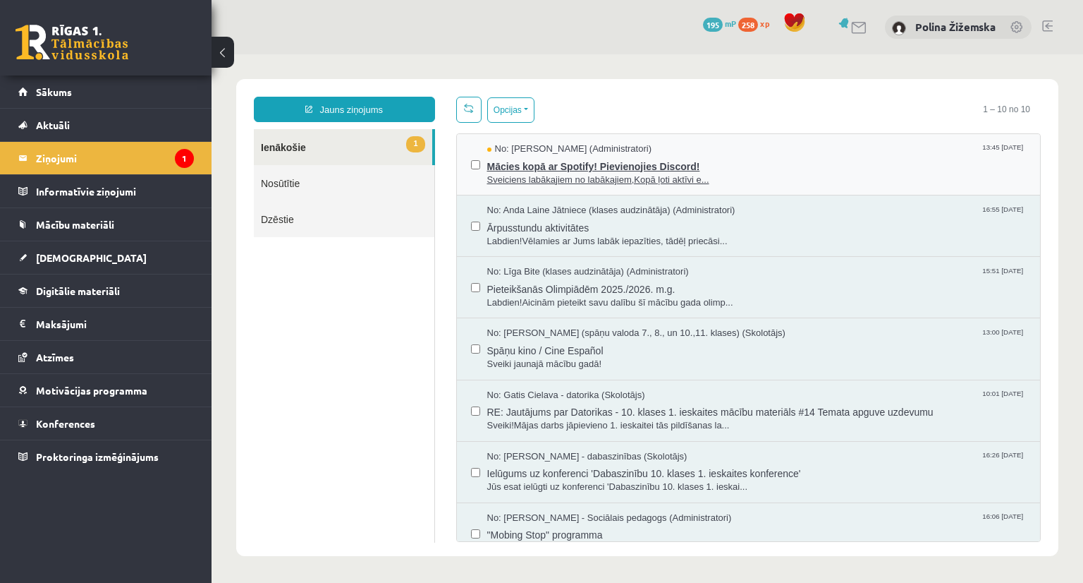
click at [727, 166] on span "Mācies kopā ar Spotify! Pievienojies Discord!" at bounding box center [756, 165] width 539 height 18
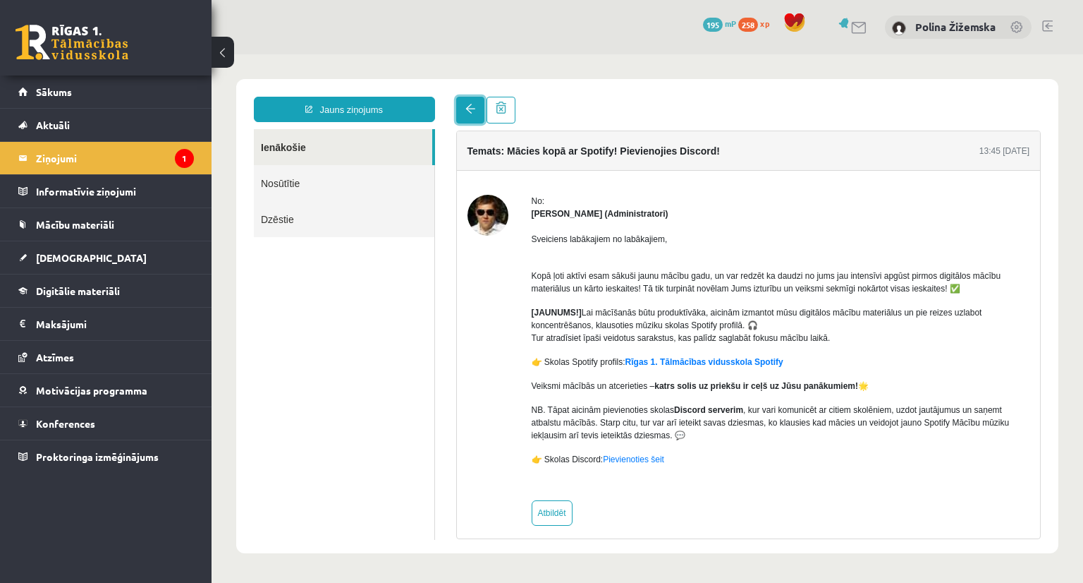
click at [469, 119] on link at bounding box center [470, 110] width 28 height 27
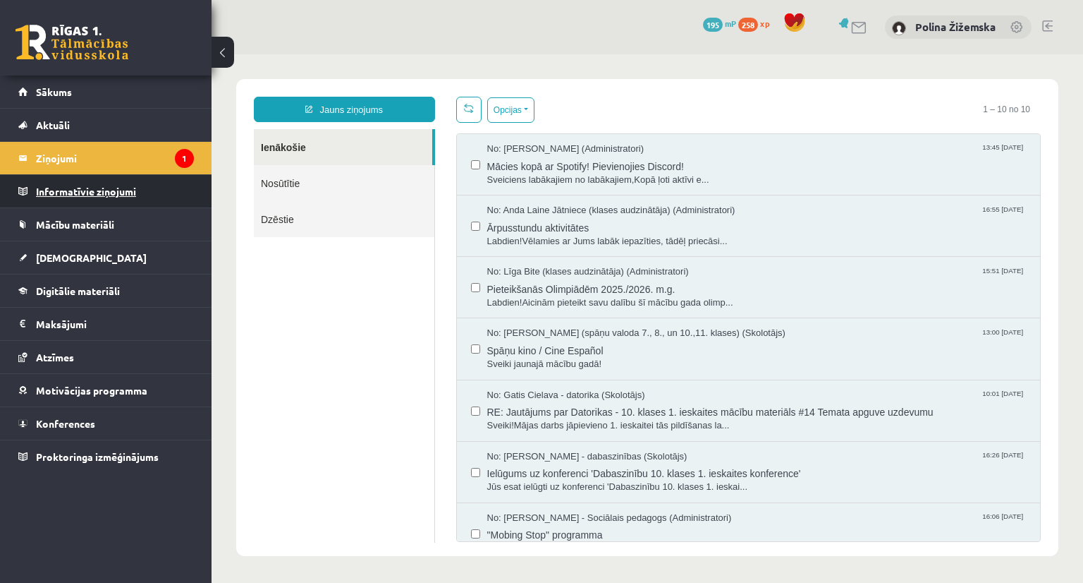
click at [124, 195] on legend "Informatīvie ziņojumi 0" at bounding box center [115, 191] width 158 height 32
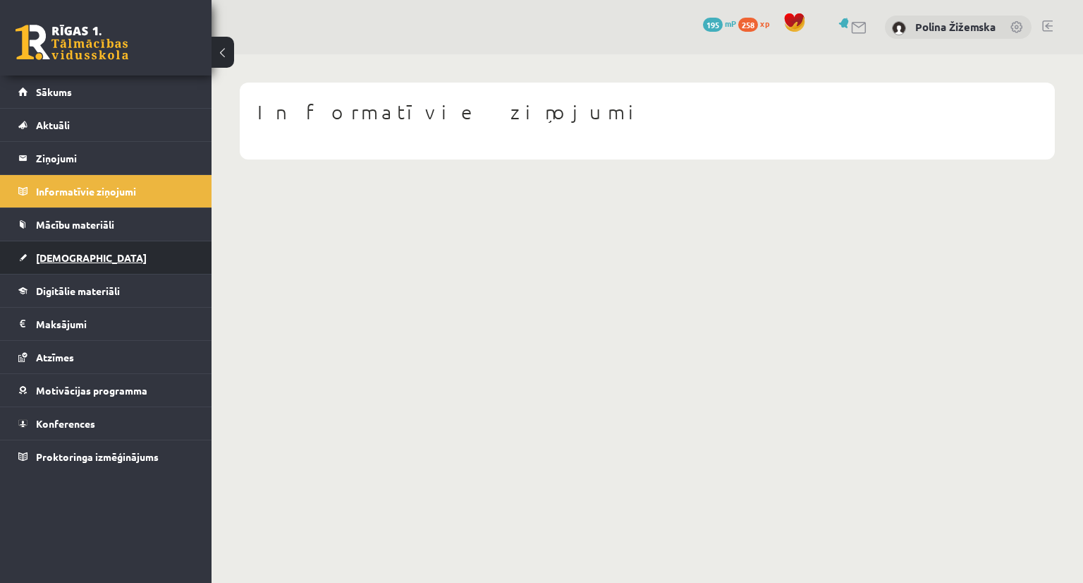
click at [62, 260] on span "[DEMOGRAPHIC_DATA]" at bounding box center [91, 257] width 111 height 13
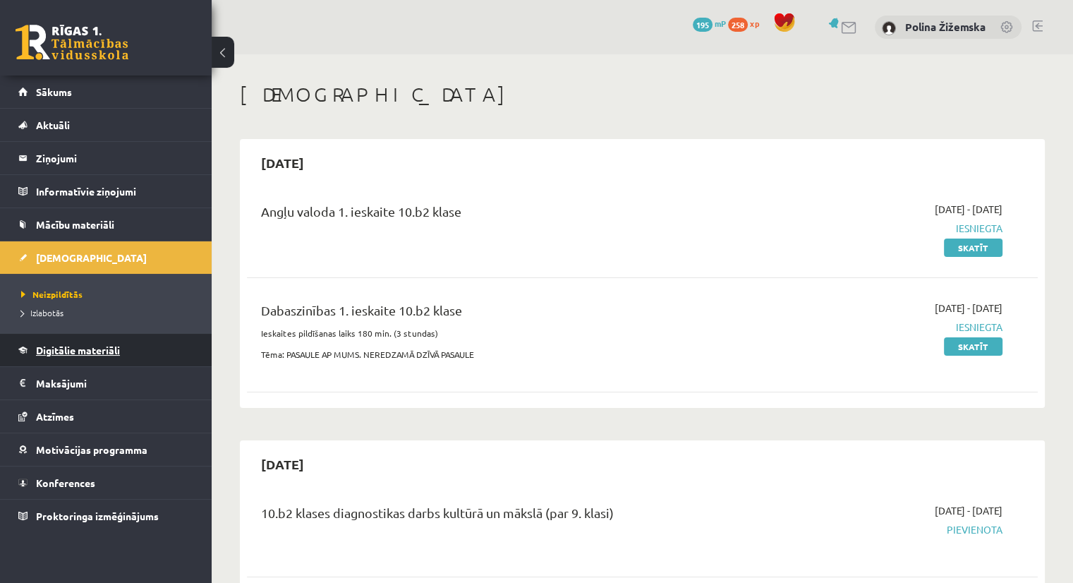
click at [75, 355] on link "Digitālie materiāli" at bounding box center [106, 350] width 176 height 32
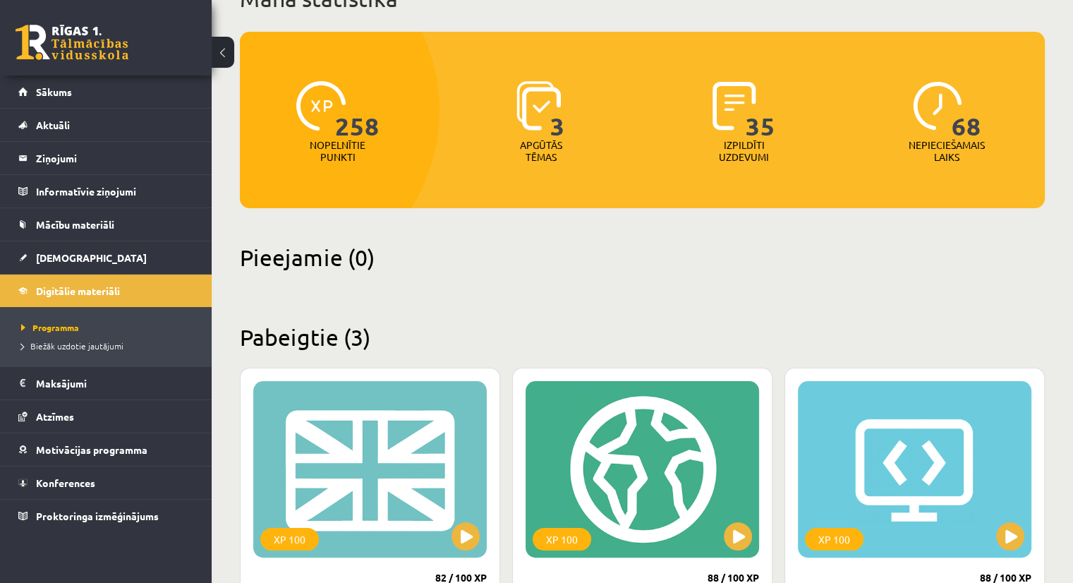
scroll to position [103, 0]
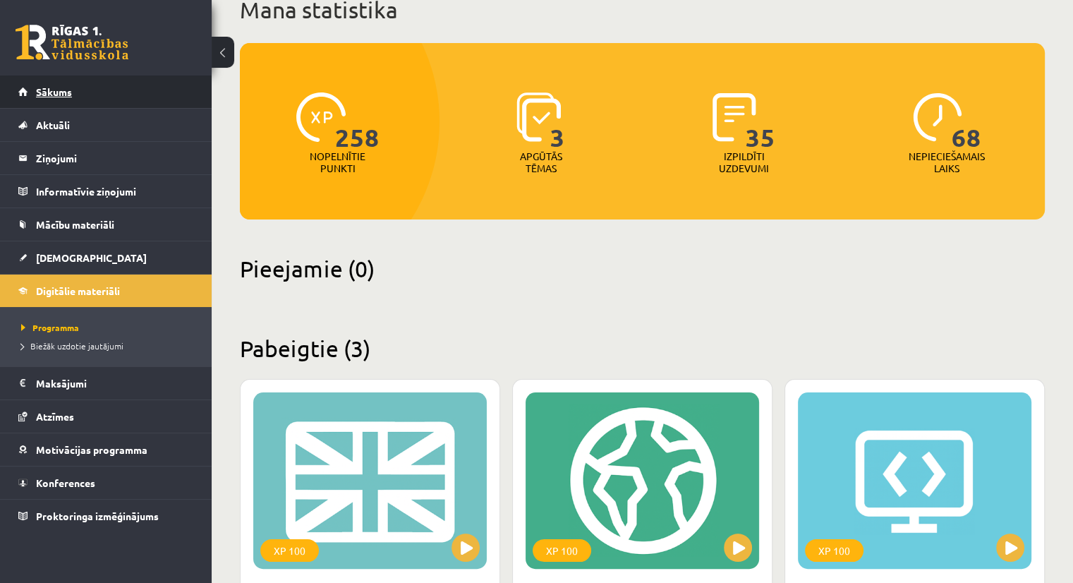
click at [59, 88] on span "Sākums" at bounding box center [54, 91] width 36 height 13
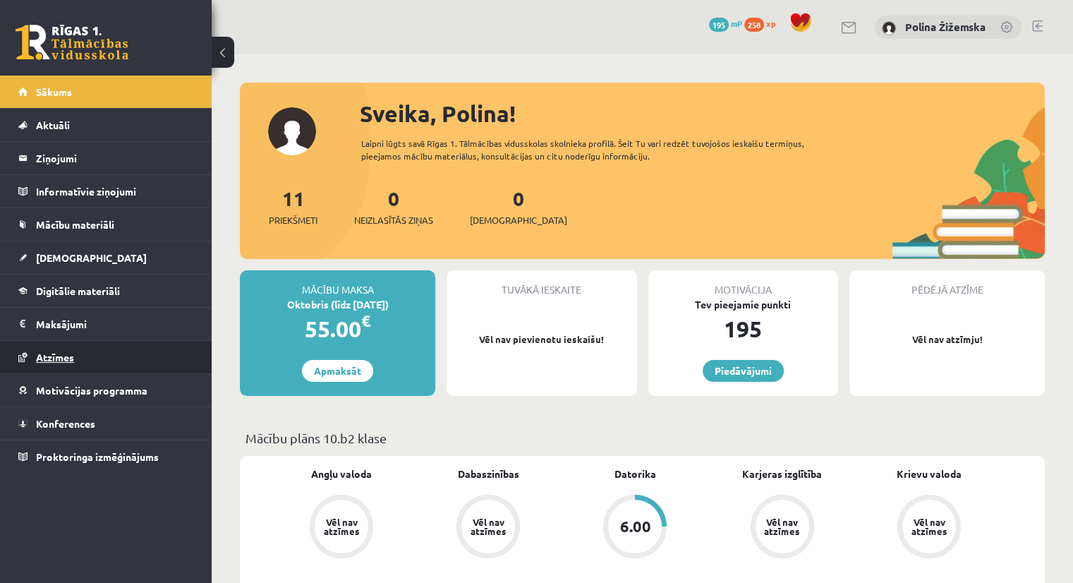
click at [87, 363] on link "Atzīmes" at bounding box center [106, 357] width 176 height 32
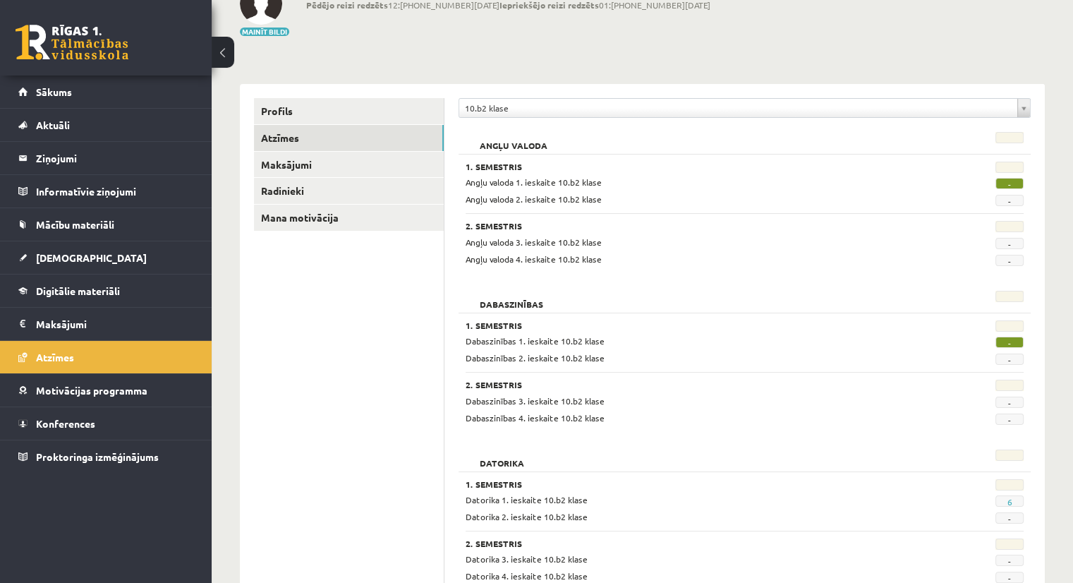
scroll to position [99, 0]
click at [375, 123] on link "Profils" at bounding box center [349, 112] width 190 height 26
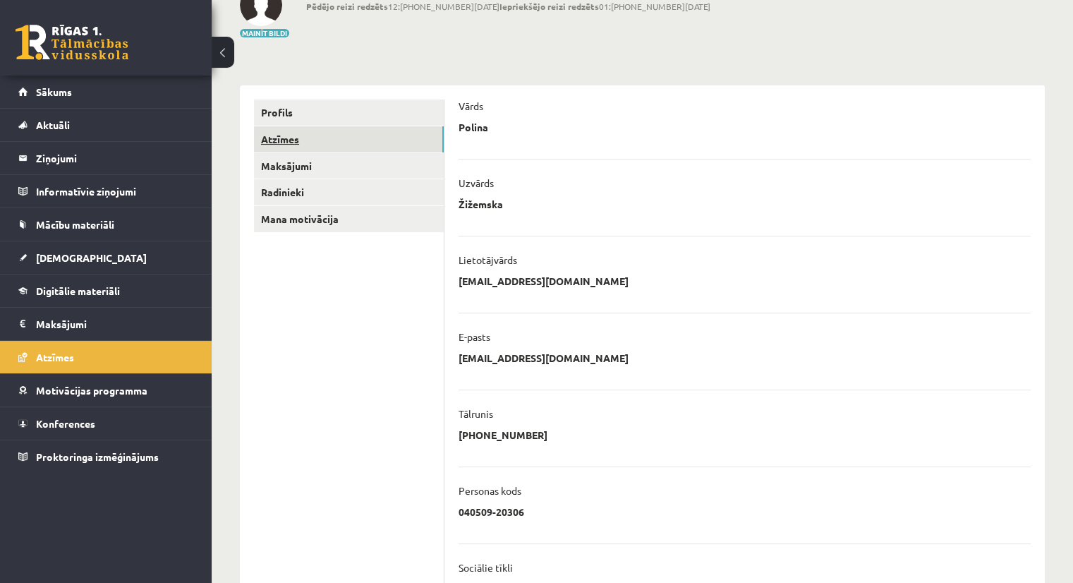
click at [396, 145] on link "Atzīmes" at bounding box center [349, 139] width 190 height 26
